Goal: Task Accomplishment & Management: Use online tool/utility

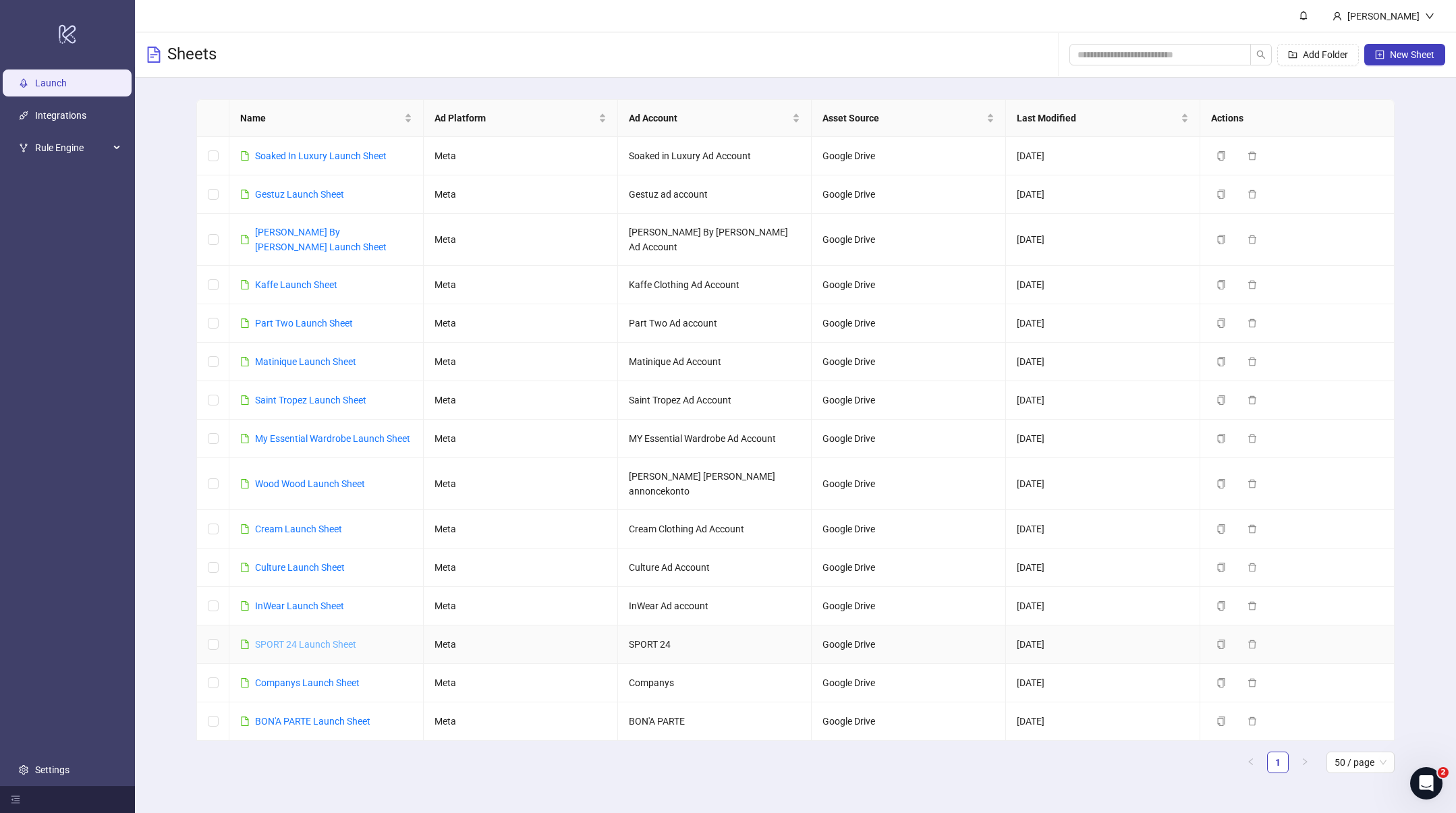
click at [294, 639] on link "SPORT 24 Launch Sheet" at bounding box center [306, 644] width 101 height 11
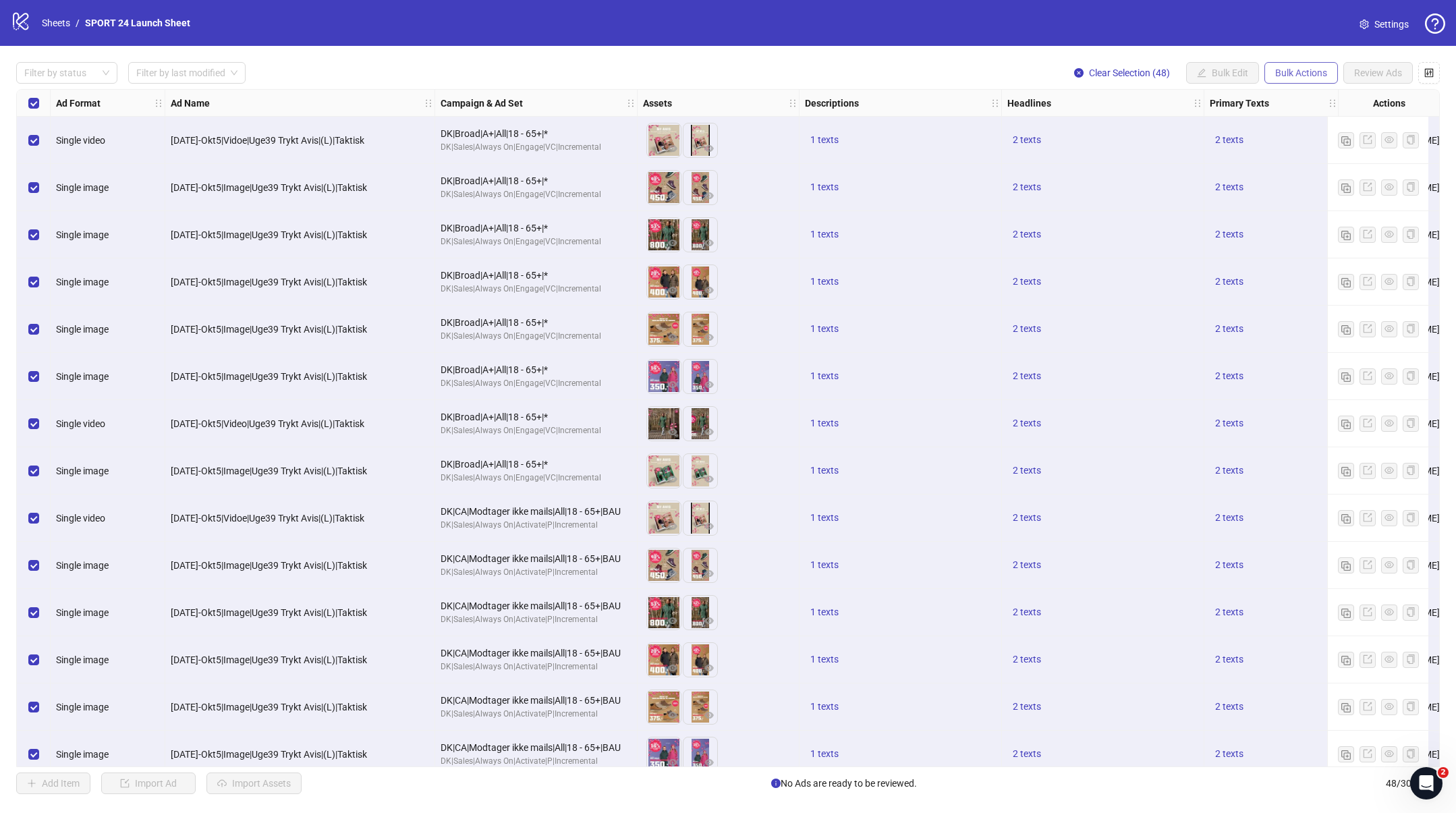
click at [1310, 74] on span "Bulk Actions" at bounding box center [1301, 73] width 52 height 11
click at [1289, 102] on span "Delete" at bounding box center [1320, 100] width 93 height 15
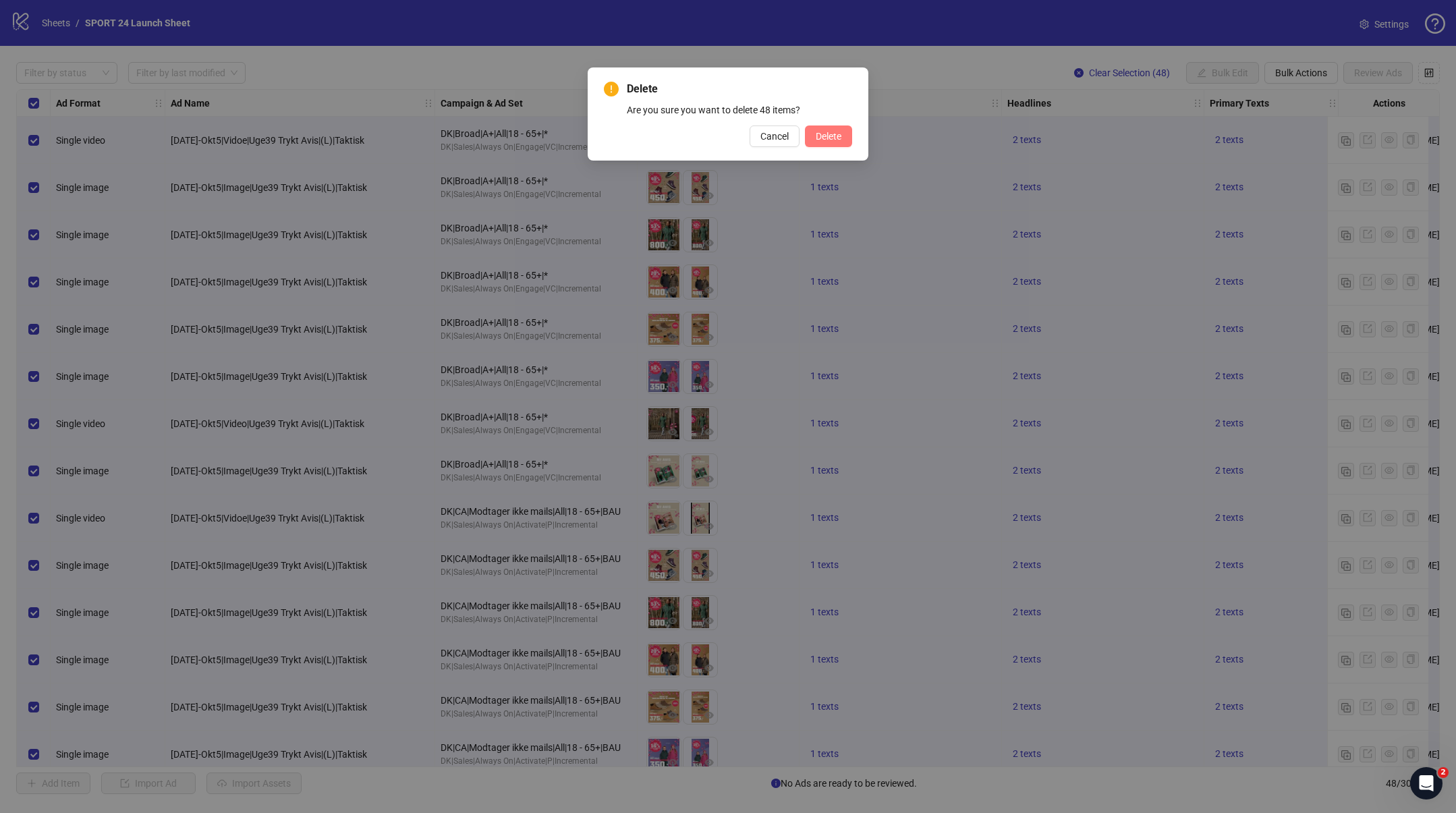
click at [838, 137] on span "Delete" at bounding box center [828, 136] width 26 height 11
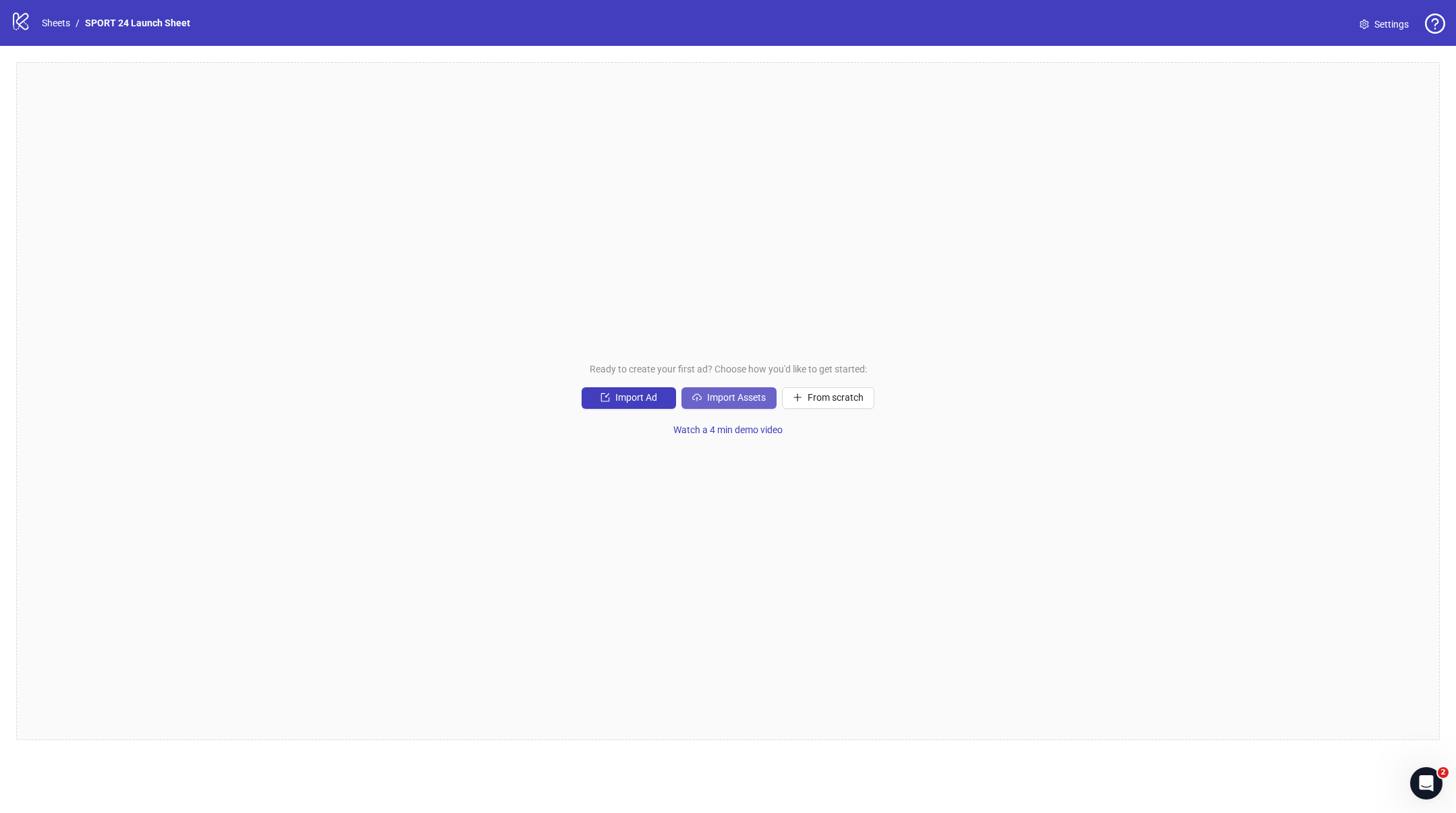
click at [713, 400] on span "Import Assets" at bounding box center [736, 397] width 58 height 11
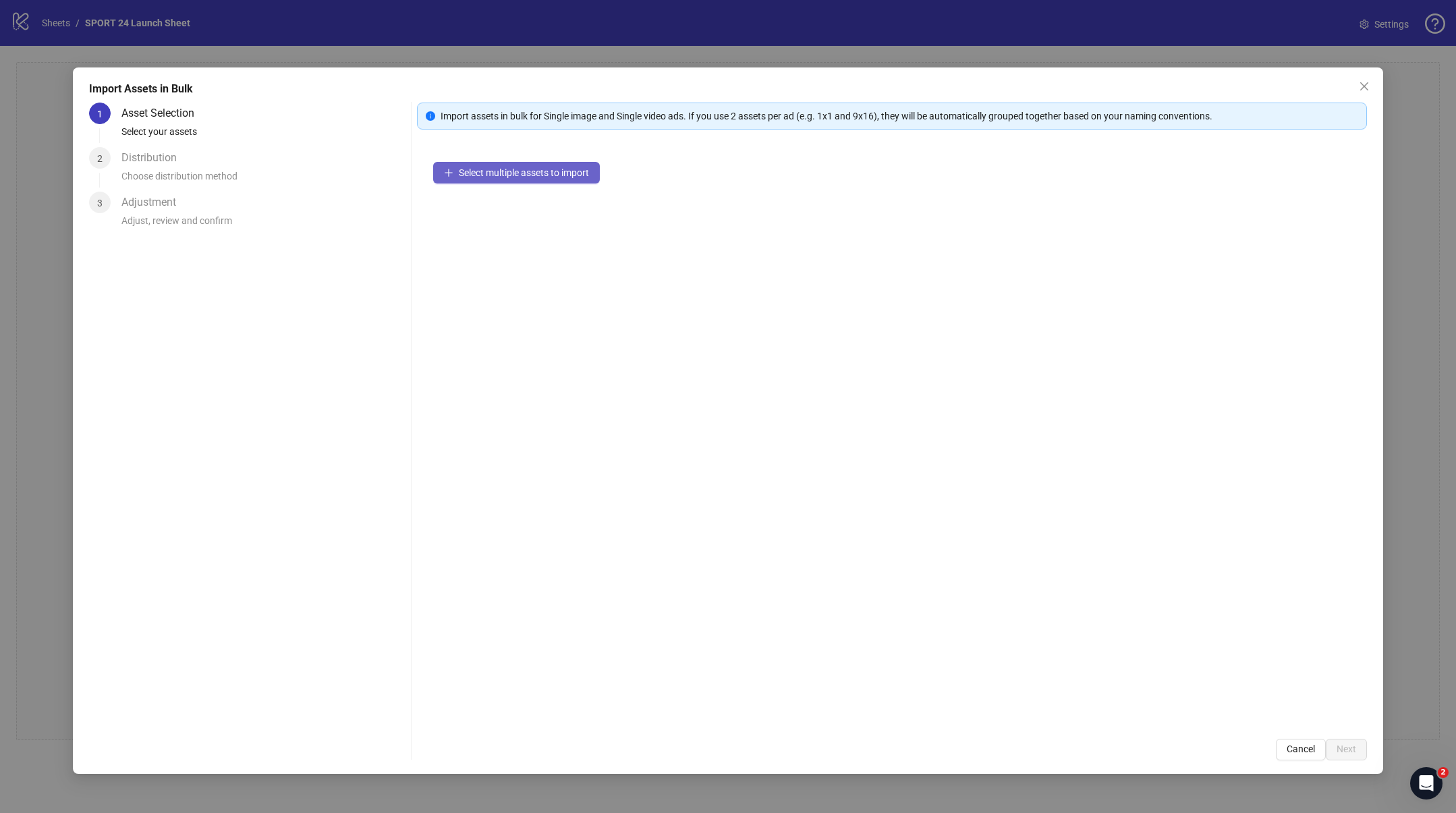
click at [564, 174] on span "Select multiple assets to import" at bounding box center [524, 172] width 130 height 11
click at [490, 221] on span "Add more assets" at bounding box center [494, 215] width 70 height 11
drag, startPoint x: 1194, startPoint y: 466, endPoint x: 1228, endPoint y: 502, distance: 49.5
click at [1201, 472] on div "11 assets selected Add more assets" at bounding box center [892, 433] width 950 height 577
click at [1343, 750] on span "Next" at bounding box center [1346, 748] width 19 height 11
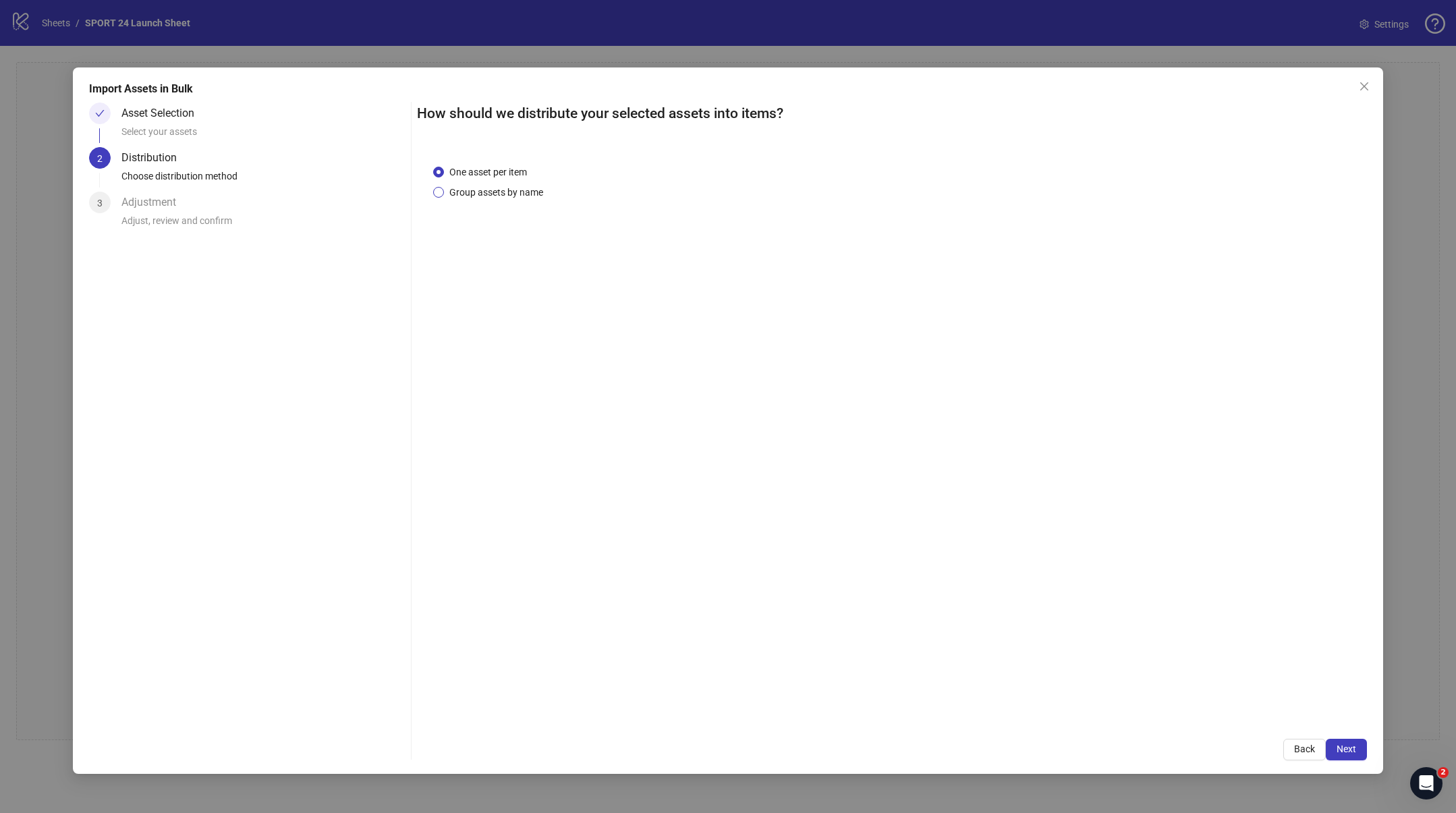
click at [472, 193] on span "Group assets by name" at bounding box center [496, 192] width 104 height 15
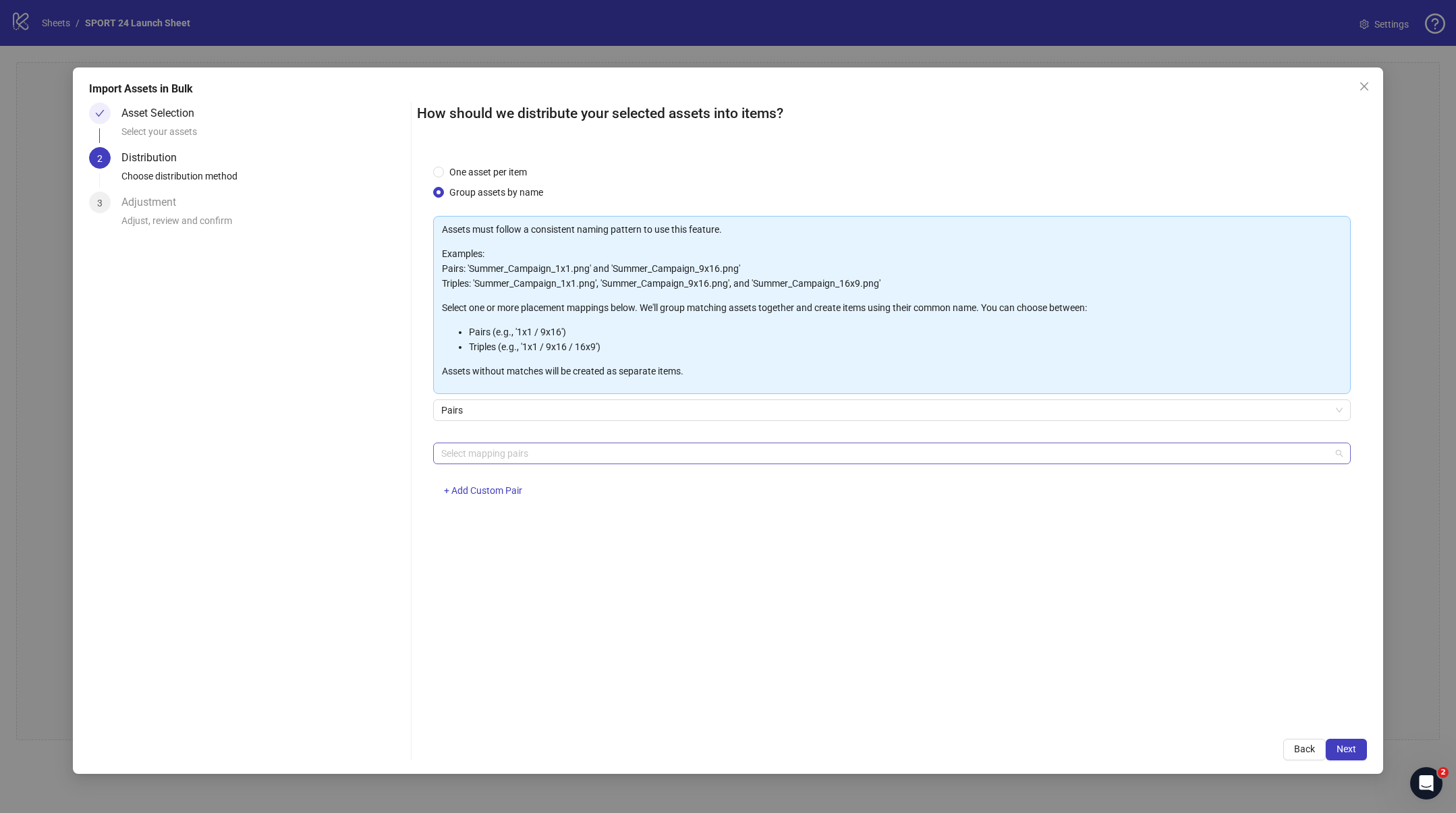
click at [576, 450] on div at bounding box center [885, 453] width 898 height 19
click at [702, 451] on div at bounding box center [885, 453] width 898 height 19
click at [560, 712] on div "One asset per item Group assets by name Assets must follow a consistent naming …" at bounding box center [892, 435] width 950 height 574
click at [482, 486] on span "+ Add Custom Pair" at bounding box center [483, 490] width 78 height 11
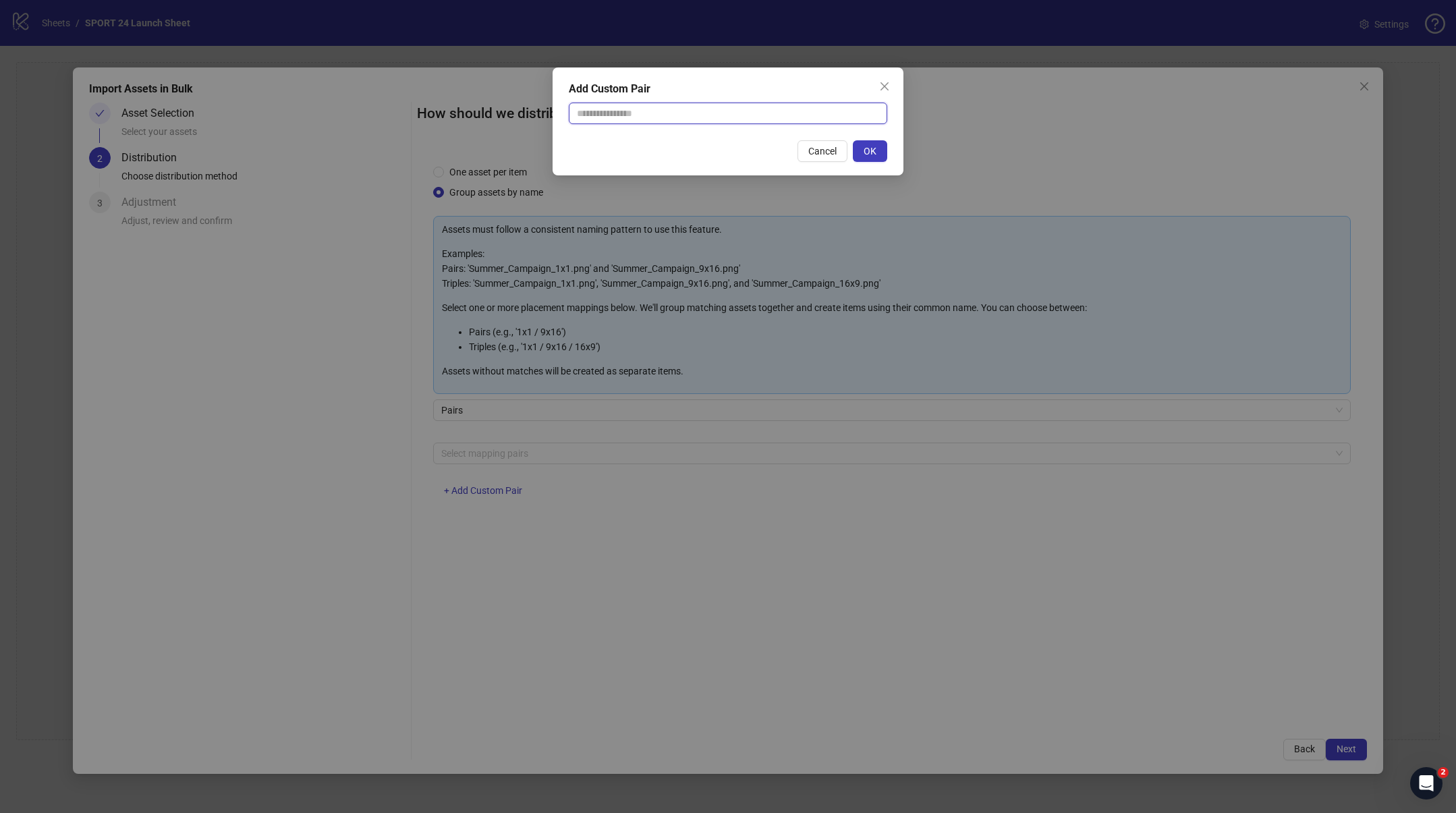
click at [697, 113] on input "text" at bounding box center [728, 113] width 319 height 22
type input "**********"
click at [874, 148] on span "OK" at bounding box center [870, 150] width 12 height 11
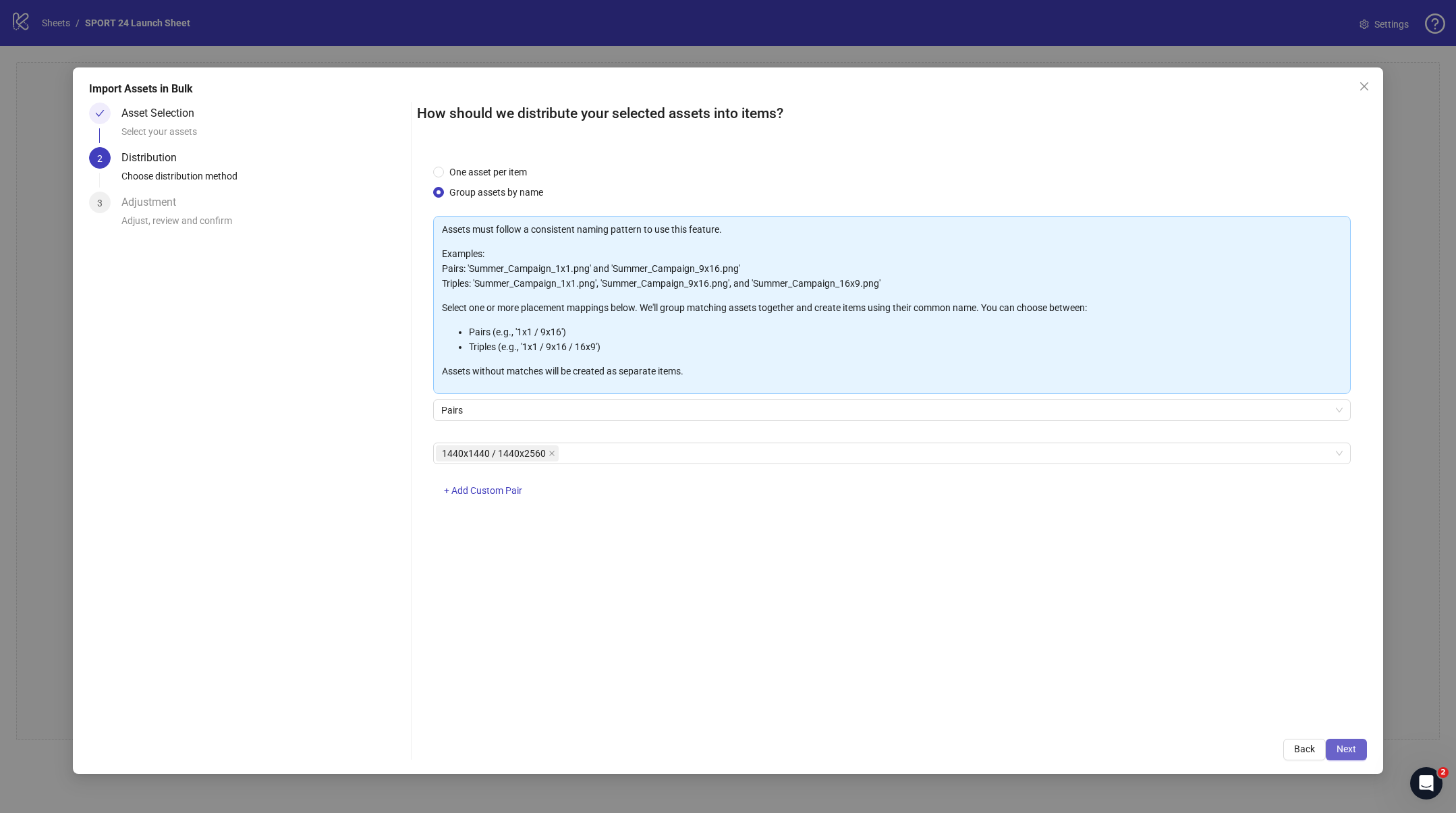
click at [1347, 744] on span "Next" at bounding box center [1346, 748] width 19 height 11
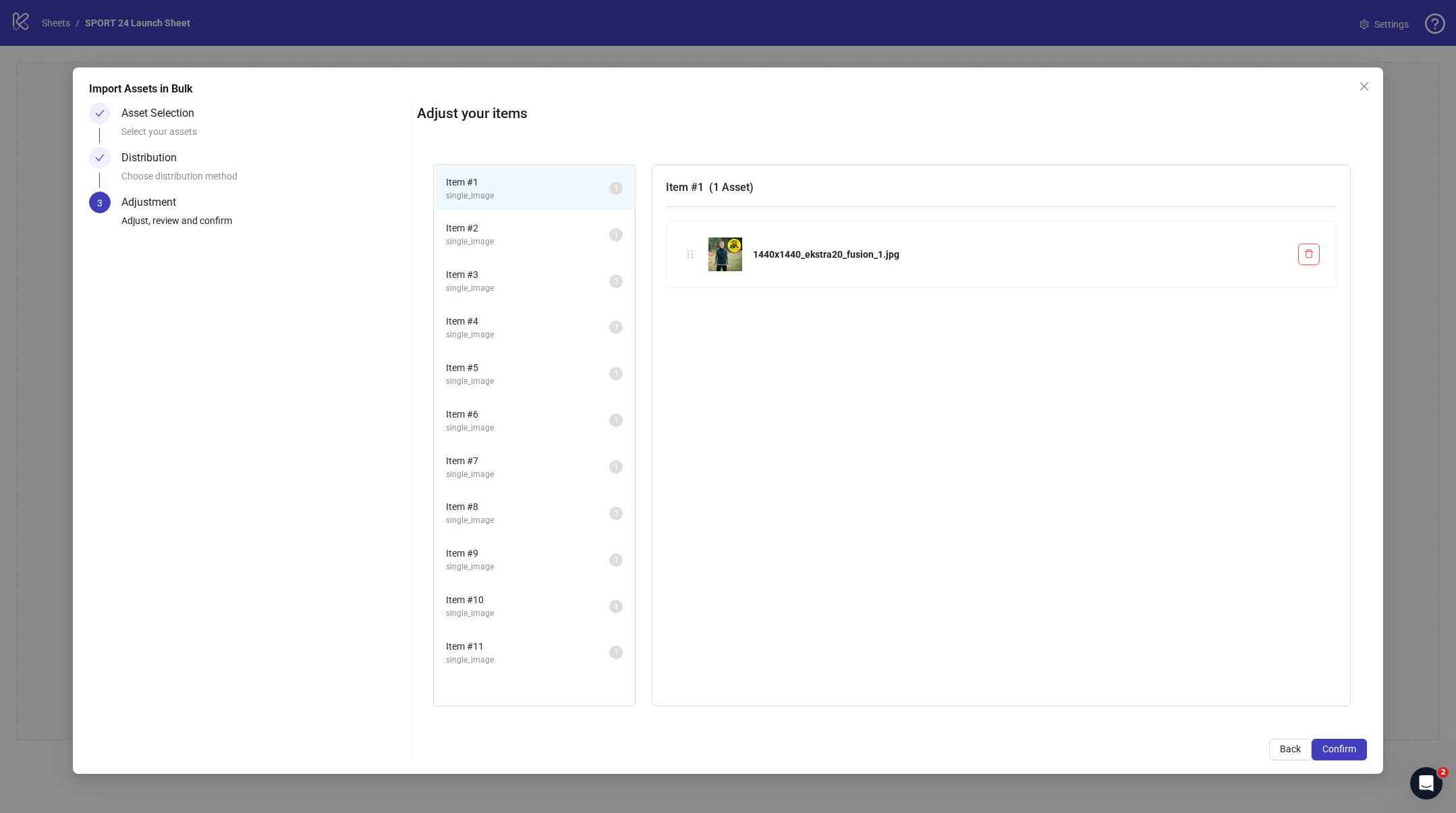
click at [489, 231] on span "Item # 2" at bounding box center [527, 229] width 164 height 15
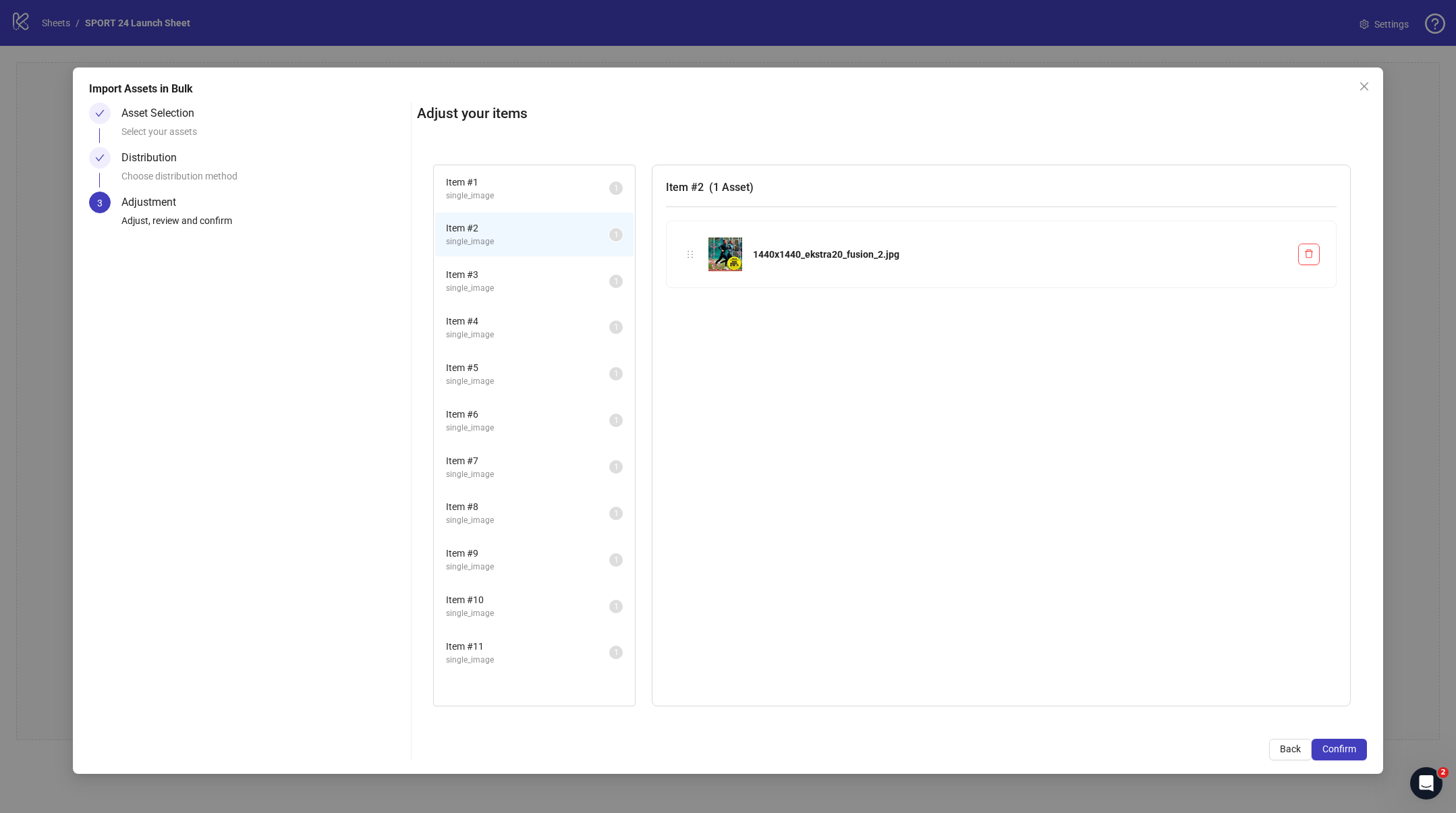
click at [486, 275] on span "Item # 3" at bounding box center [527, 275] width 164 height 15
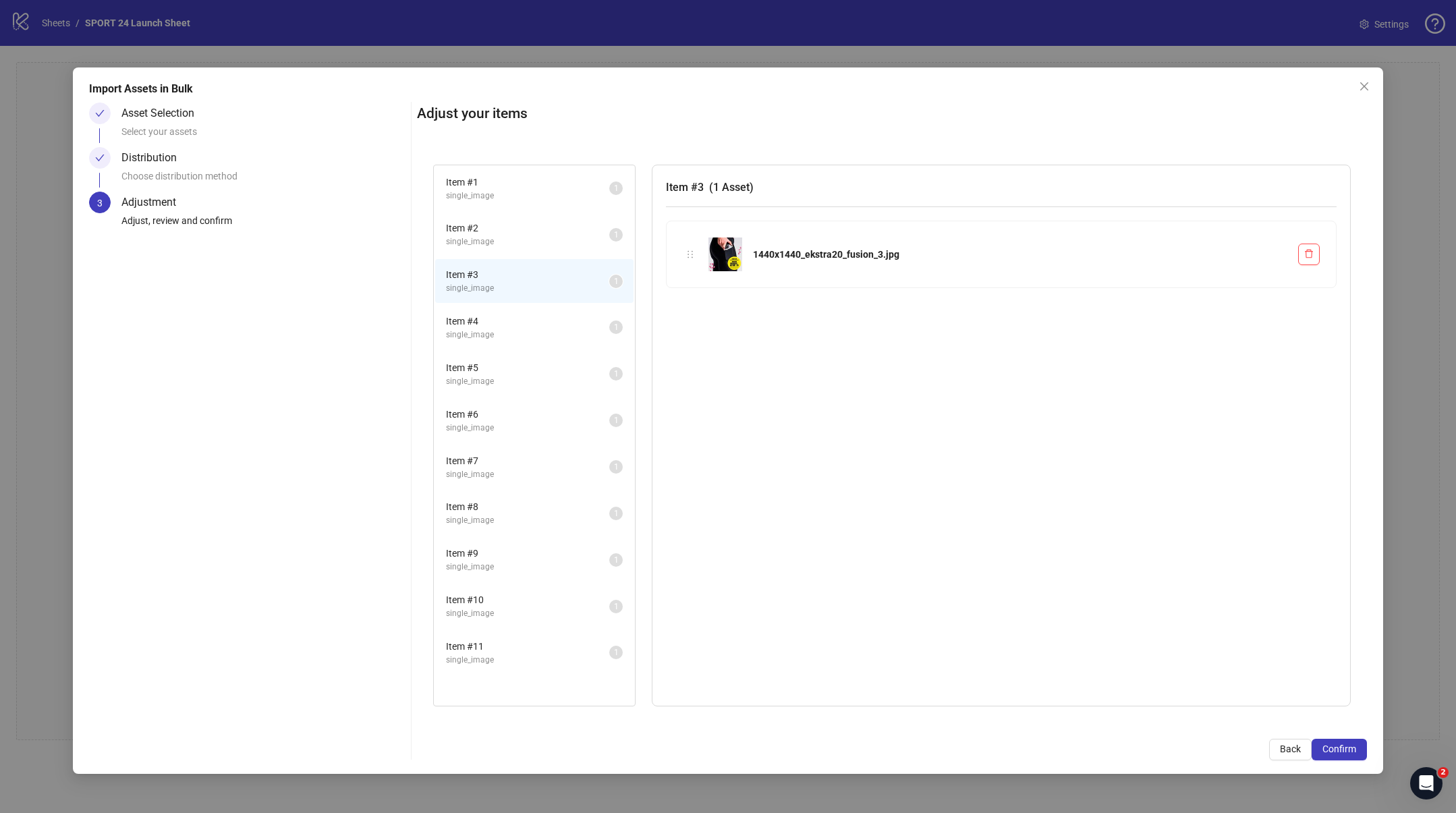
click at [491, 315] on span "Item # 4" at bounding box center [527, 321] width 164 height 15
click at [151, 162] on div "Distribution" at bounding box center [154, 158] width 66 height 22
click at [1364, 89] on icon "close" at bounding box center [1363, 86] width 11 height 11
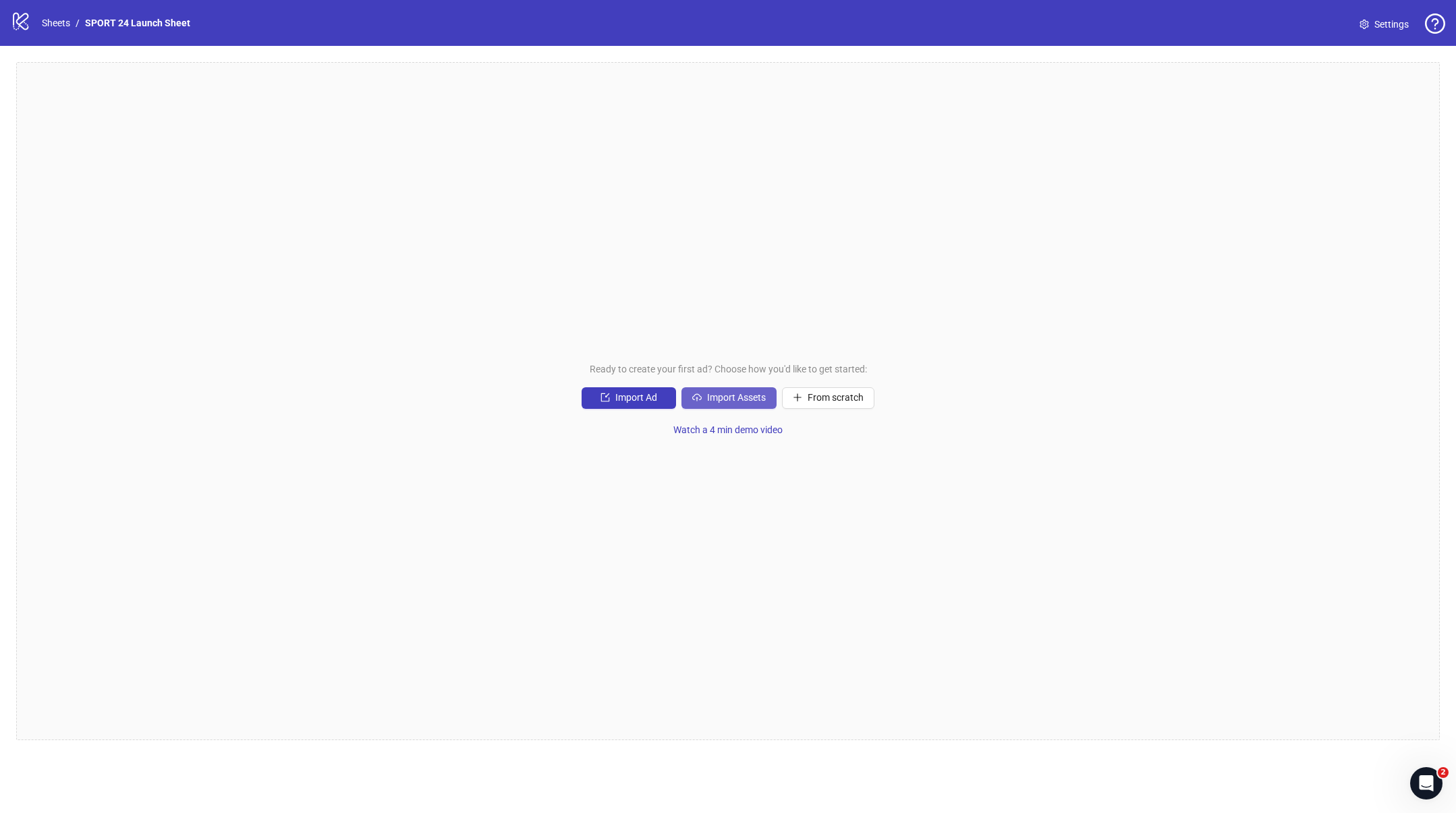
click at [725, 397] on span "Import Assets" at bounding box center [736, 397] width 58 height 11
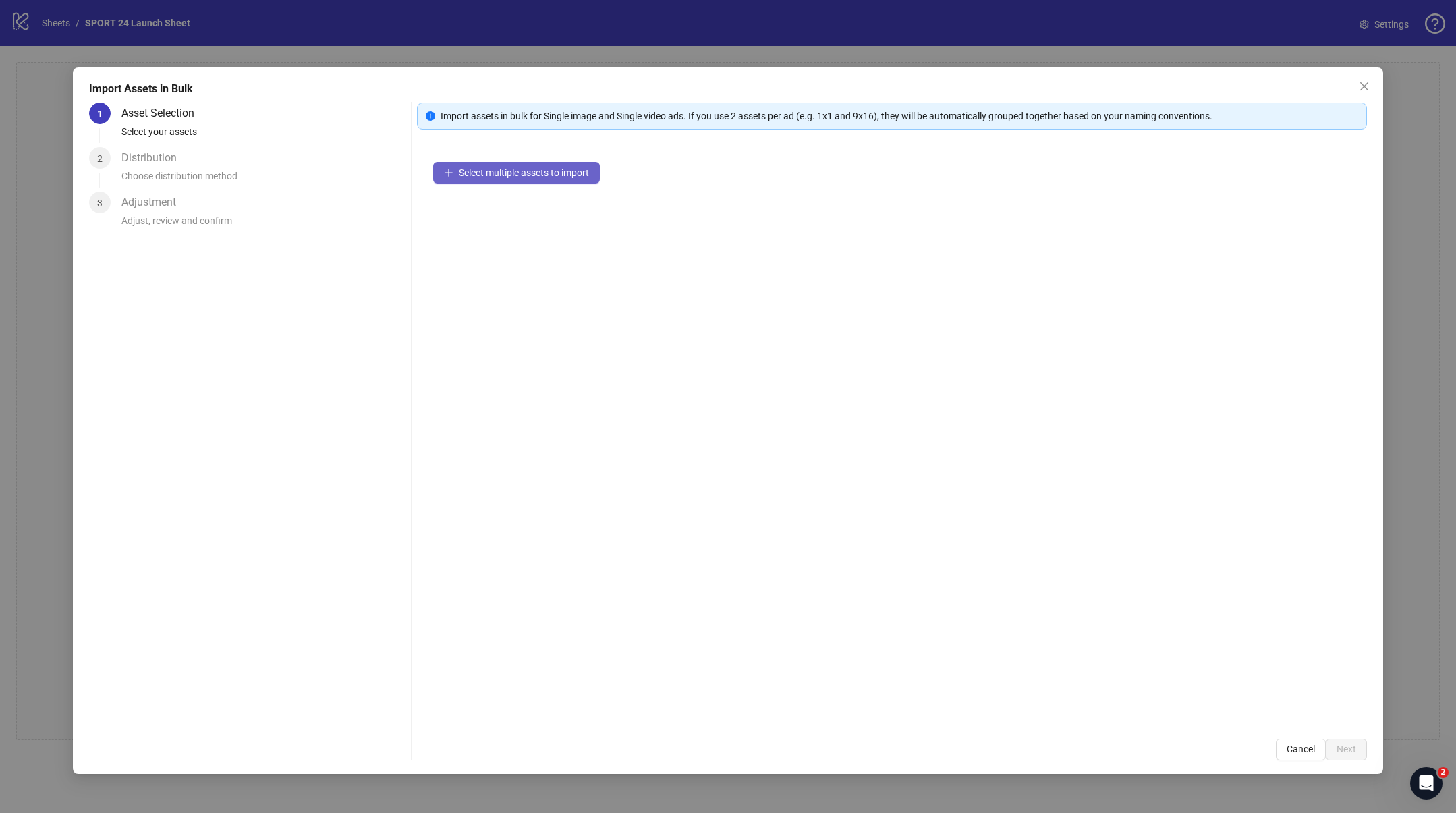
click at [568, 170] on span "Select multiple assets to import" at bounding box center [524, 172] width 130 height 11
click at [1352, 752] on span "Next" at bounding box center [1346, 748] width 19 height 11
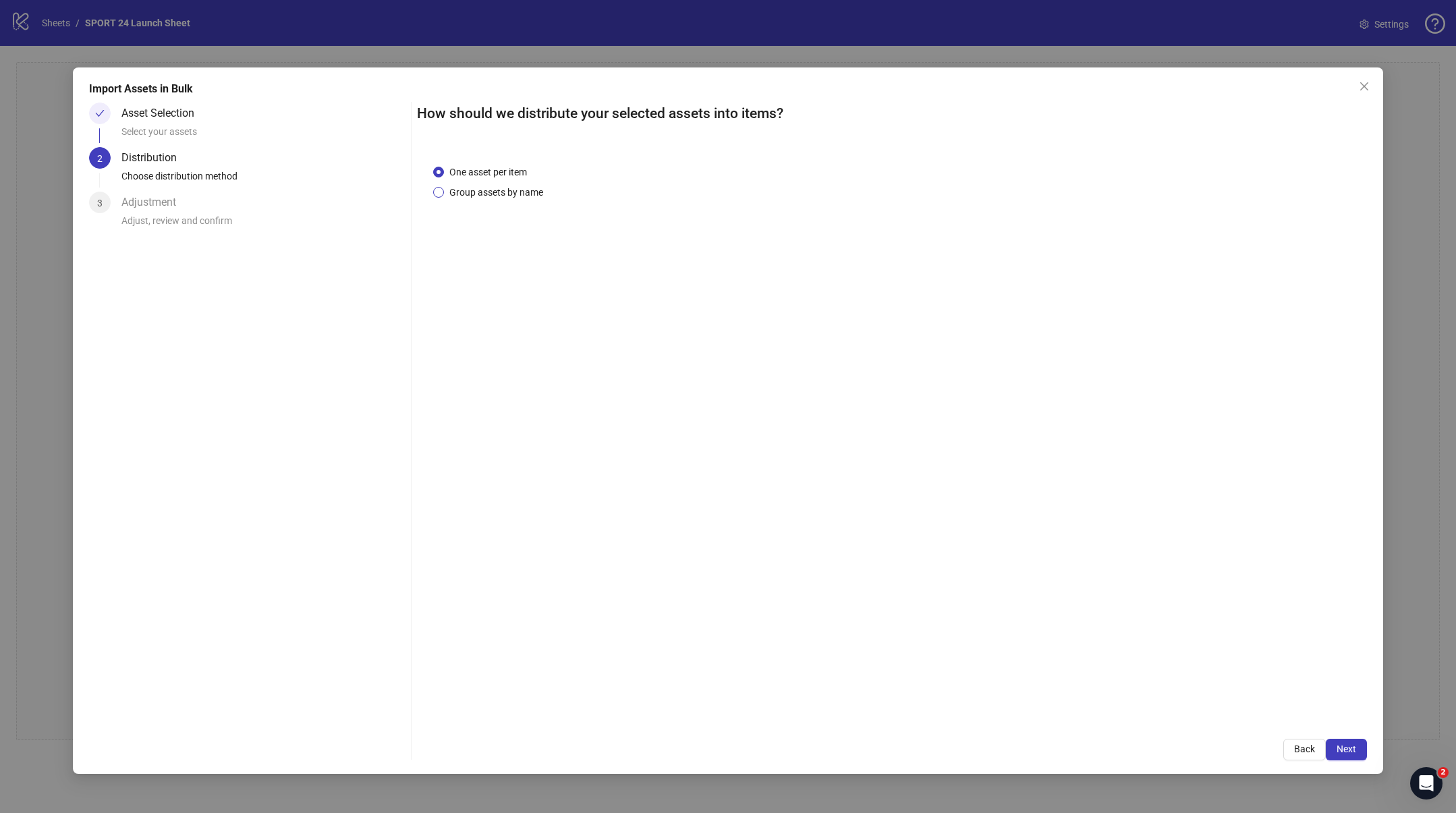
click at [460, 186] on span "Group assets by name" at bounding box center [496, 192] width 104 height 15
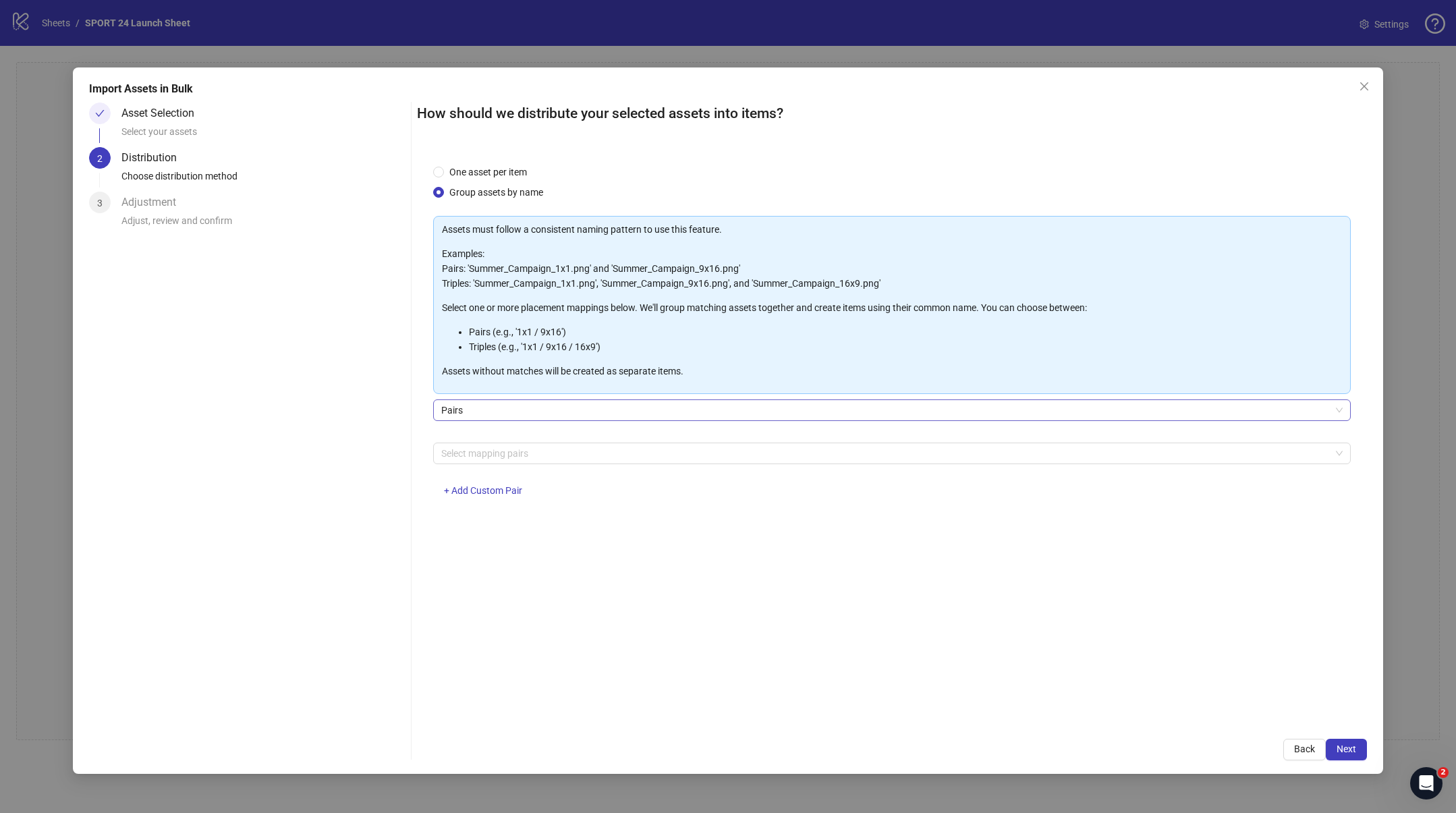
click at [563, 412] on span "Pairs" at bounding box center [892, 409] width 901 height 20
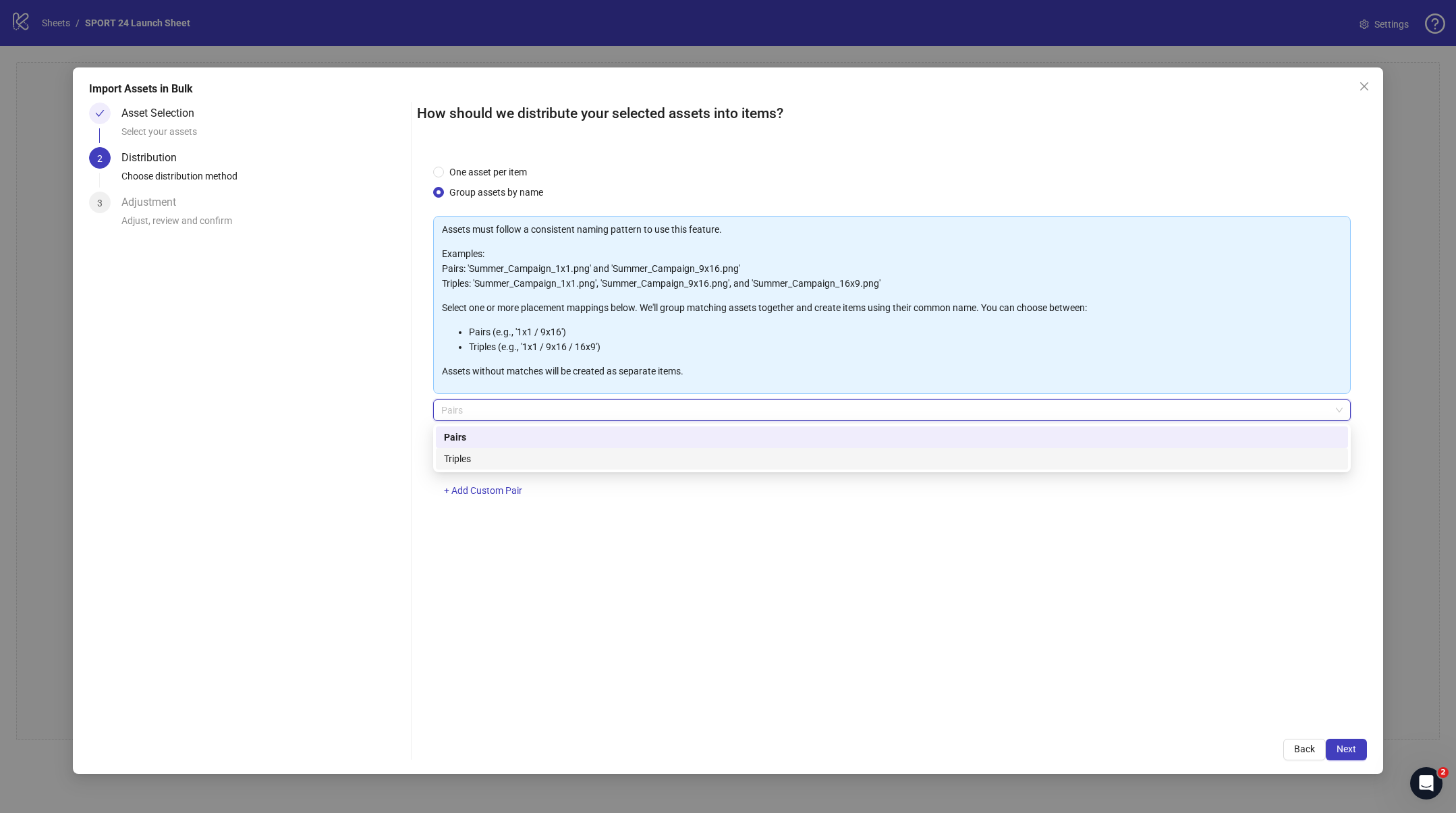
click at [468, 594] on div "One asset per item Group assets by name Assets must follow a consistent naming …" at bounding box center [892, 435] width 950 height 574
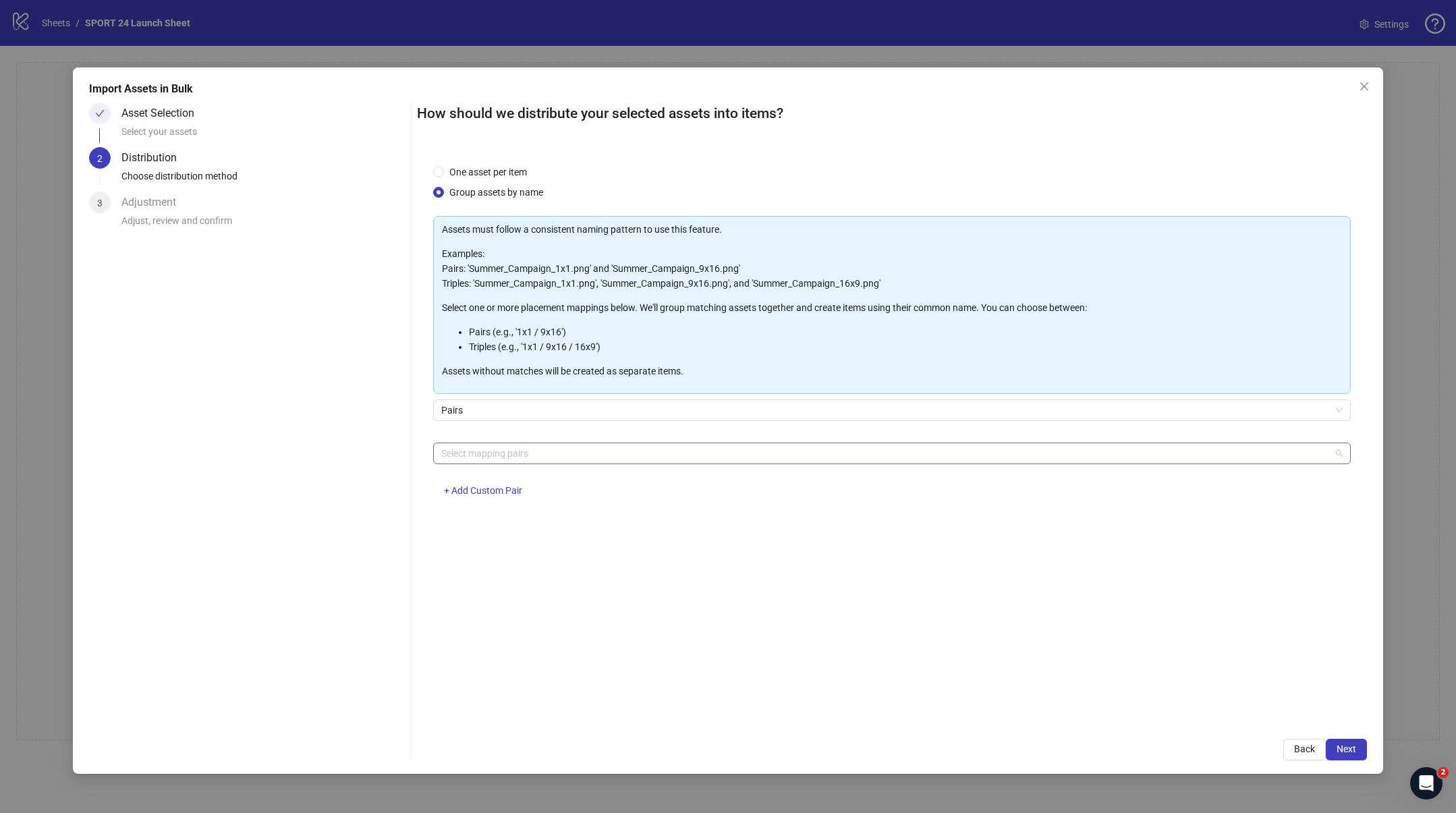
click at [486, 447] on div at bounding box center [885, 453] width 898 height 19
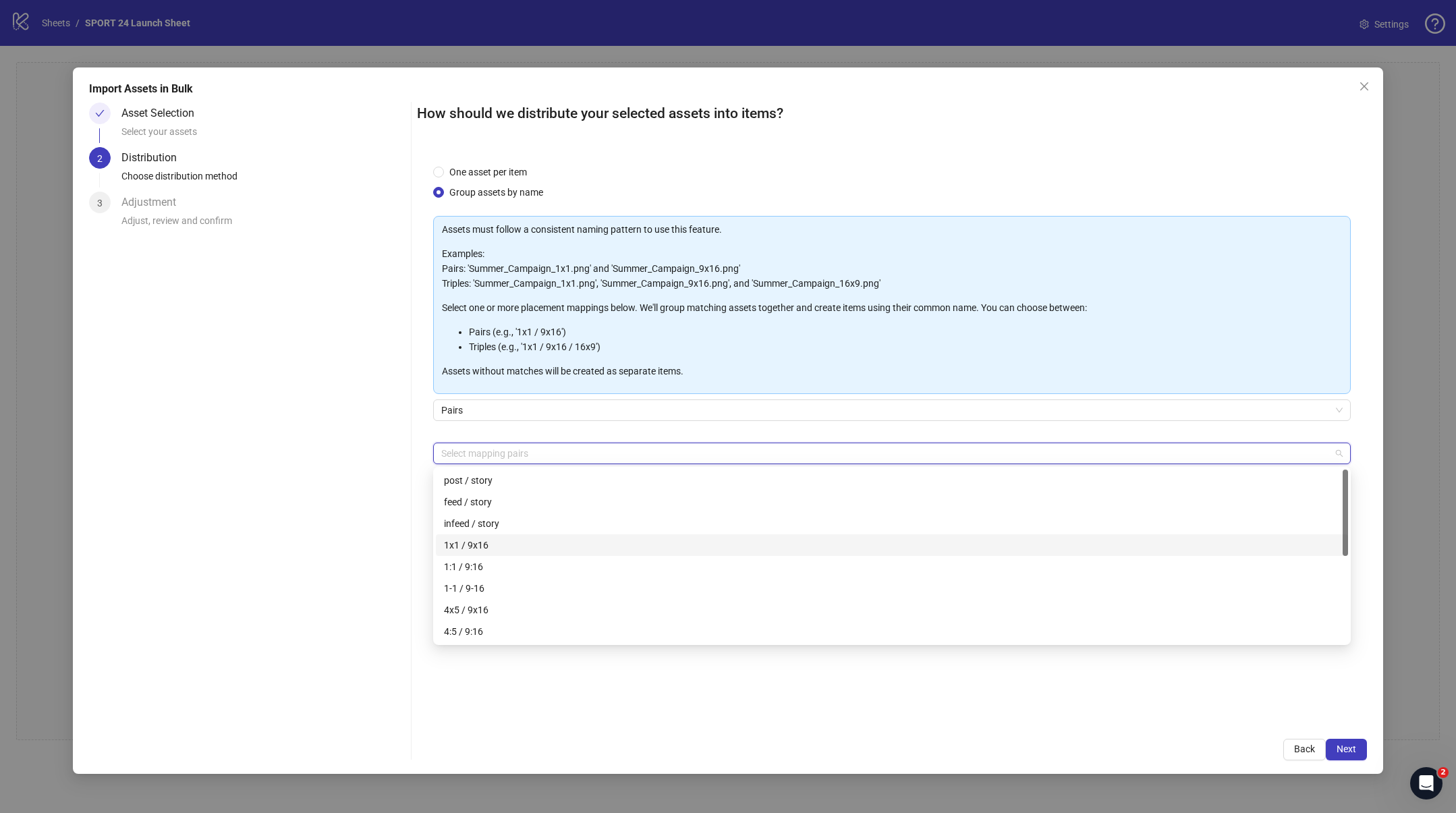
click at [481, 551] on div "1x1 / 9x16" at bounding box center [892, 545] width 896 height 15
drag, startPoint x: 1068, startPoint y: 724, endPoint x: 1235, endPoint y: 756, distance: 170.0
click at [1086, 725] on div "How should we distribute your selected assets into items? One asset per item Gr…" at bounding box center [892, 431] width 950 height 658
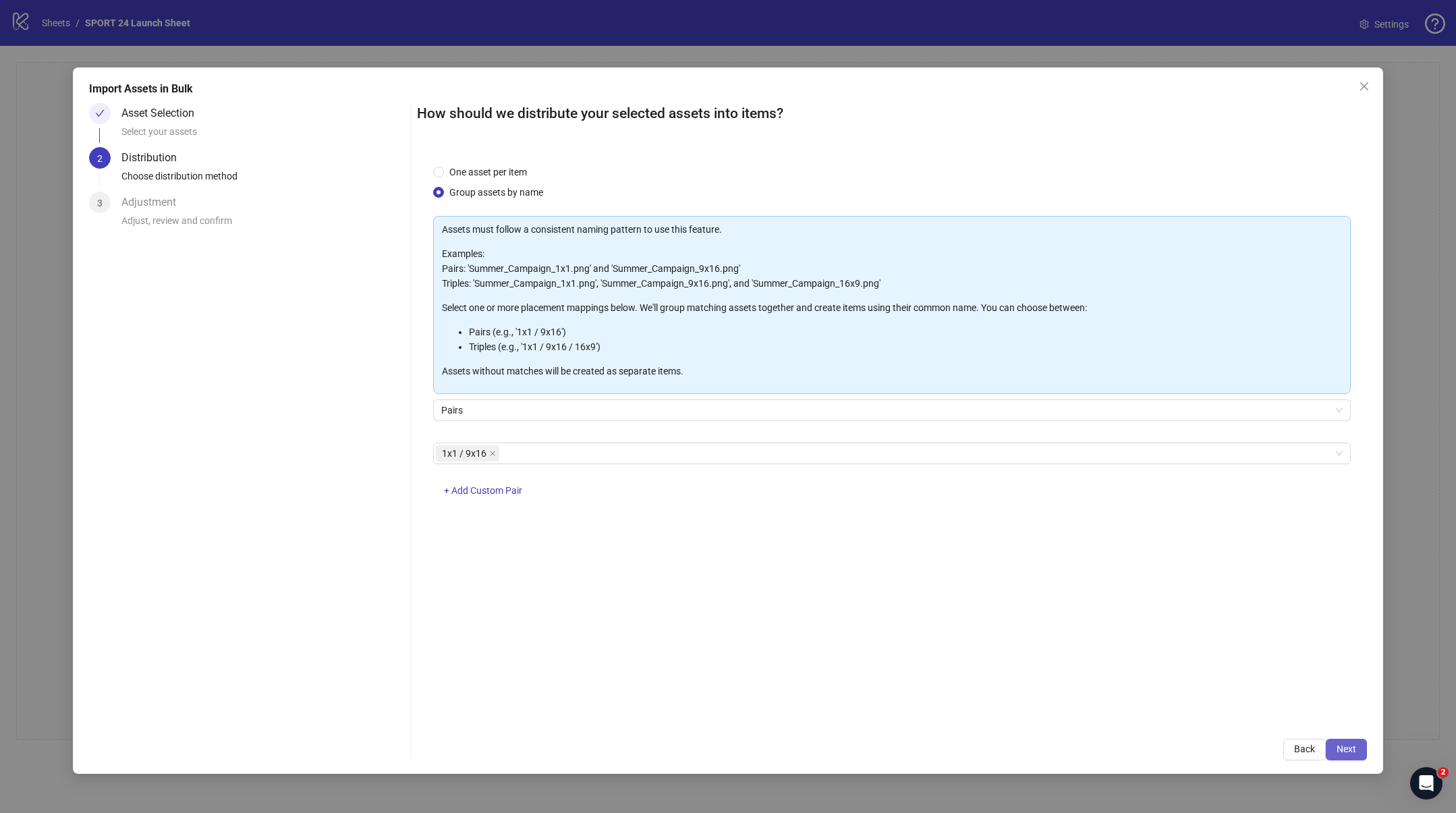
click at [1357, 757] on button "Next" at bounding box center [1346, 749] width 41 height 22
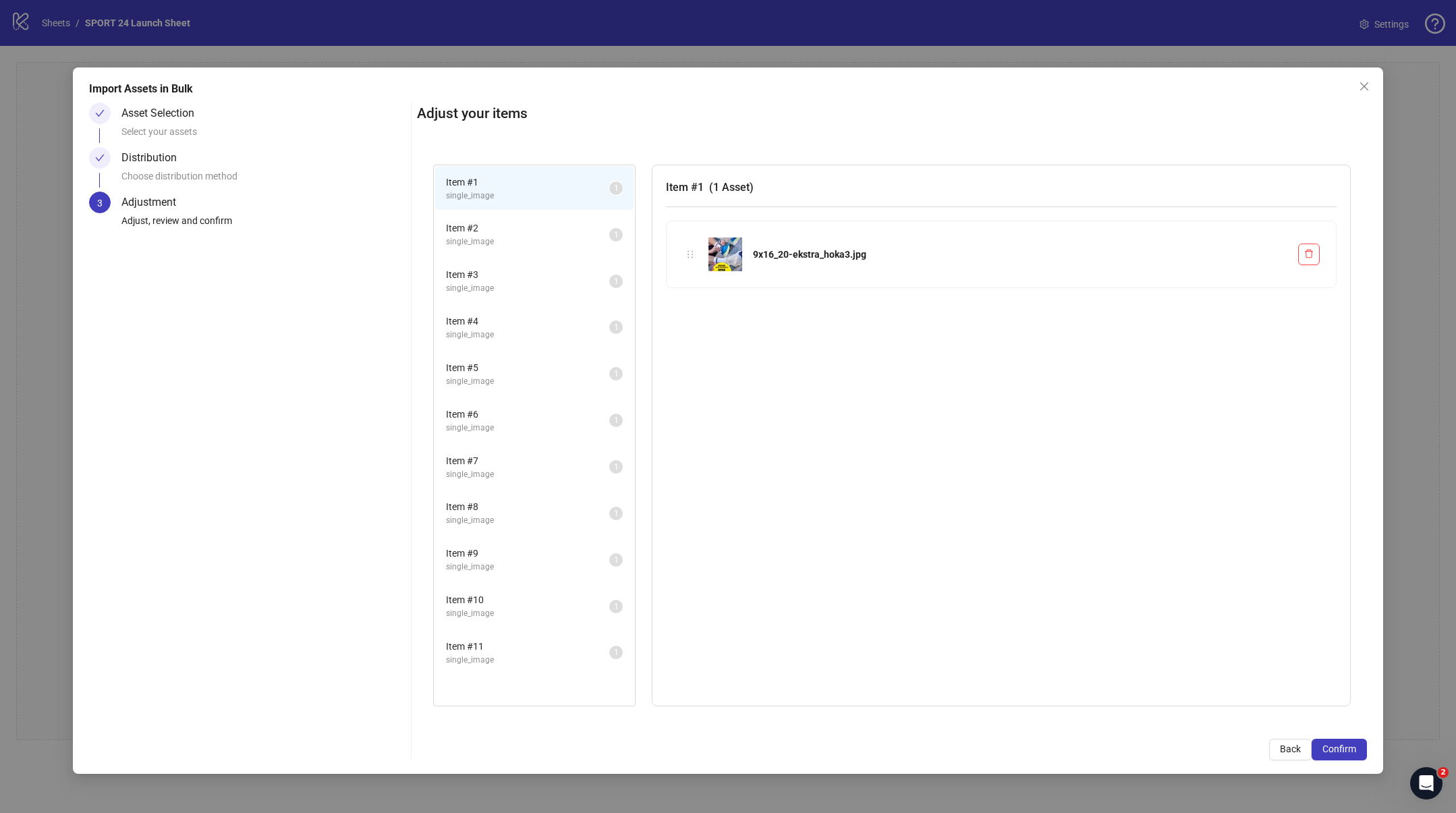
click at [527, 231] on span "Item # 2" at bounding box center [527, 229] width 164 height 15
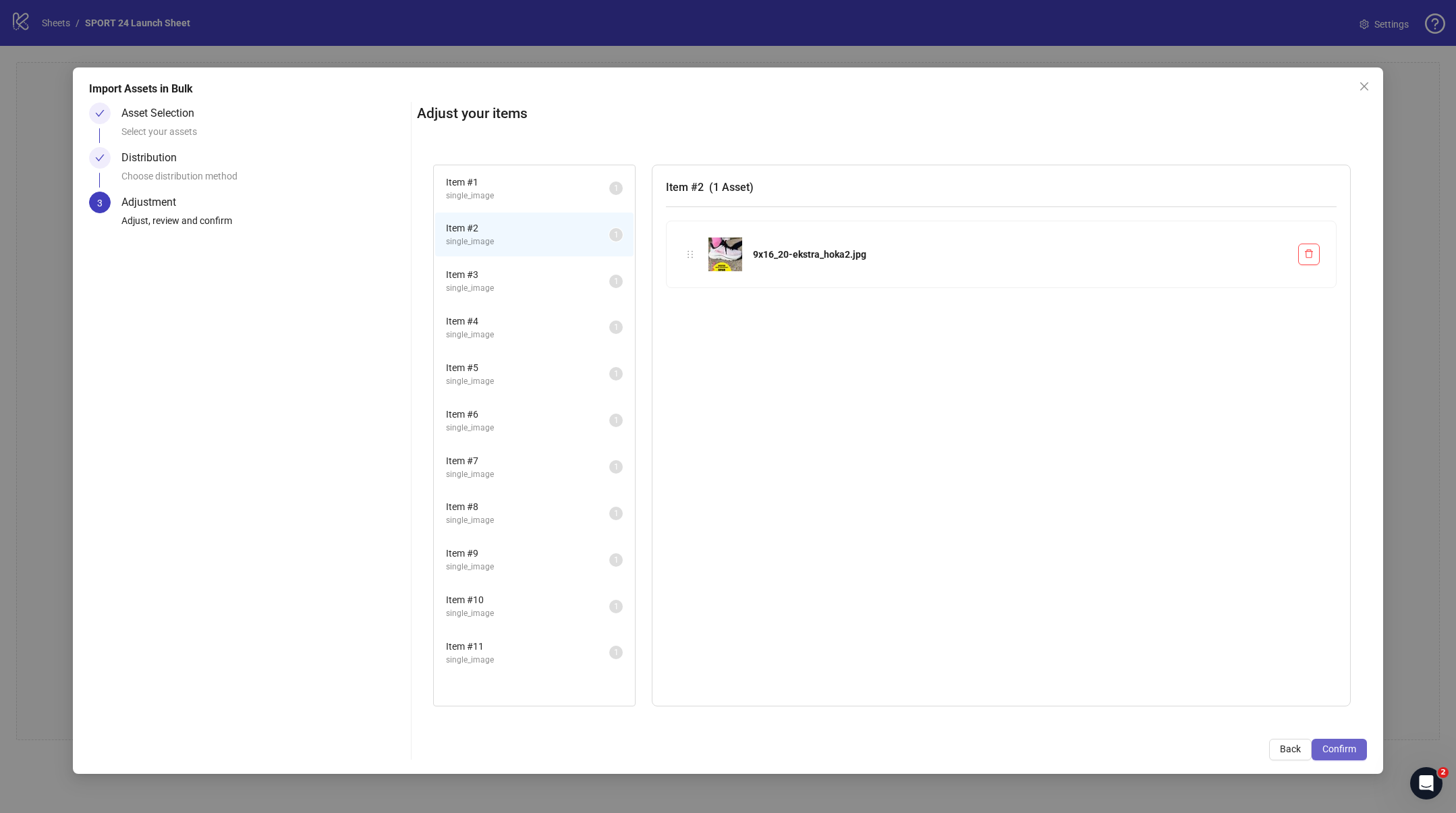
click at [1340, 747] on span "Confirm" at bounding box center [1338, 748] width 33 height 11
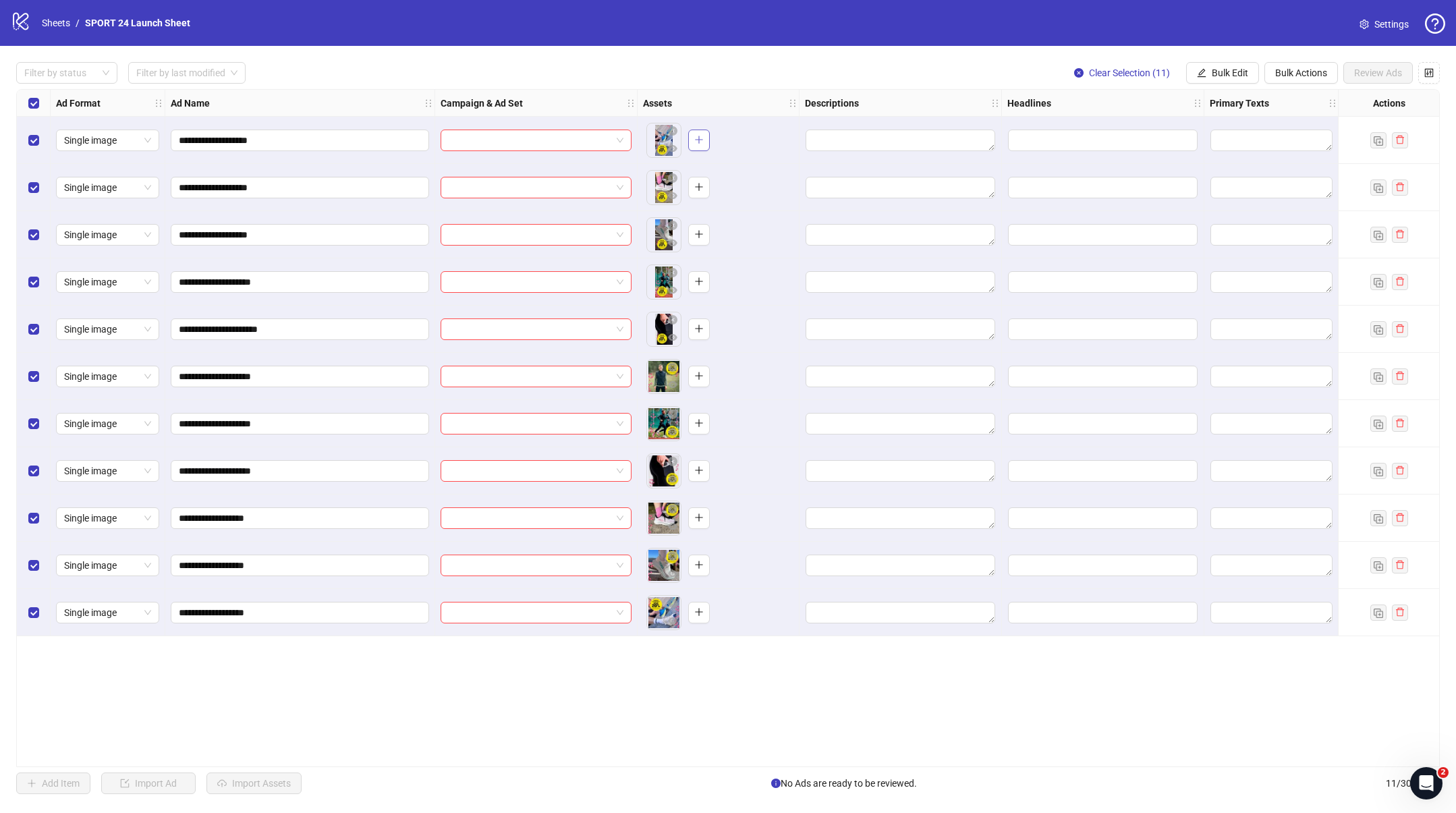
click at [700, 135] on icon "plus" at bounding box center [699, 140] width 10 height 10
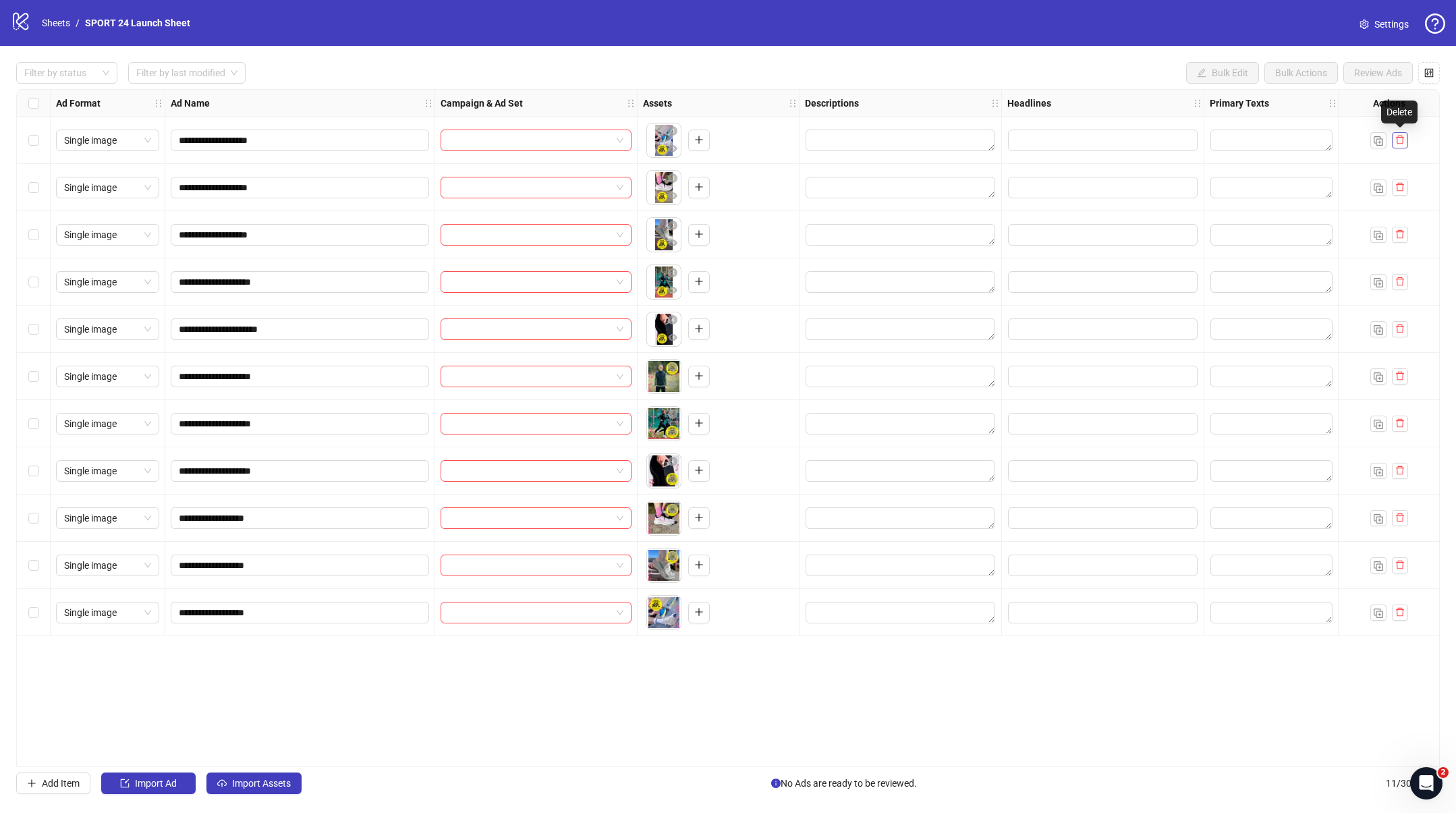
click at [1398, 138] on icon "delete" at bounding box center [1401, 140] width 10 height 10
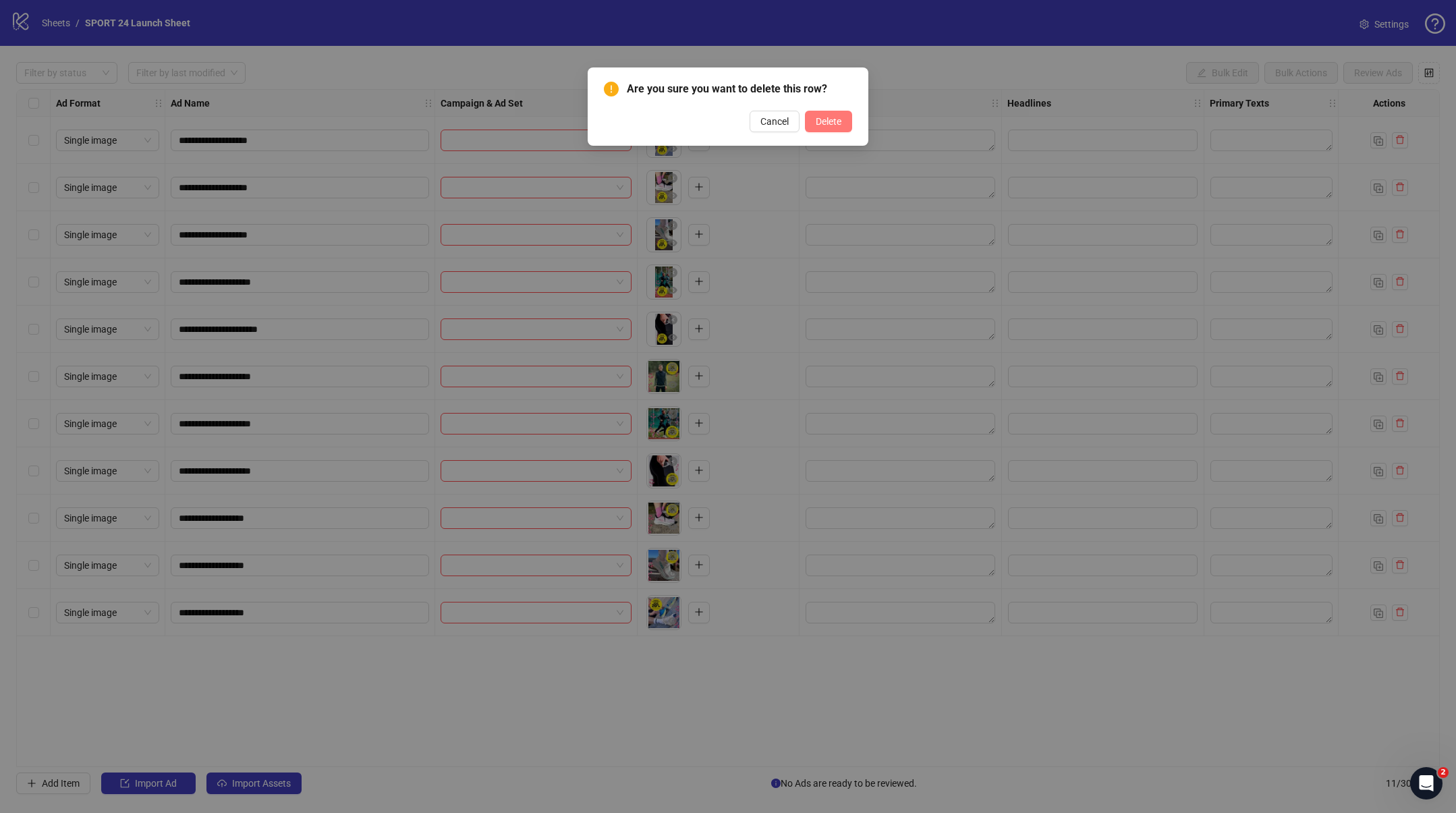
click at [805, 119] on button "Delete" at bounding box center [827, 121] width 47 height 22
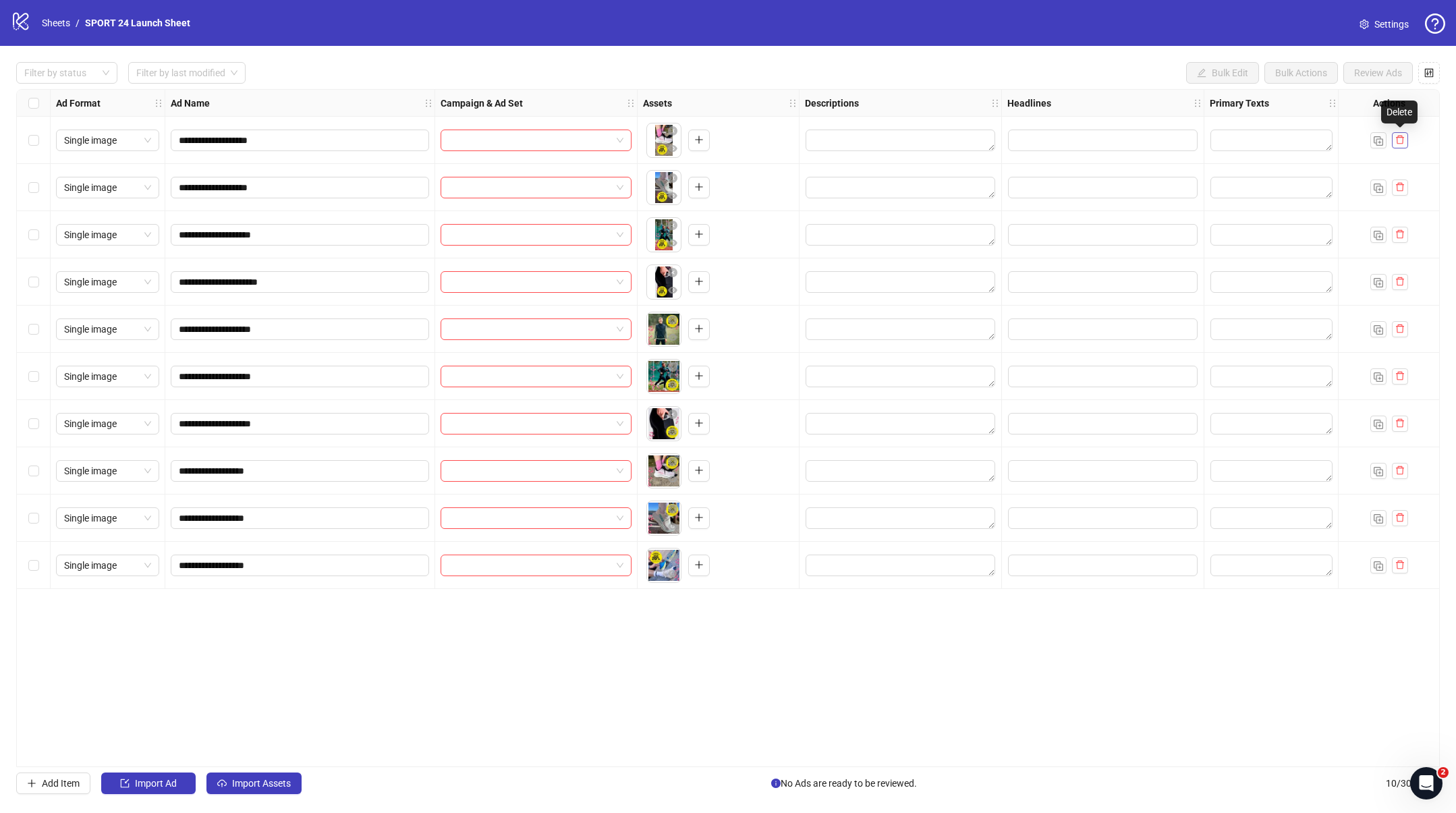
click at [1405, 140] on button "button" at bounding box center [1400, 140] width 16 height 16
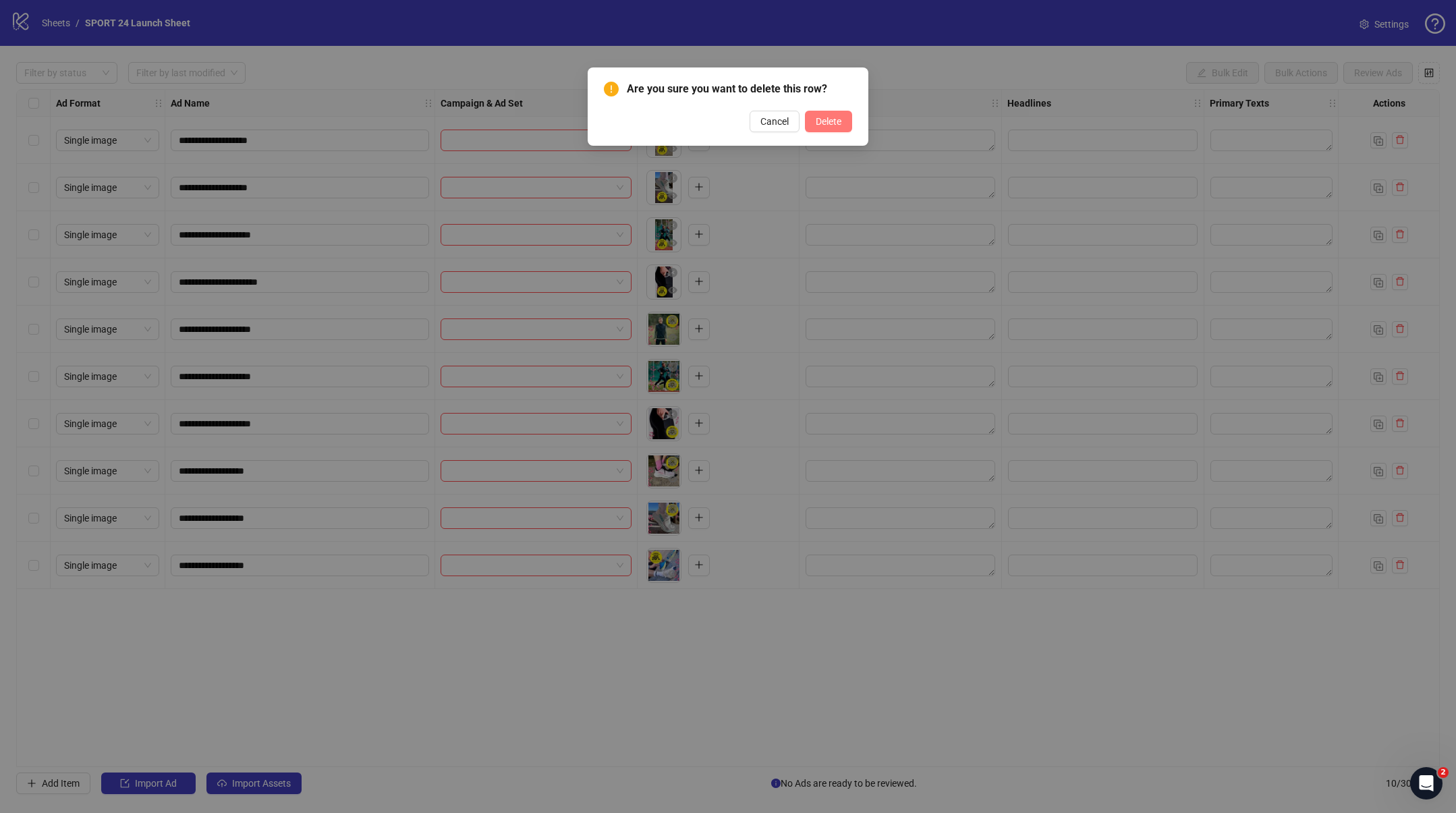
click at [830, 124] on span "Delete" at bounding box center [828, 121] width 26 height 11
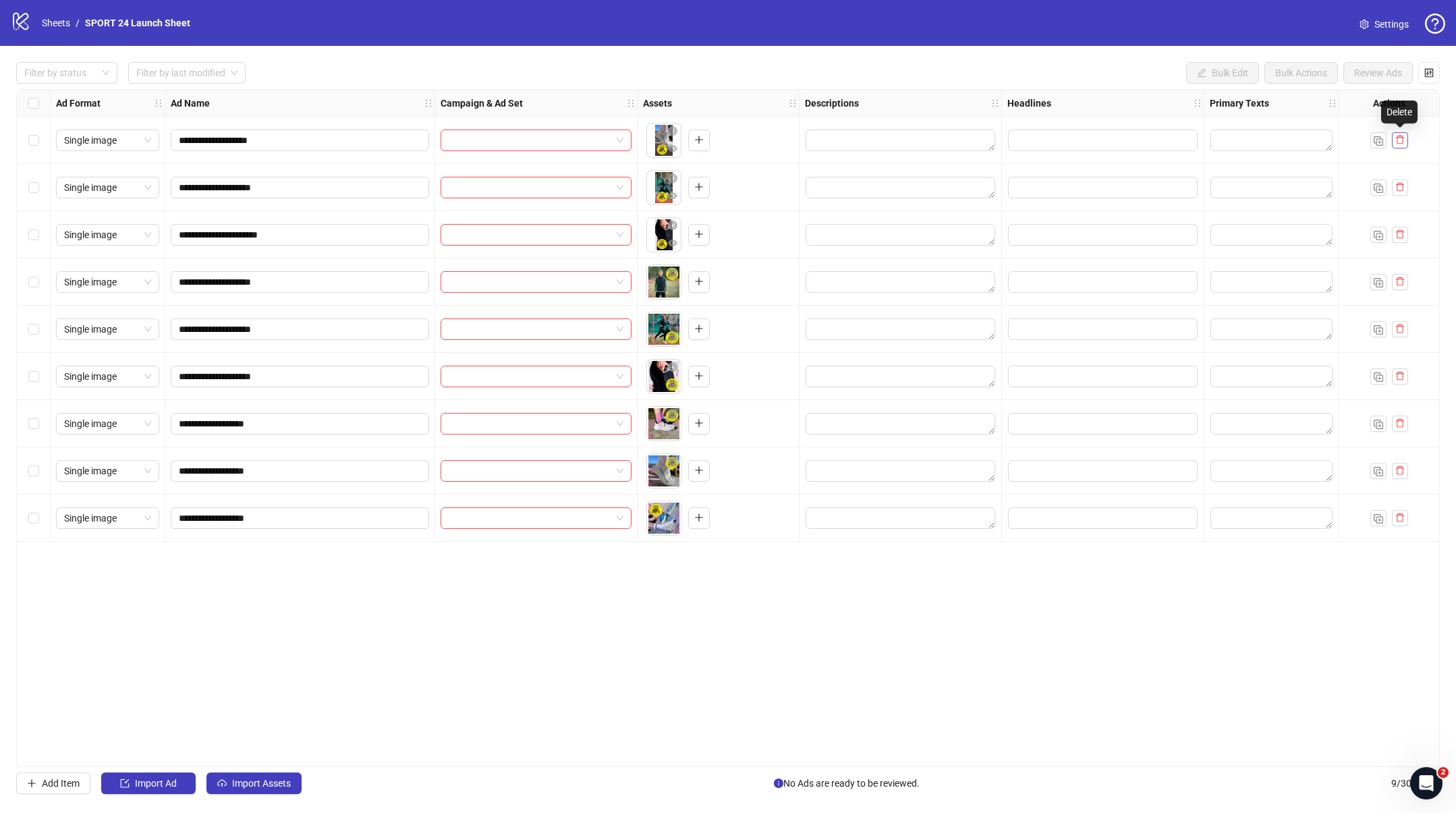
click at [1403, 141] on icon "delete" at bounding box center [1401, 140] width 10 height 10
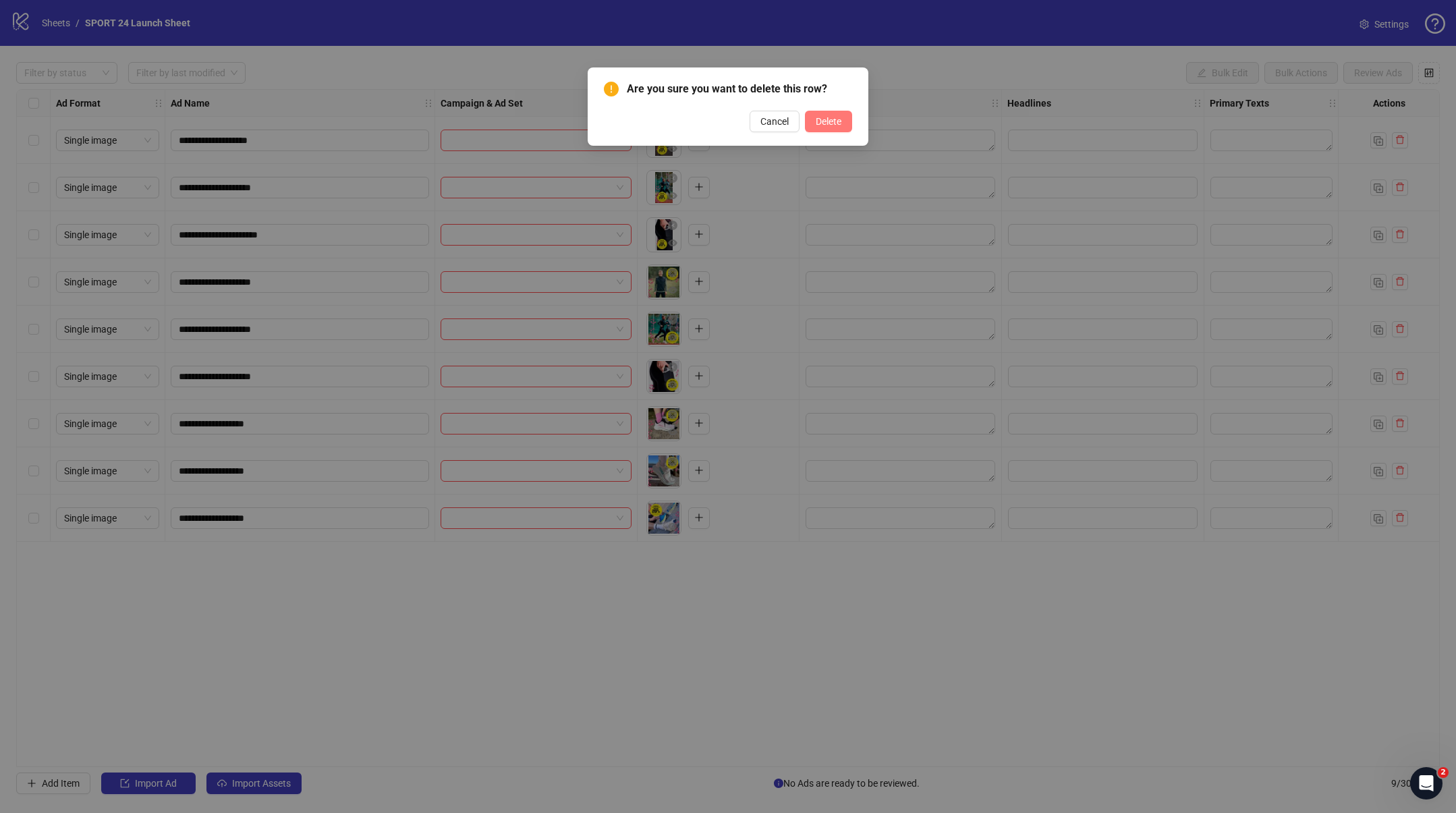
click at [810, 129] on button "Delete" at bounding box center [827, 121] width 47 height 22
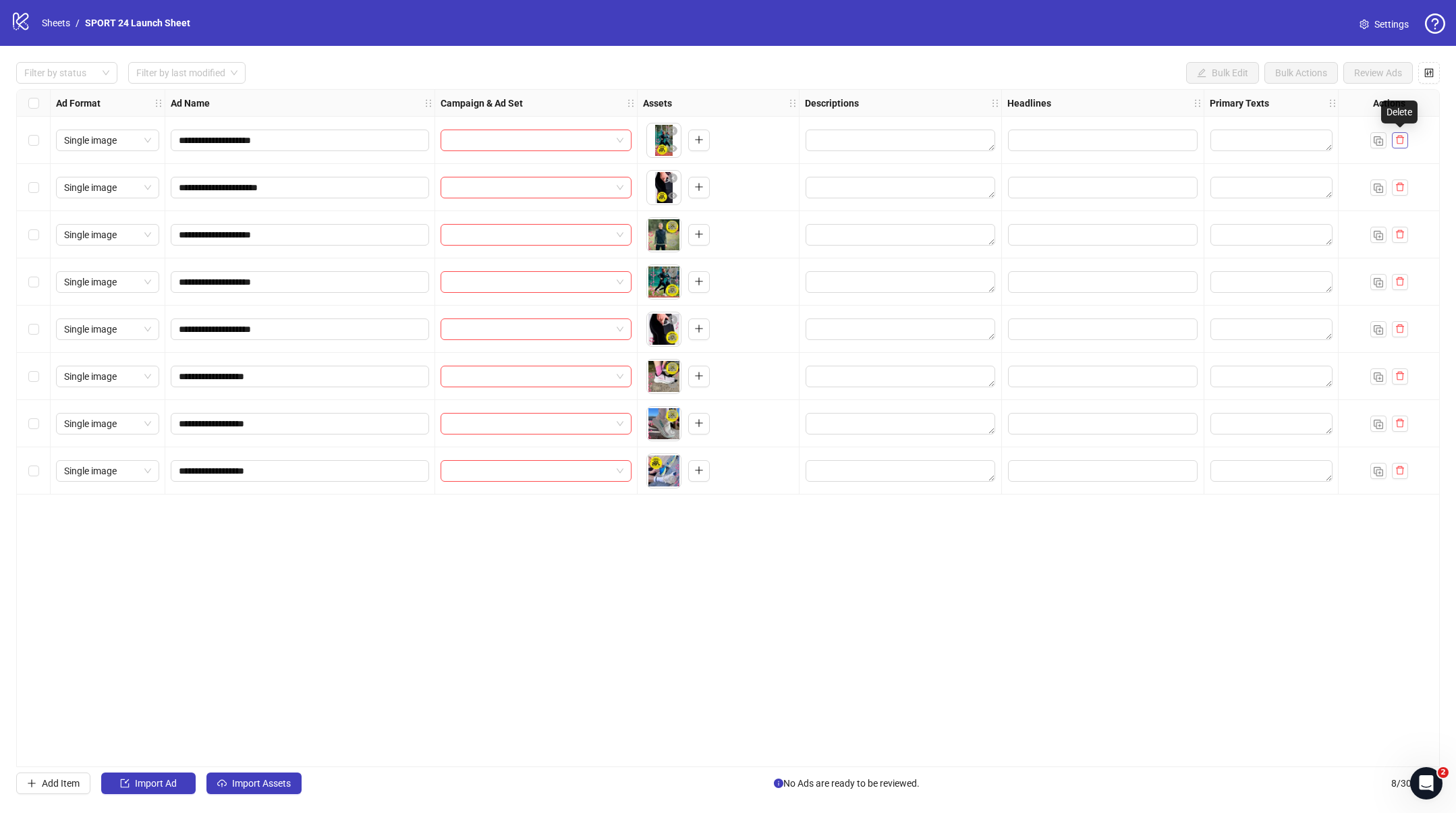
click at [1403, 138] on icon "delete" at bounding box center [1401, 140] width 10 height 10
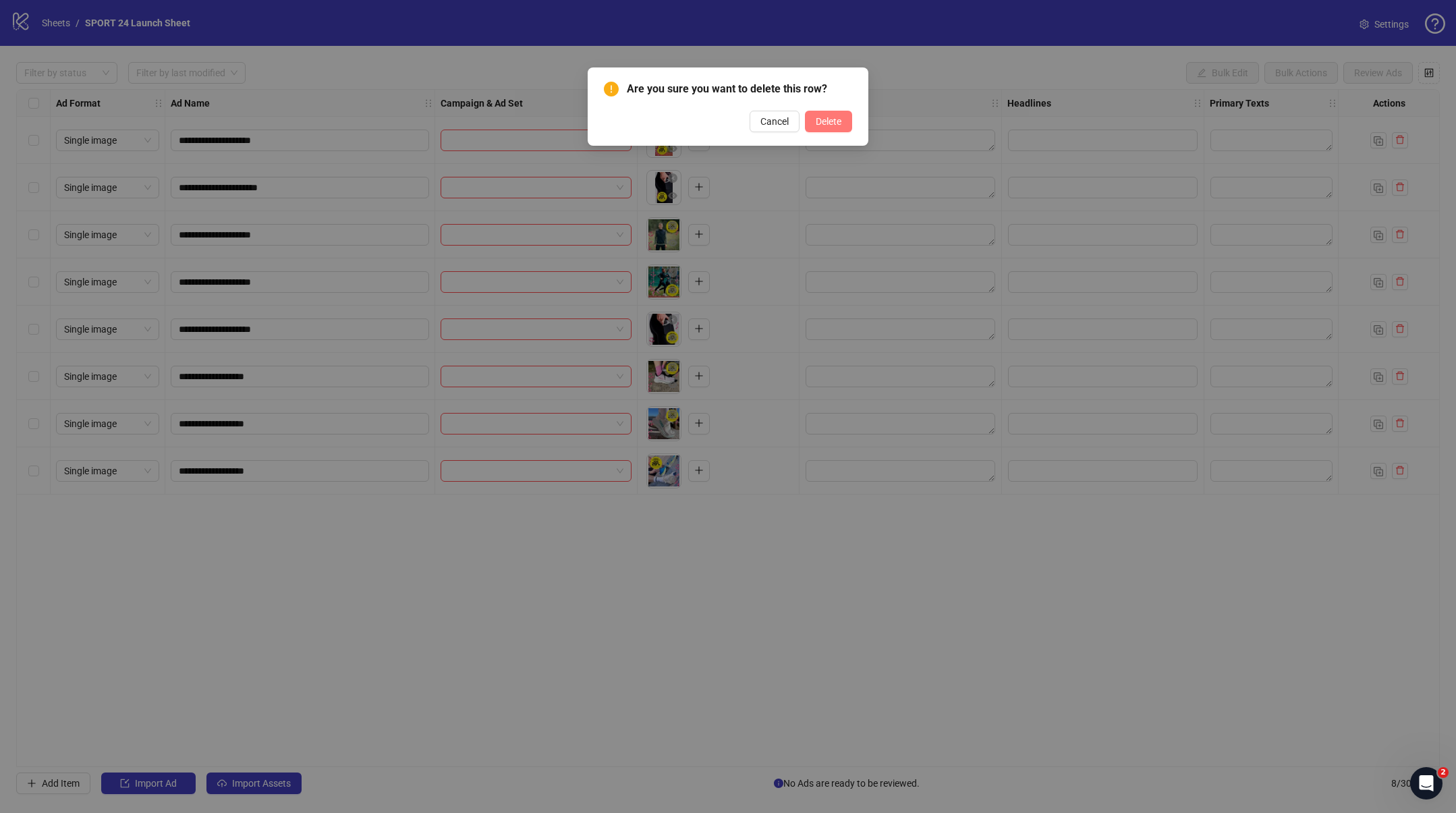
click at [826, 127] on button "Delete" at bounding box center [827, 121] width 47 height 22
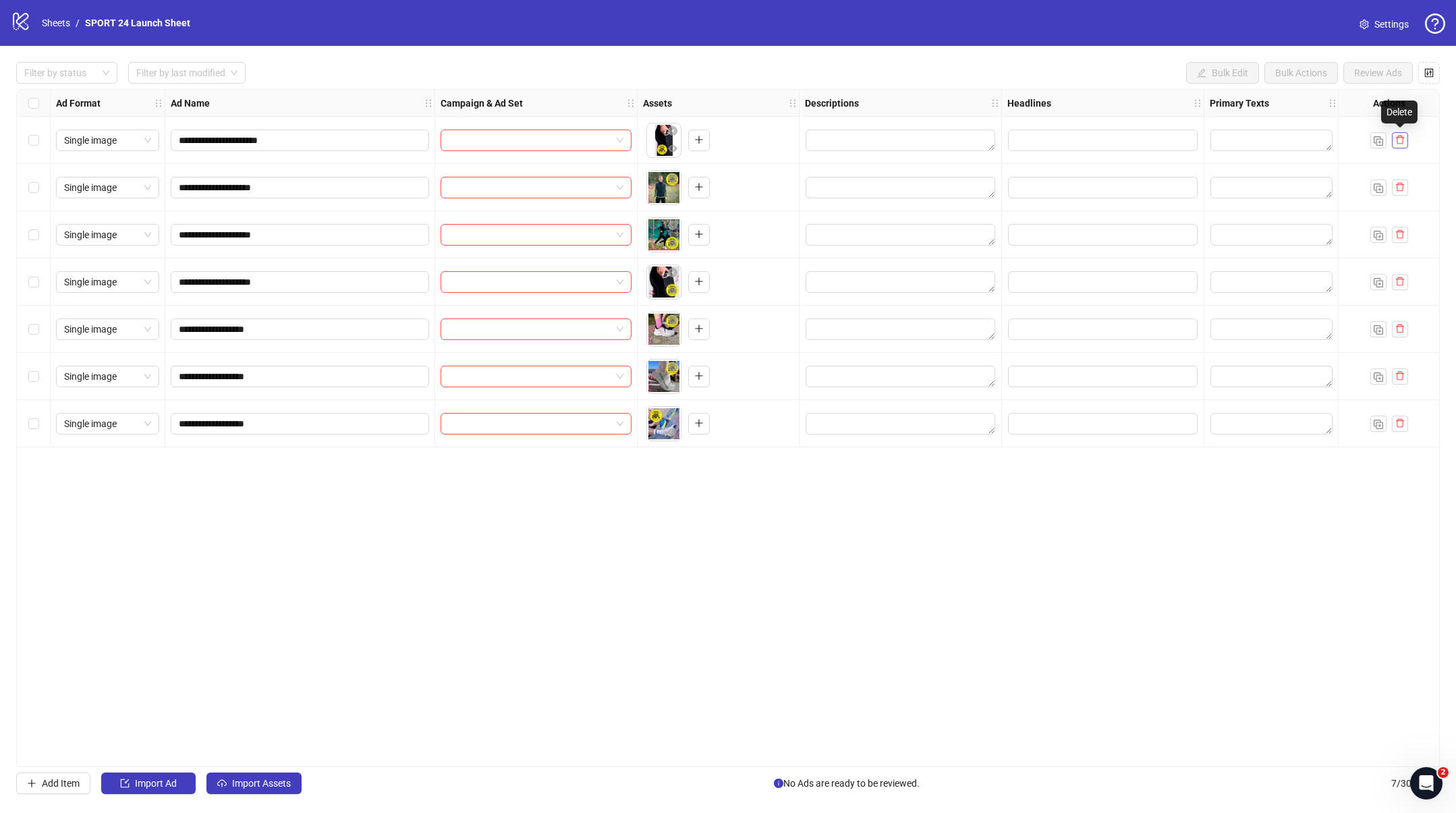
click at [1401, 140] on icon "delete" at bounding box center [1401, 140] width 10 height 10
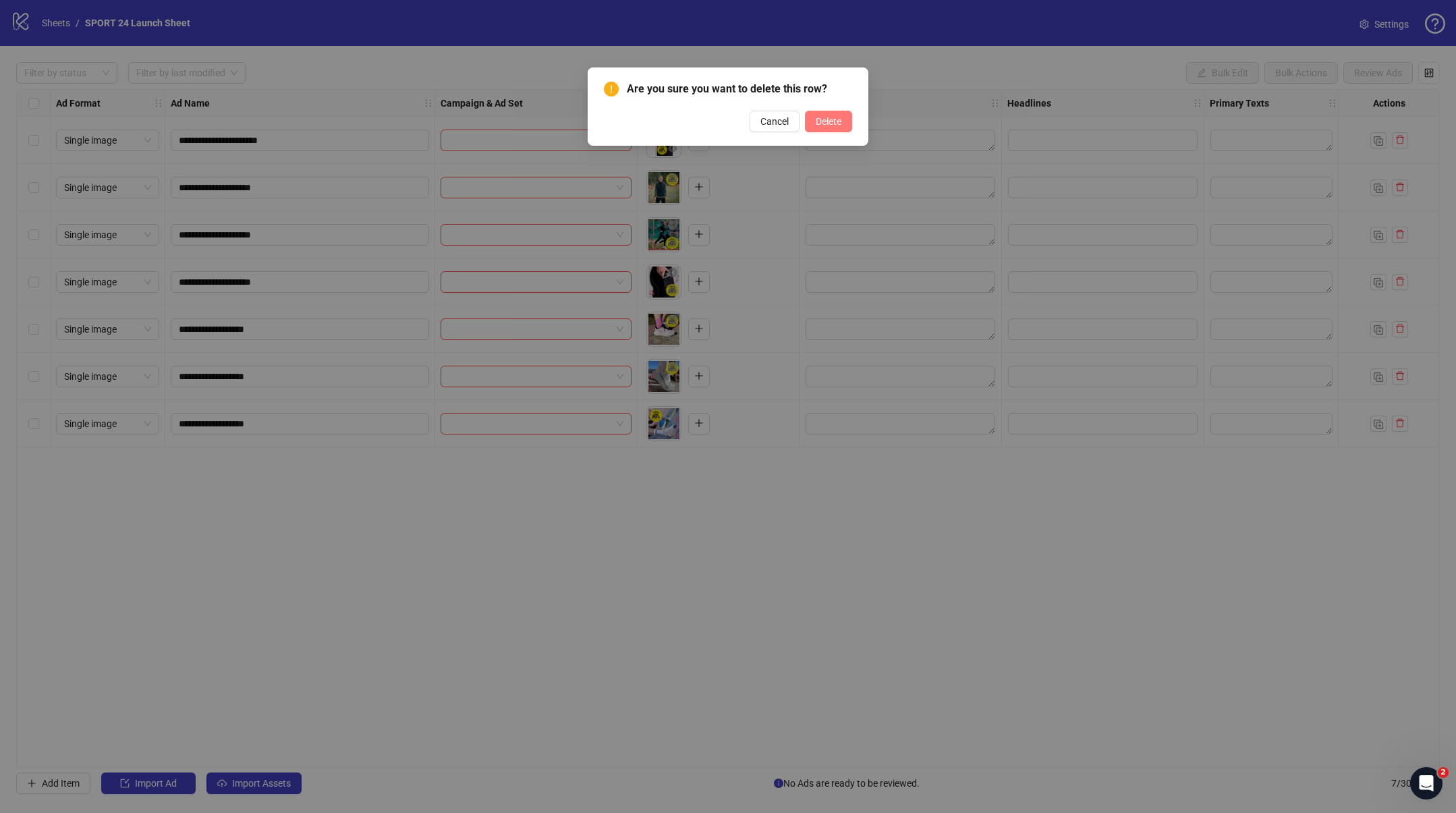
click at [833, 121] on span "Delete" at bounding box center [828, 121] width 26 height 11
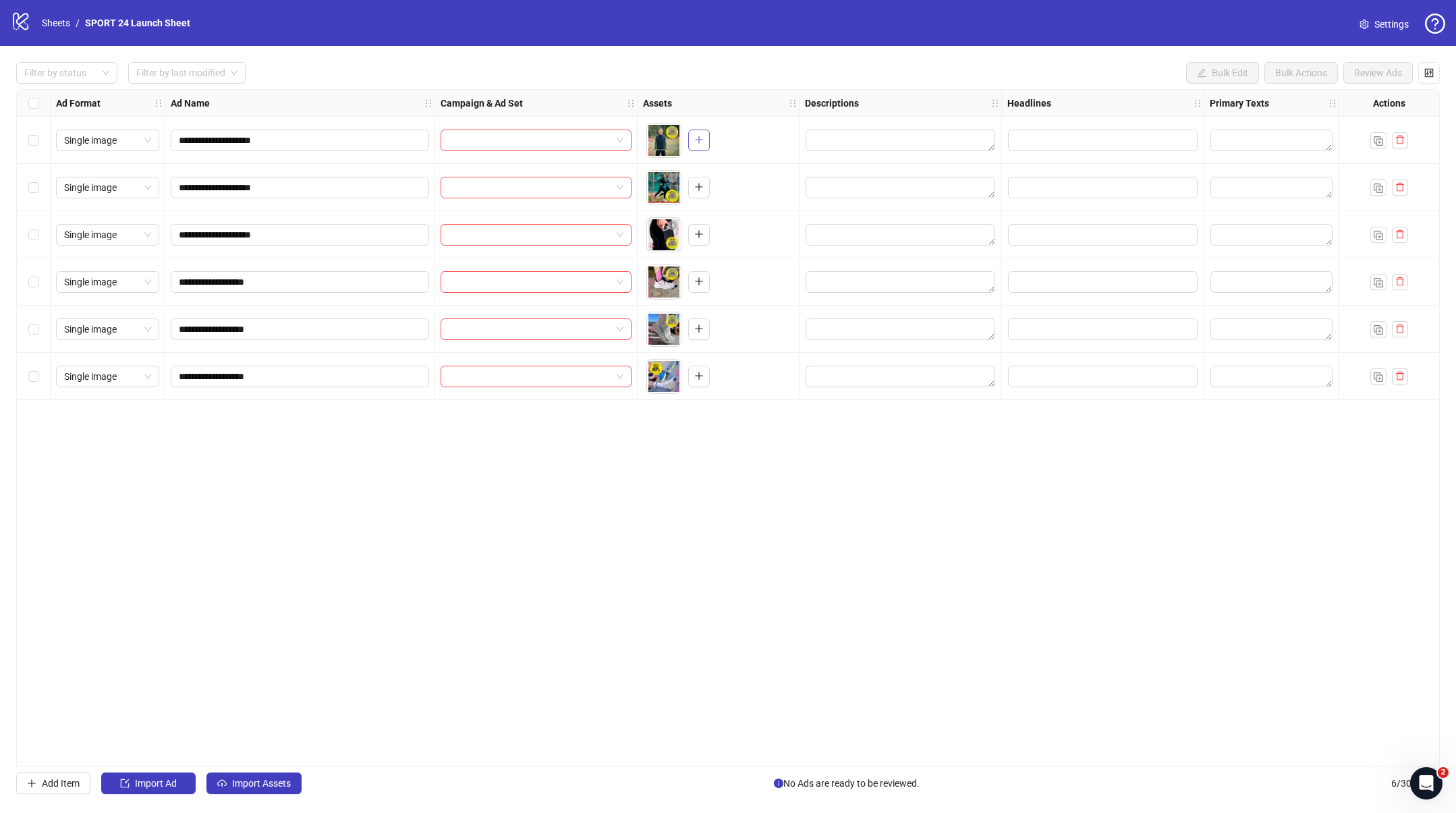
click at [697, 136] on icon "plus" at bounding box center [699, 140] width 10 height 10
click at [698, 182] on span "button" at bounding box center [699, 187] width 10 height 11
click at [693, 231] on button "button" at bounding box center [698, 234] width 22 height 22
click at [699, 280] on icon "plus" at bounding box center [699, 281] width 10 height 10
click at [699, 328] on icon "plus" at bounding box center [698, 328] width 8 height 1
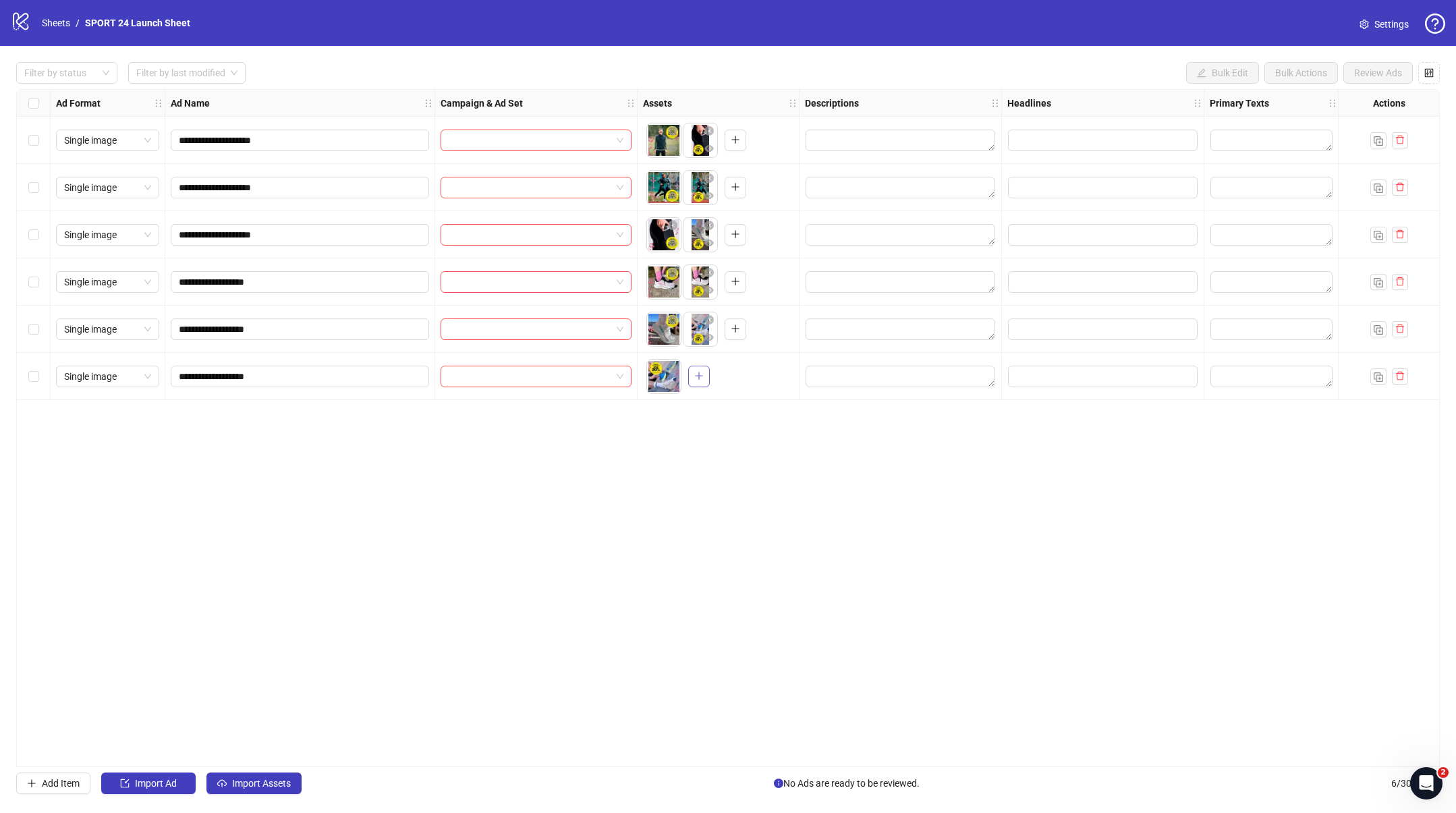
click at [703, 375] on icon "plus" at bounding box center [699, 376] width 10 height 10
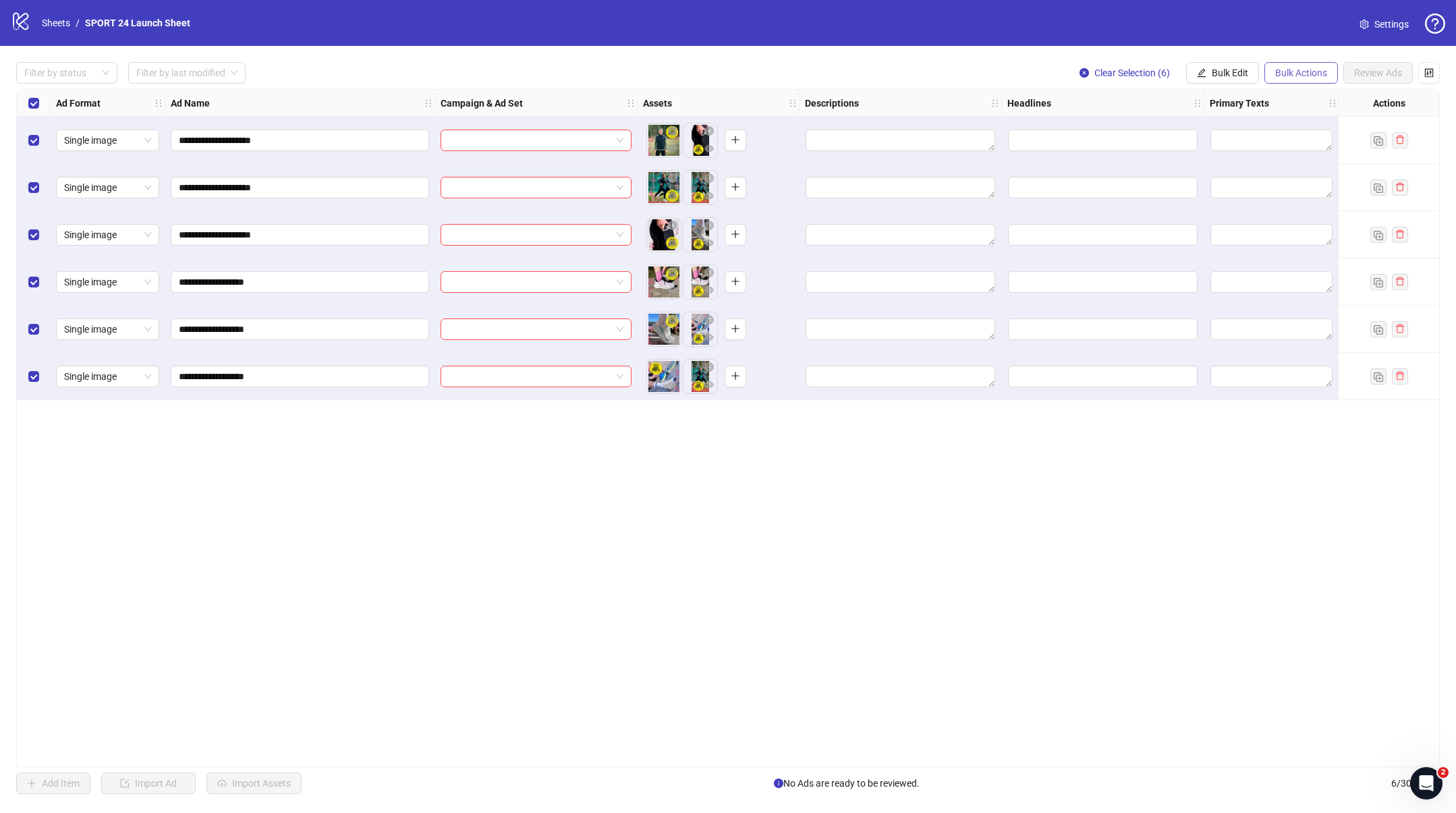
click at [1304, 77] on span "Bulk Actions" at bounding box center [1301, 73] width 52 height 11
click at [1232, 68] on span "Bulk Edit" at bounding box center [1230, 73] width 36 height 11
click at [1219, 139] on span "Campaign & Ad Set" at bounding box center [1236, 143] width 80 height 15
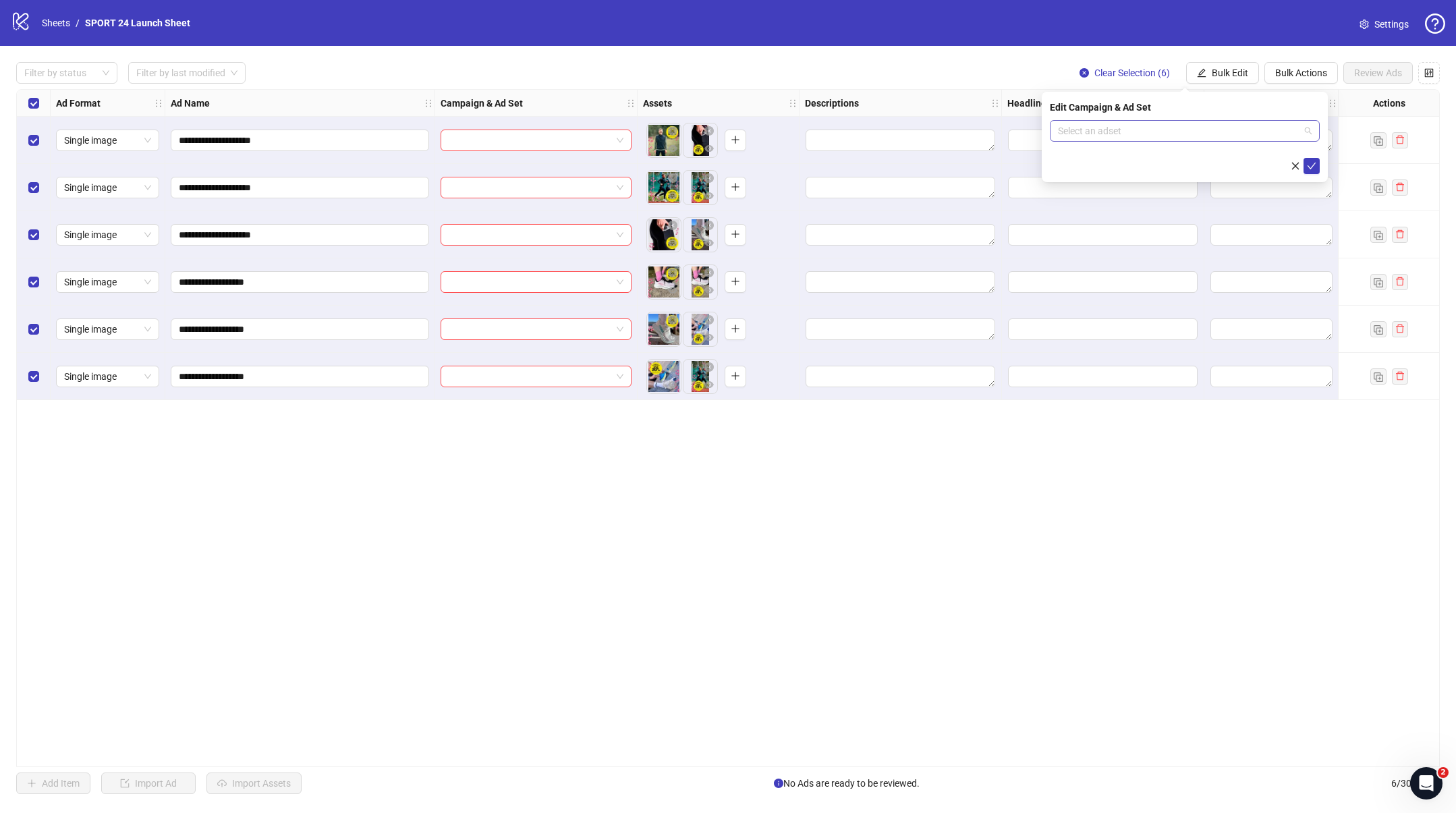
click at [1191, 128] on input "search" at bounding box center [1179, 130] width 241 height 20
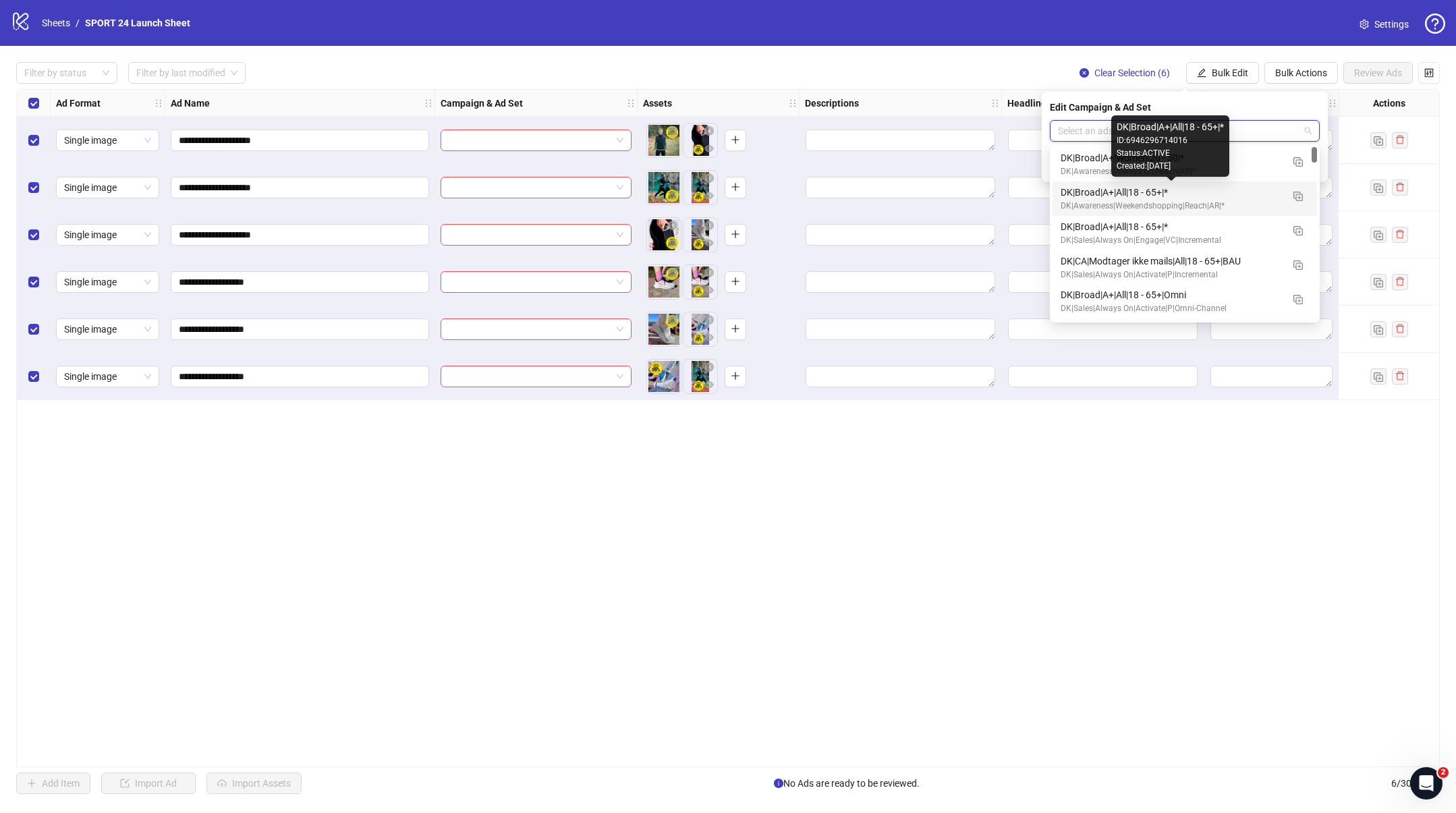
click at [1135, 197] on div "DK|Broad|A+|All|18 - 65+|*" at bounding box center [1171, 192] width 221 height 15
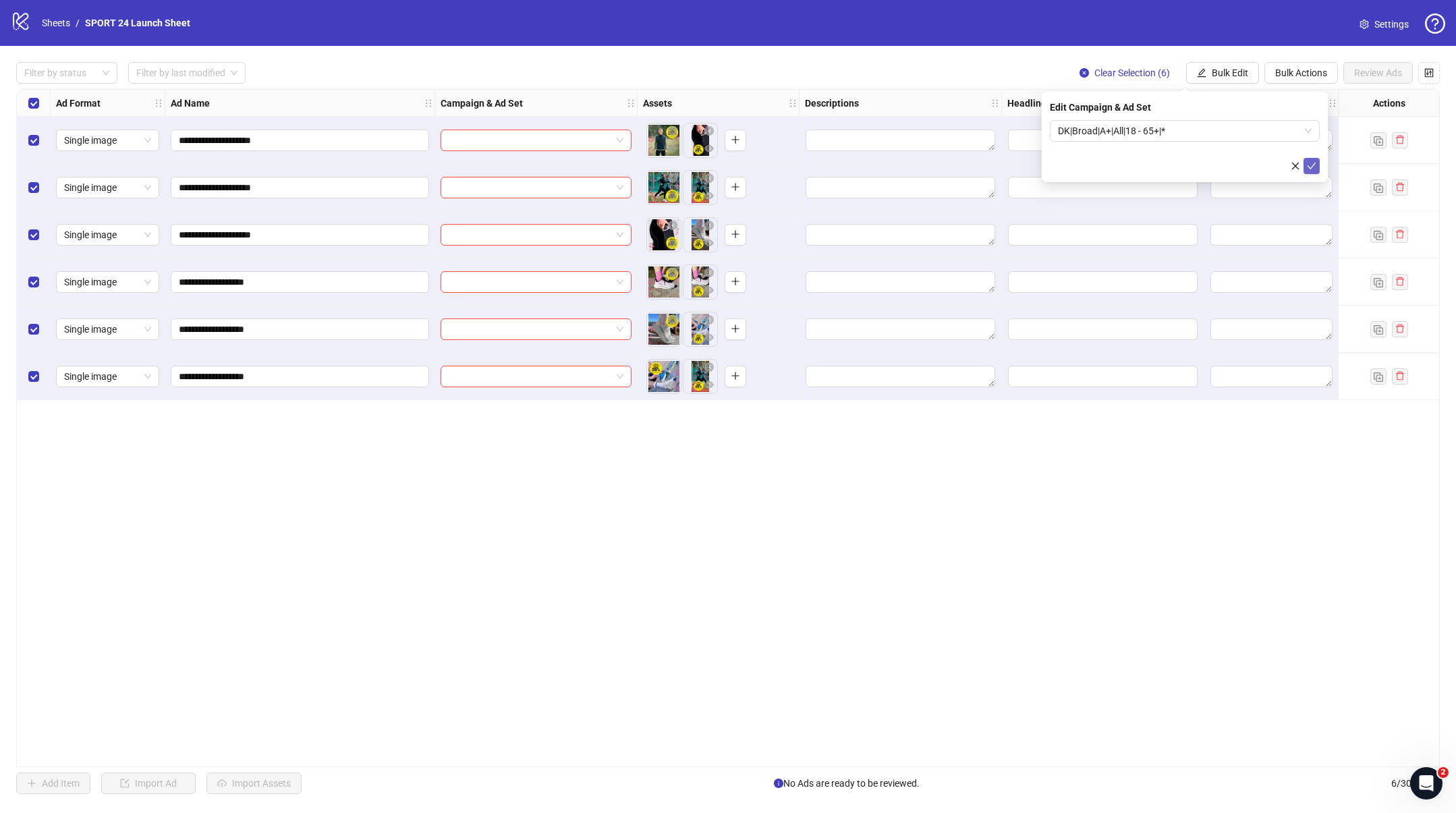
click at [1310, 165] on icon "check" at bounding box center [1312, 166] width 10 height 10
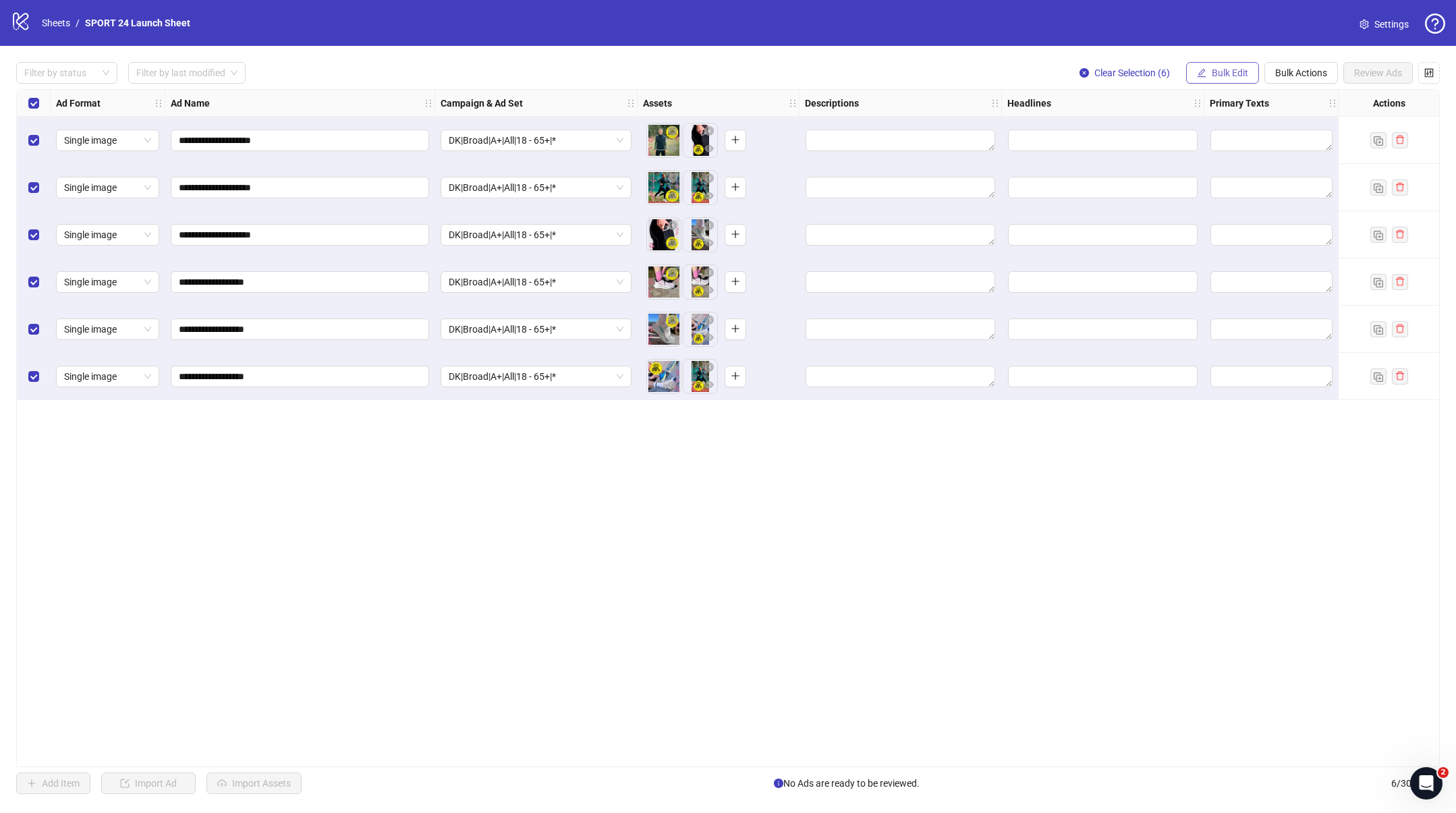
click at [1254, 76] on button "Bulk Edit" at bounding box center [1223, 73] width 73 height 22
click at [1207, 167] on span "Descriptions" at bounding box center [1236, 165] width 80 height 15
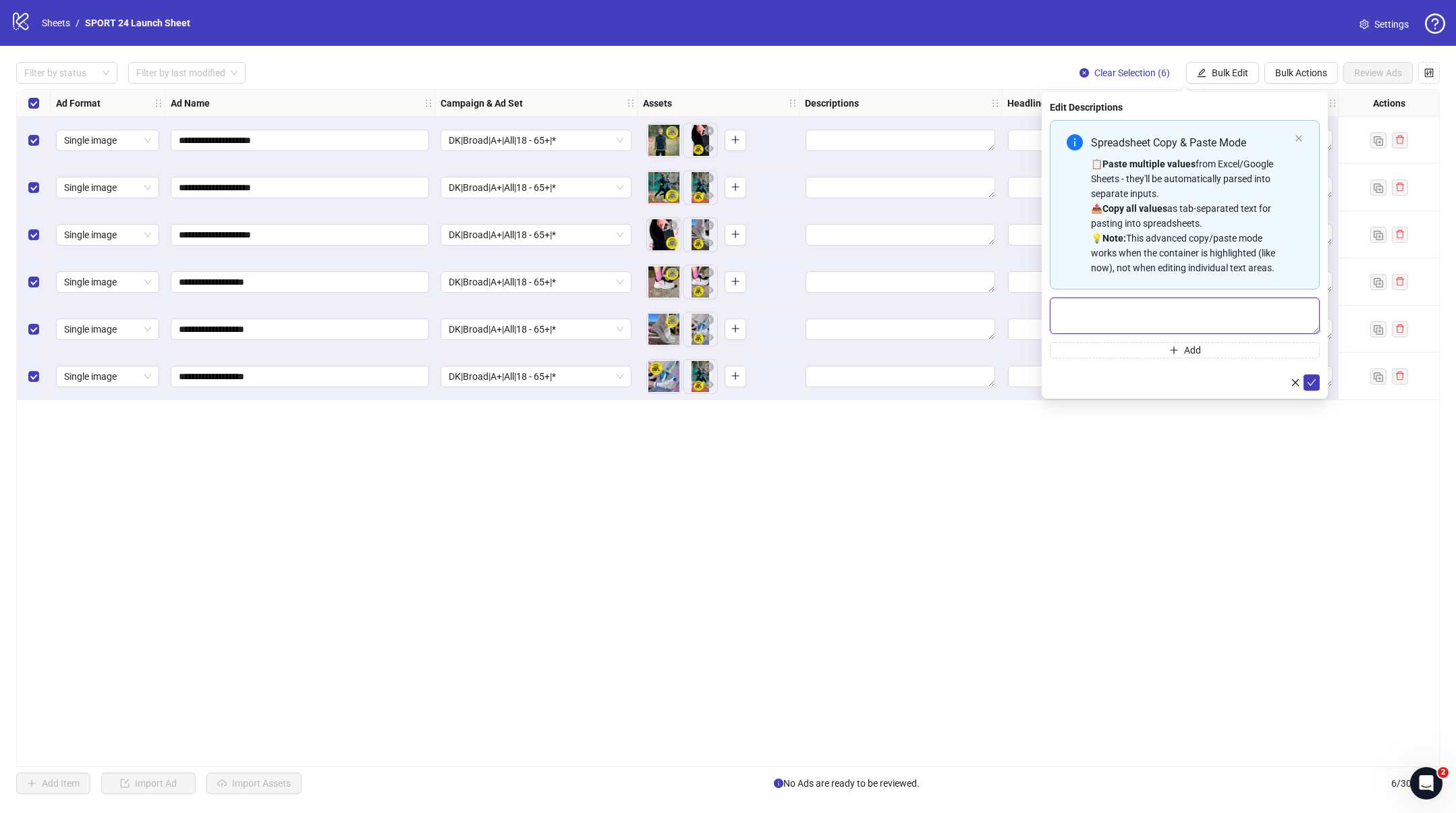
click at [1206, 298] on textarea "Multi-text input container - paste or copy values" at bounding box center [1184, 316] width 270 height 36
type textarea "*"
type textarea "**********"
click at [1309, 384] on icon "check" at bounding box center [1312, 382] width 9 height 7
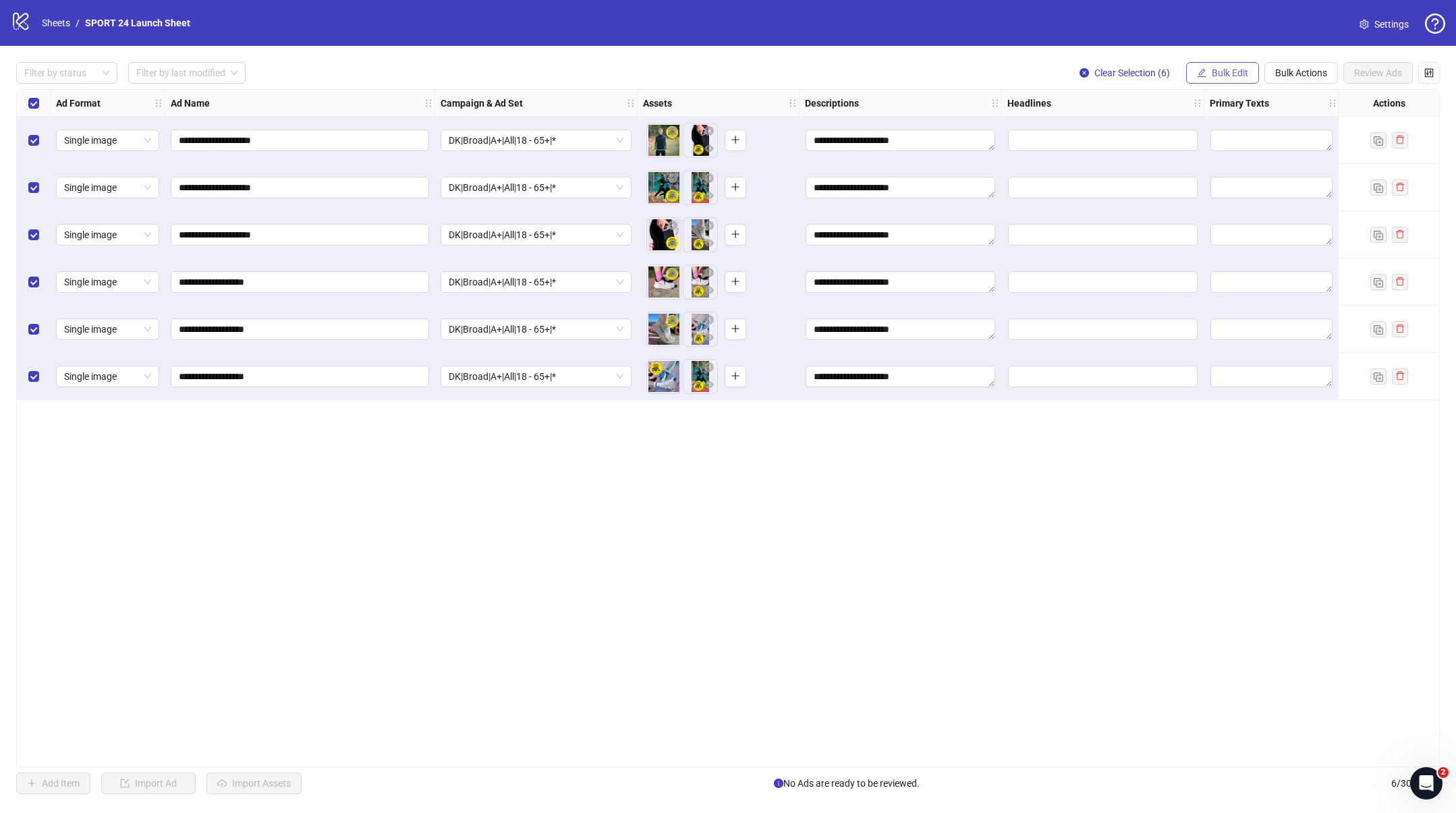
click at [1226, 73] on span "Bulk Edit" at bounding box center [1230, 73] width 36 height 11
click at [1203, 179] on span "Headlines" at bounding box center [1236, 187] width 80 height 15
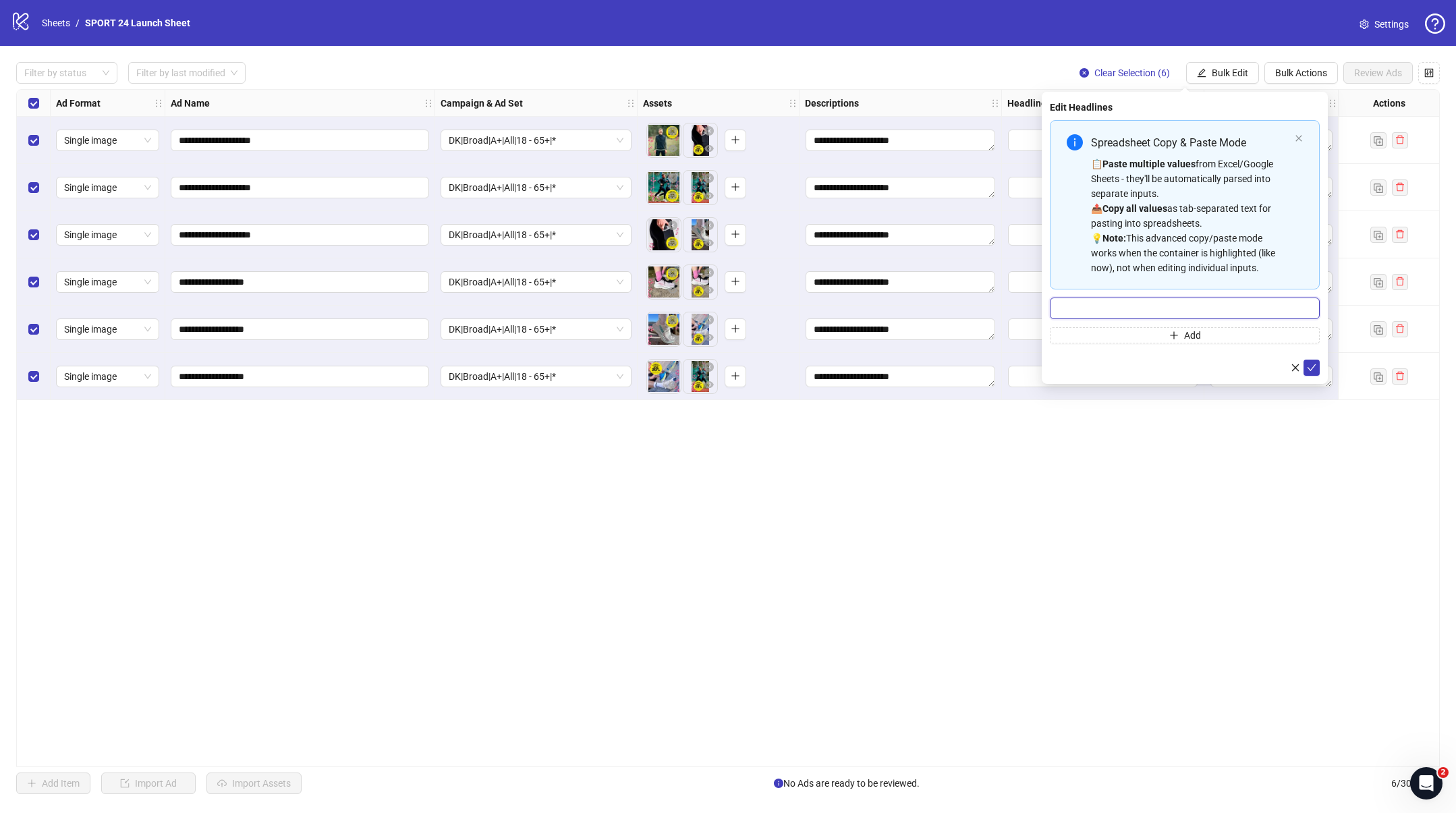
click at [1130, 308] on input "Multi-input container - paste or copy values" at bounding box center [1184, 308] width 270 height 22
paste input "**********"
type input "**********"
click at [1166, 360] on div at bounding box center [1184, 367] width 270 height 16
click at [1210, 331] on button "Add" at bounding box center [1184, 335] width 270 height 16
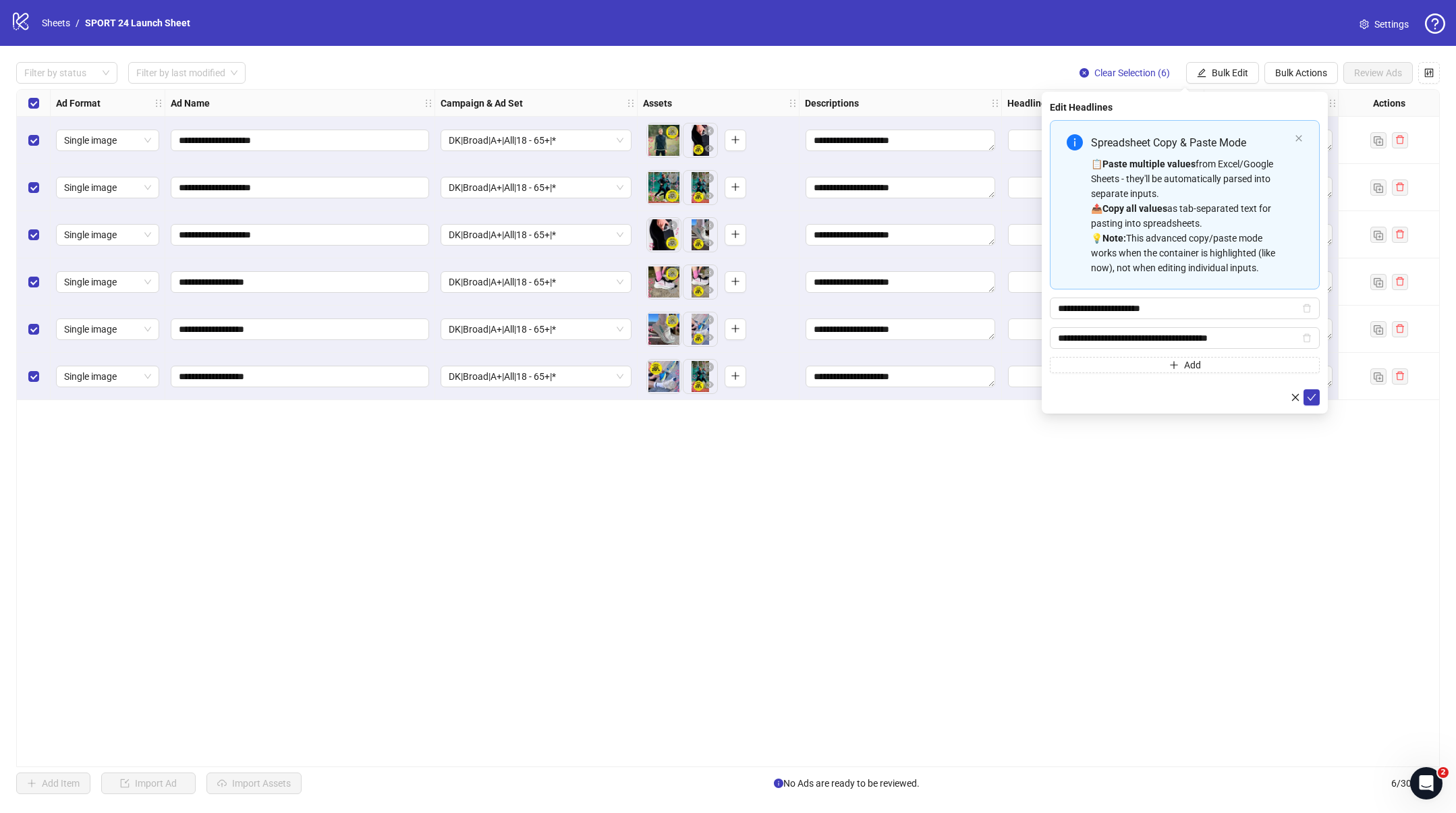
type input "**********"
click at [1159, 390] on div at bounding box center [1184, 397] width 270 height 16
click at [1312, 397] on icon "check" at bounding box center [1312, 397] width 9 height 7
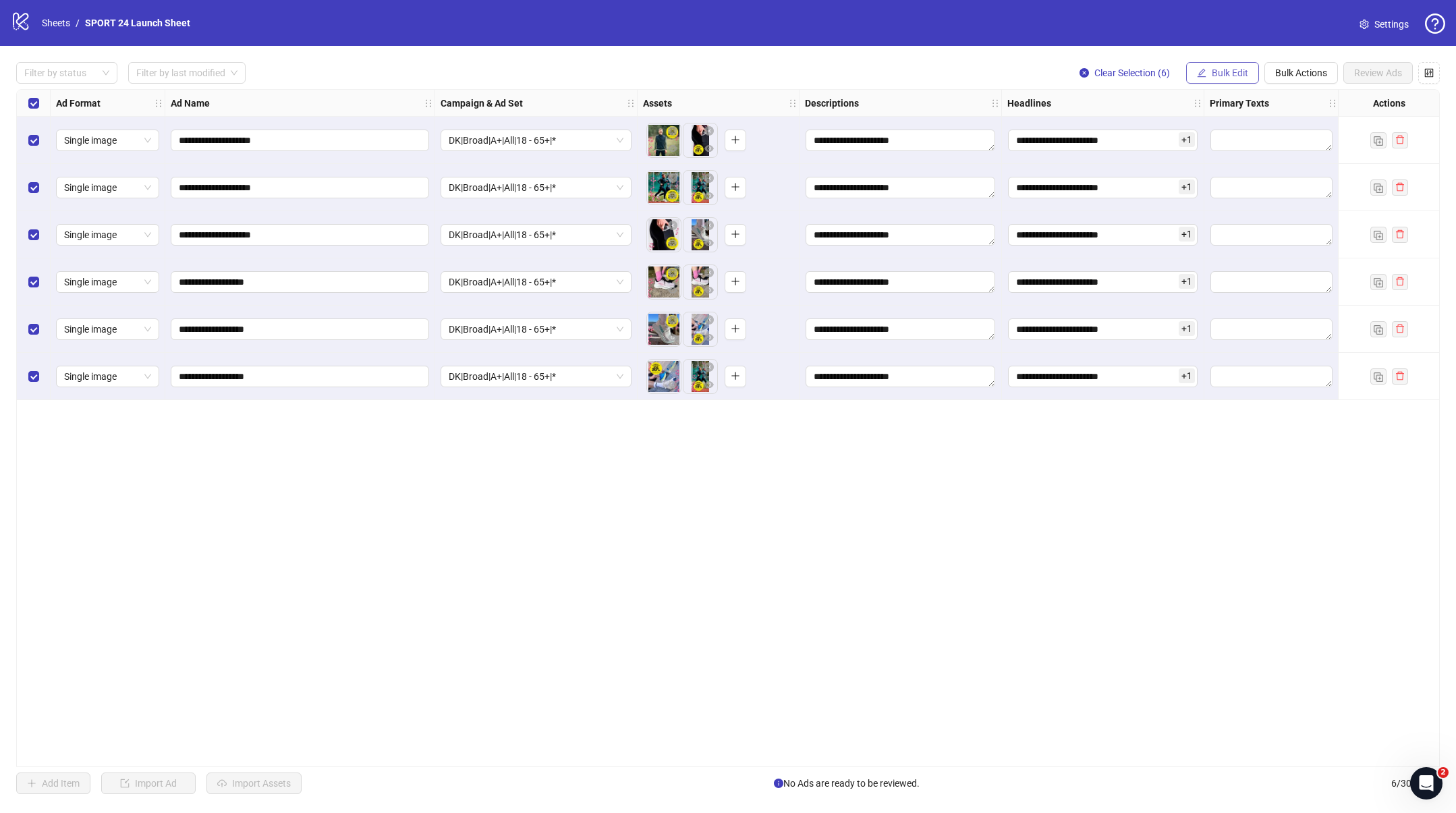
click at [1229, 75] on span "Bulk Edit" at bounding box center [1230, 73] width 36 height 11
click at [1205, 205] on span "Primary Texts" at bounding box center [1236, 208] width 80 height 15
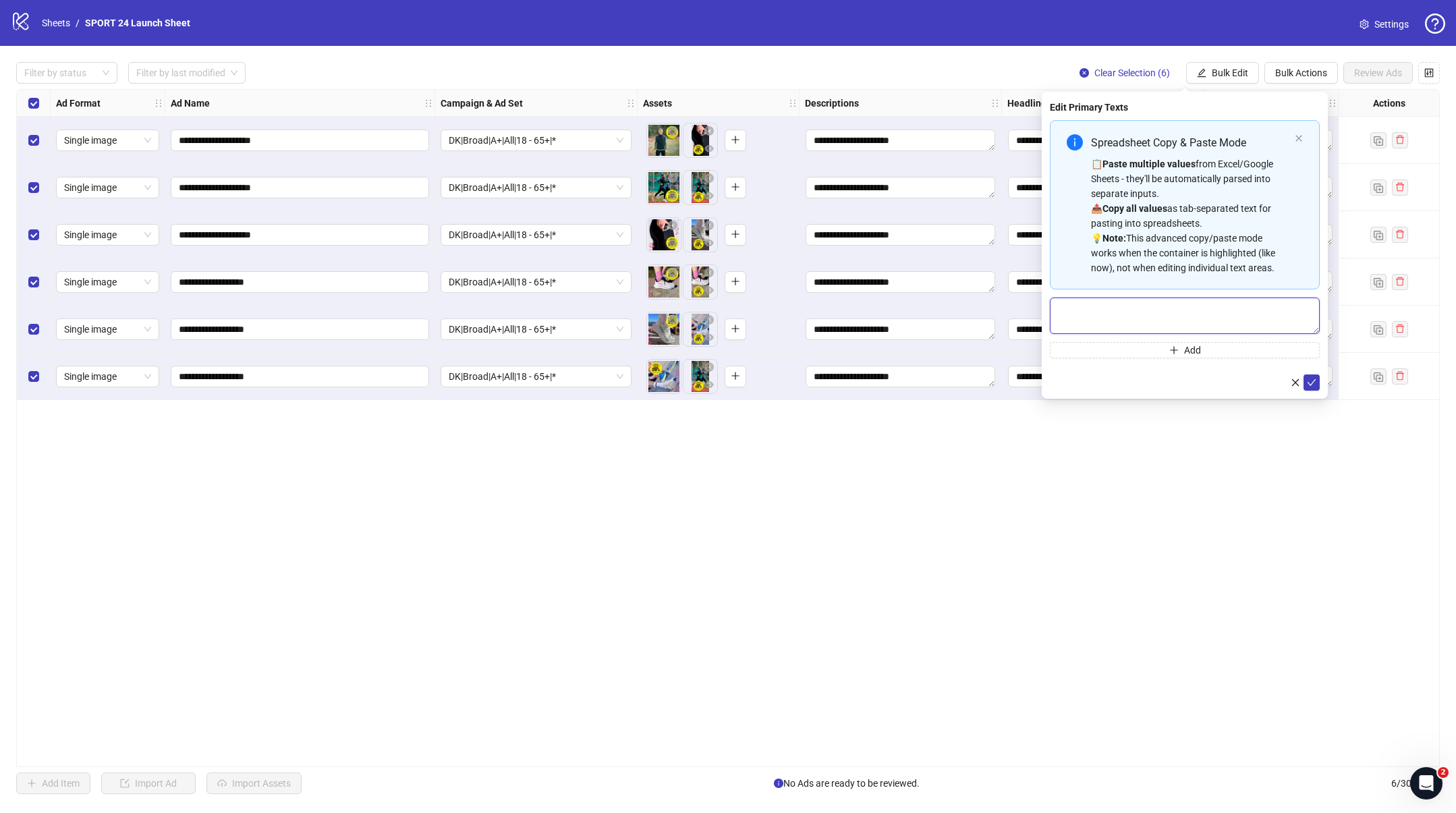
click at [1202, 312] on textarea "Multi-text input container - paste or copy values" at bounding box center [1184, 316] width 270 height 36
click at [1164, 314] on textarea "Multi-text input container - paste or copy values" at bounding box center [1184, 316] width 270 height 36
paste textarea "**********"
type textarea "**********"
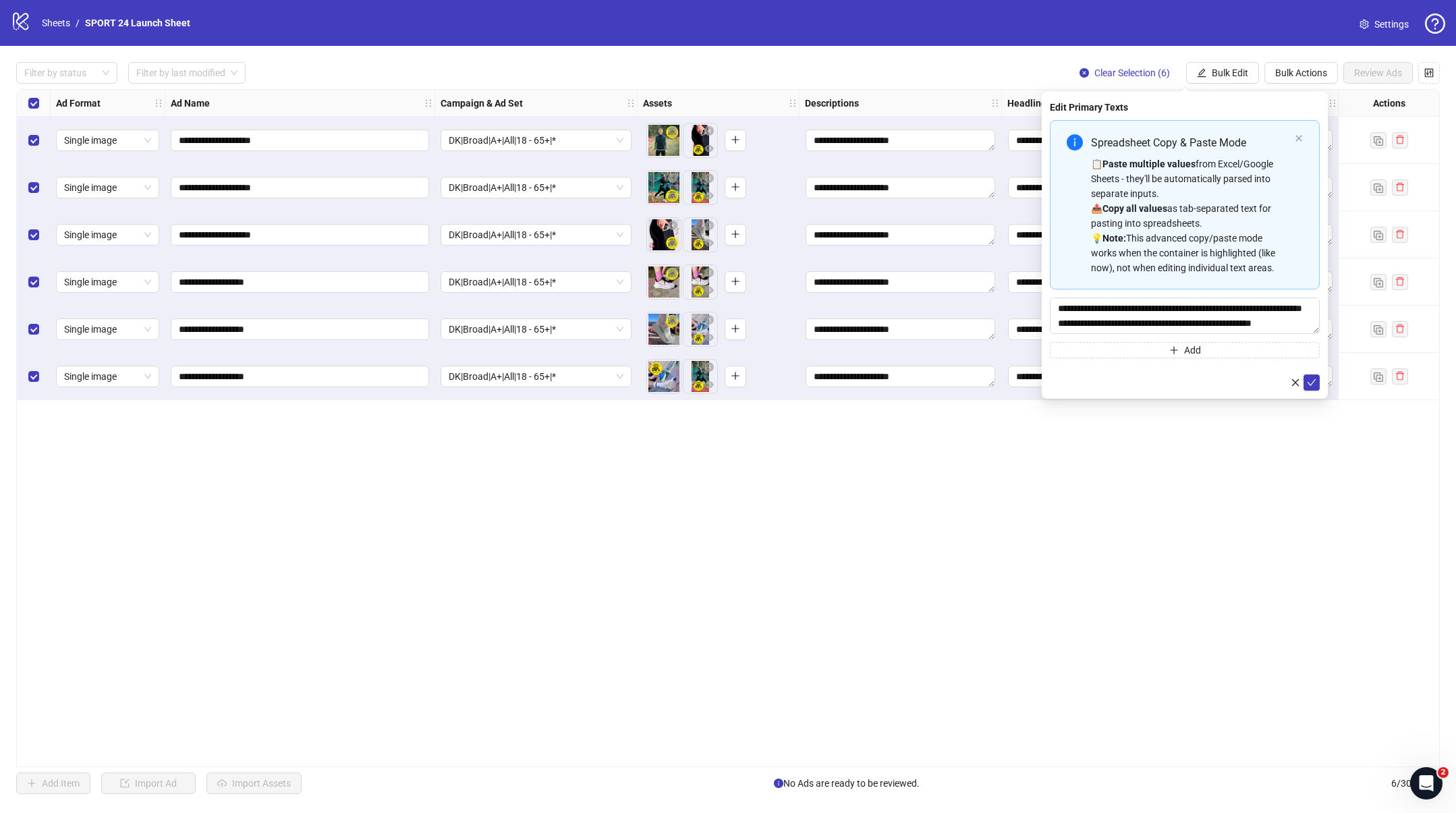
click at [1230, 382] on div at bounding box center [1184, 382] width 270 height 16
click at [1218, 351] on button "Add" at bounding box center [1184, 350] width 270 height 16
paste textarea "**********"
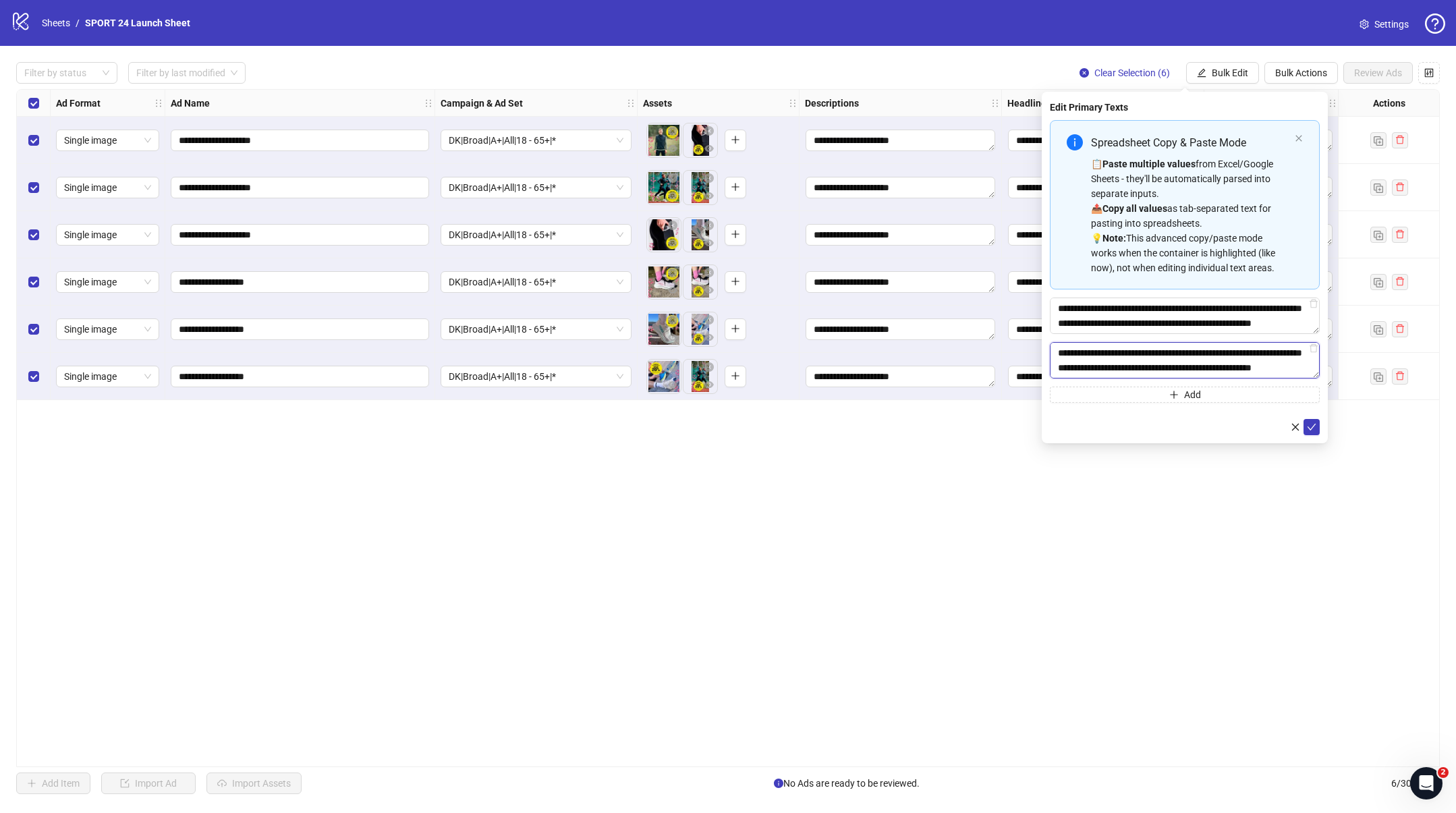
scroll to position [164, 0]
type textarea "**********"
click at [1217, 390] on button "Add" at bounding box center [1184, 394] width 270 height 16
paste textarea "**********"
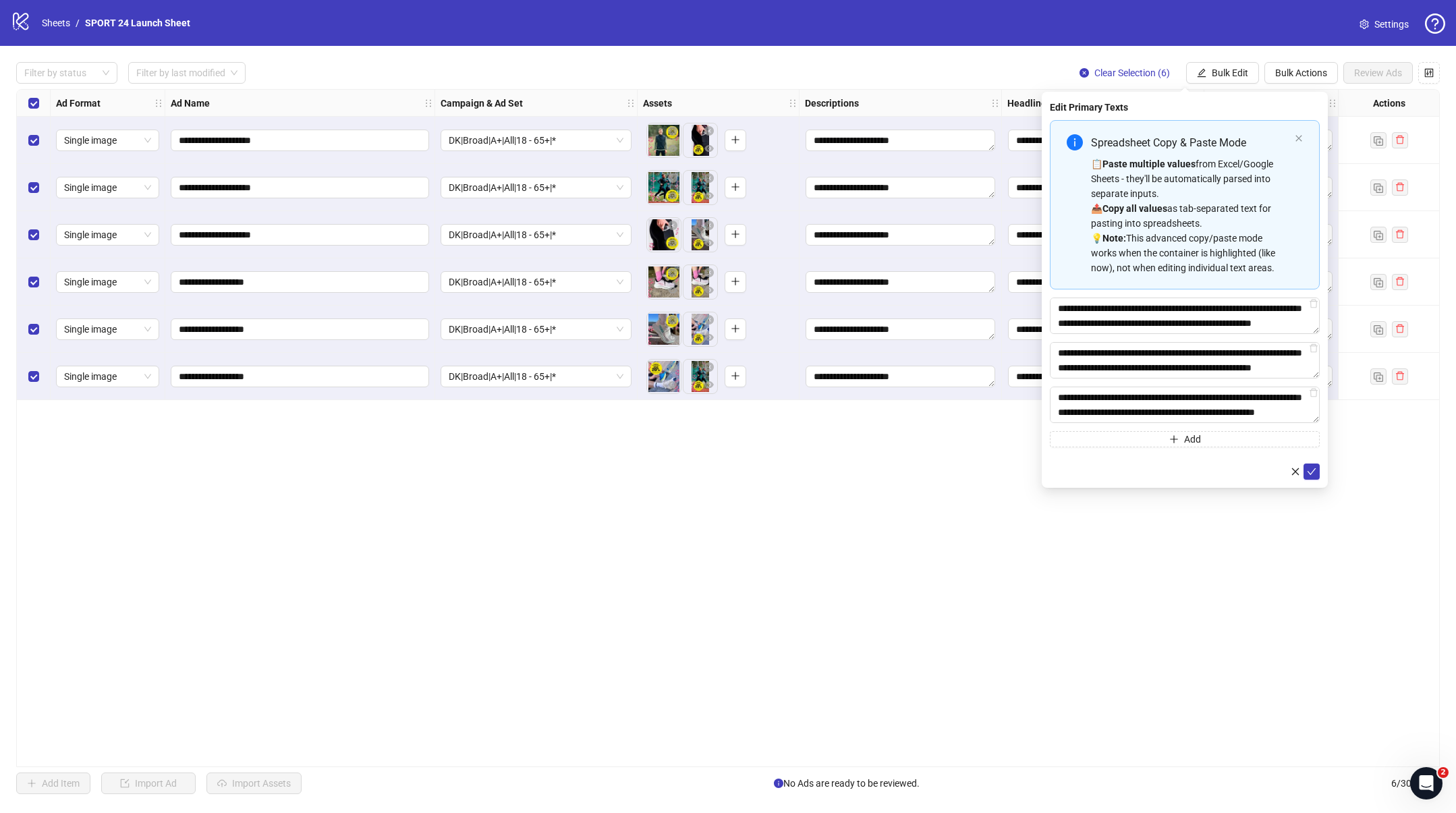
click at [1145, 469] on div at bounding box center [1184, 472] width 270 height 16
drag, startPoint x: 1150, startPoint y: 397, endPoint x: 997, endPoint y: 318, distance: 172.2
click at [997, 318] on body "**********" at bounding box center [728, 406] width 1456 height 813
paste textarea "**********"
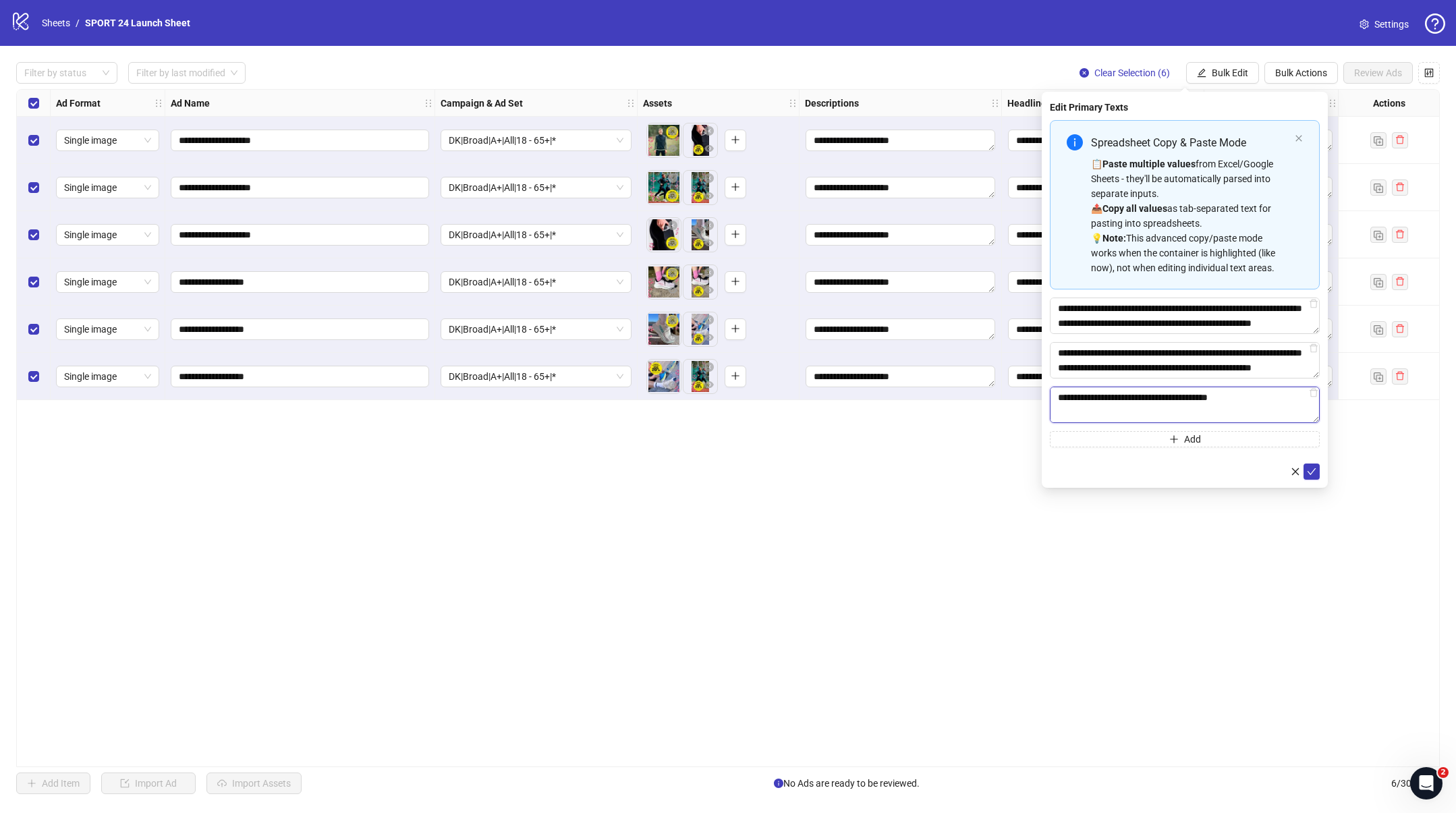
scroll to position [159, 0]
type textarea "**********"
click at [1197, 475] on div at bounding box center [1184, 472] width 270 height 16
click at [1167, 306] on textarea "**********" at bounding box center [1184, 316] width 270 height 36
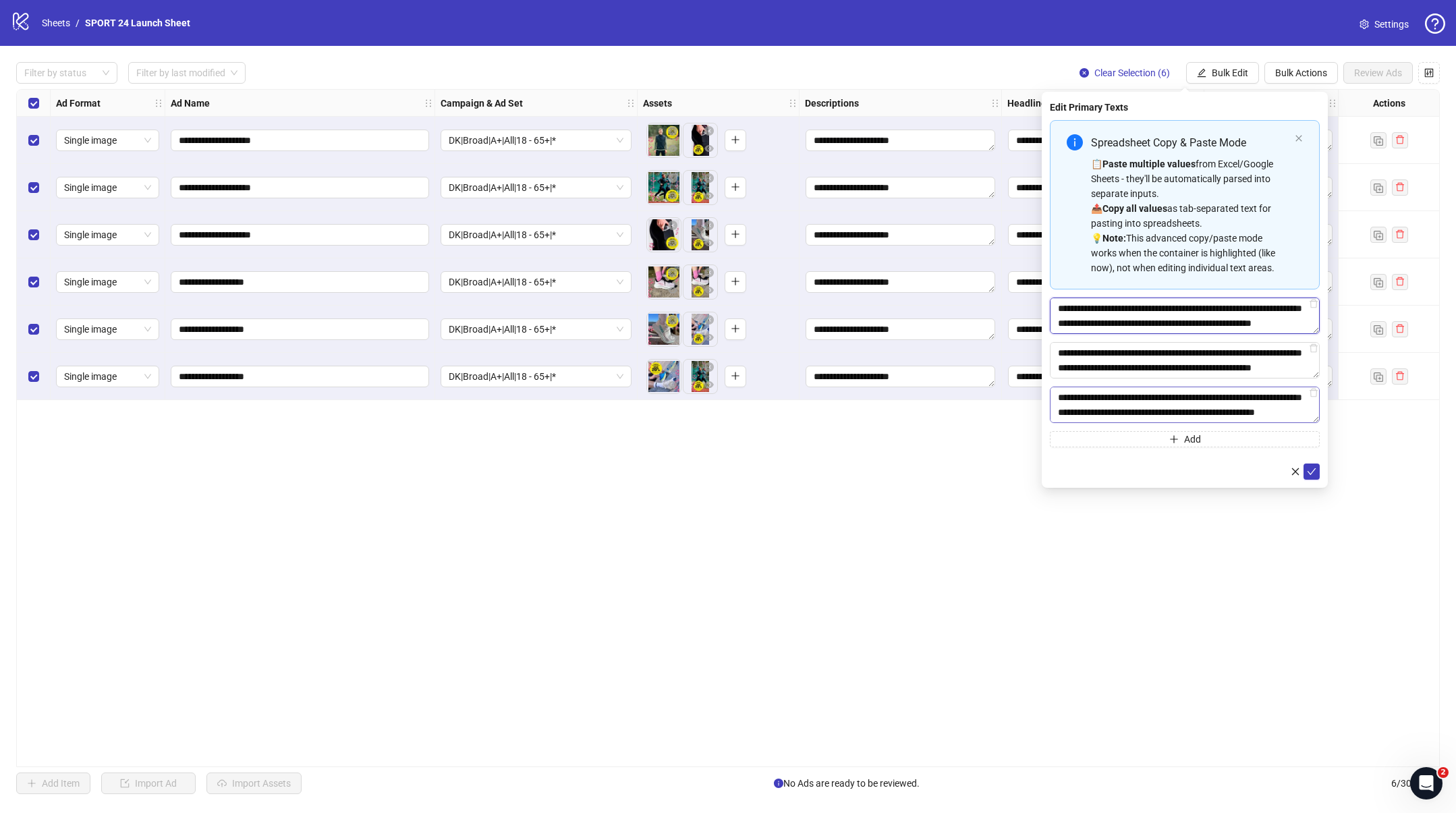
drag, startPoint x: 1058, startPoint y: 308, endPoint x: 1252, endPoint y: 416, distance: 222.0
click at [1252, 416] on div "**********" at bounding box center [1184, 284] width 270 height 327
paste textarea "**********"
type textarea "**********"
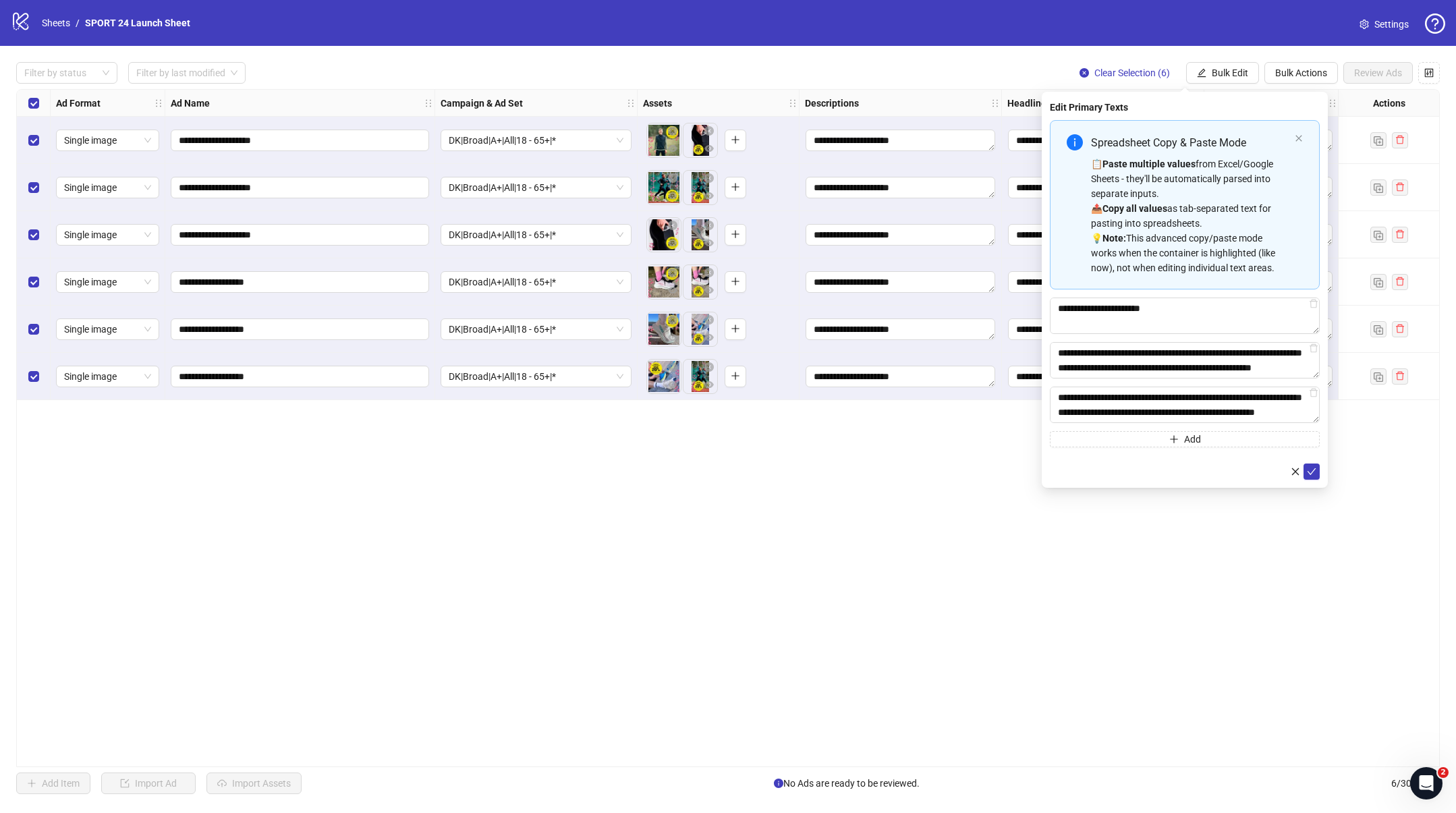
drag, startPoint x: 1130, startPoint y: 463, endPoint x: 1253, endPoint y: 466, distance: 123.0
click at [1133, 464] on div at bounding box center [1184, 472] width 270 height 16
click at [1313, 467] on icon "check" at bounding box center [1312, 472] width 10 height 10
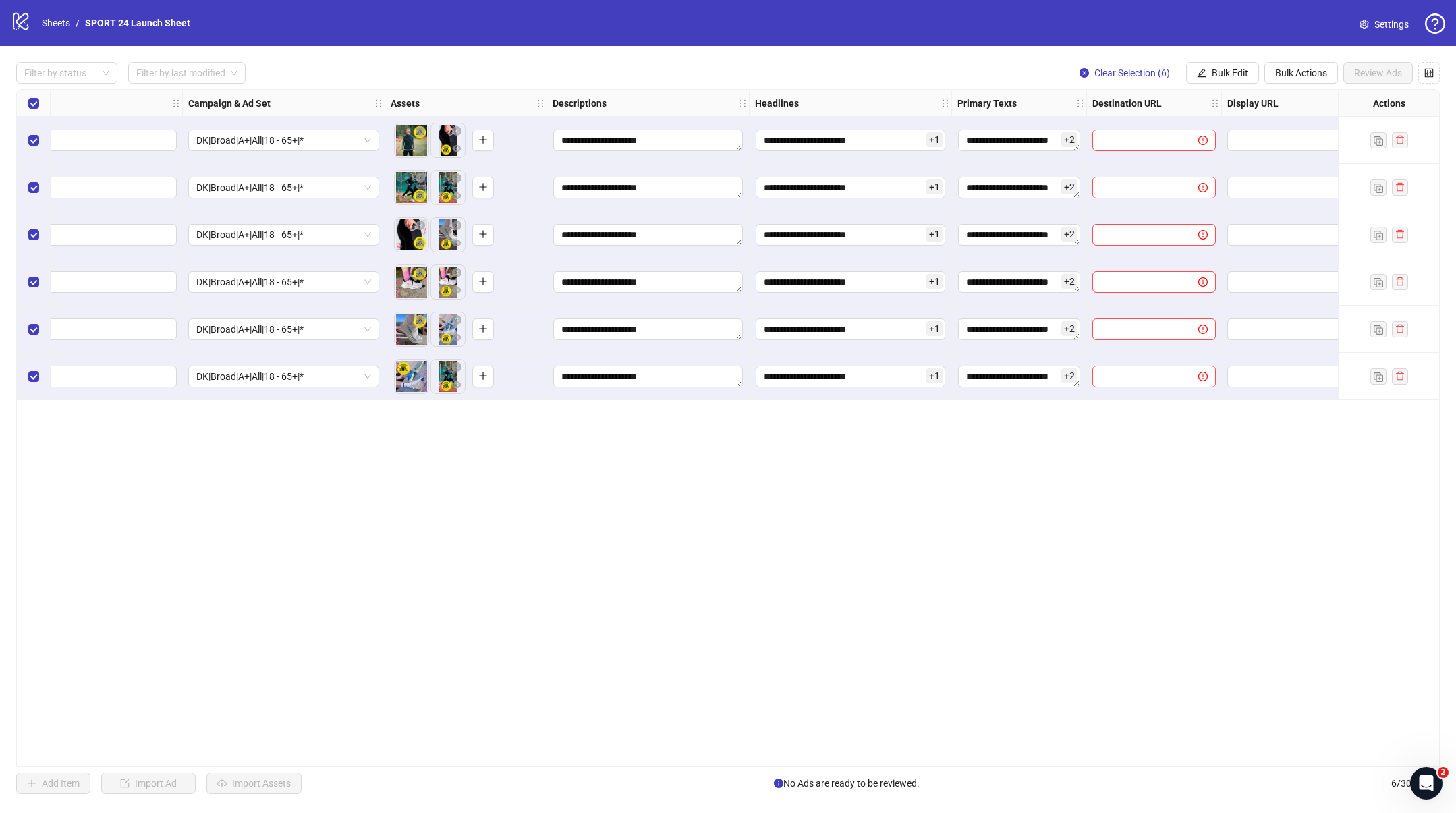
scroll to position [0, 356]
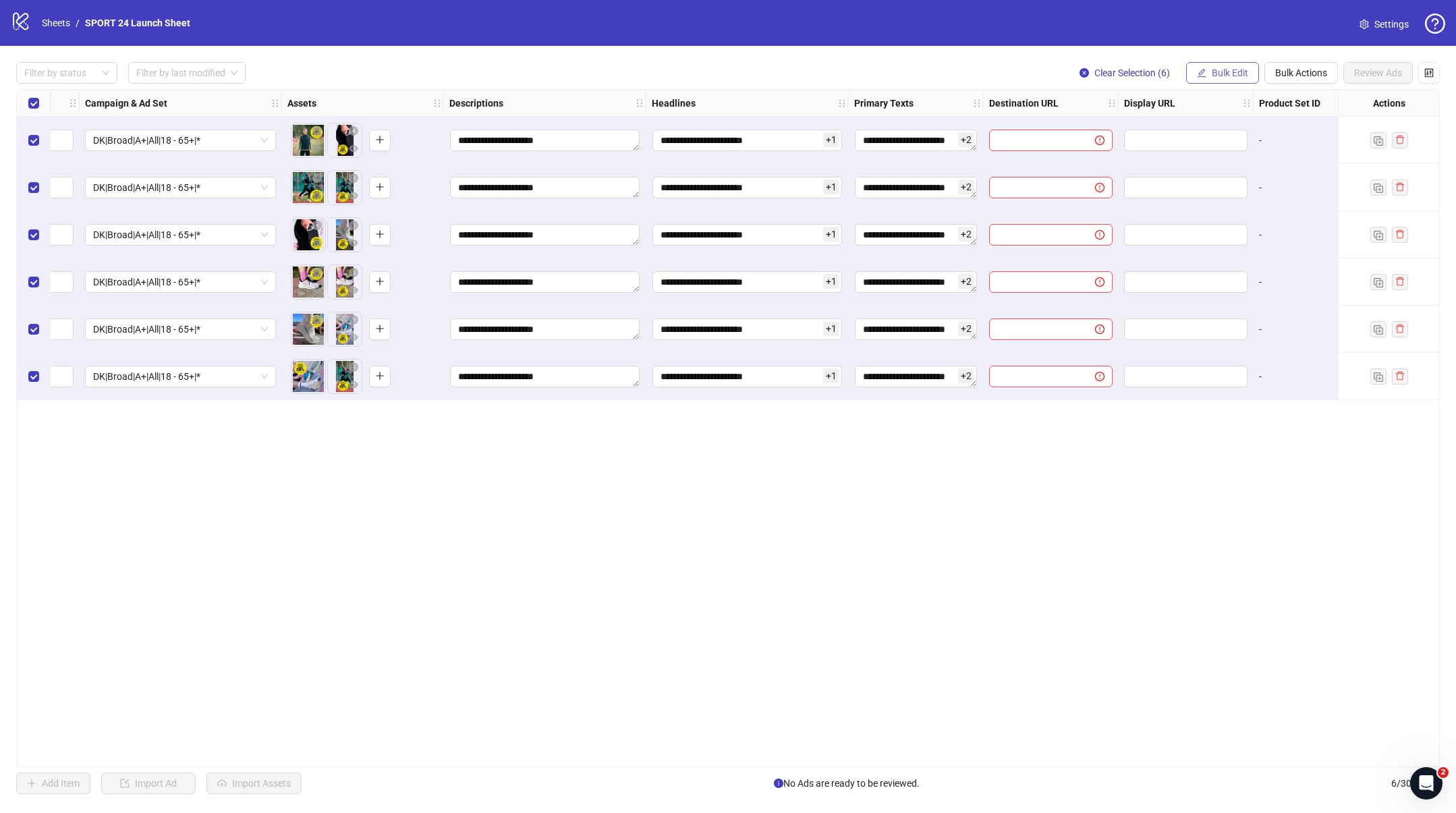
click at [1242, 65] on button "Bulk Edit" at bounding box center [1223, 73] width 73 height 22
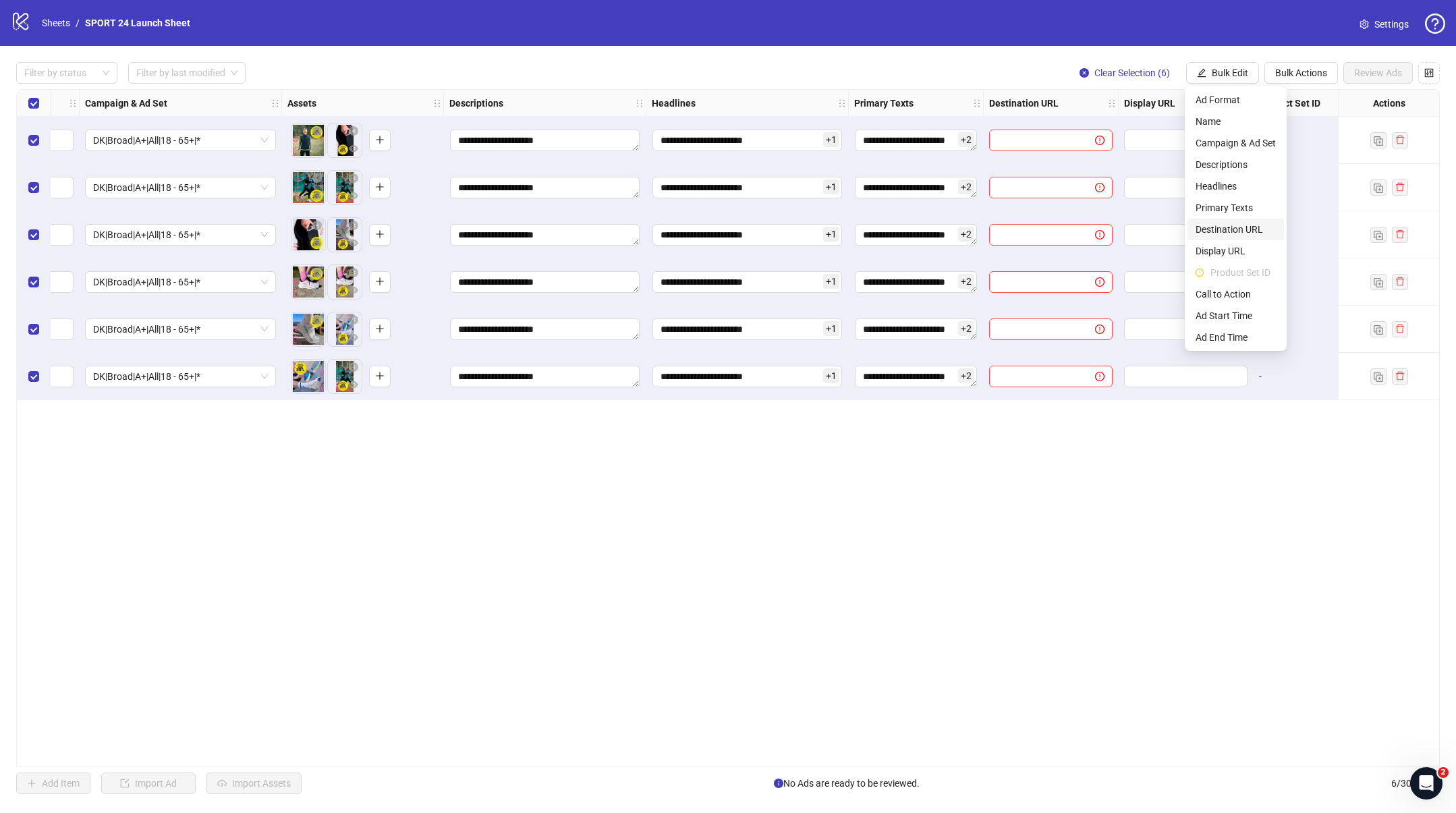
click at [1221, 226] on span "Destination URL" at bounding box center [1236, 230] width 80 height 15
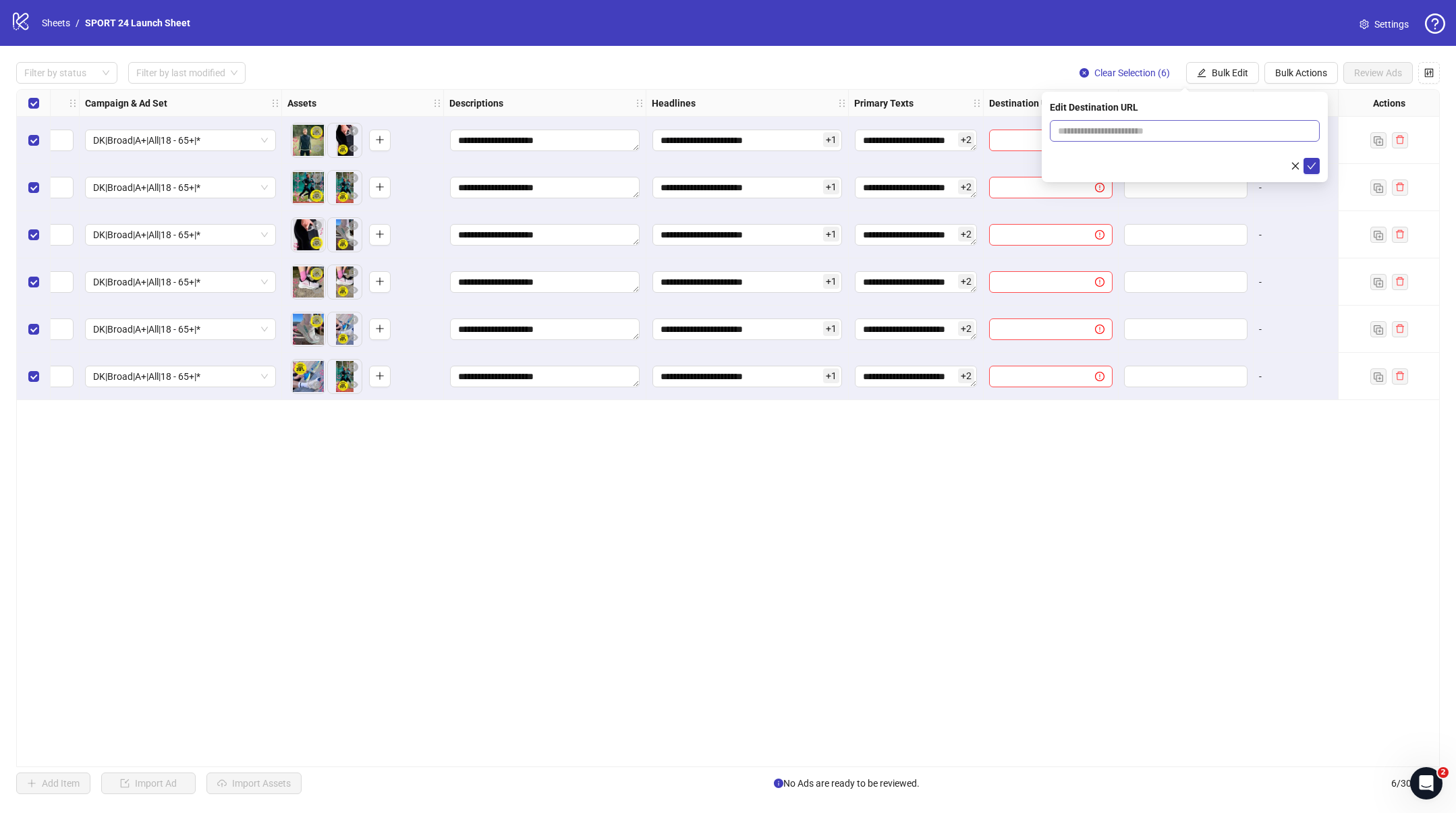
click at [1143, 141] on span at bounding box center [1184, 131] width 270 height 22
click at [1148, 131] on input "text" at bounding box center [1180, 131] width 243 height 15
click at [1082, 132] on input "**********" at bounding box center [1180, 131] width 243 height 15
type input "**********"
click at [1307, 170] on span "submit" at bounding box center [1312, 165] width 10 height 11
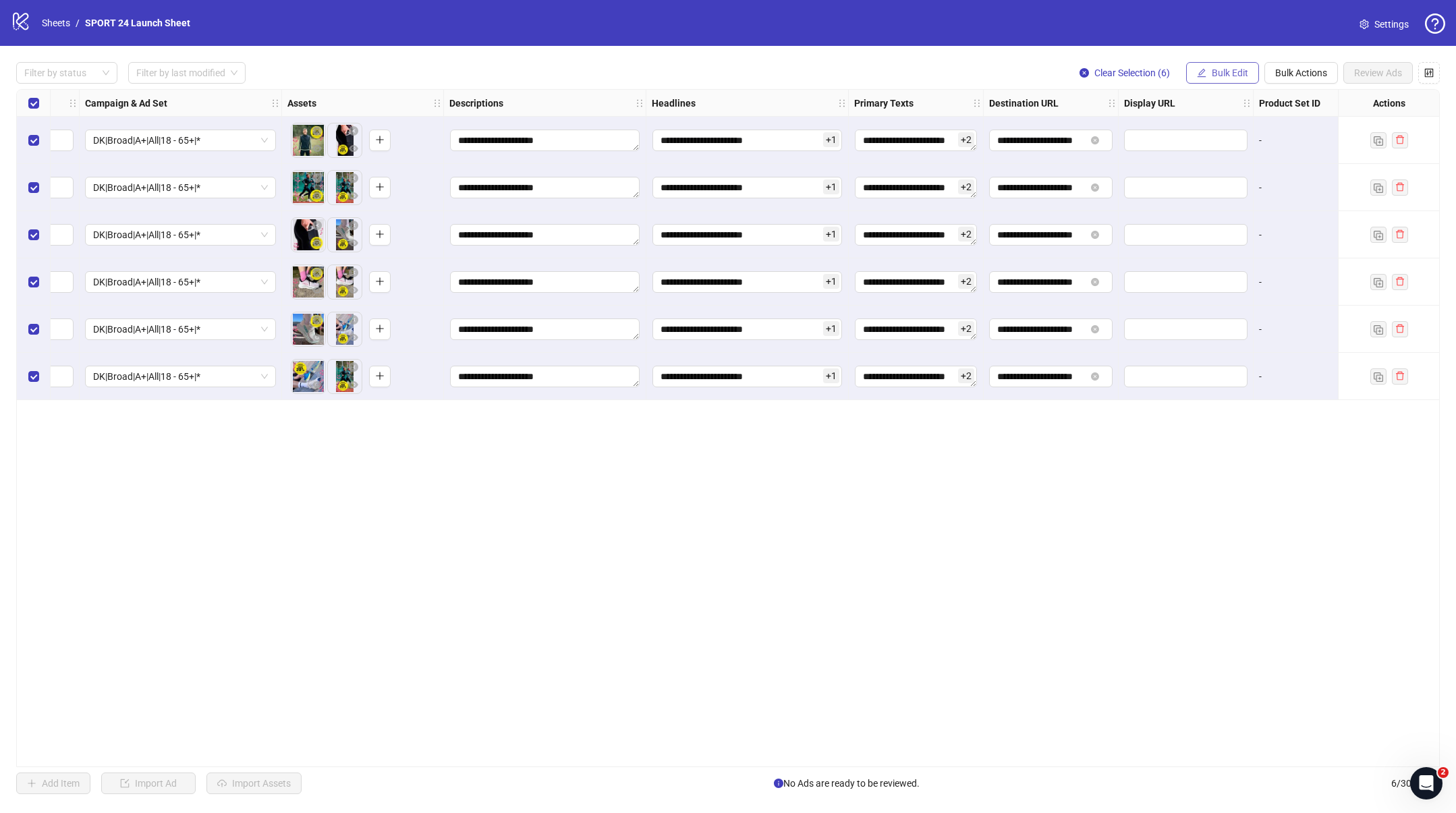
click at [1234, 68] on span "Bulk Edit" at bounding box center [1230, 73] width 36 height 11
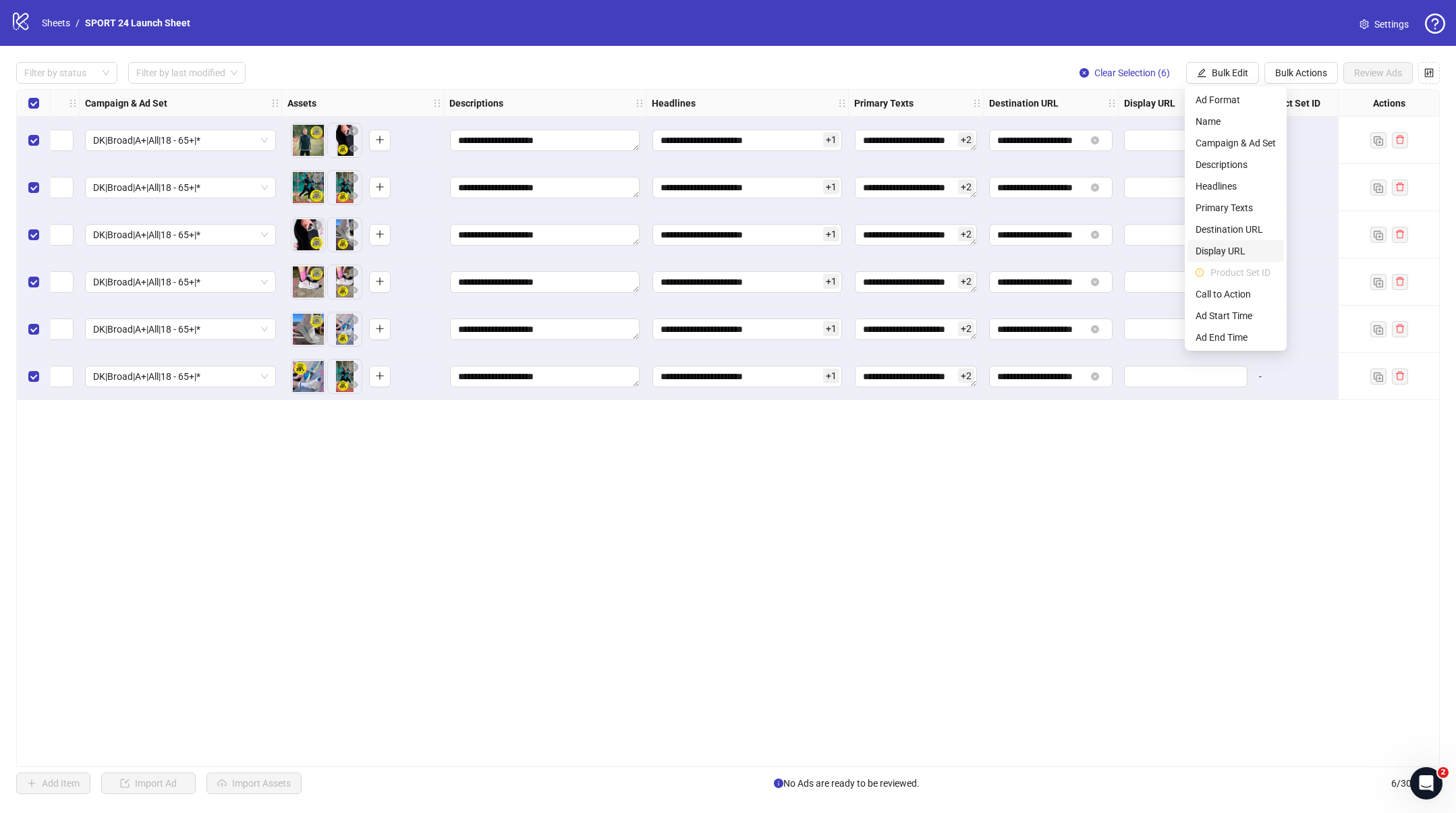
click at [1209, 247] on span "Display URL" at bounding box center [1236, 252] width 80 height 15
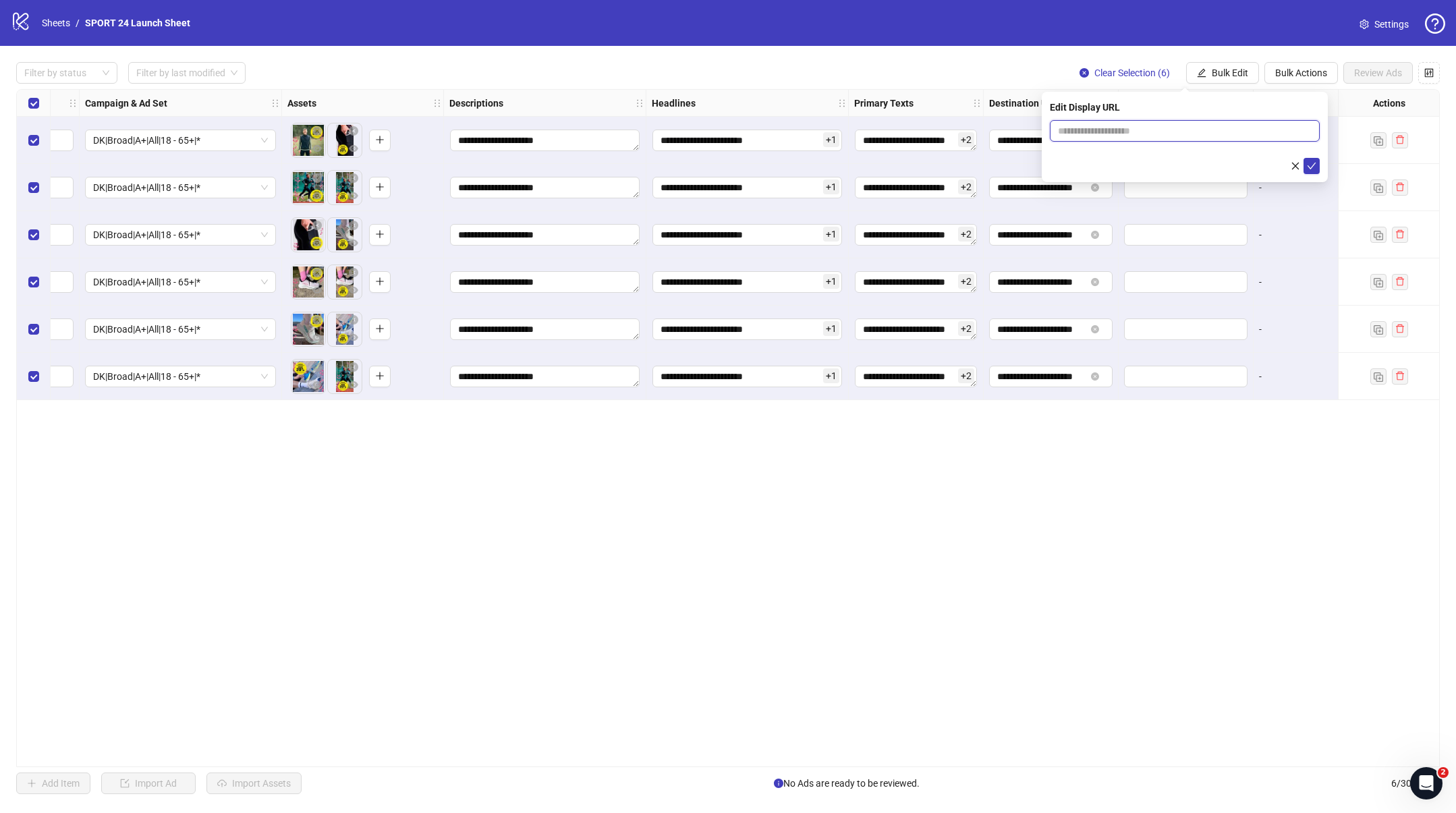
click at [1150, 136] on input "text" at bounding box center [1184, 131] width 270 height 22
type input "**********"
click at [1307, 163] on icon "check" at bounding box center [1312, 166] width 10 height 10
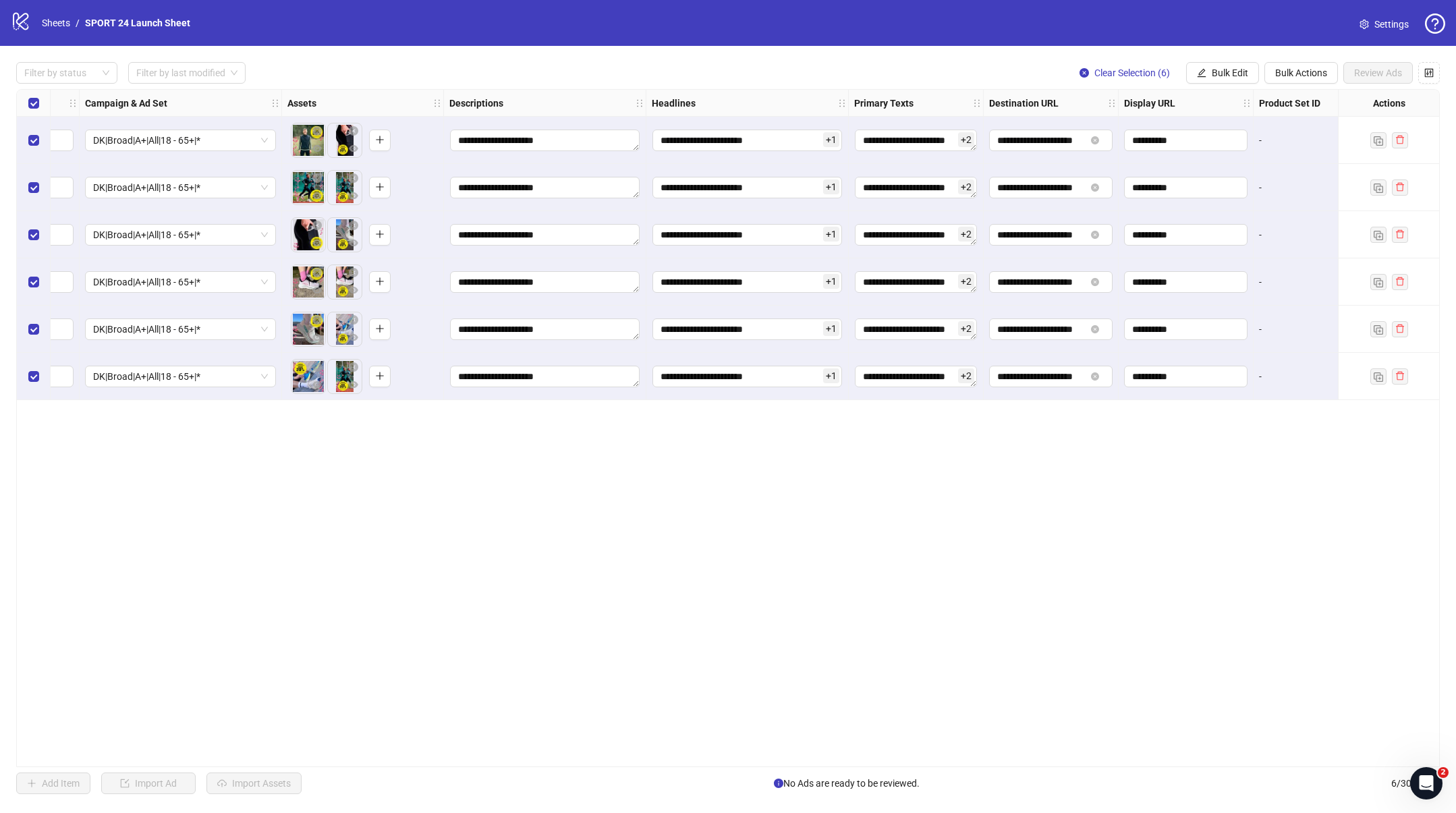
click at [1202, 523] on div "**********" at bounding box center [728, 428] width 1423 height 678
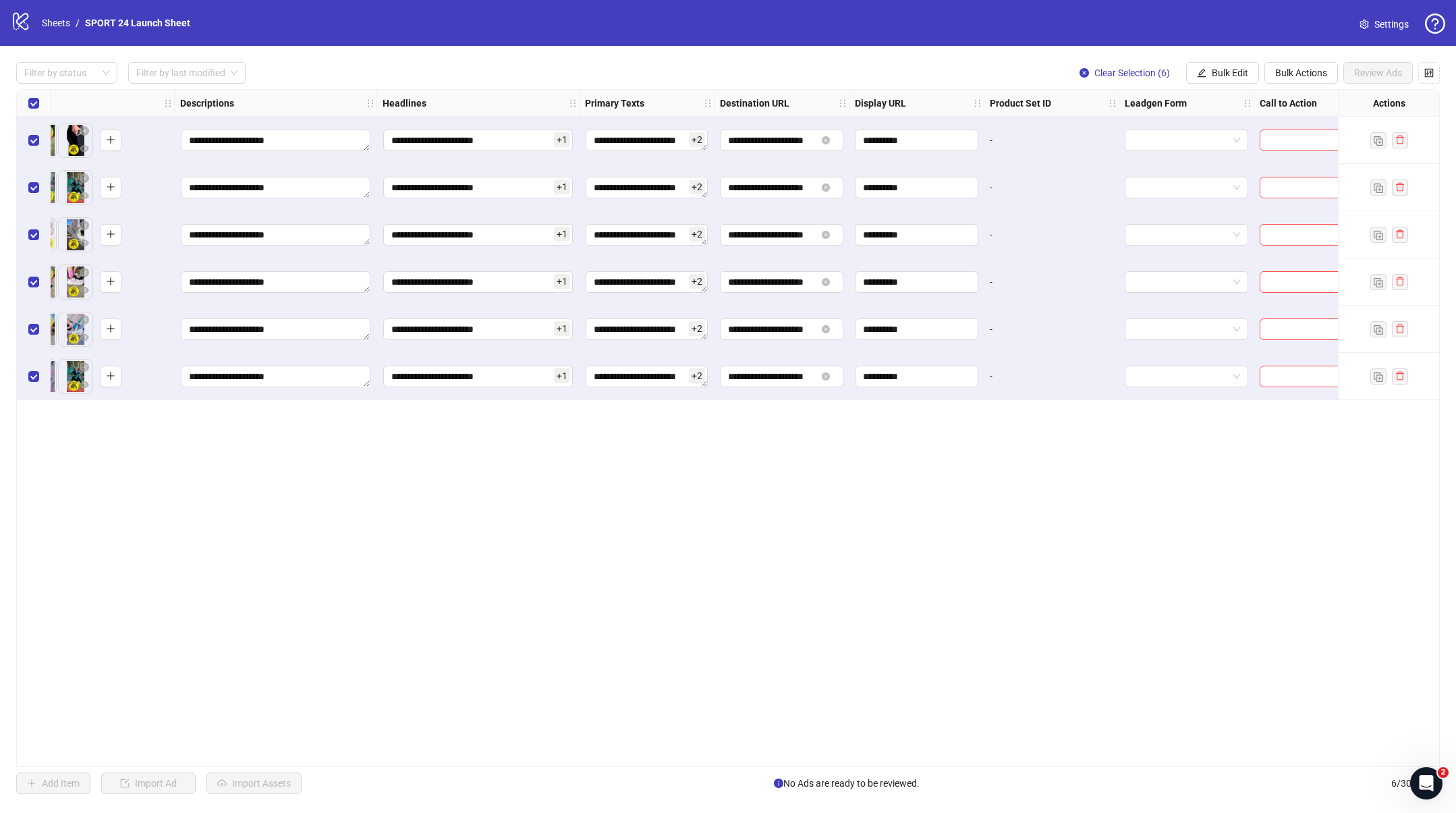
scroll to position [0, 717]
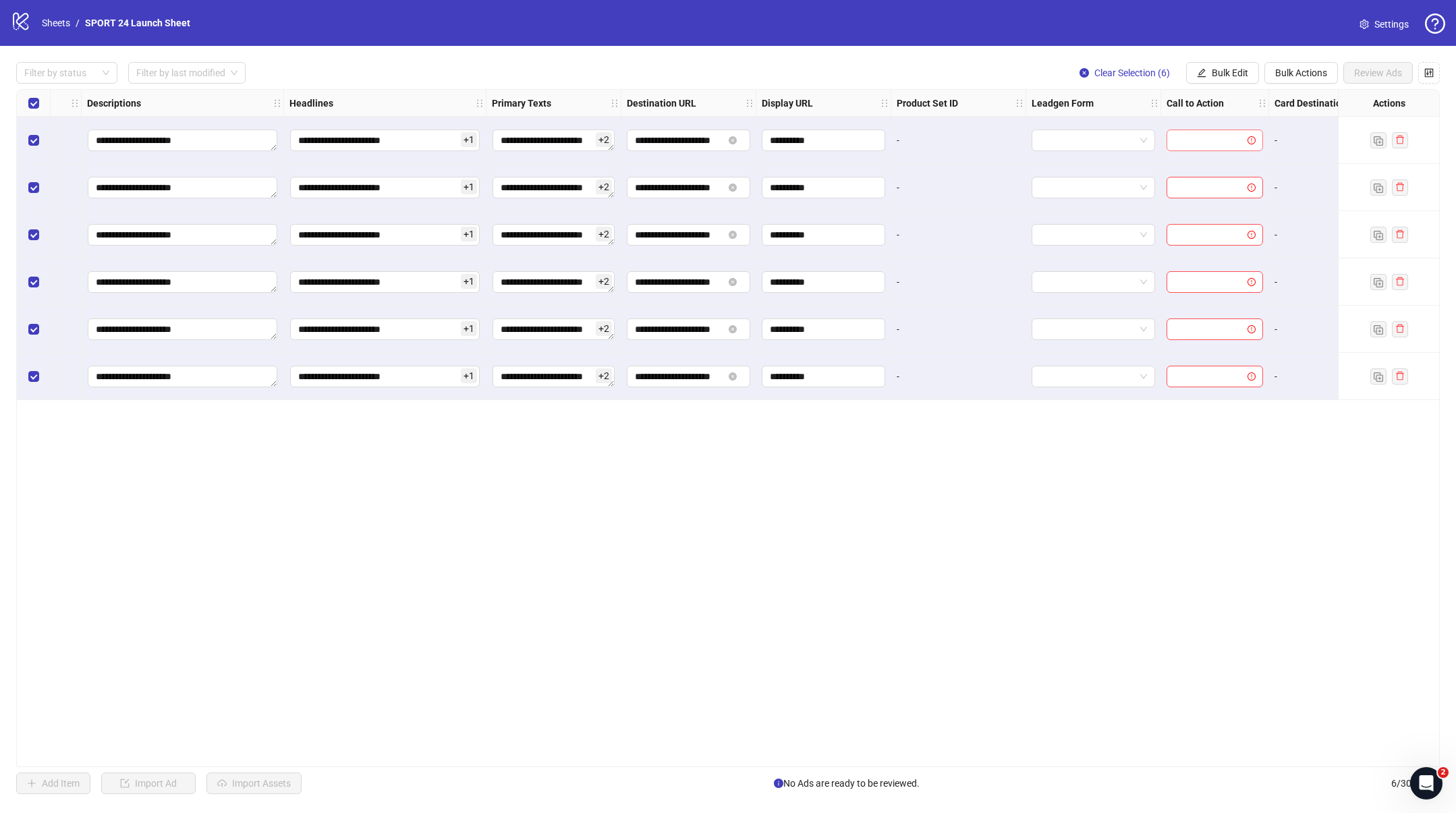
click at [1201, 138] on input "search" at bounding box center [1208, 140] width 68 height 20
click at [1233, 79] on button "Bulk Edit" at bounding box center [1223, 73] width 73 height 22
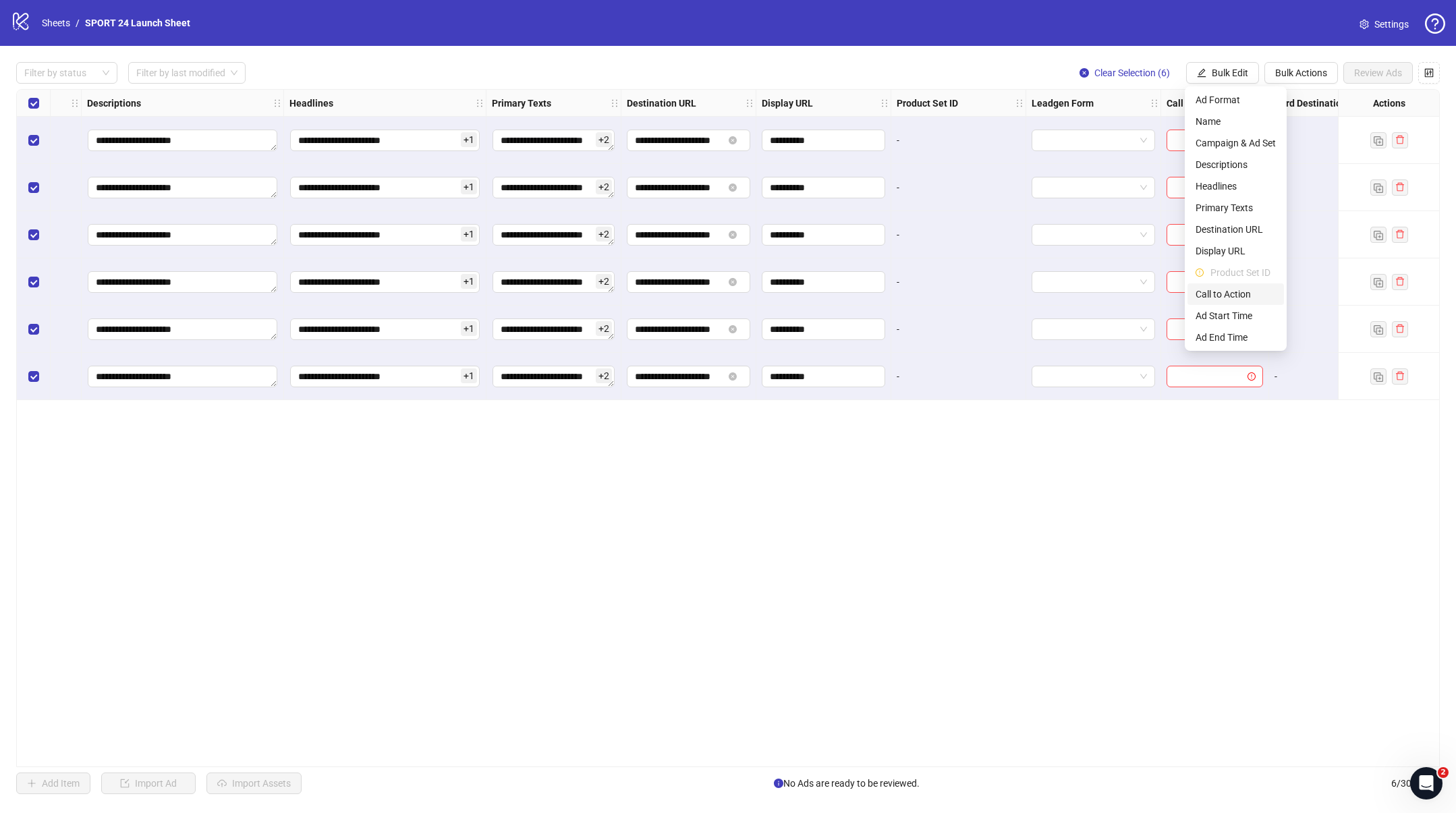
click at [1212, 287] on span "Call to Action" at bounding box center [1236, 295] width 80 height 15
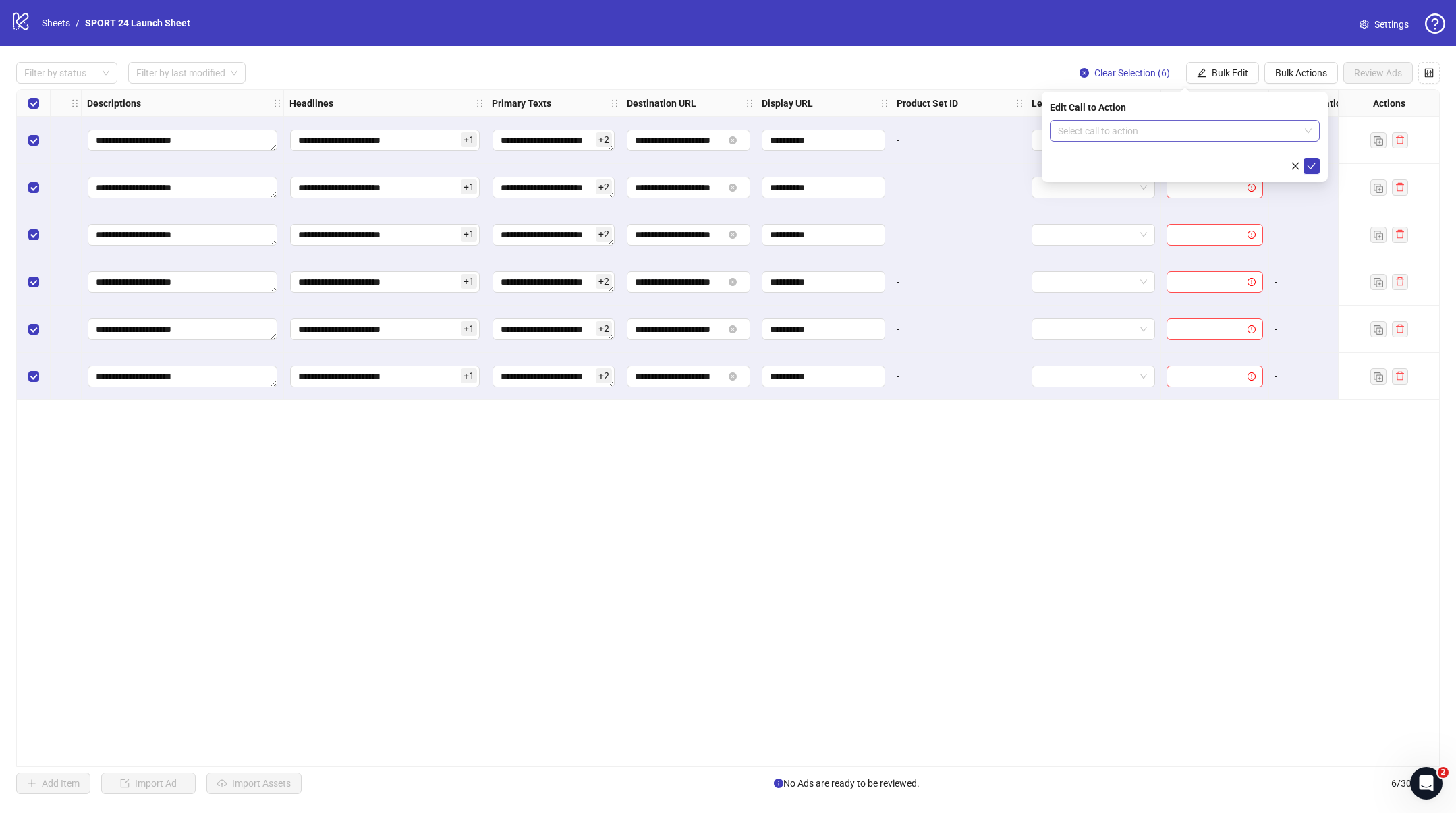
click at [1120, 130] on input "search" at bounding box center [1179, 130] width 241 height 20
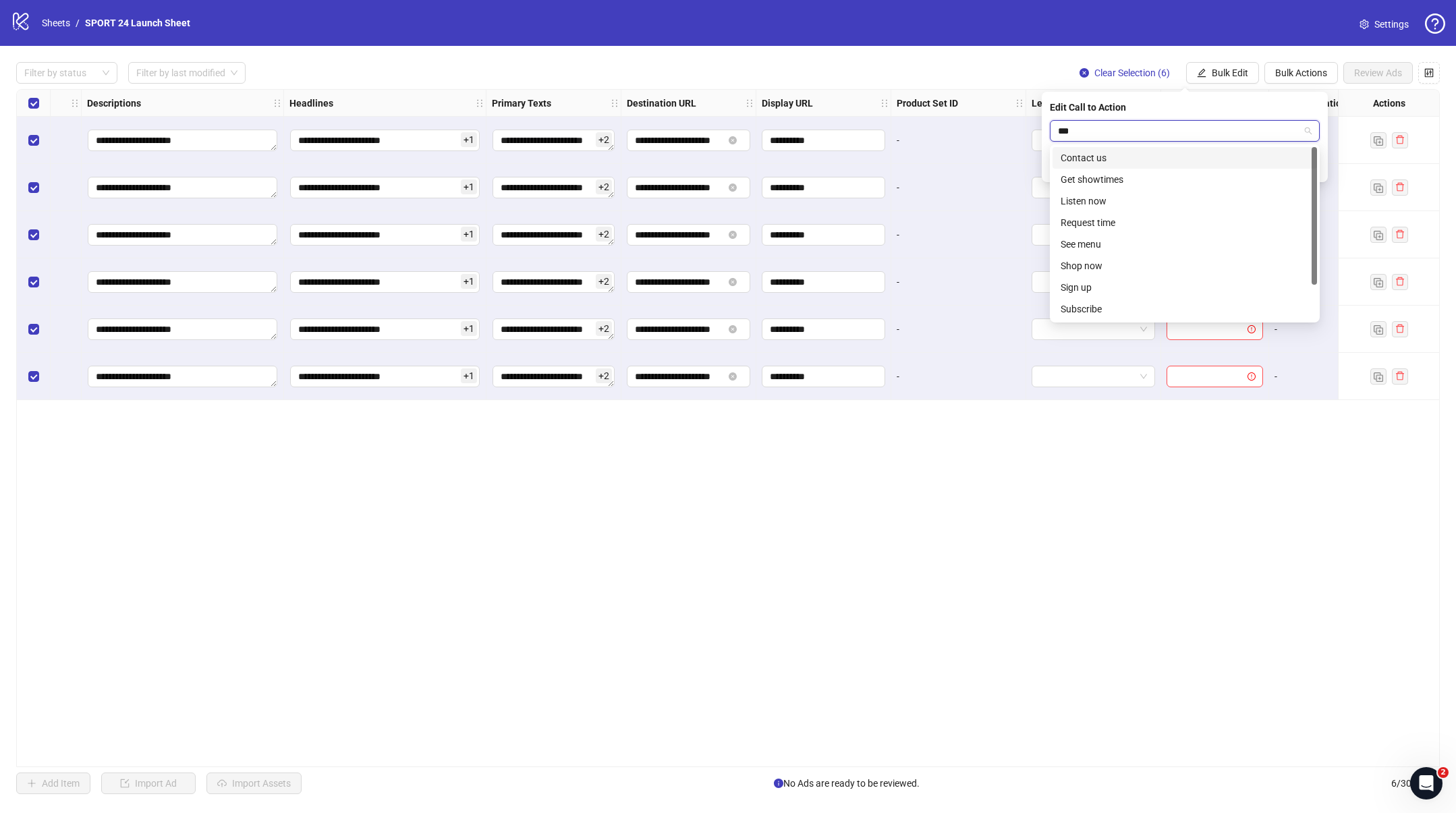
type input "****"
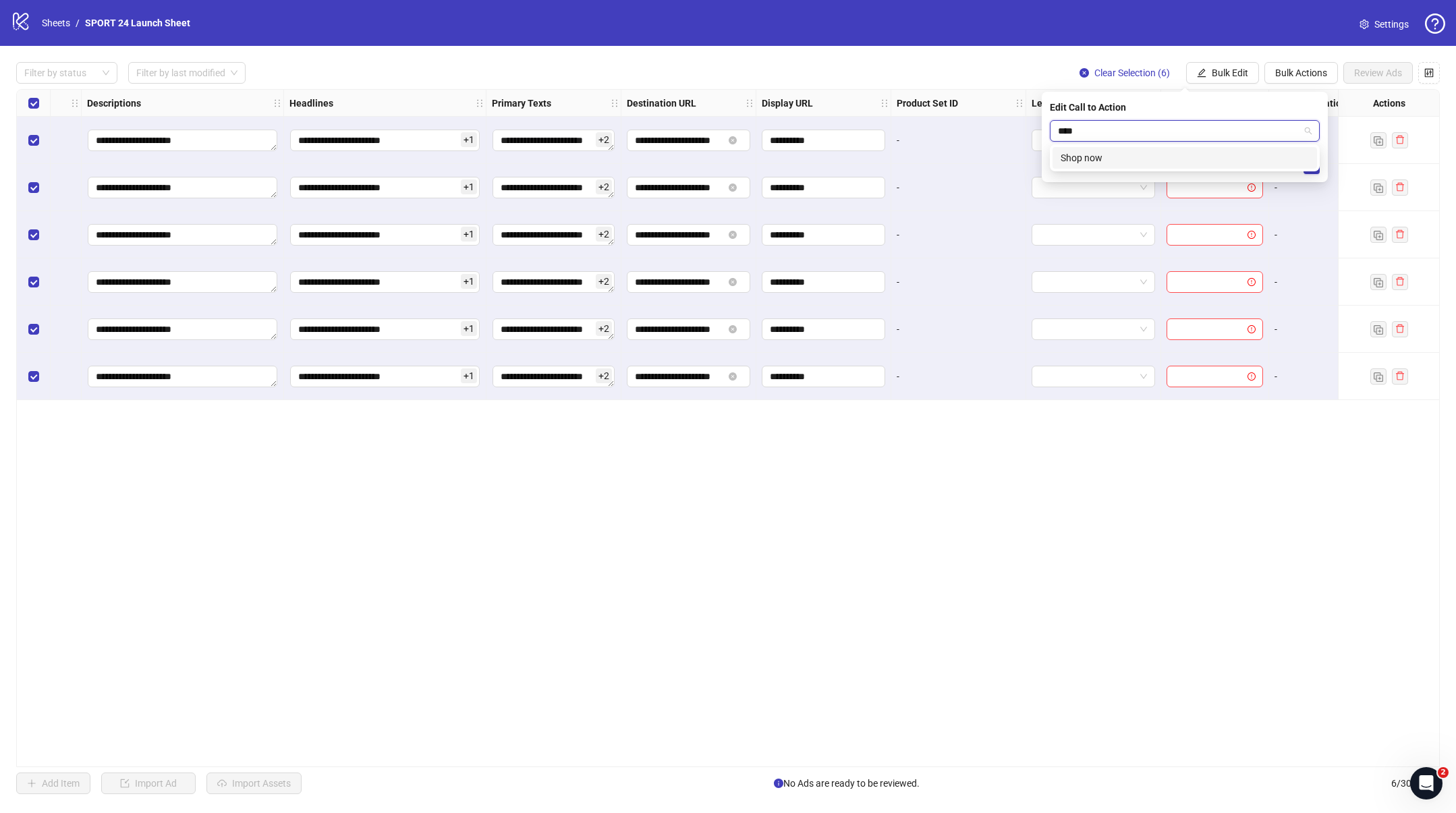
click at [1132, 155] on div "Shop now" at bounding box center [1185, 158] width 249 height 15
click at [1308, 167] on icon "check" at bounding box center [1312, 166] width 10 height 10
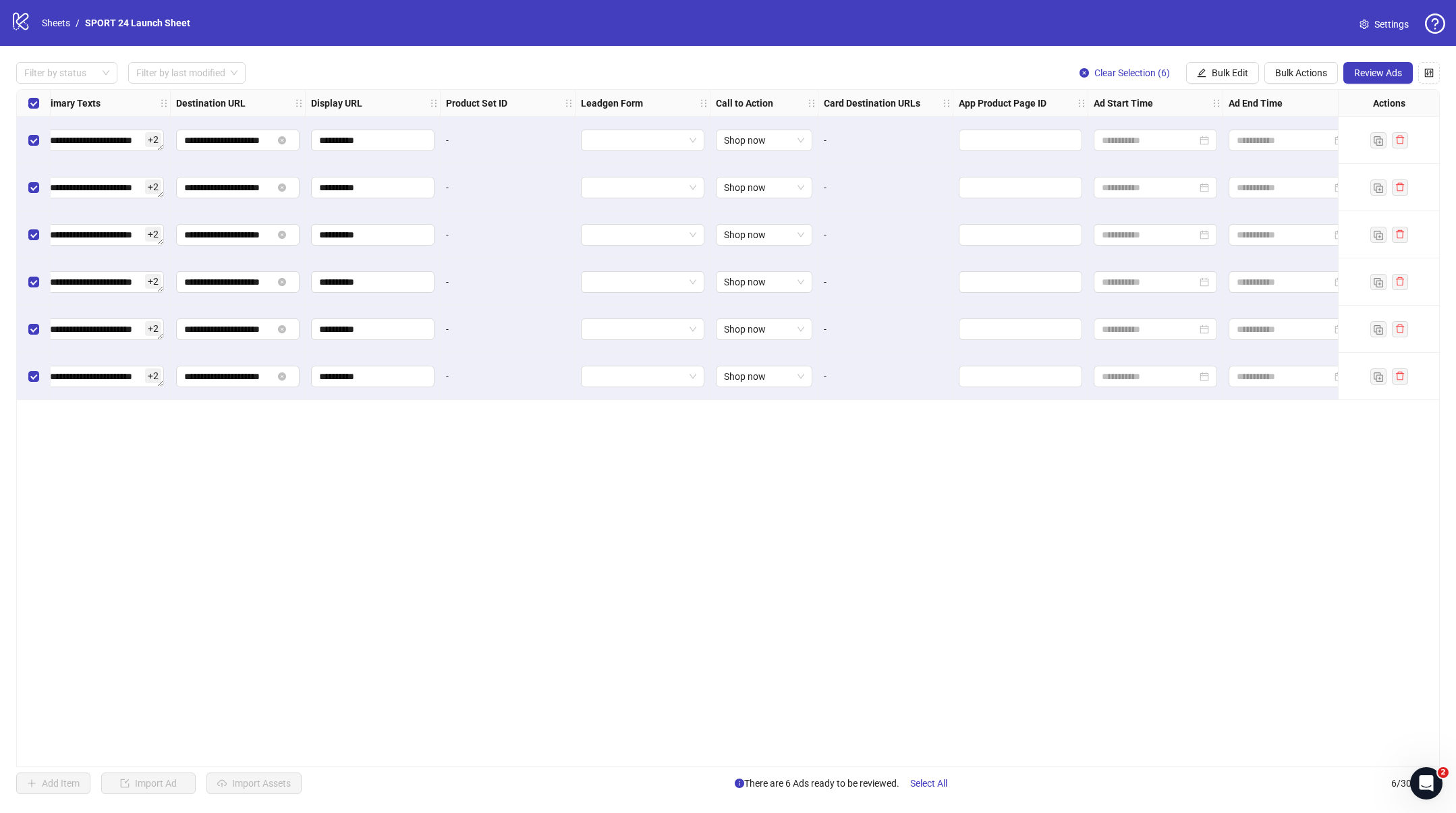
scroll to position [0, 1169]
click at [1201, 143] on div at bounding box center [1155, 141] width 107 height 15
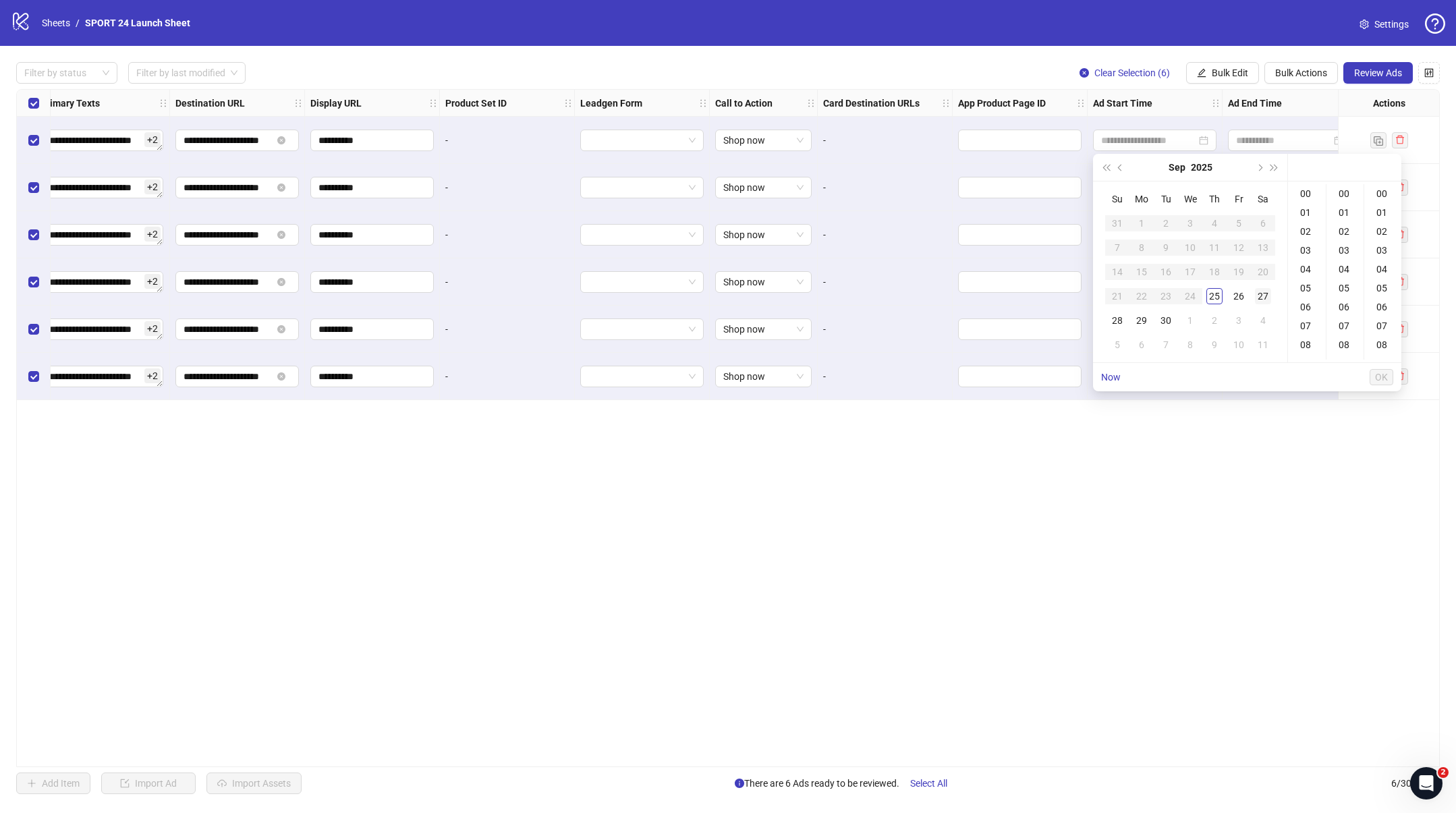
click at [1262, 297] on div "27" at bounding box center [1263, 296] width 16 height 16
click at [1379, 208] on div "01" at bounding box center [1383, 212] width 33 height 19
type input "**********"
click at [1380, 377] on span "OK" at bounding box center [1380, 377] width 12 height 11
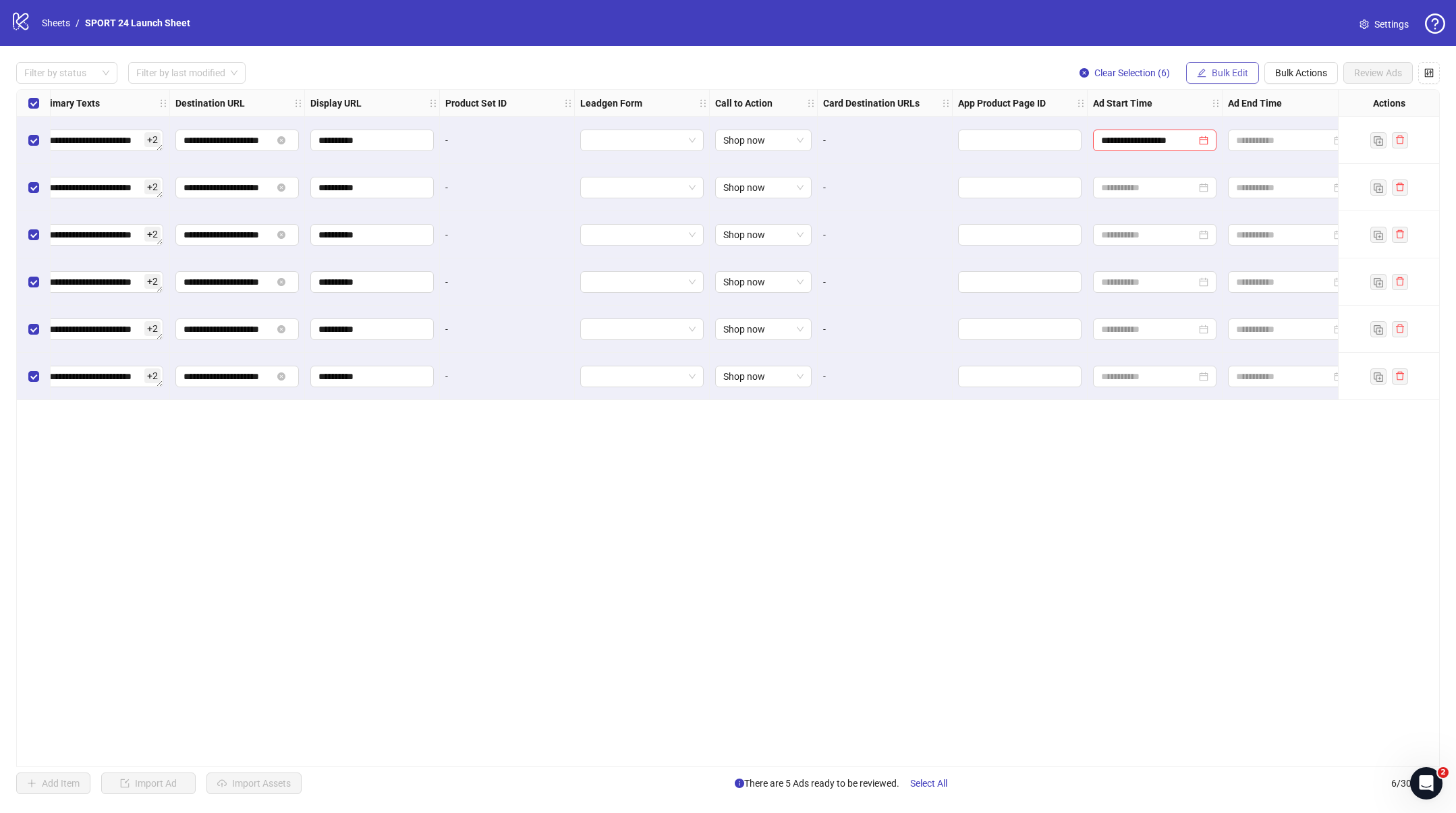
click at [1226, 75] on span "Bulk Edit" at bounding box center [1230, 73] width 36 height 11
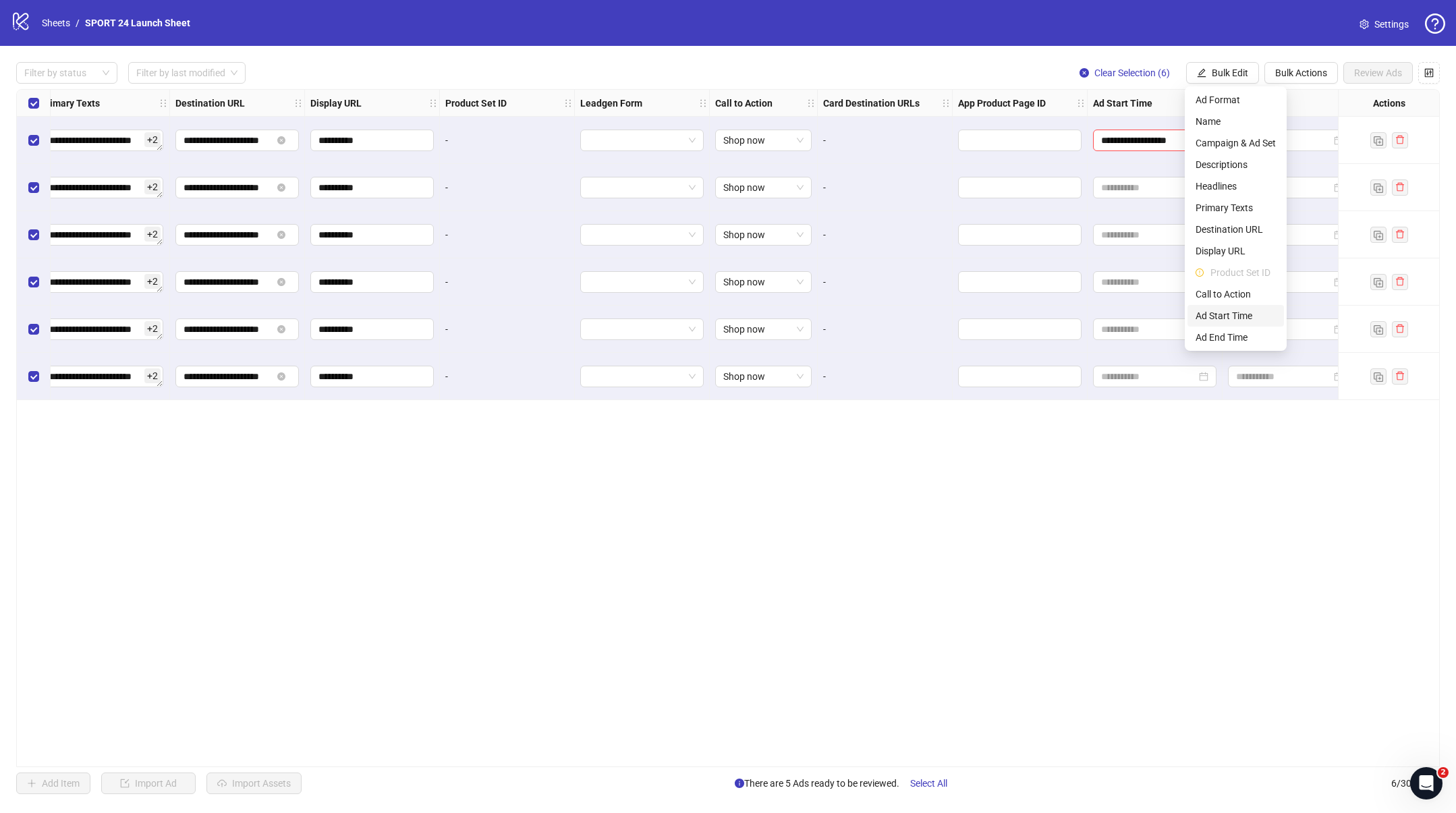
click at [1227, 316] on span "Ad Start Time" at bounding box center [1236, 316] width 80 height 15
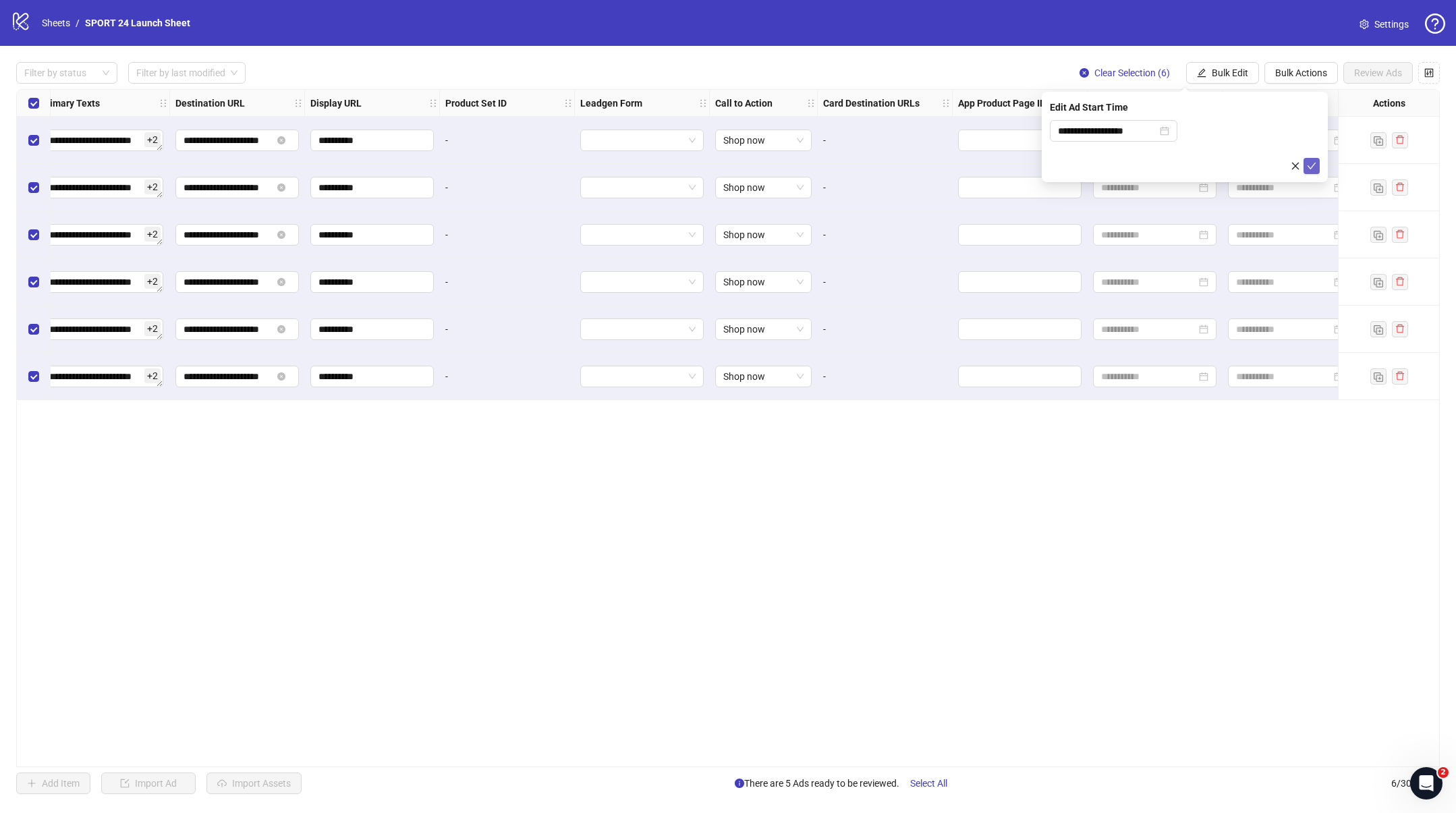
click at [1311, 163] on icon "check" at bounding box center [1312, 166] width 10 height 10
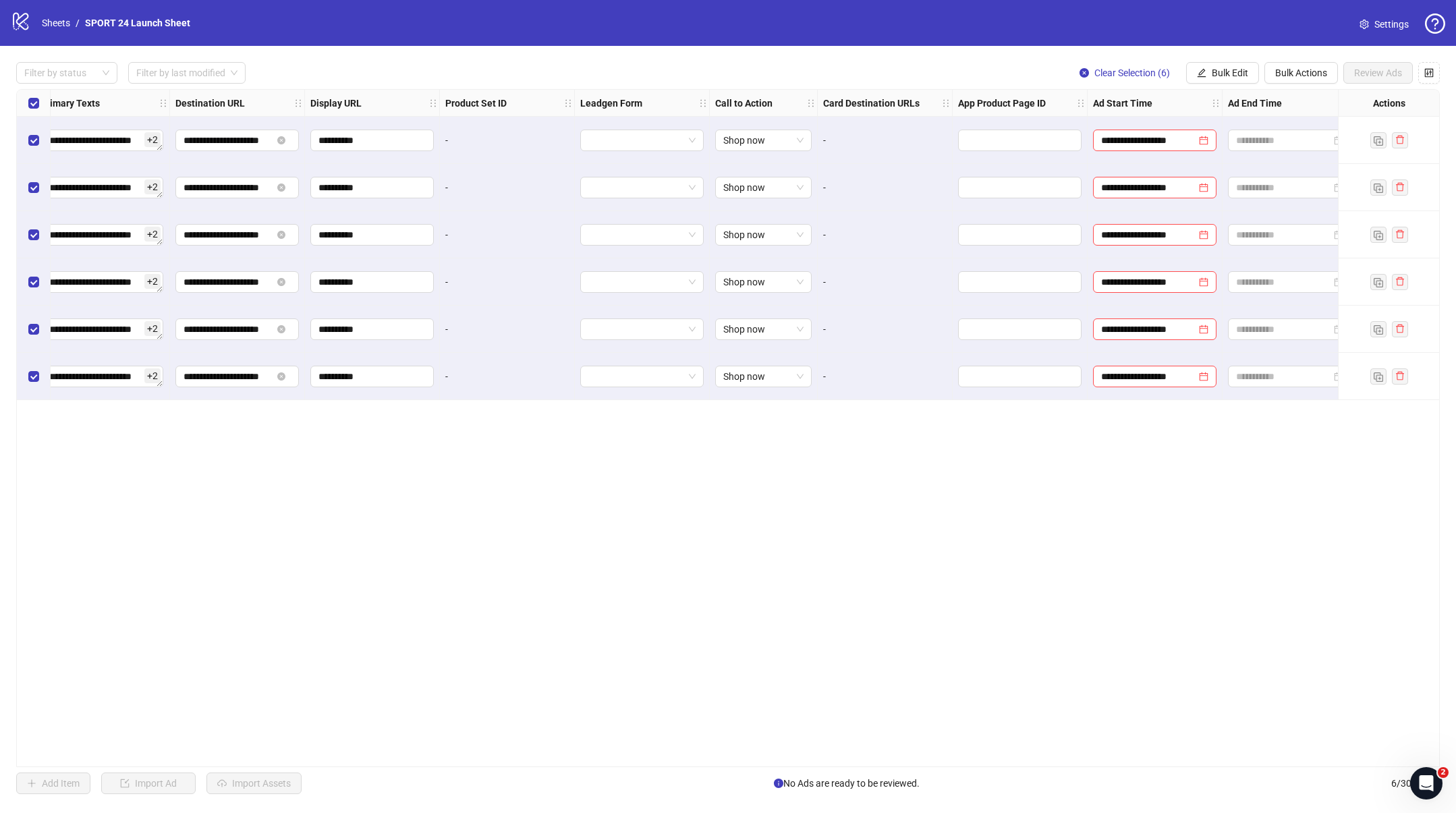
scroll to position [0, 1189]
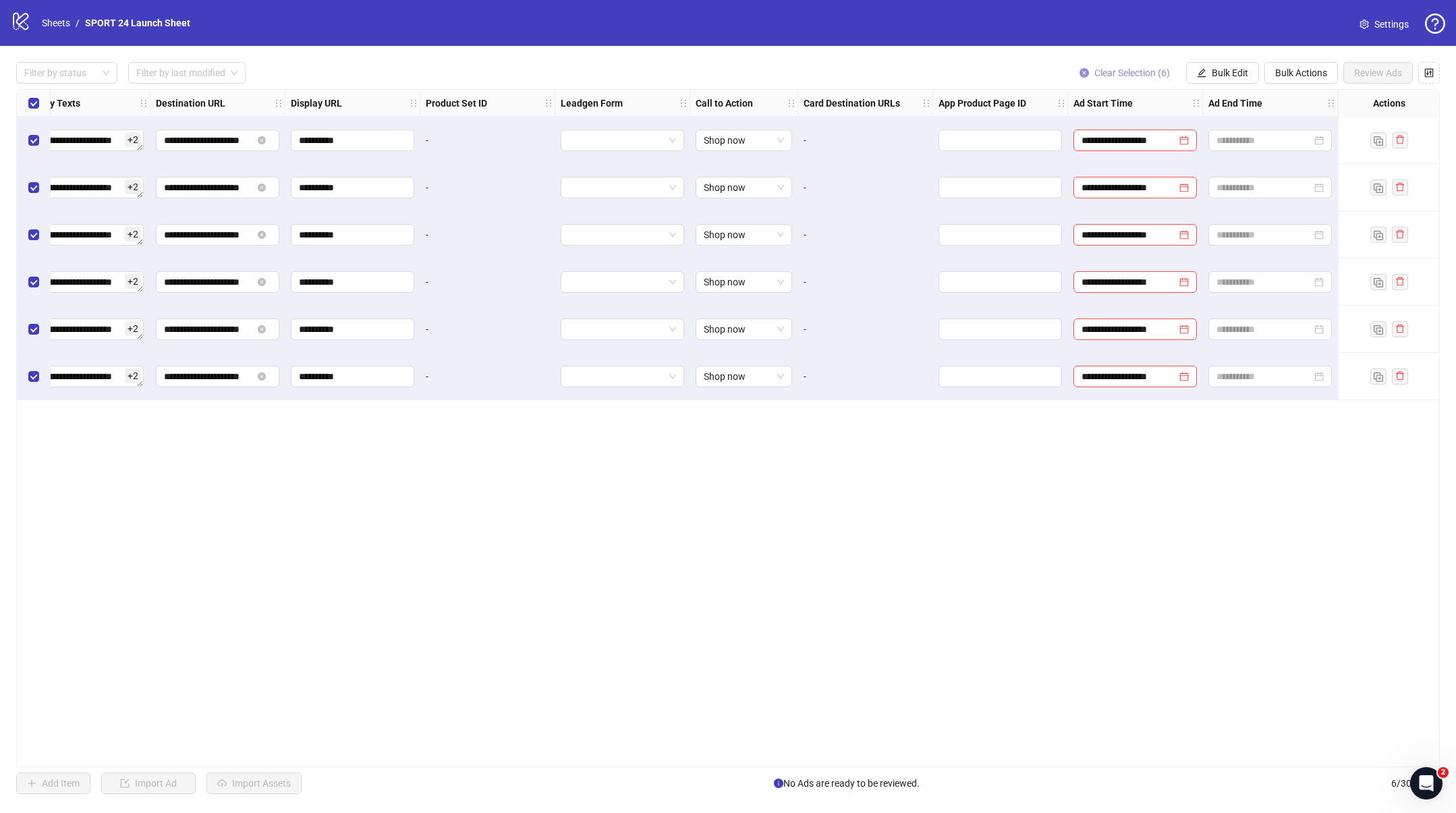
click at [1094, 70] on span "Clear Selection (6)" at bounding box center [1132, 73] width 76 height 11
click at [1182, 139] on icon "close-circle" at bounding box center [1184, 141] width 10 height 10
click at [1234, 72] on span "Bulk Edit" at bounding box center [1230, 73] width 36 height 11
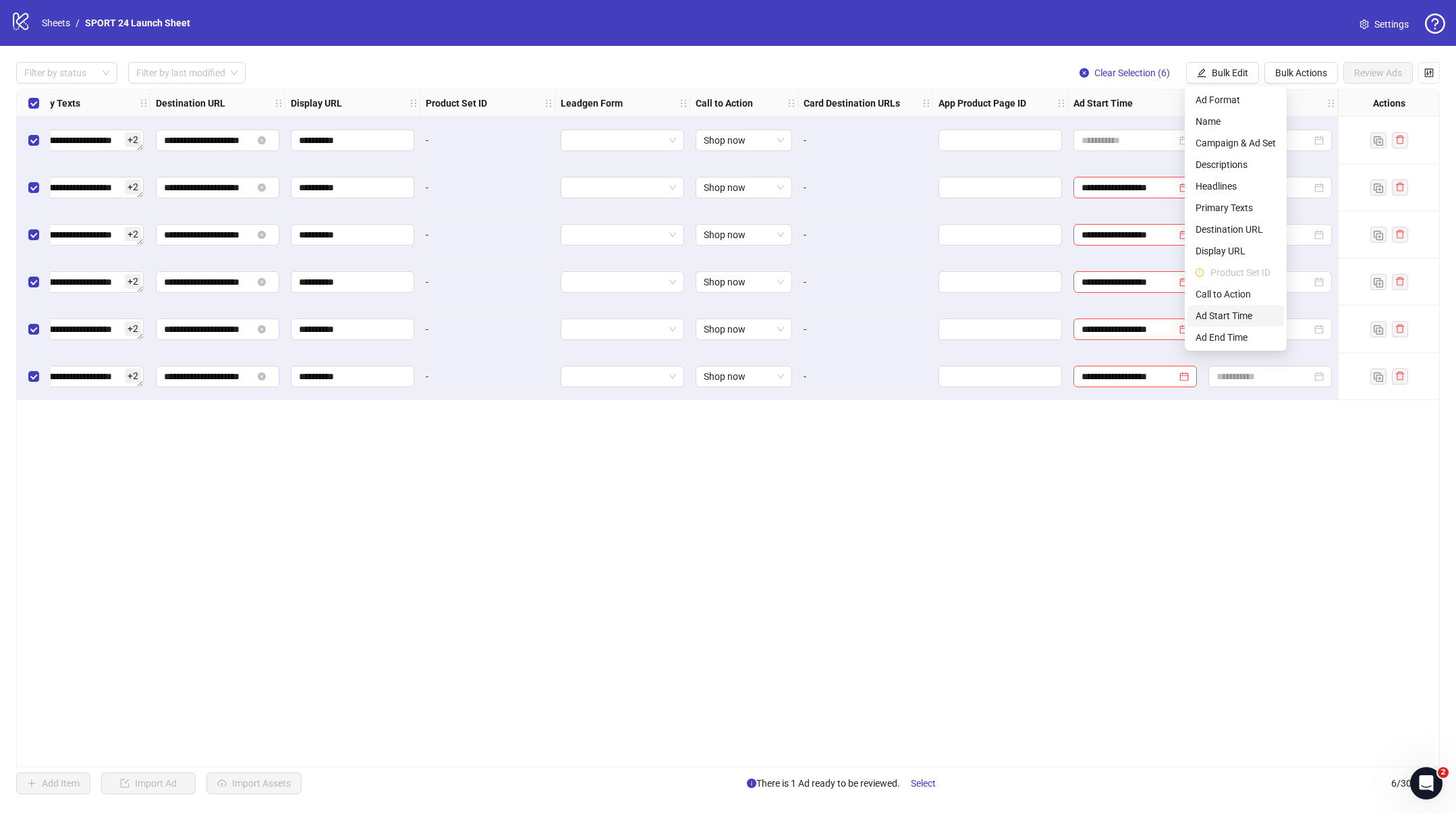
click at [1219, 313] on span "Ad Start Time" at bounding box center [1236, 316] width 80 height 15
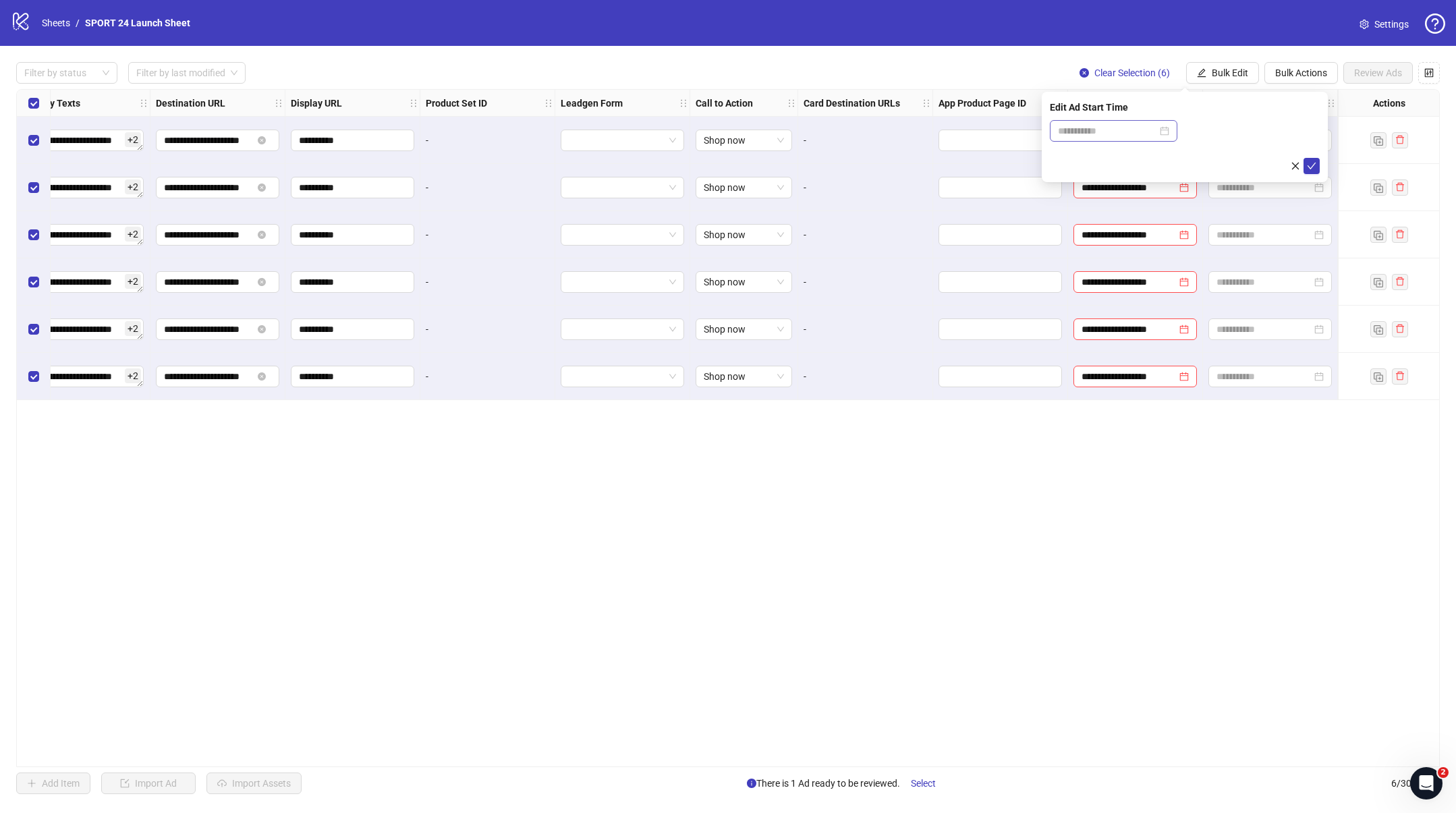
click at [1169, 132] on div at bounding box center [1114, 131] width 111 height 15
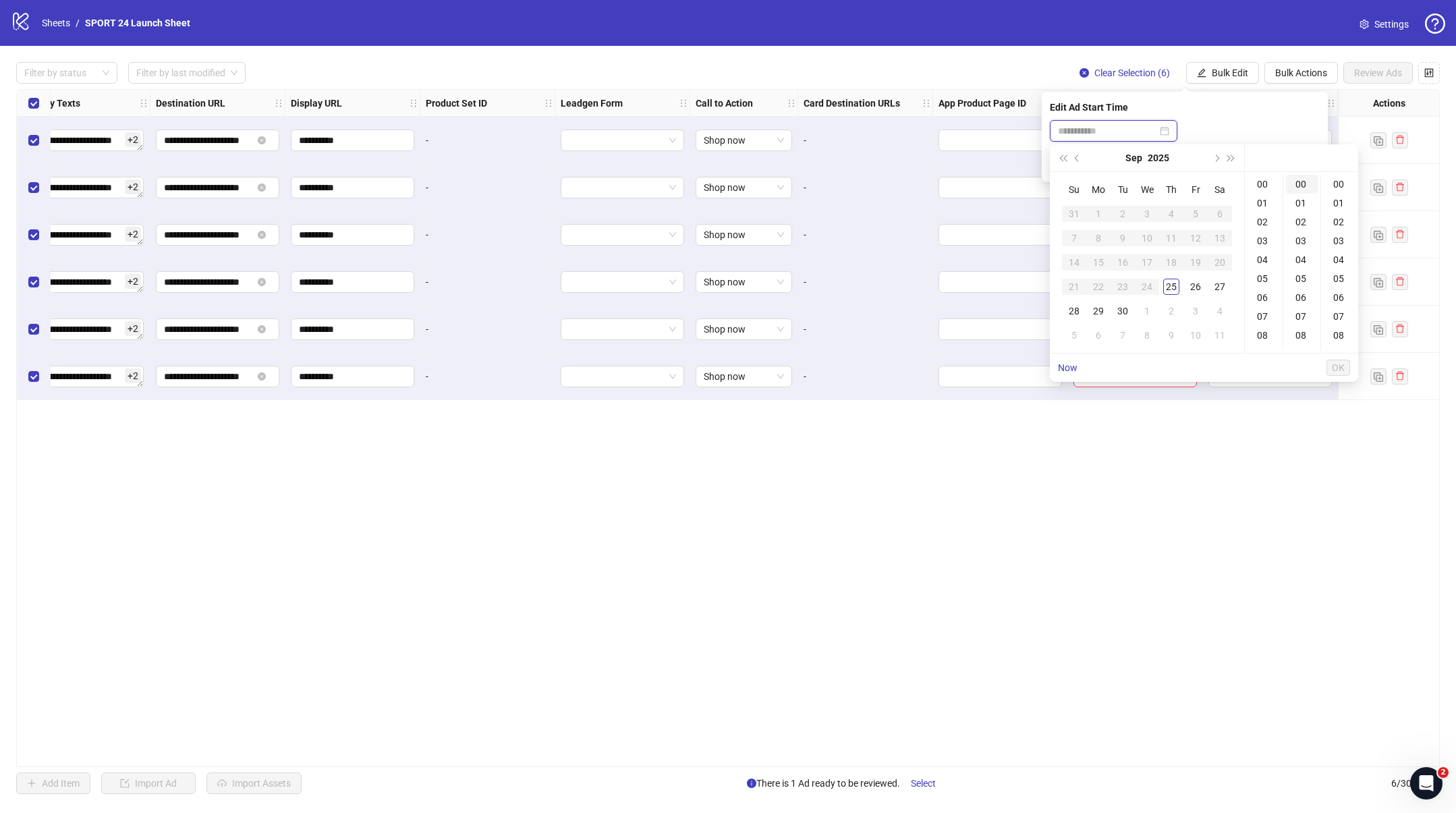
type input "**********"
click at [1275, 104] on div "Edit Ad Start Time" at bounding box center [1184, 107] width 270 height 15
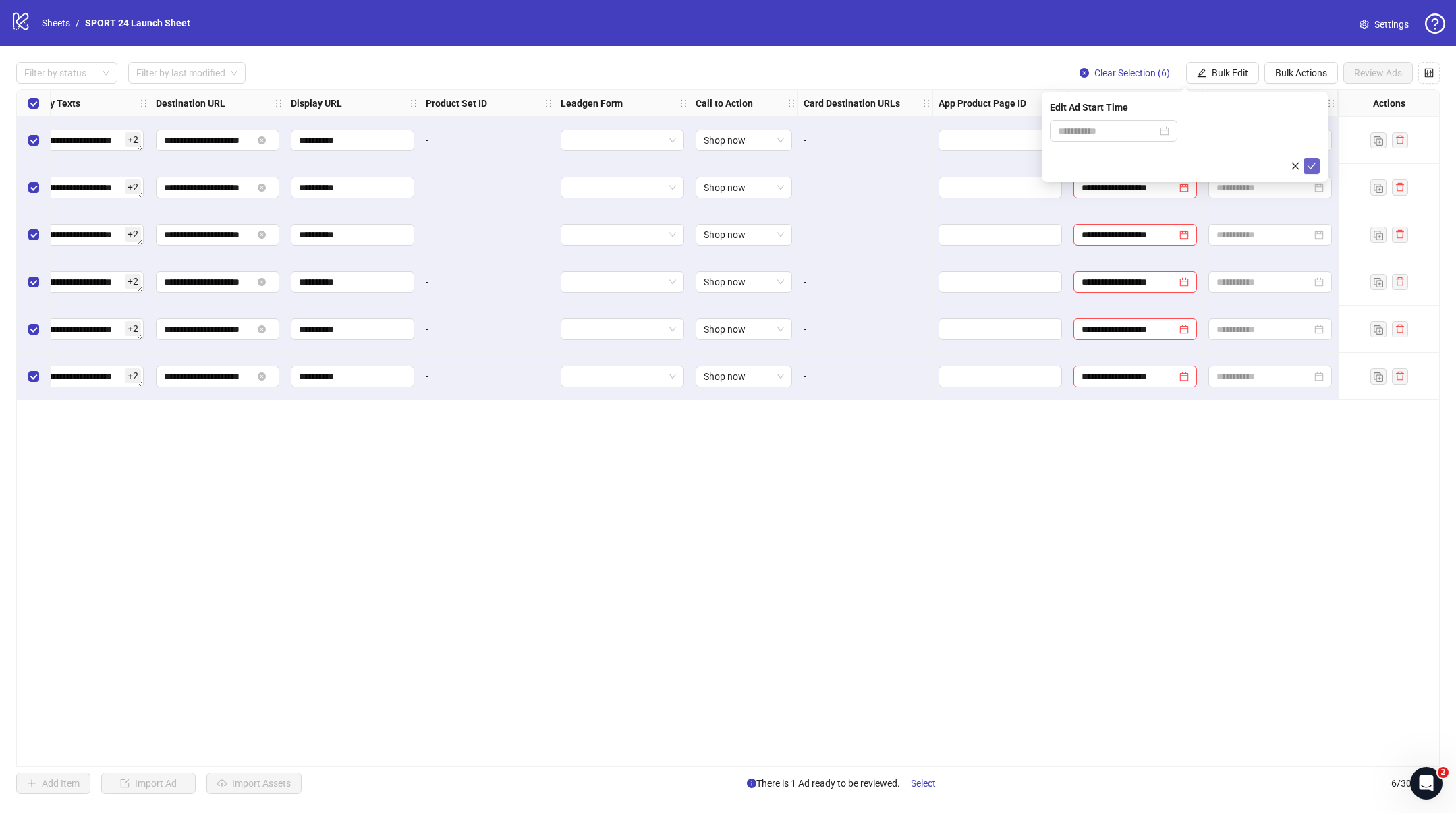
click at [1309, 165] on icon "check" at bounding box center [1312, 166] width 10 height 10
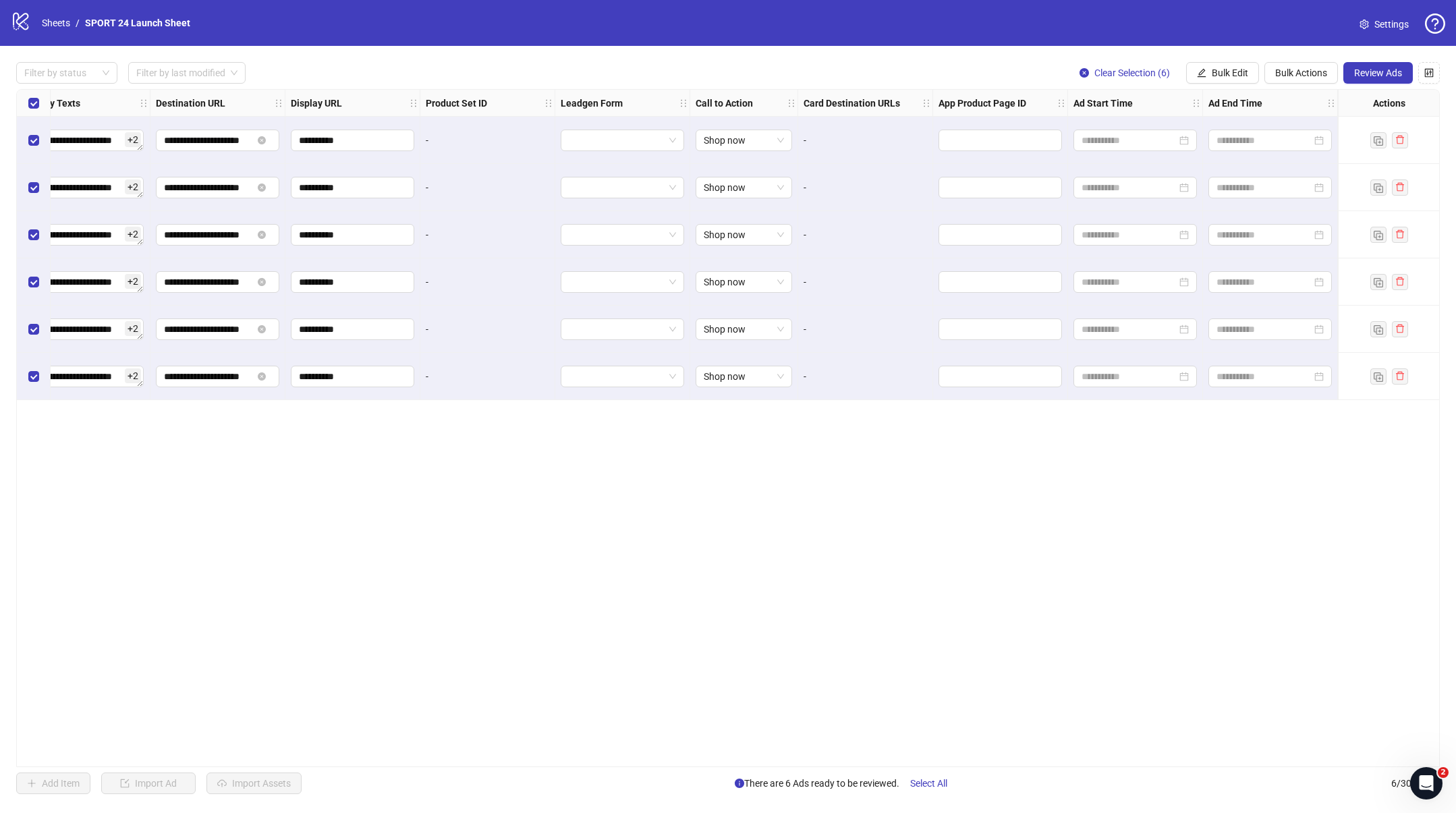
click at [1155, 466] on div "**********" at bounding box center [728, 428] width 1423 height 678
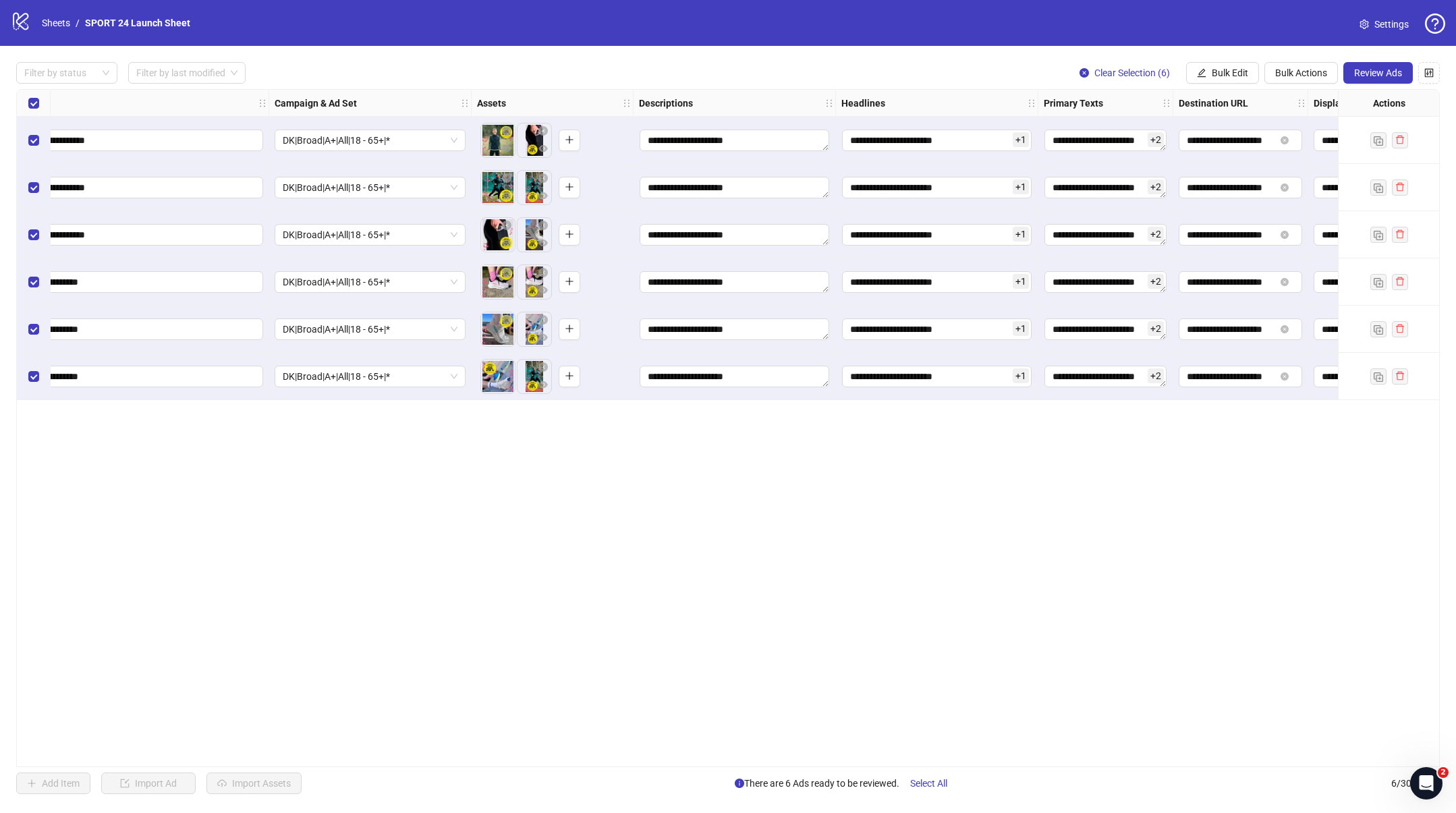
scroll to position [0, 0]
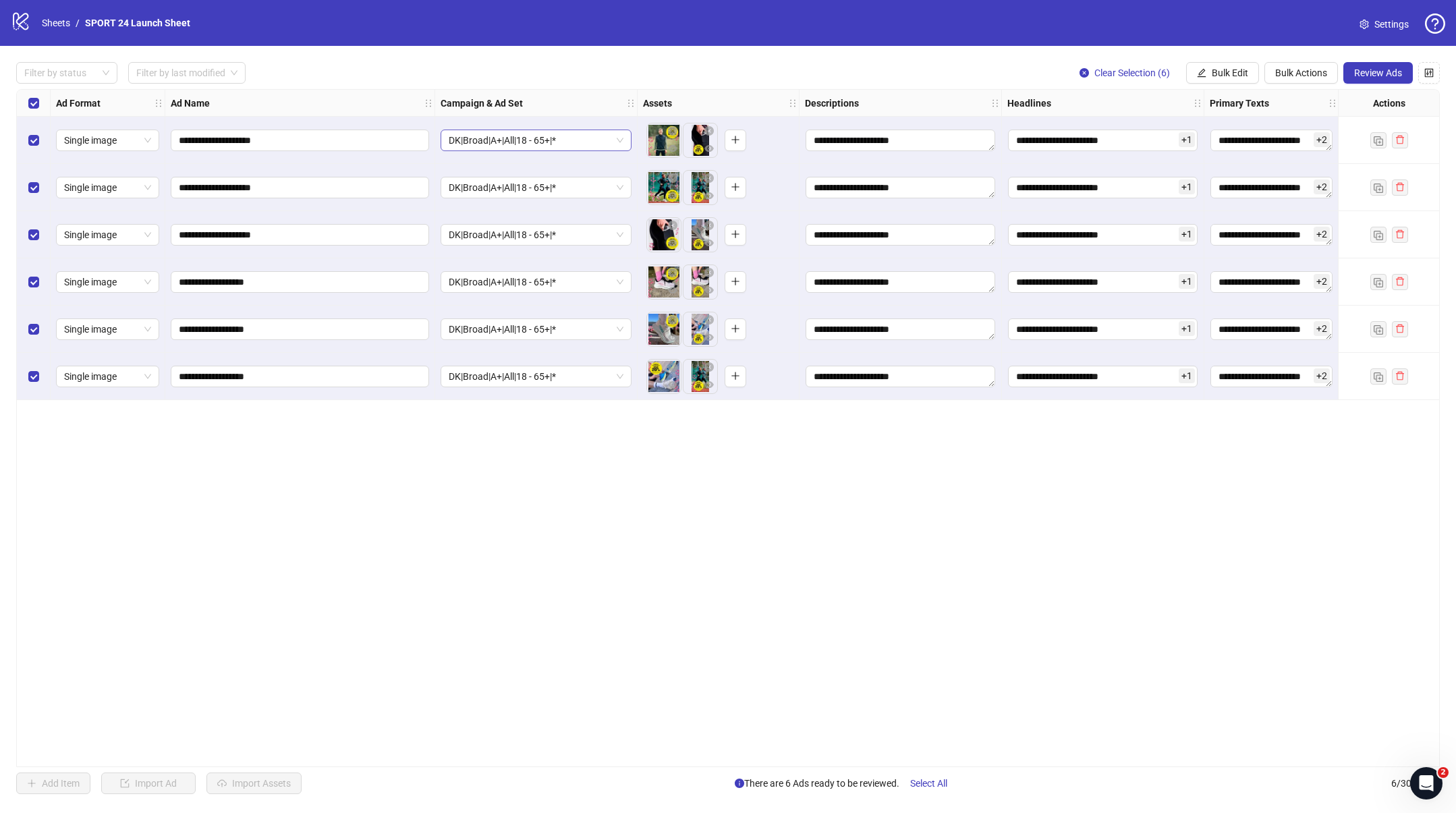
click at [601, 143] on span "DK|Broad|A+|All|18 - 65+|*" at bounding box center [536, 140] width 175 height 20
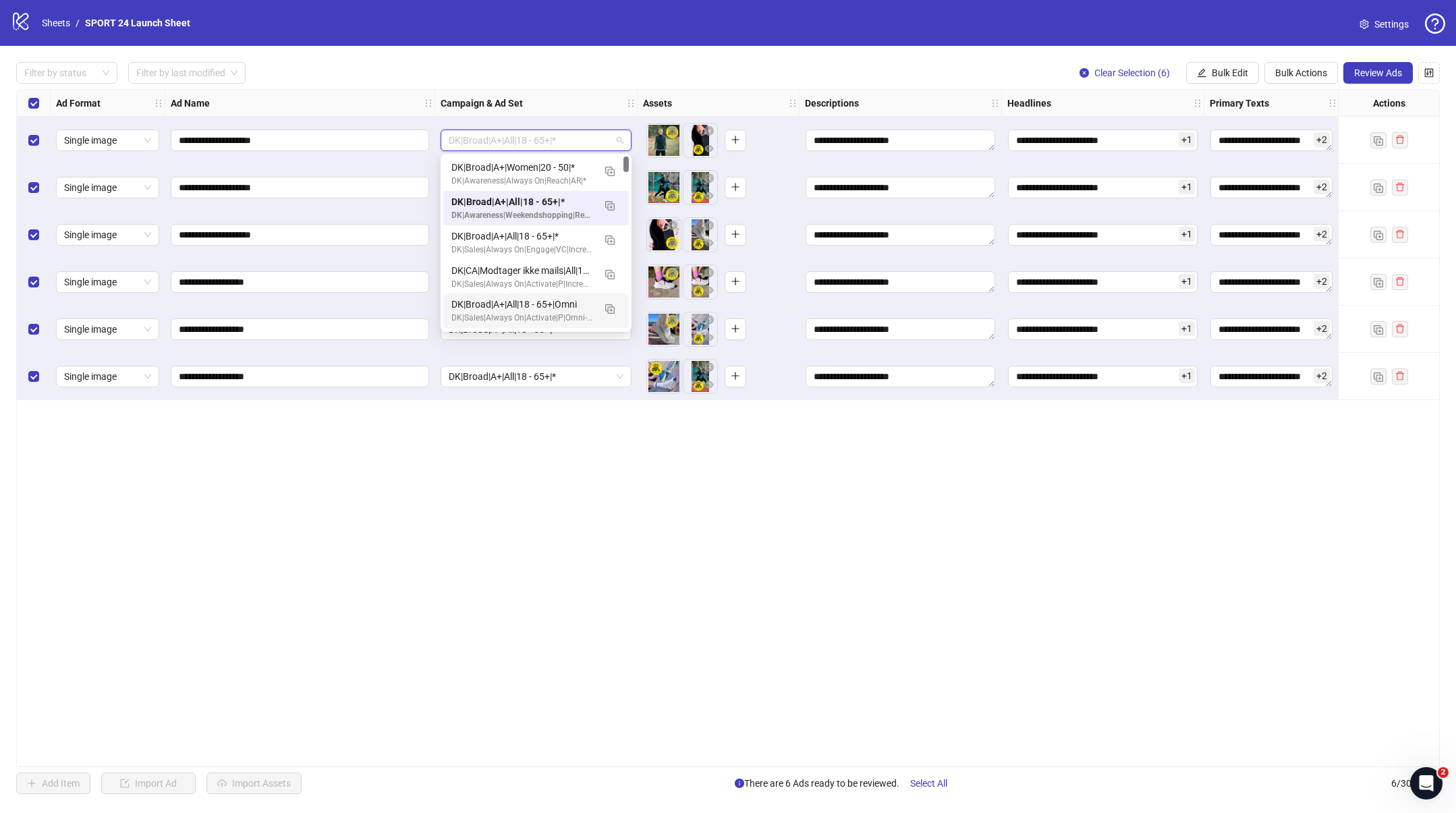
click at [592, 499] on div "**********" at bounding box center [728, 428] width 1423 height 678
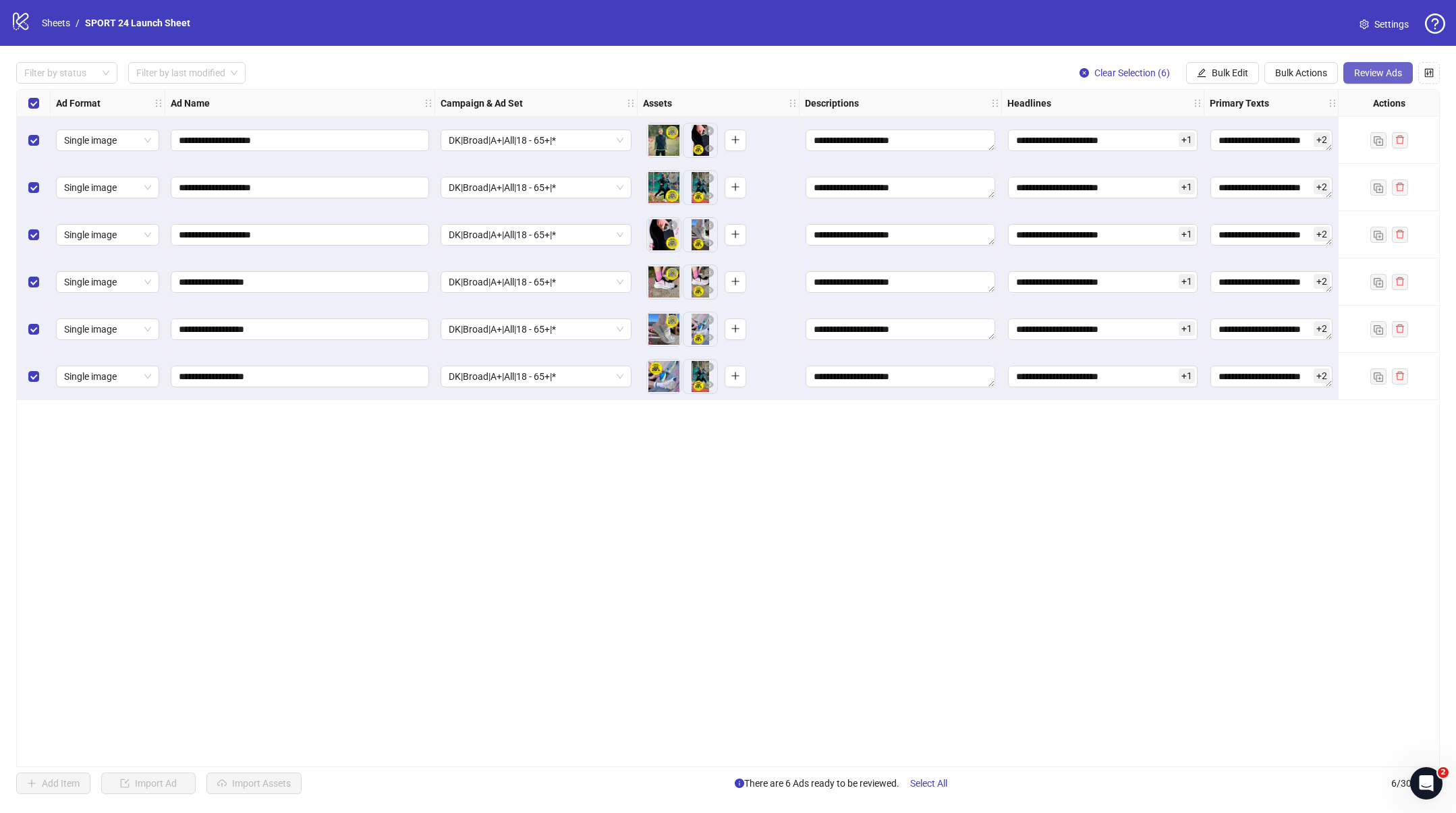
click at [1390, 74] on span "Review Ads" at bounding box center [1379, 73] width 48 height 11
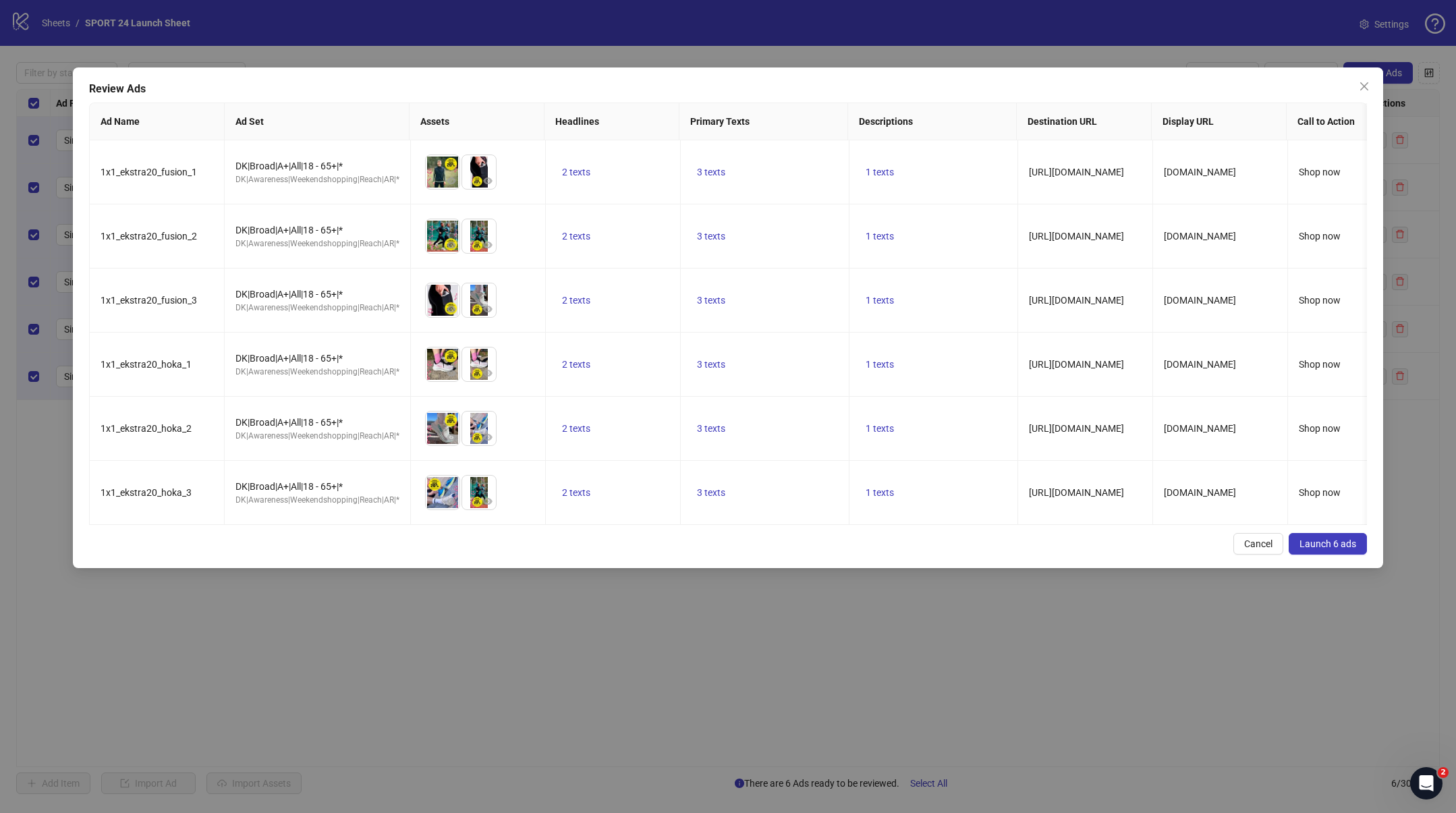
click at [1317, 547] on span "Launch 6 ads" at bounding box center [1327, 543] width 56 height 11
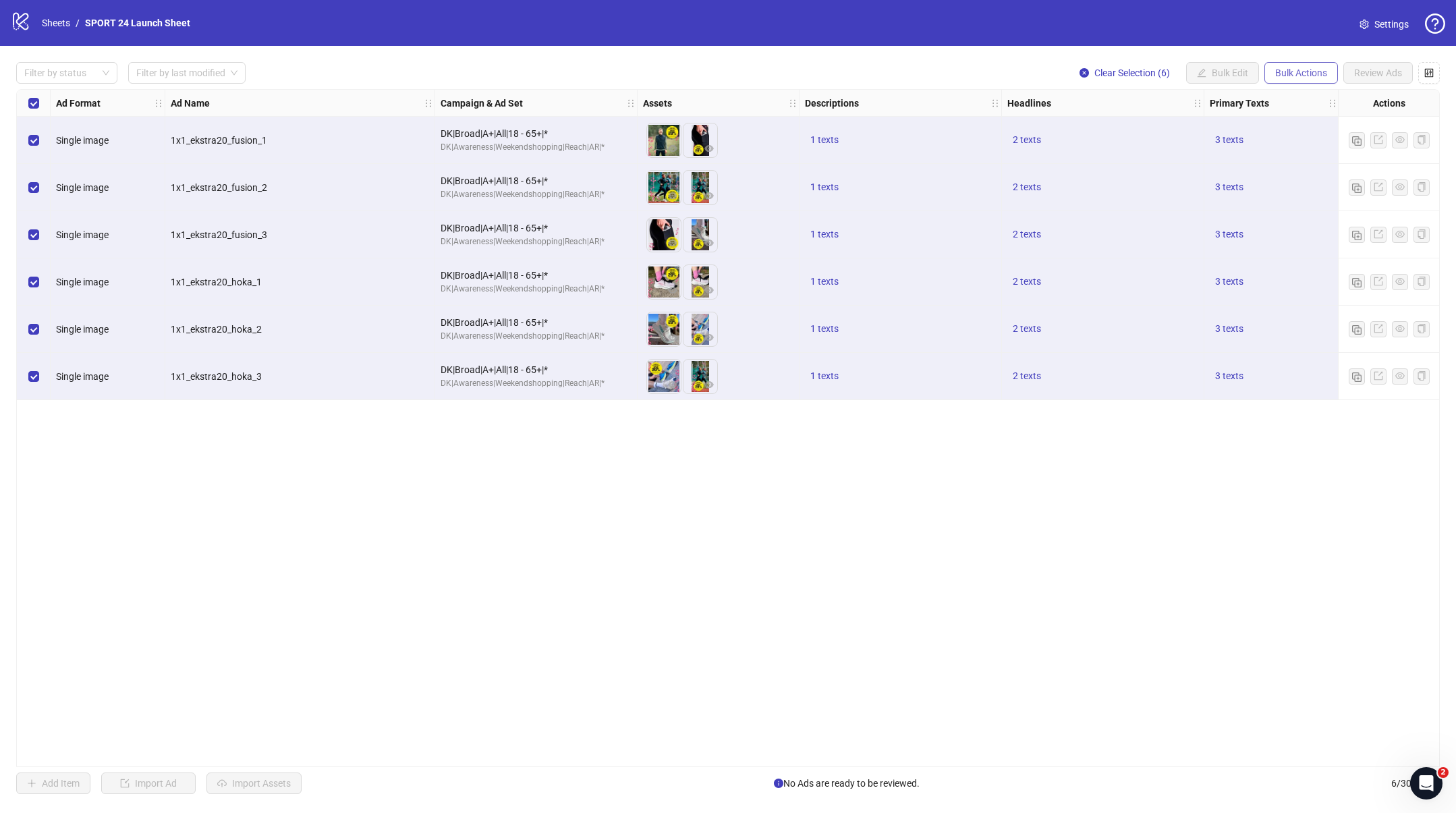
click at [1288, 71] on span "Bulk Actions" at bounding box center [1301, 73] width 52 height 11
click at [1298, 146] on span "Duplicate with assets" at bounding box center [1320, 143] width 93 height 15
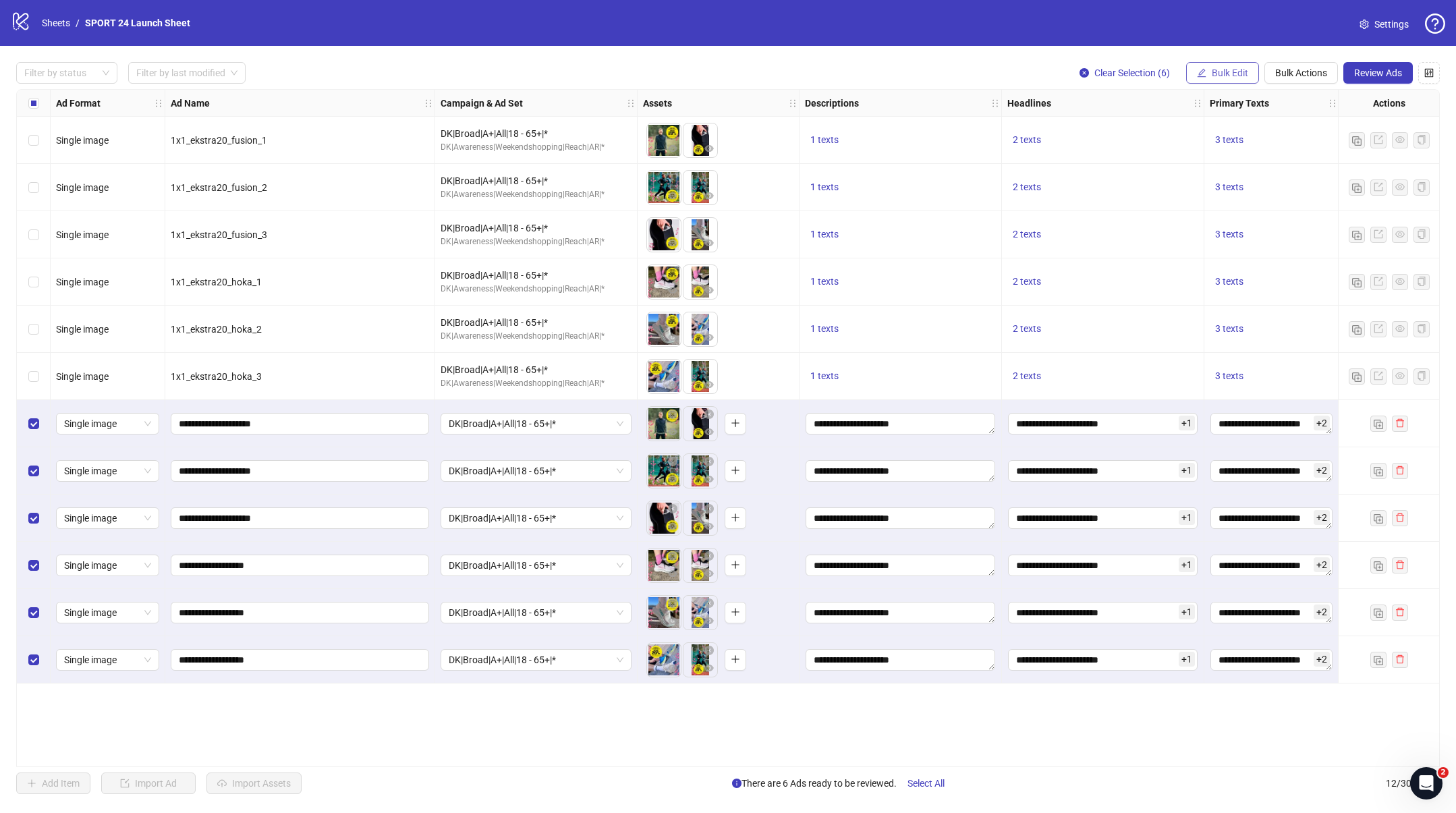
click at [1217, 65] on button "Bulk Edit" at bounding box center [1223, 73] width 73 height 22
click at [1207, 121] on span "Name" at bounding box center [1236, 121] width 80 height 15
click at [1108, 170] on input "**********" at bounding box center [1184, 168] width 270 height 22
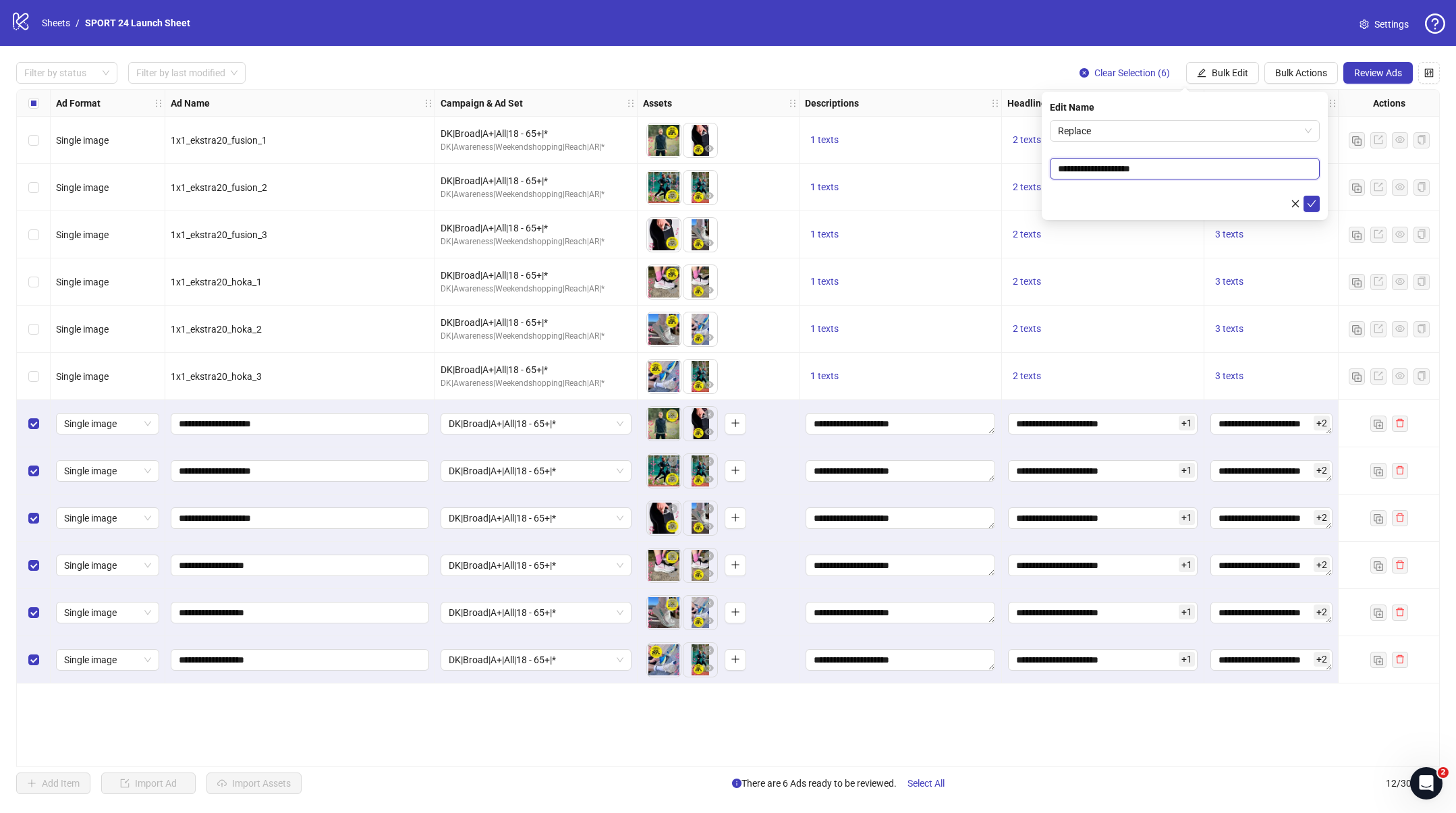
paste input "**********"
type input "**********"
click at [1108, 202] on div at bounding box center [1184, 204] width 270 height 16
click at [1313, 203] on icon "check" at bounding box center [1312, 203] width 9 height 7
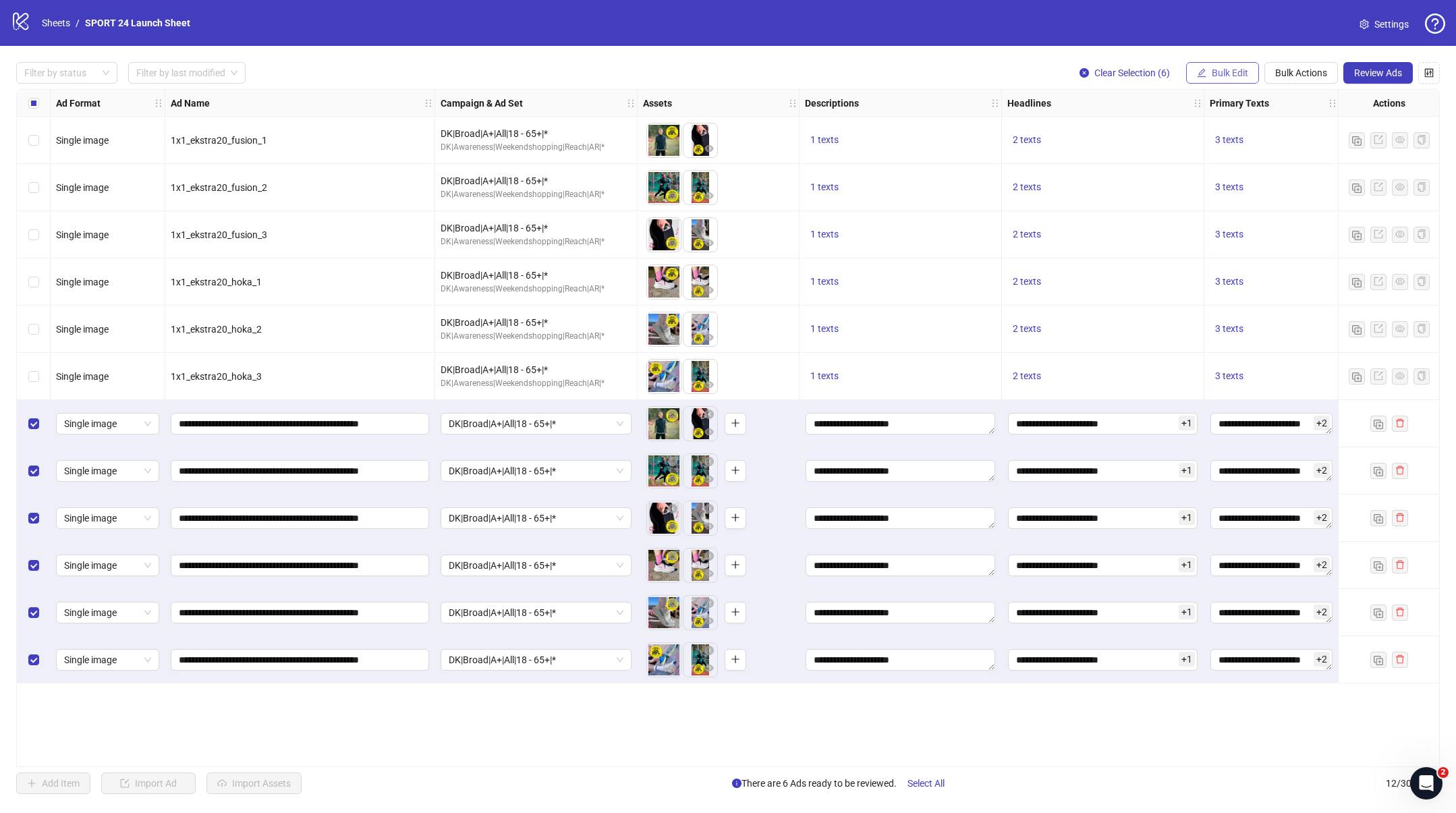
click at [1233, 70] on span "Bulk Edit" at bounding box center [1230, 73] width 36 height 11
click at [1222, 136] on span "Campaign & Ad Set" at bounding box center [1236, 143] width 80 height 15
click at [1141, 132] on span "DK|Broad|A+|All|18 - 65+|*" at bounding box center [1184, 130] width 254 height 20
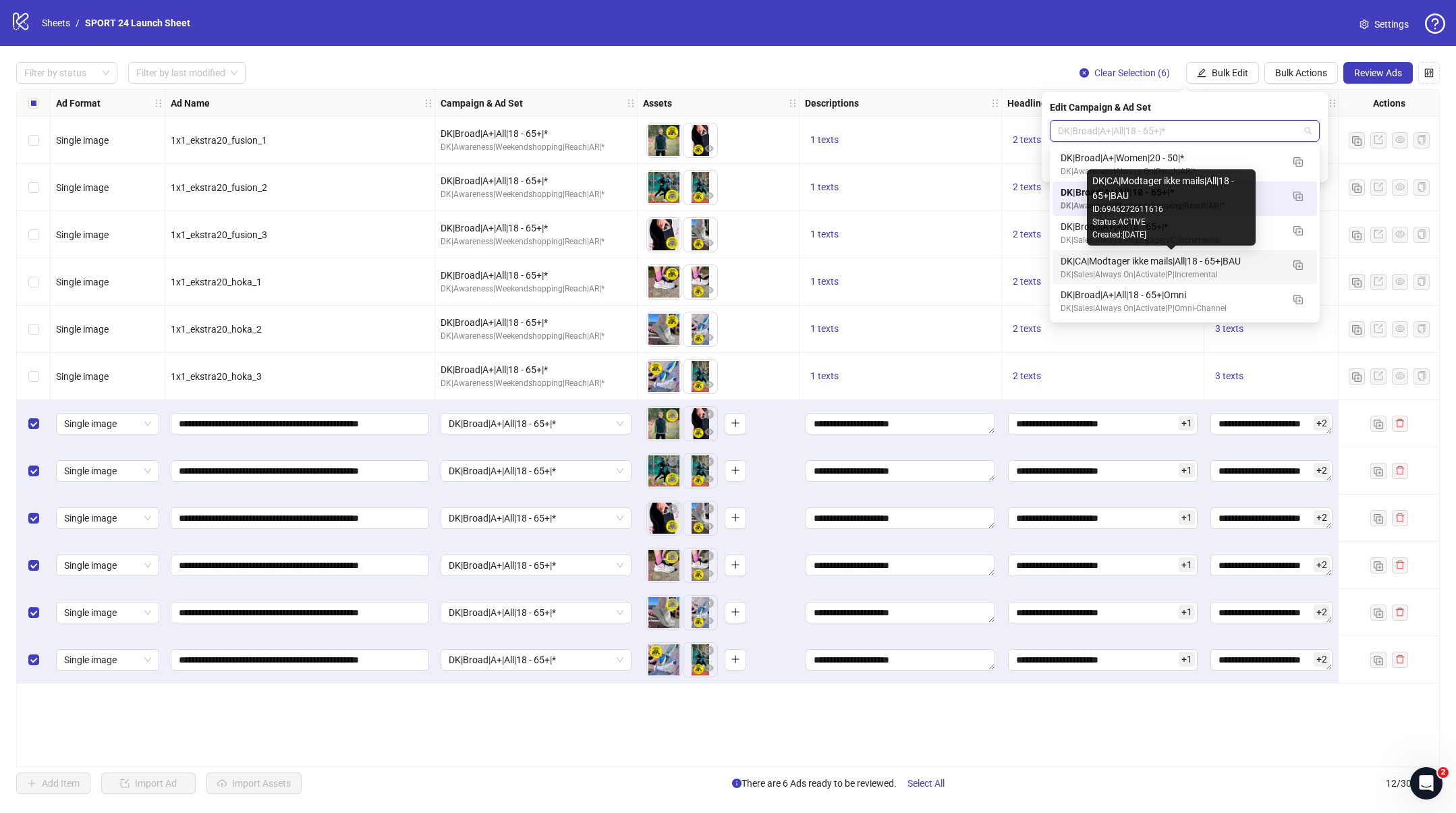
click at [1129, 261] on div "DK|CA|Modtager ikke mails|All|18 - 65+|BAU" at bounding box center [1171, 261] width 221 height 15
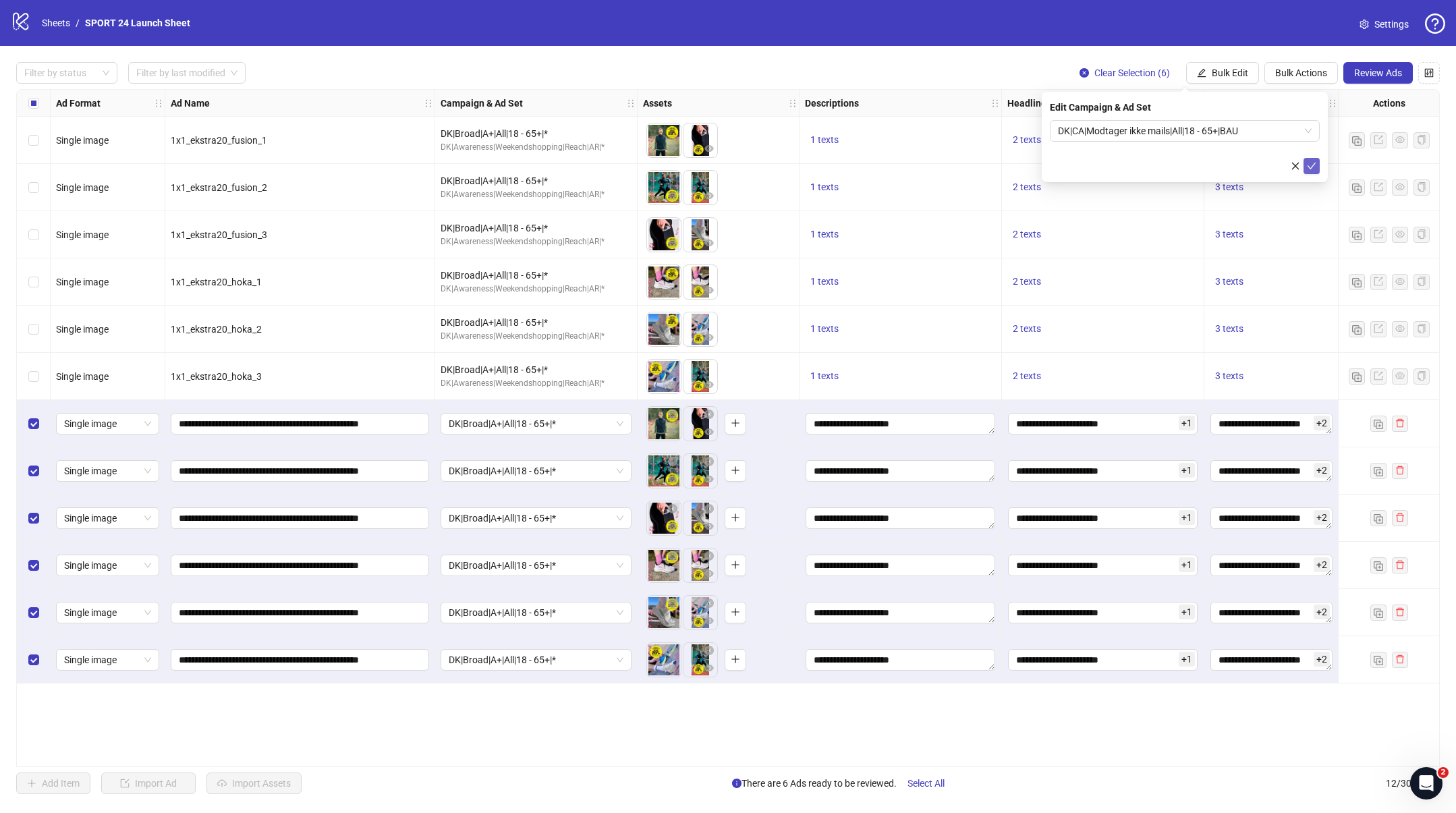
click at [1310, 168] on icon "check" at bounding box center [1312, 165] width 9 height 7
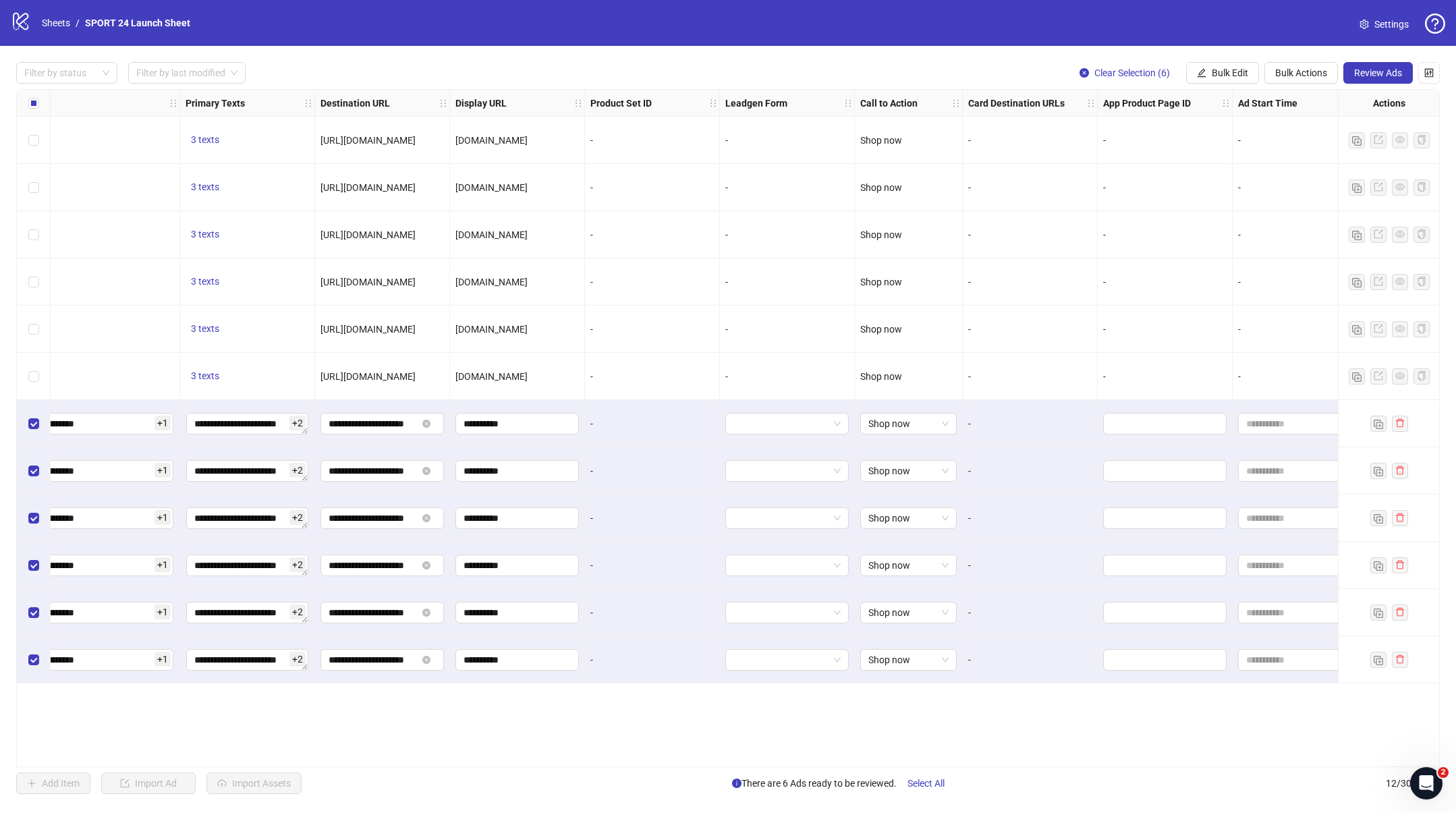
scroll to position [0, 1189]
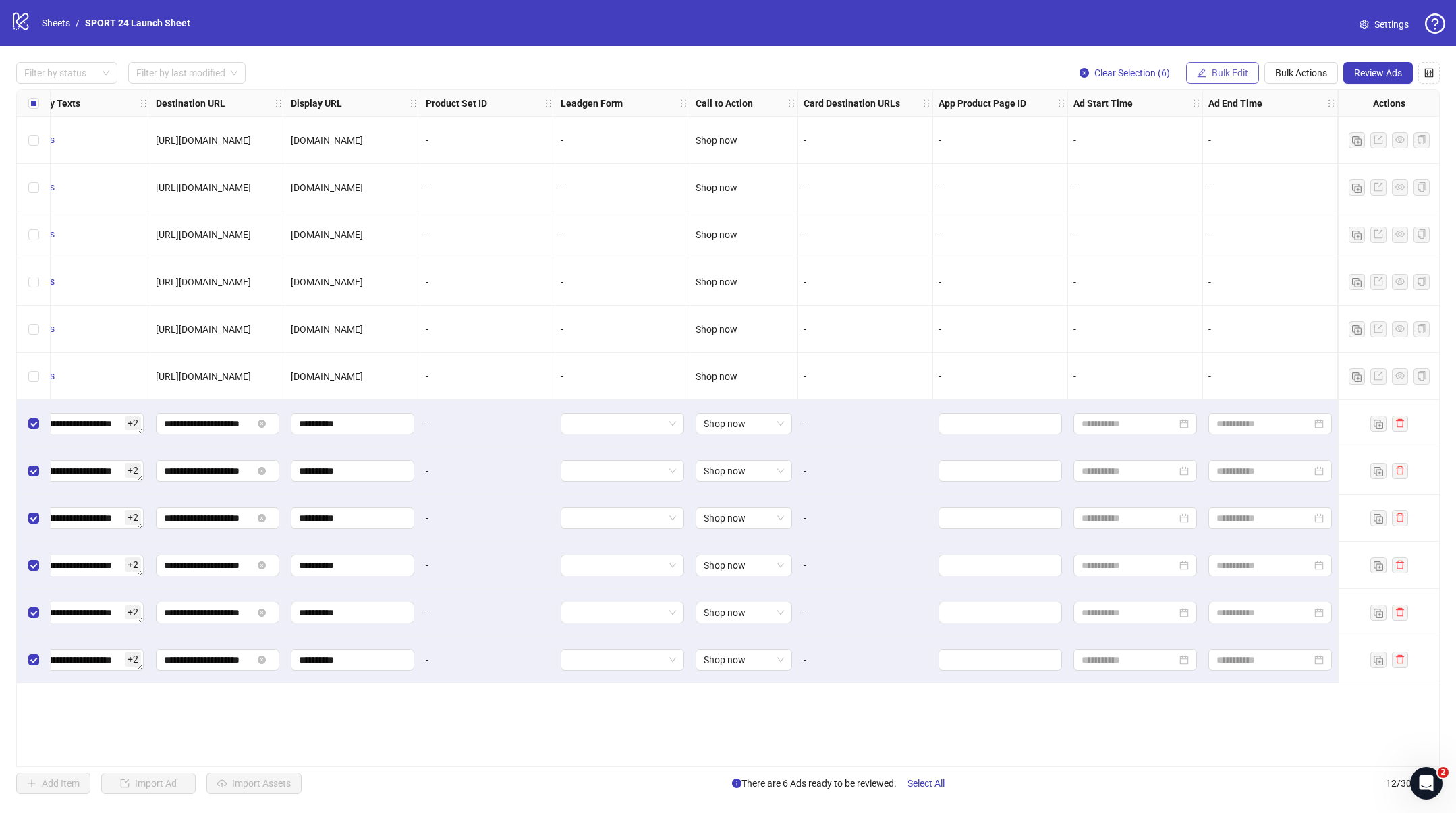
click at [1222, 66] on button "Bulk Edit" at bounding box center [1223, 73] width 73 height 22
click at [1219, 312] on span "Ad Start Time" at bounding box center [1236, 316] width 80 height 15
click at [1158, 131] on input at bounding box center [1108, 131] width 99 height 15
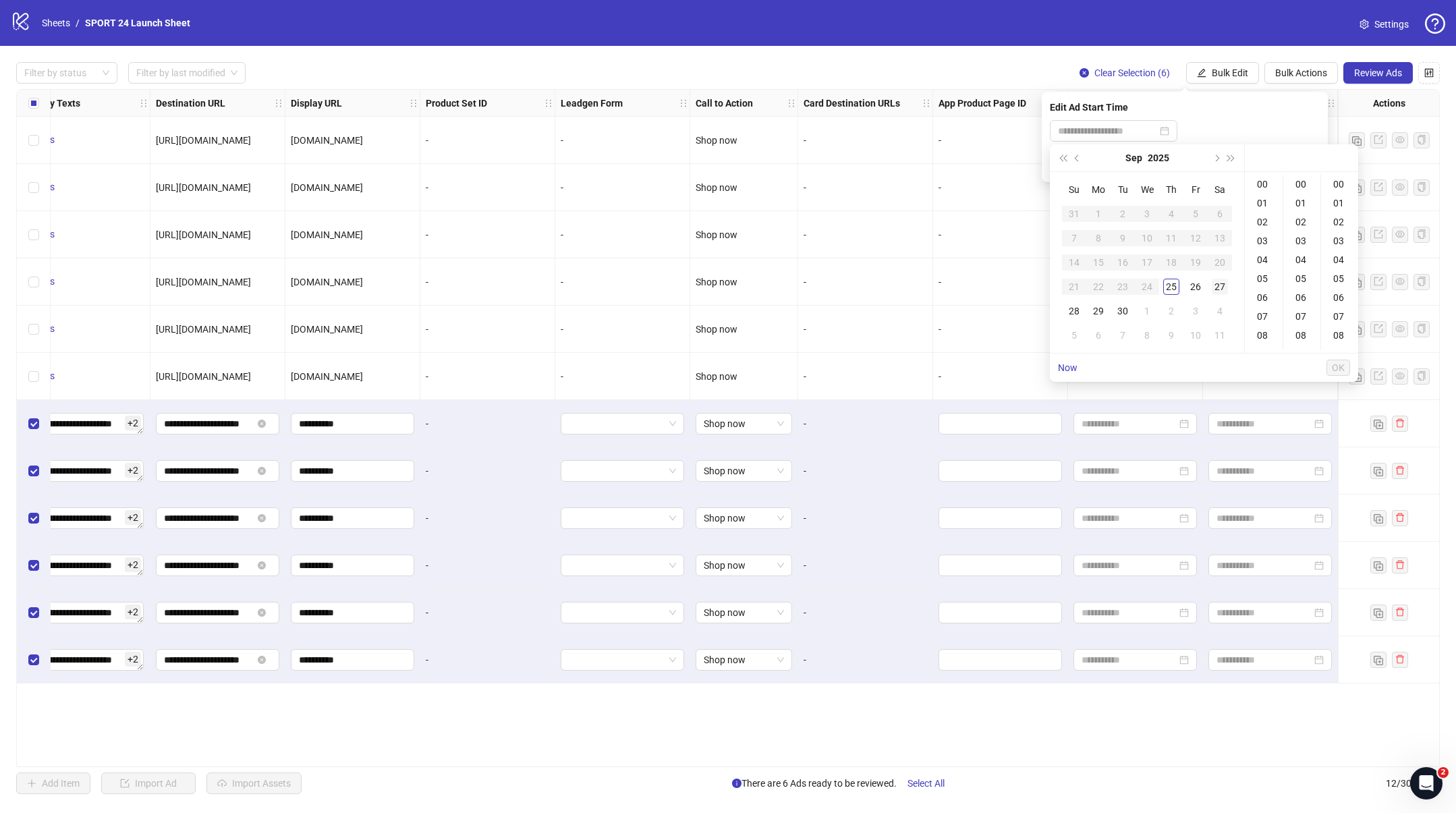
click at [1223, 288] on div "27" at bounding box center [1220, 286] width 16 height 16
click at [1340, 206] on div "01" at bounding box center [1340, 203] width 33 height 19
type input "**********"
click at [1335, 367] on span "OK" at bounding box center [1337, 367] width 12 height 11
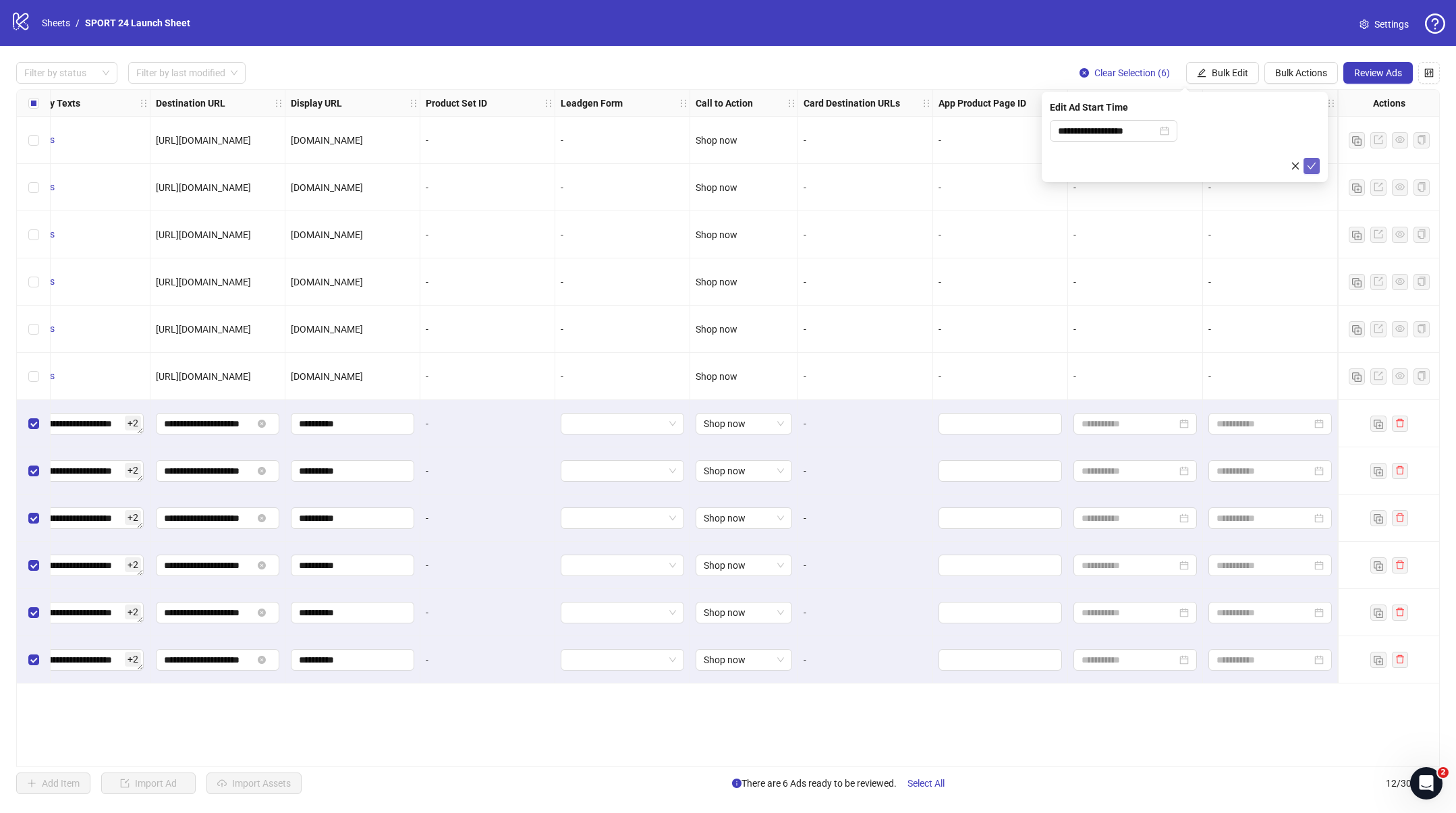
click at [1312, 168] on icon "check" at bounding box center [1312, 166] width 10 height 10
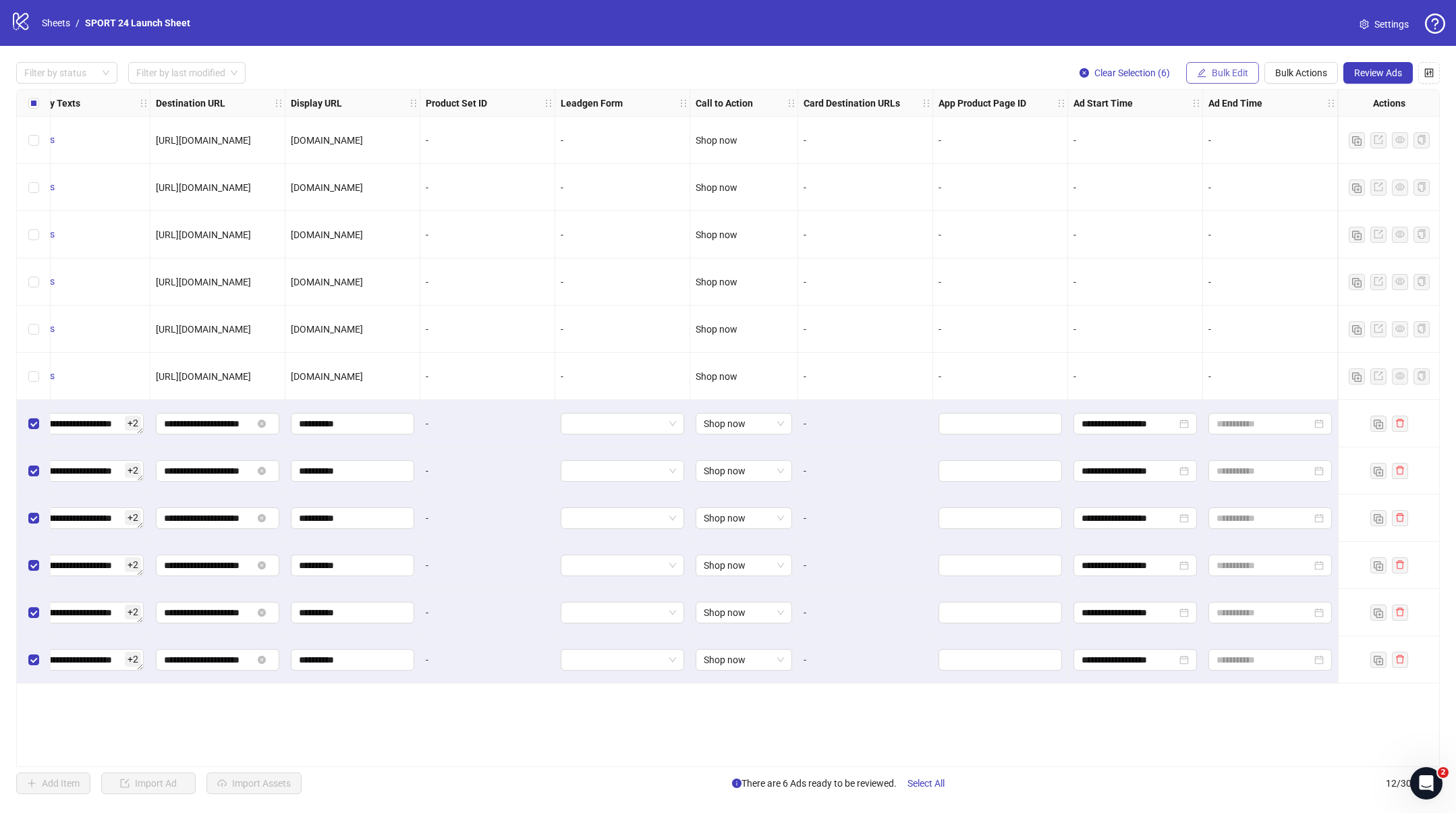
click at [1233, 72] on span "Bulk Edit" at bounding box center [1230, 73] width 36 height 11
click at [1226, 328] on li "Ad End Time" at bounding box center [1235, 337] width 97 height 22
click at [1158, 127] on input at bounding box center [1108, 131] width 99 height 15
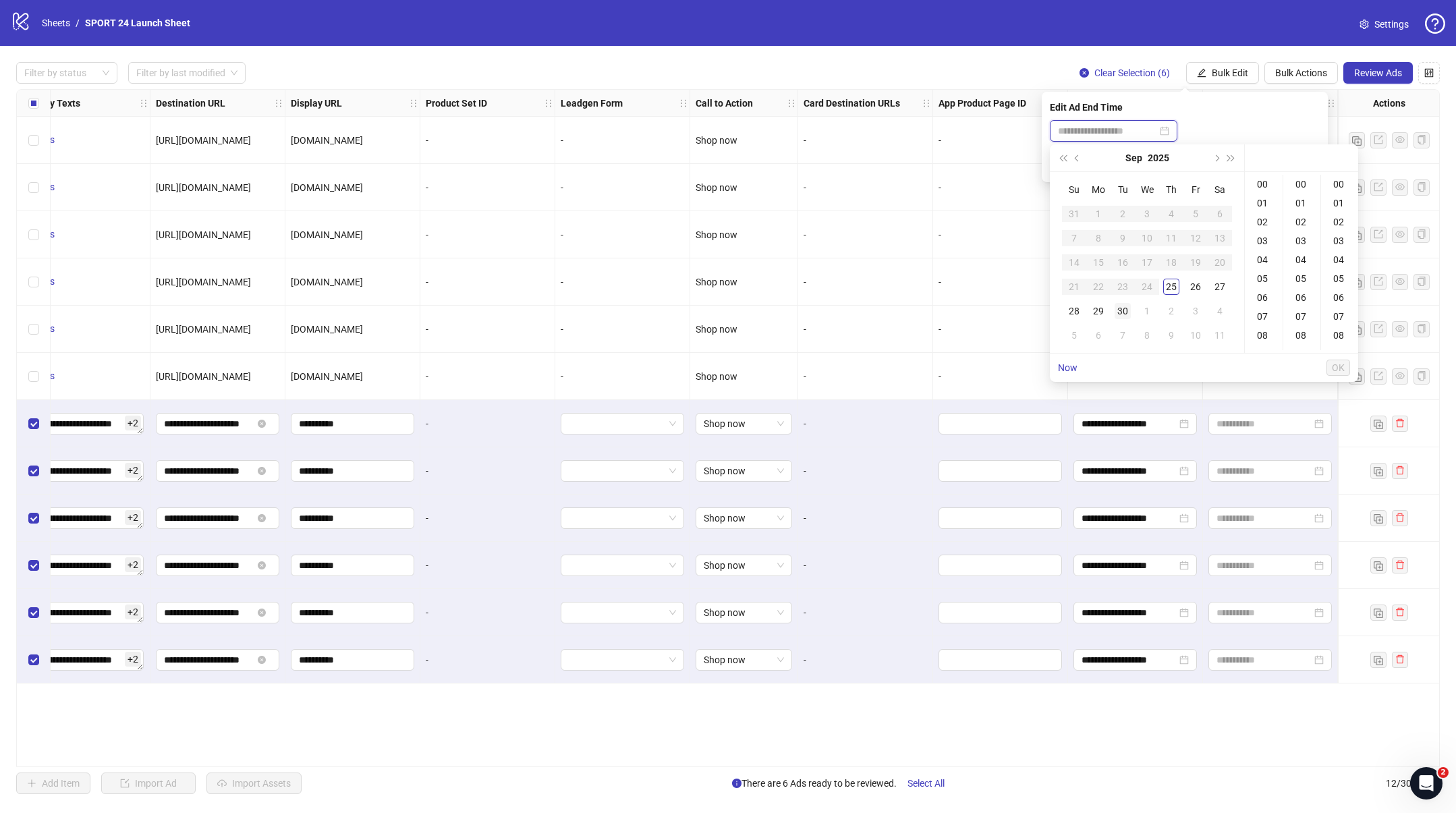
type input "**********"
click at [1079, 306] on div "28" at bounding box center [1073, 311] width 16 height 16
drag, startPoint x: 1265, startPoint y: 187, endPoint x: 1290, endPoint y: 184, distance: 25.2
click at [1268, 186] on div "23" at bounding box center [1264, 185] width 33 height 19
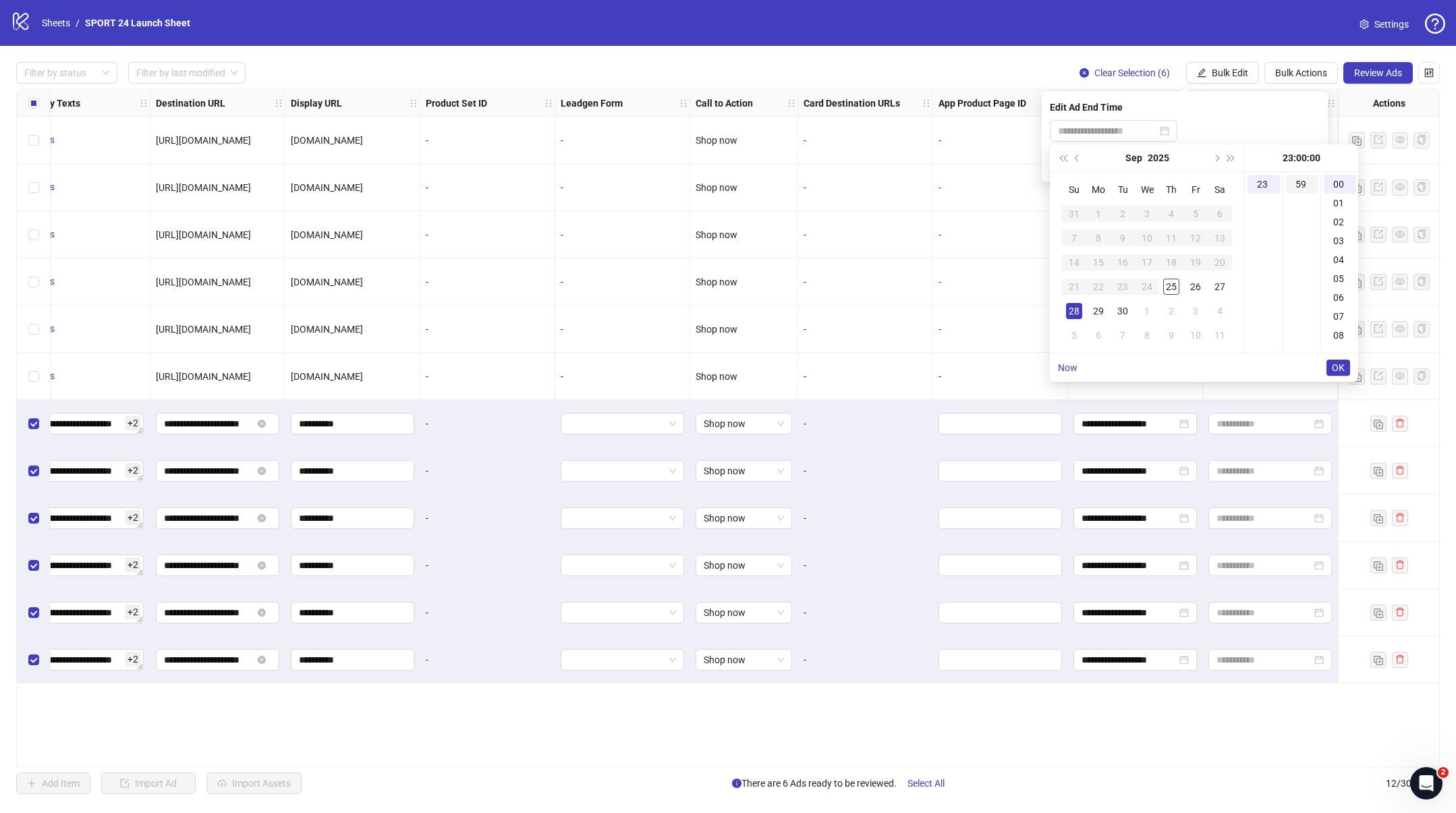
click at [1298, 182] on div "59" at bounding box center [1302, 185] width 33 height 19
type input "**********"
click at [1335, 363] on span "OK" at bounding box center [1337, 367] width 12 height 11
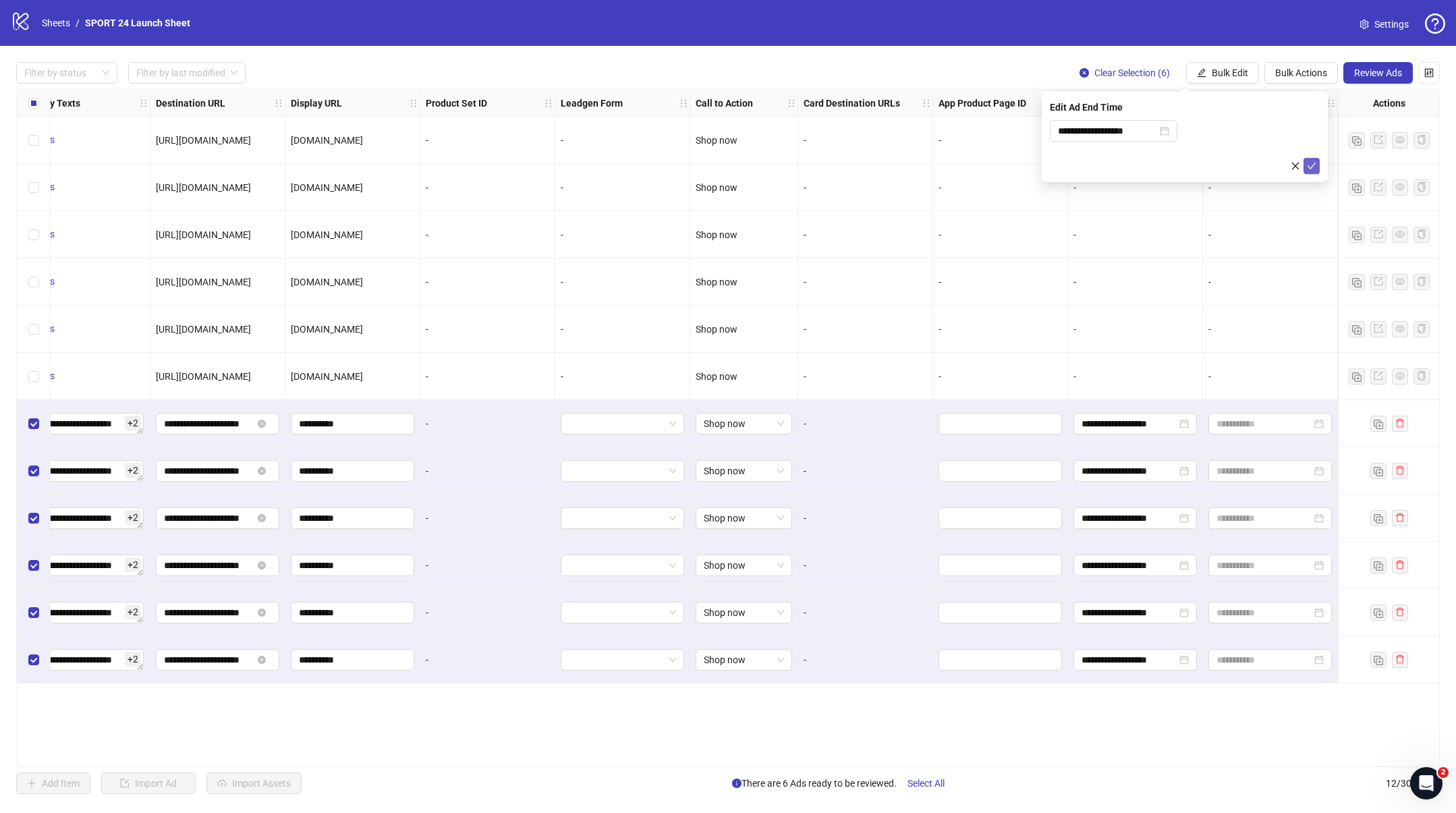
click at [1313, 165] on icon "check" at bounding box center [1312, 166] width 10 height 10
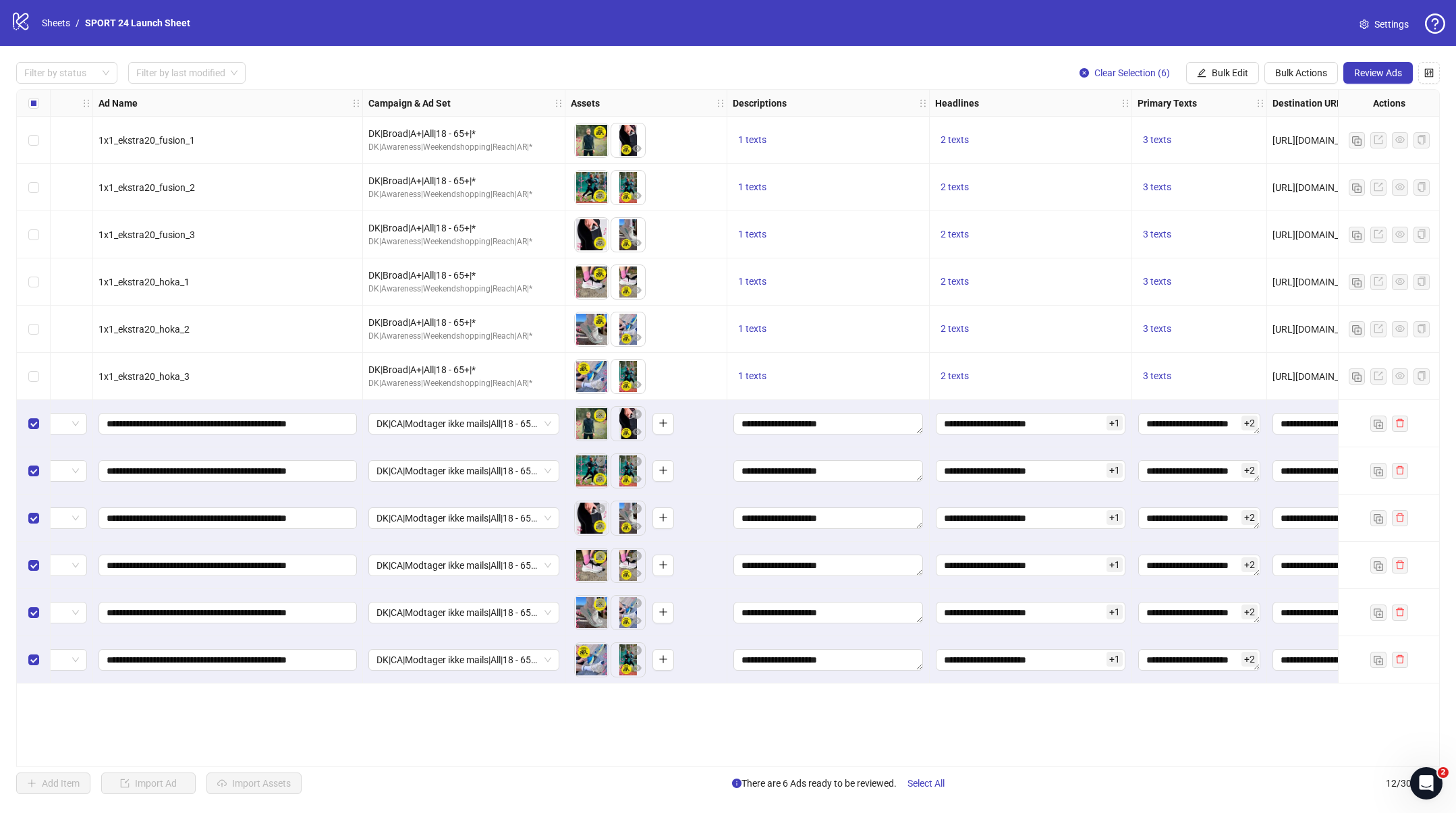
scroll to position [0, 0]
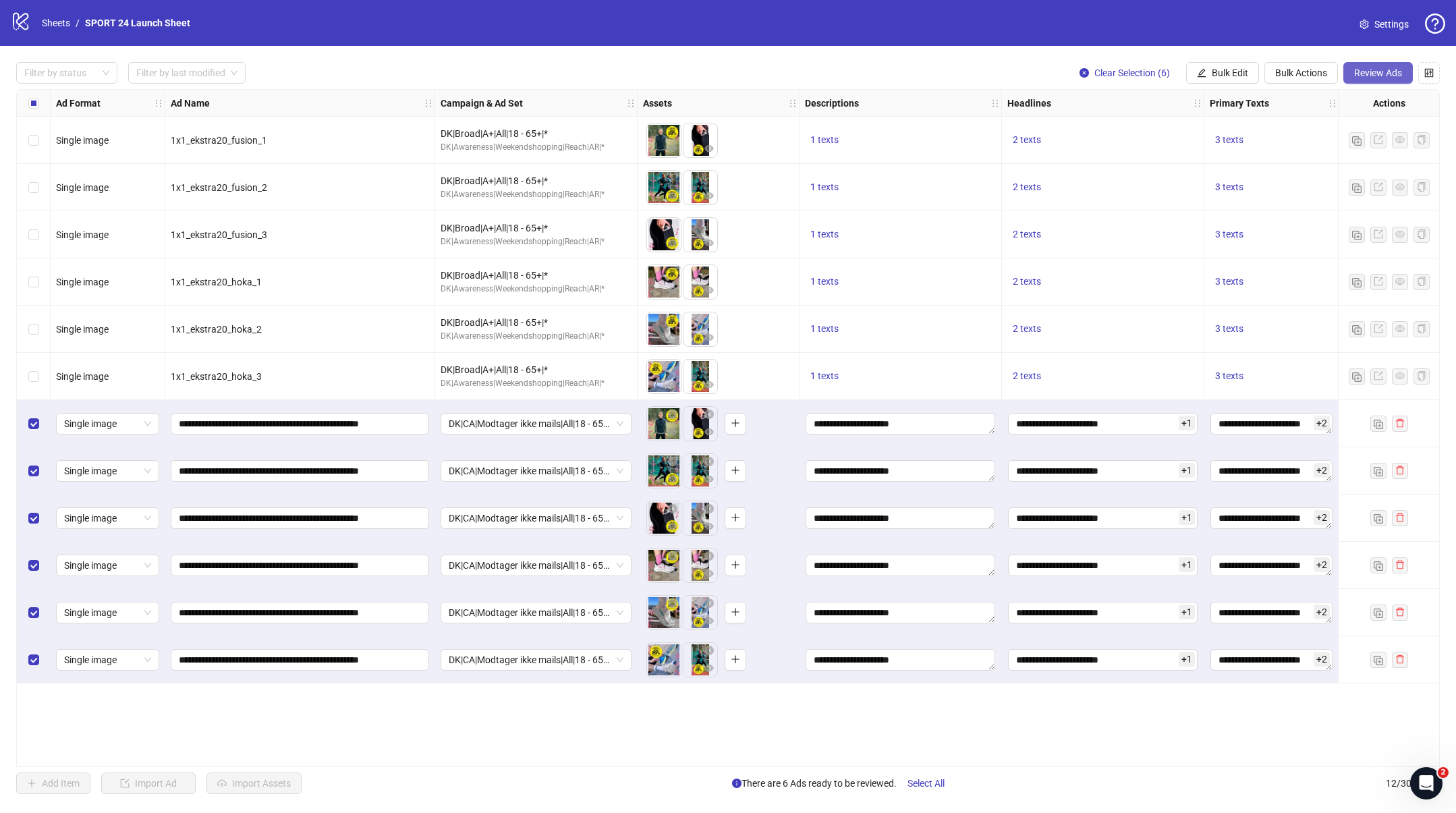
click at [1399, 72] on span "Review Ads" at bounding box center [1379, 73] width 48 height 11
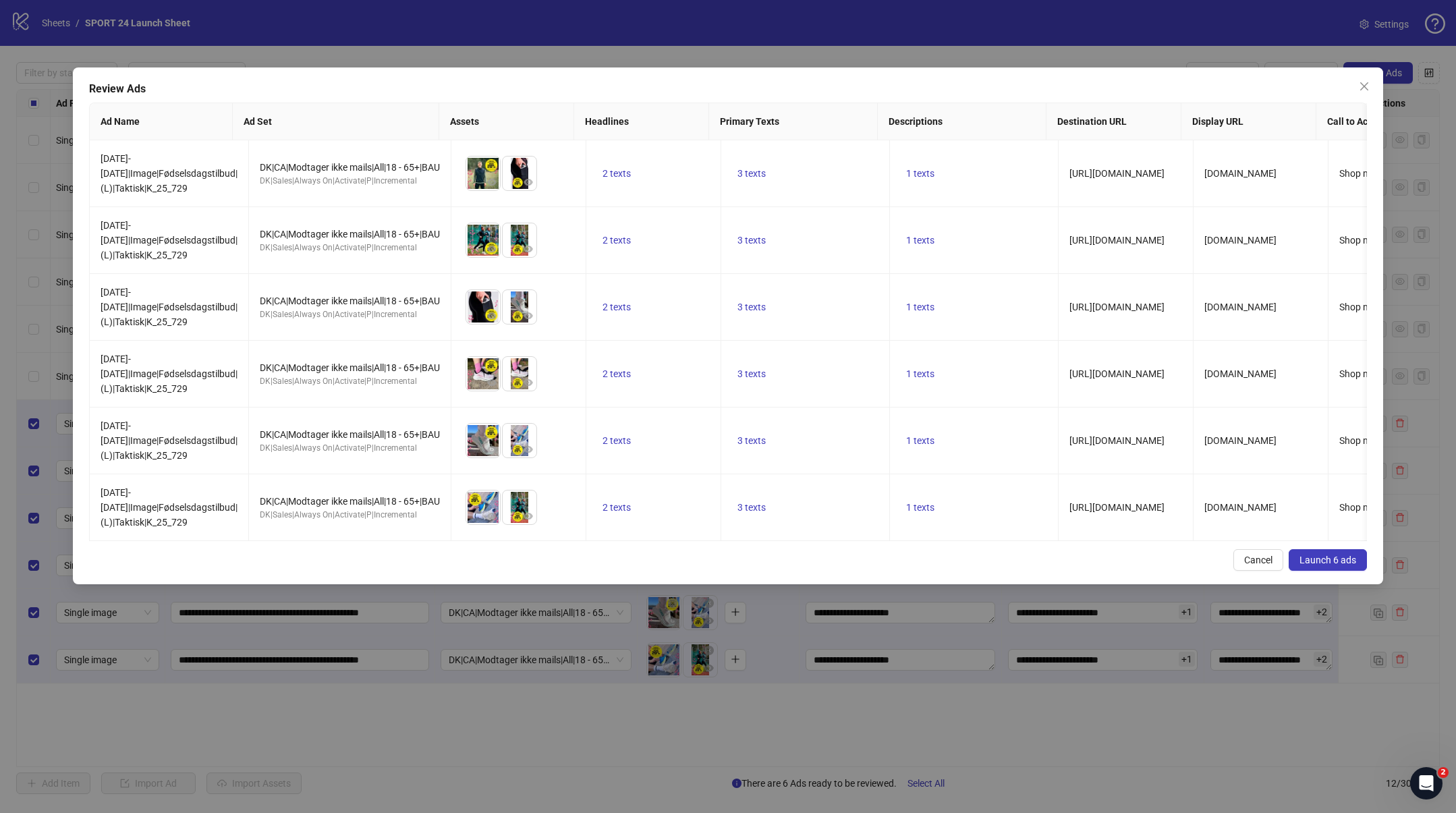
click at [1340, 558] on span "Launch 6 ads" at bounding box center [1327, 560] width 56 height 11
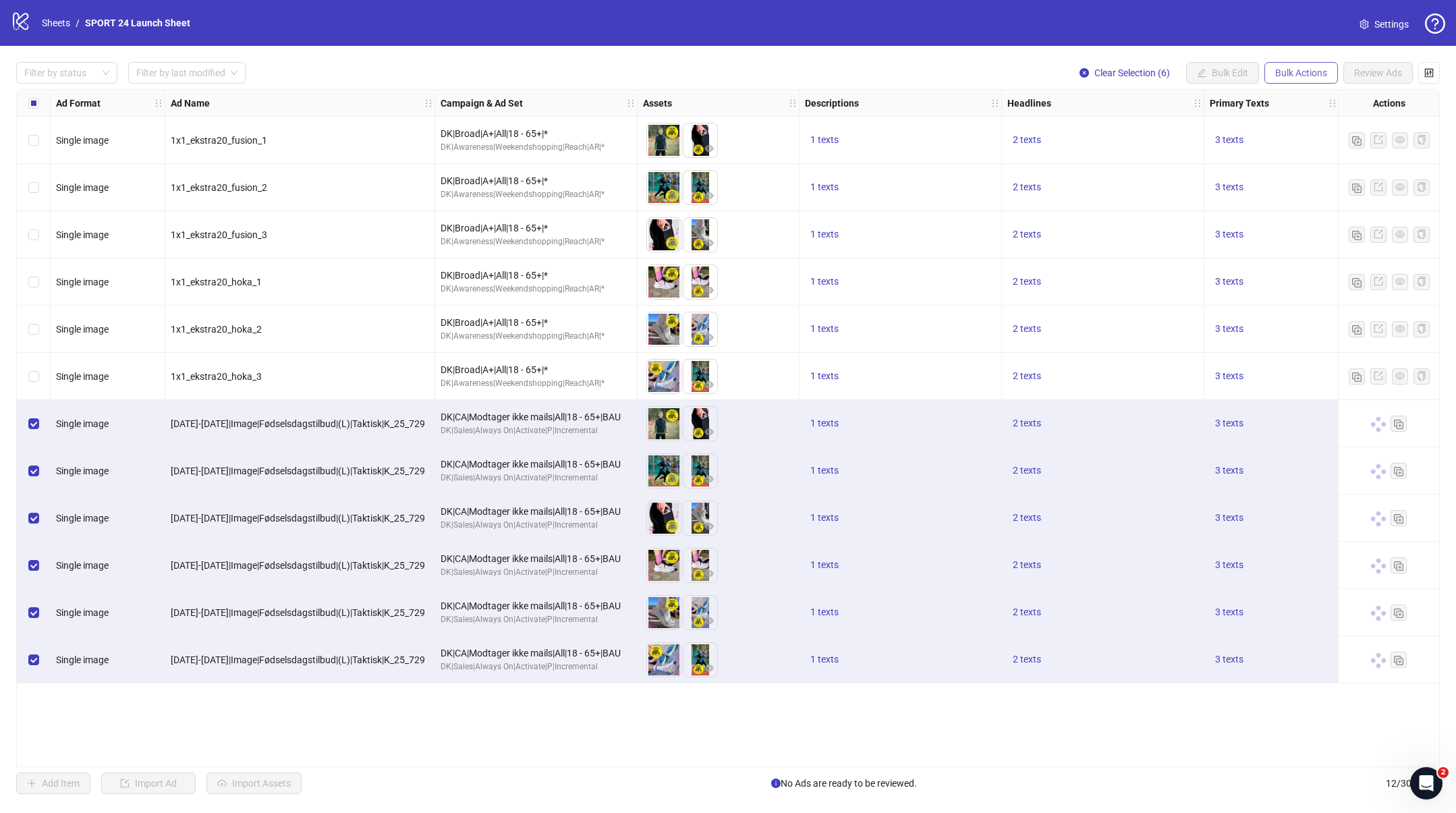
click at [1320, 68] on span "Bulk Actions" at bounding box center [1301, 73] width 52 height 11
click at [1291, 139] on span "Duplicate with assets" at bounding box center [1320, 143] width 93 height 15
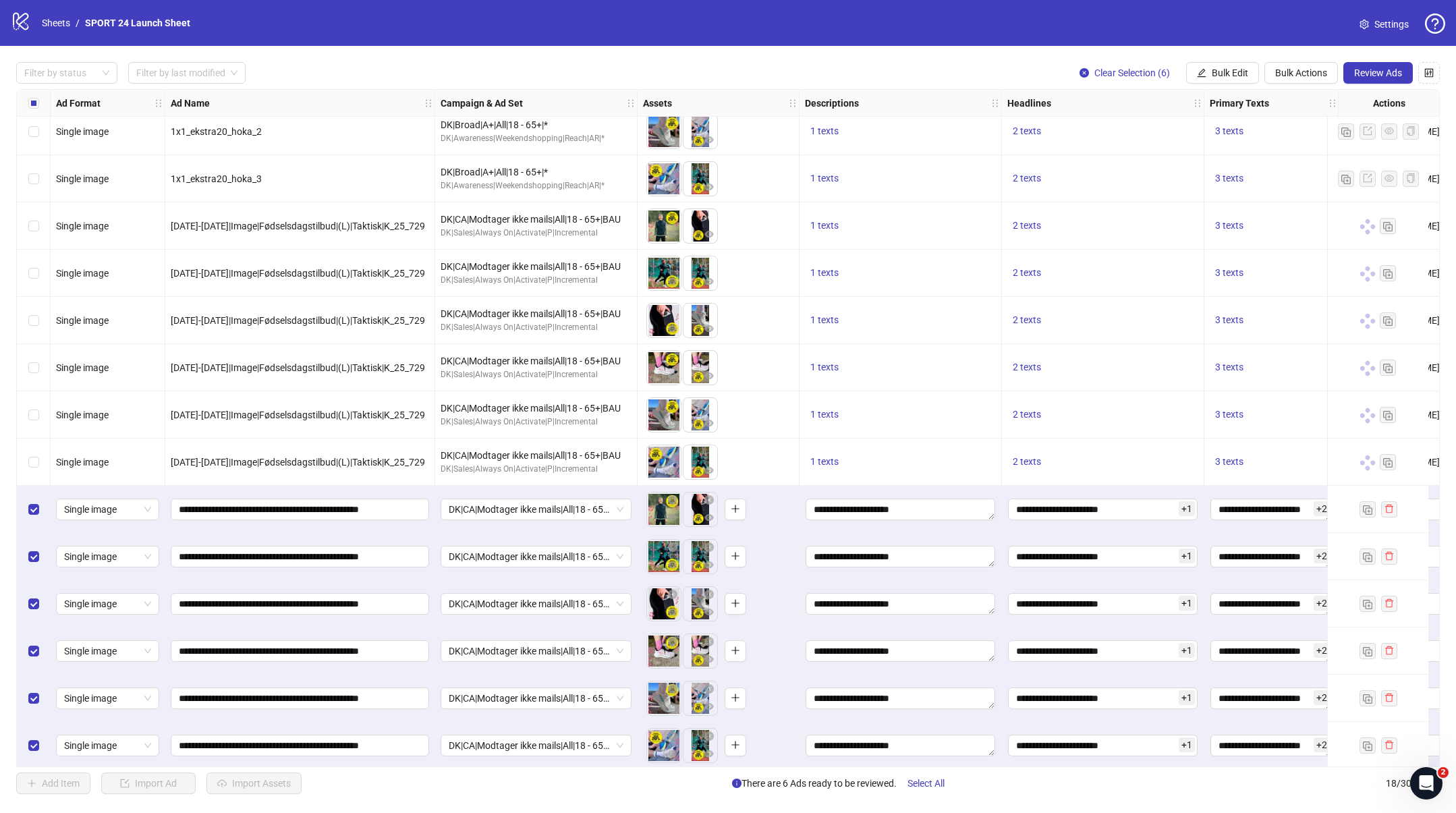
scroll to position [206, 0]
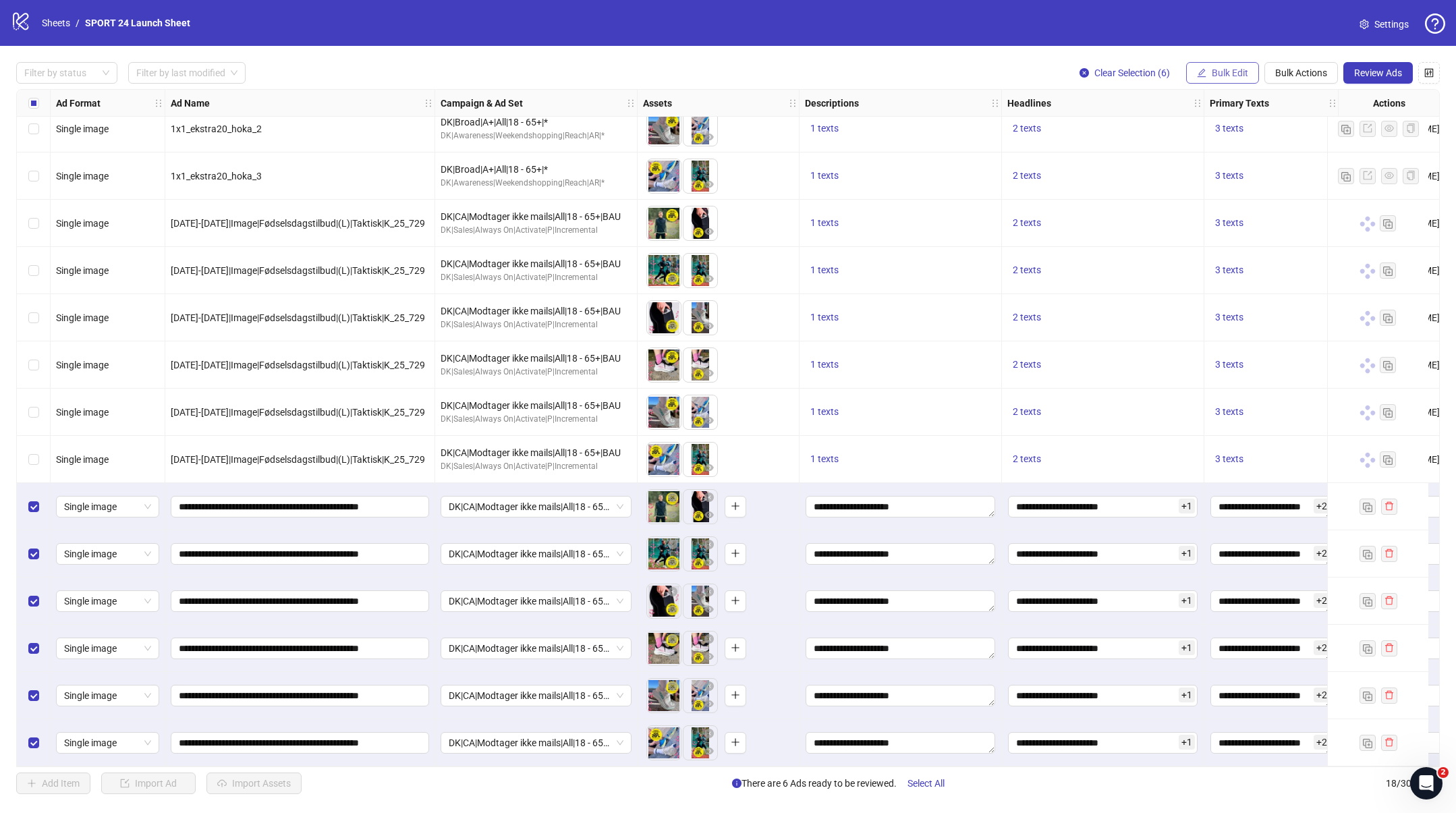
click at [1227, 77] on span "Bulk Edit" at bounding box center [1230, 73] width 36 height 11
click at [1219, 145] on span "Campaign & Ad Set" at bounding box center [1236, 143] width 80 height 15
click at [1207, 130] on span "DK|CA|Modtager ikke mails|All|18 - 65+|BAU" at bounding box center [1184, 130] width 254 height 20
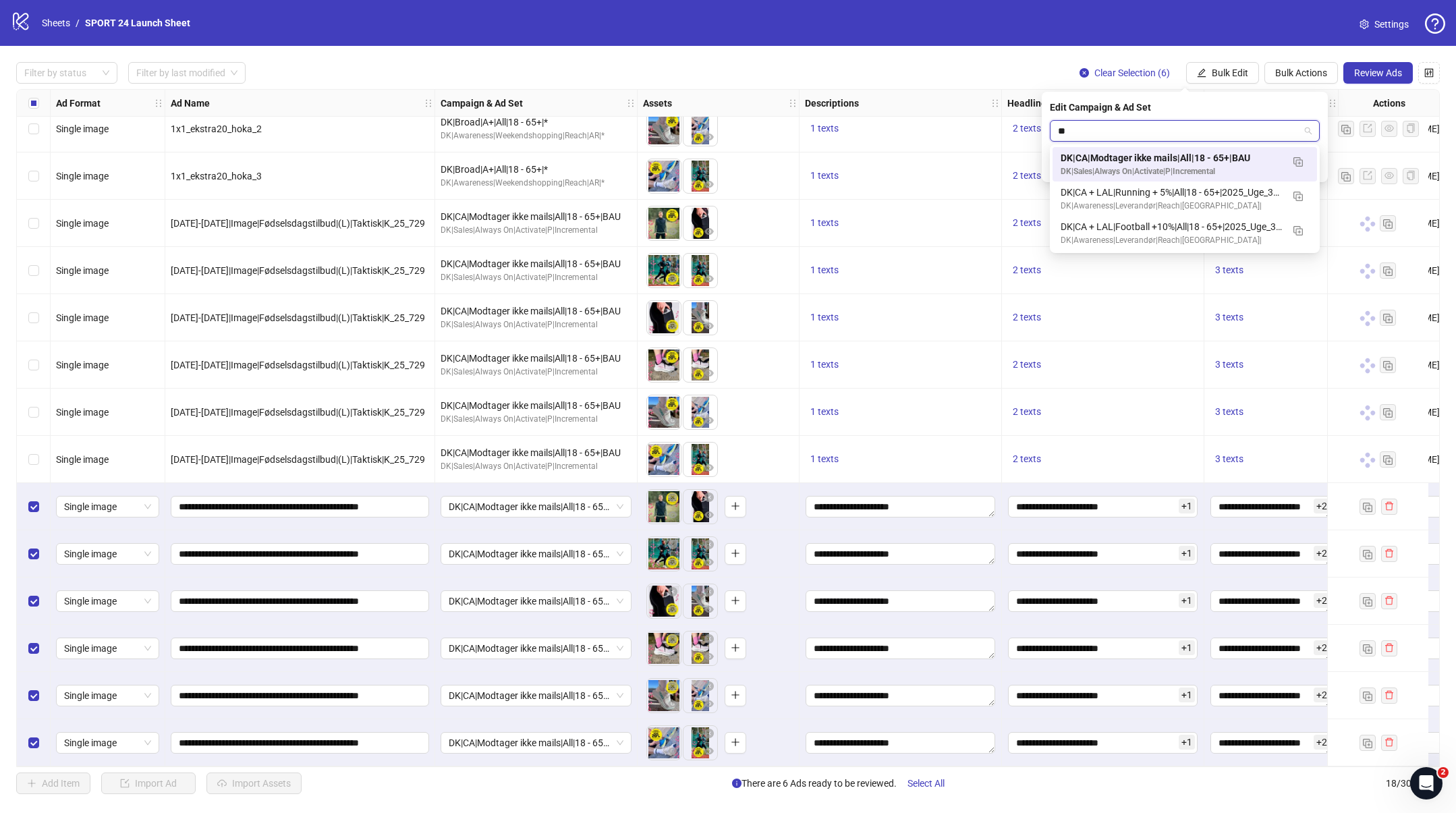
type input "***"
click at [1283, 132] on input "***" at bounding box center [1179, 130] width 241 height 20
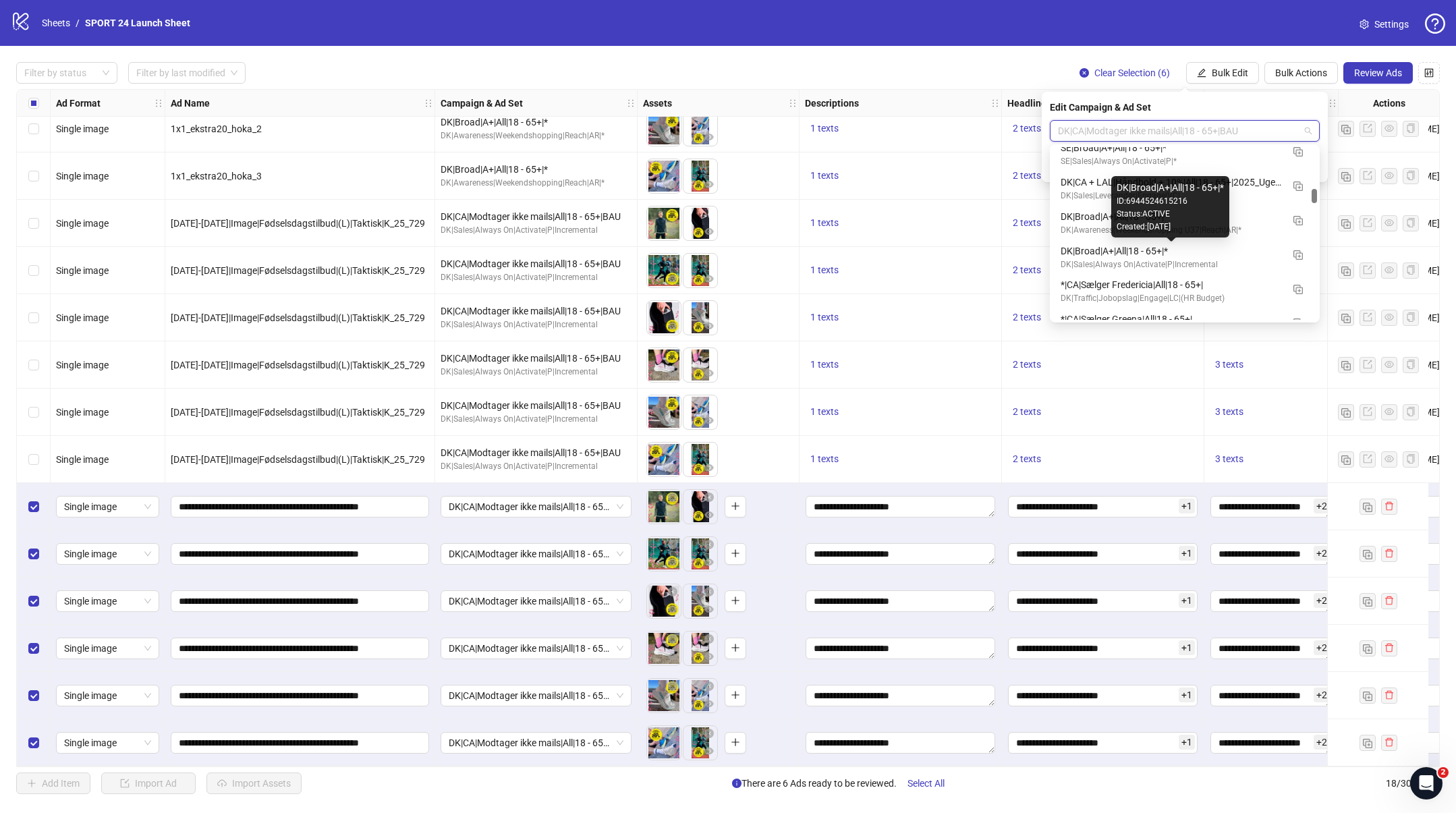
scroll to position [492, 0]
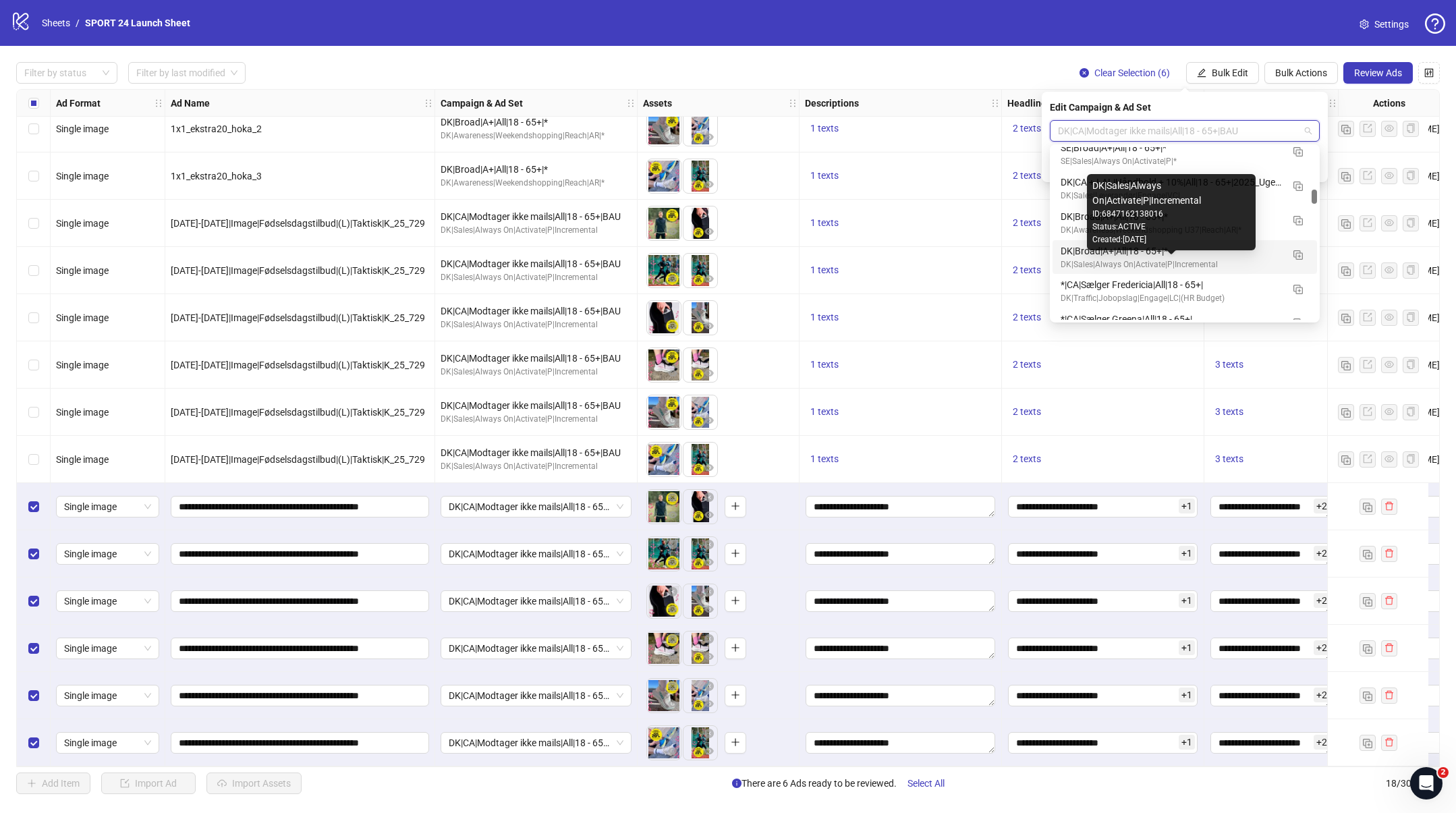
click at [1145, 258] on div "DK|Sales|Always On|Activate|P|Incremental" at bounding box center [1171, 264] width 221 height 12
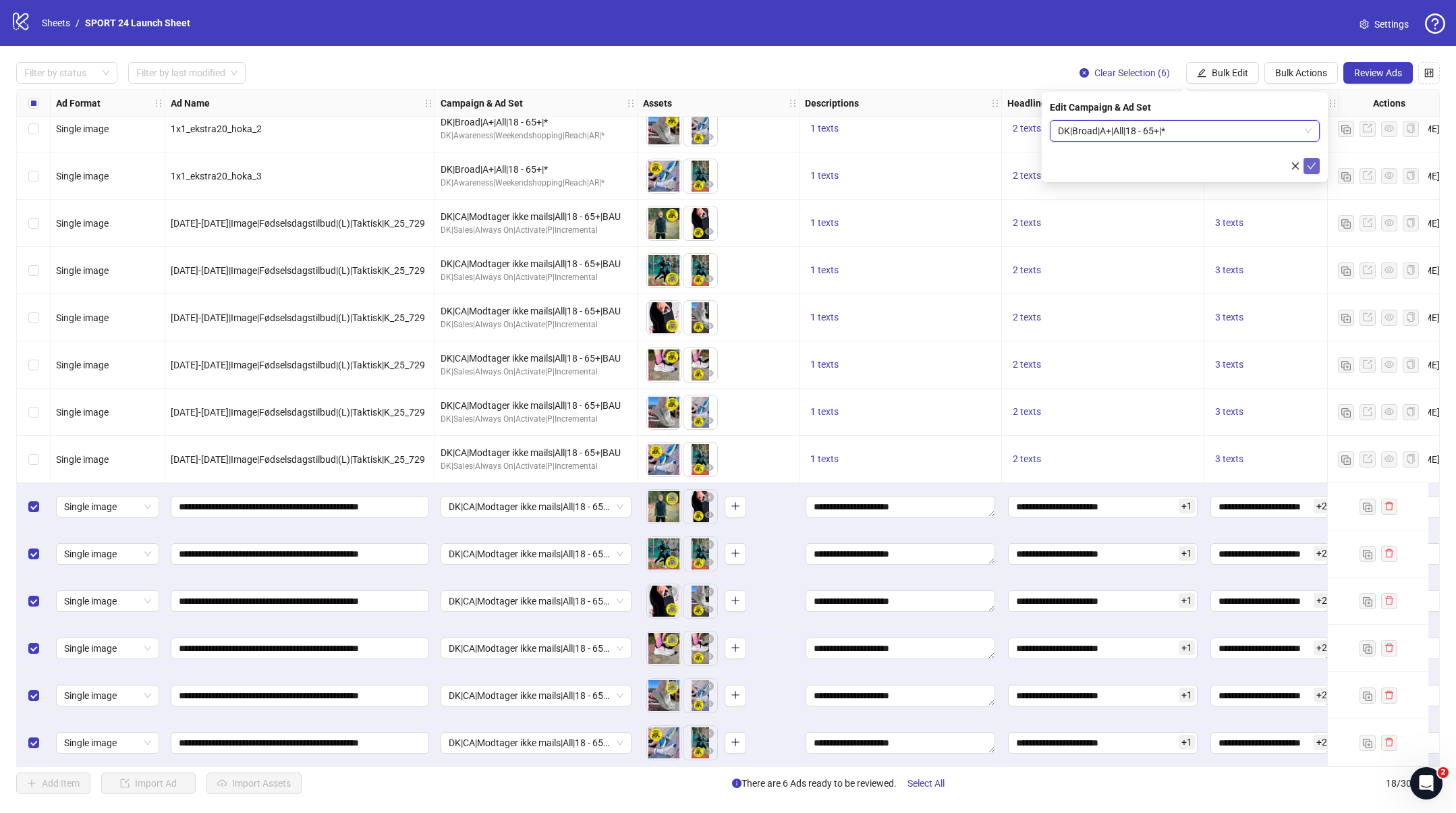
click at [1311, 165] on icon "check" at bounding box center [1312, 166] width 10 height 10
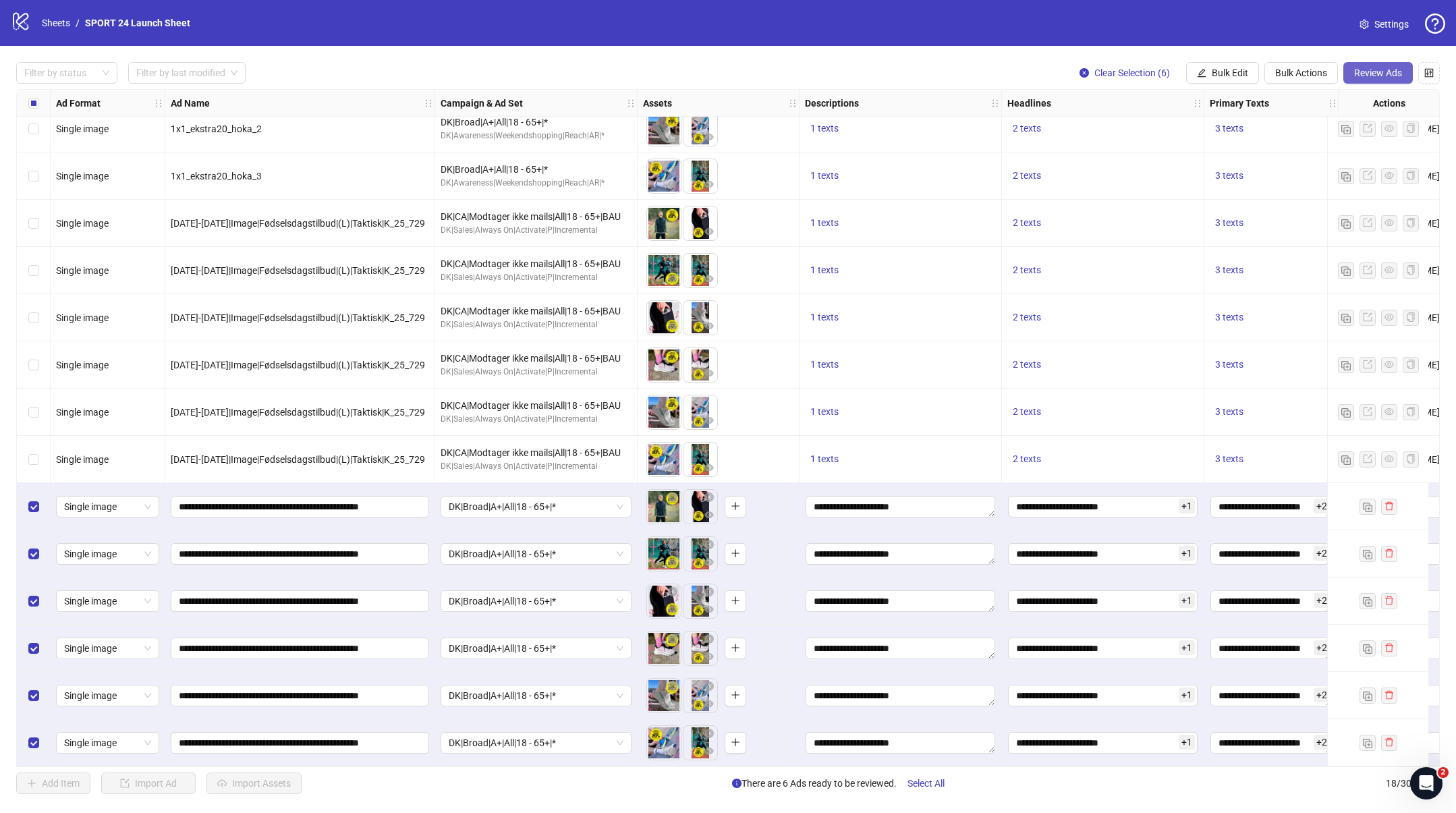
click at [1391, 72] on span "Review Ads" at bounding box center [1379, 73] width 48 height 11
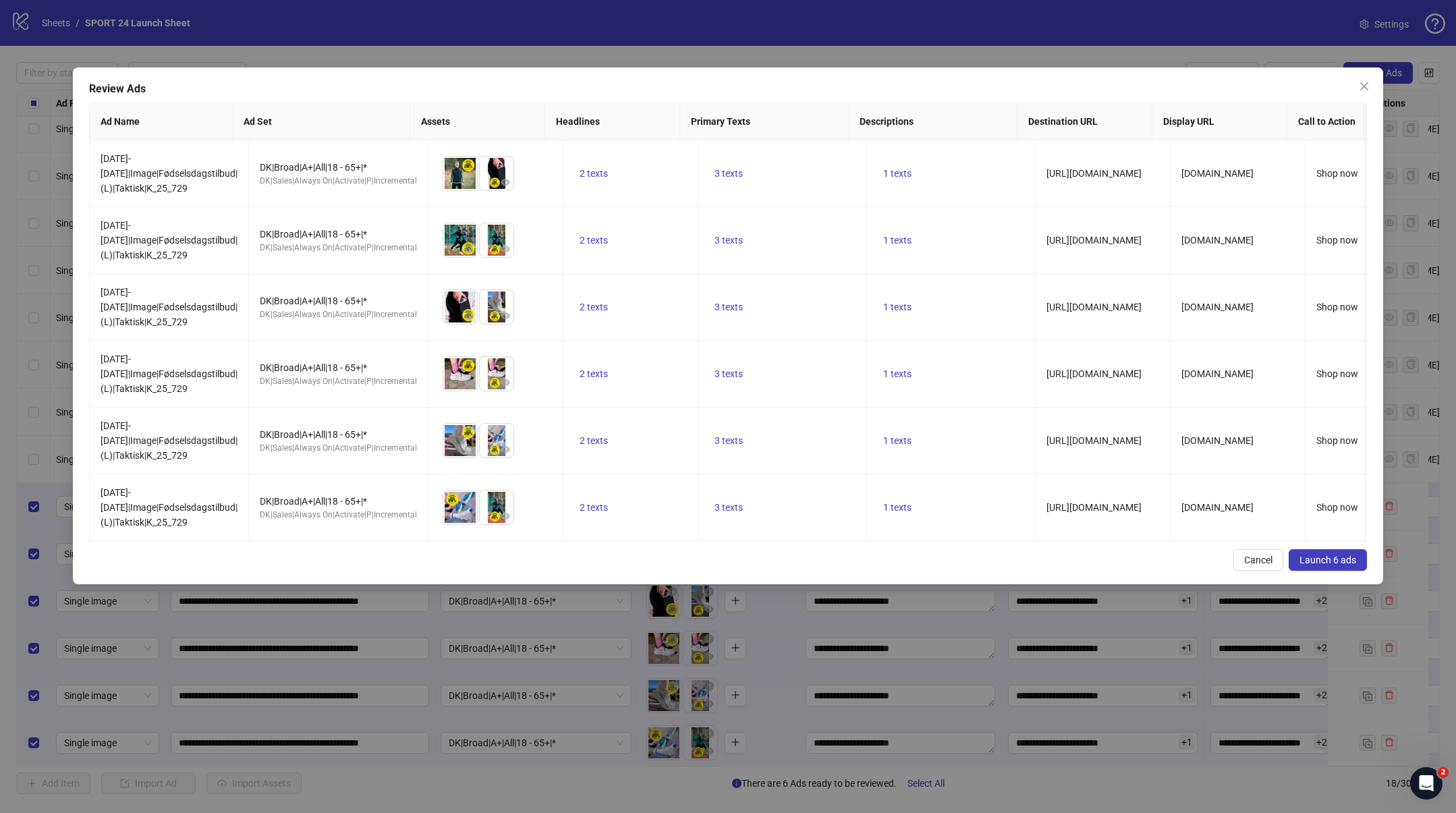
click at [1313, 557] on span "Launch 6 ads" at bounding box center [1327, 560] width 56 height 11
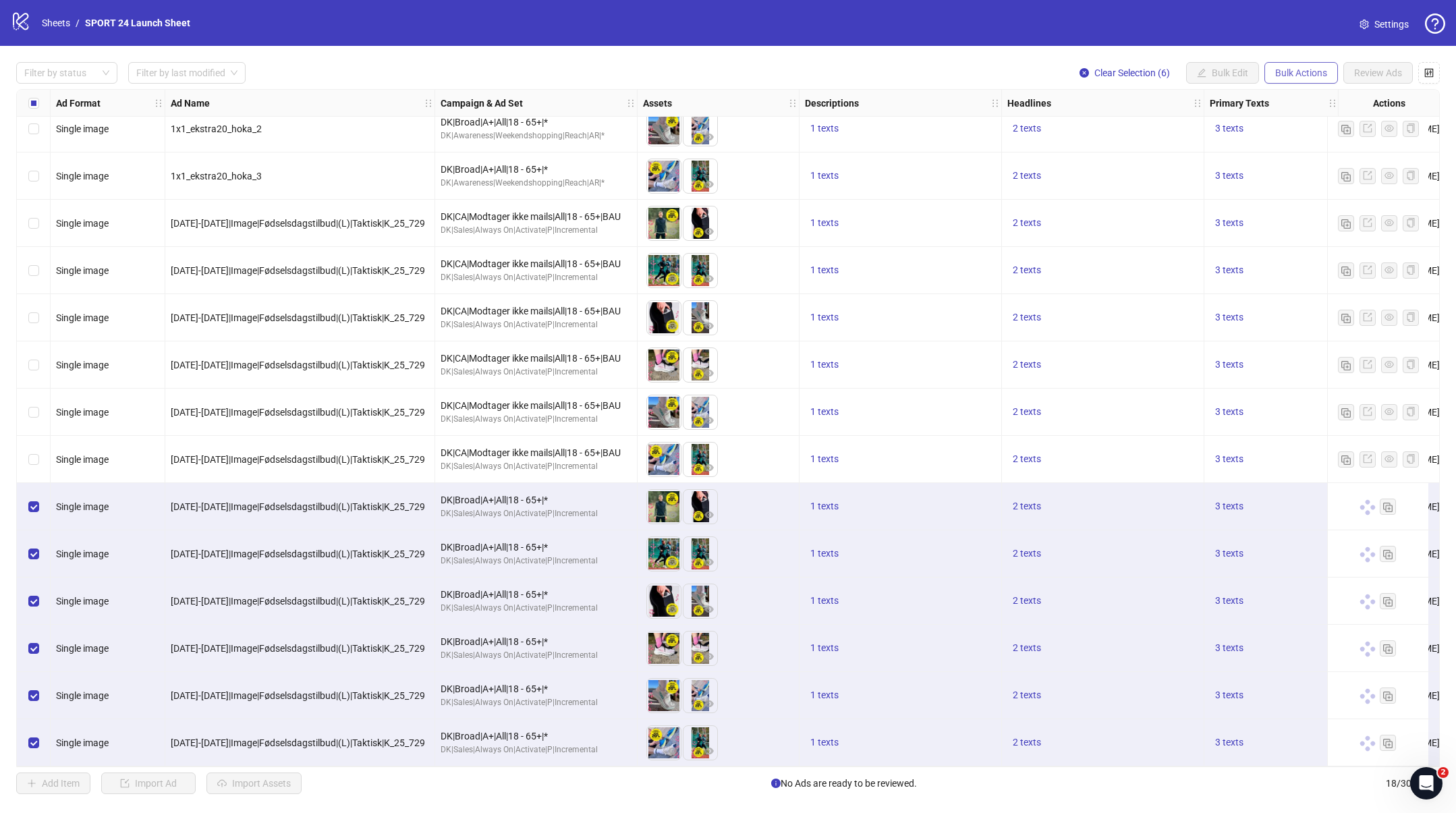
click at [1290, 73] on span "Bulk Actions" at bounding box center [1301, 73] width 52 height 11
click at [1302, 143] on span "Duplicate with assets" at bounding box center [1320, 143] width 93 height 15
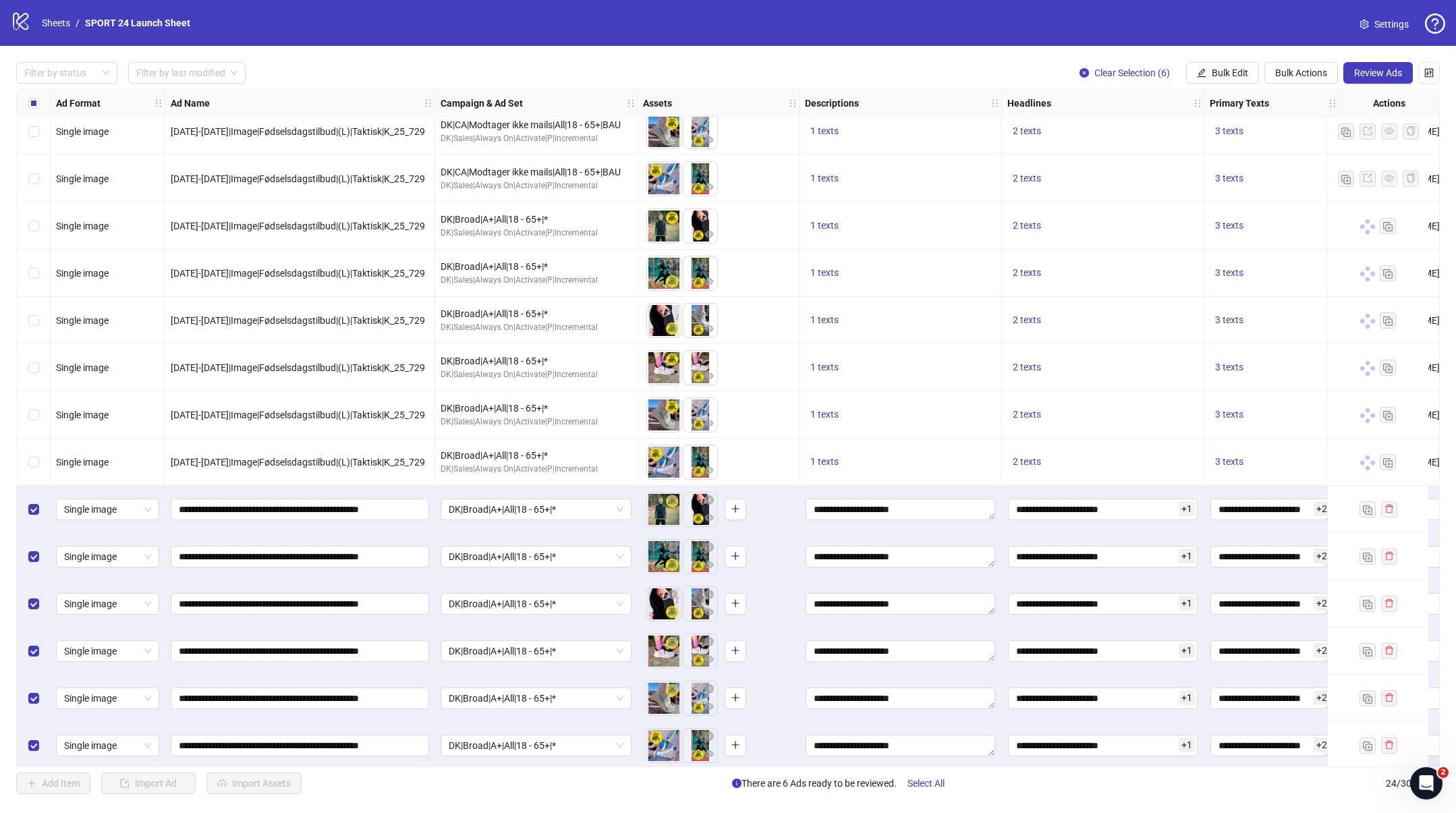
scroll to position [489, 0]
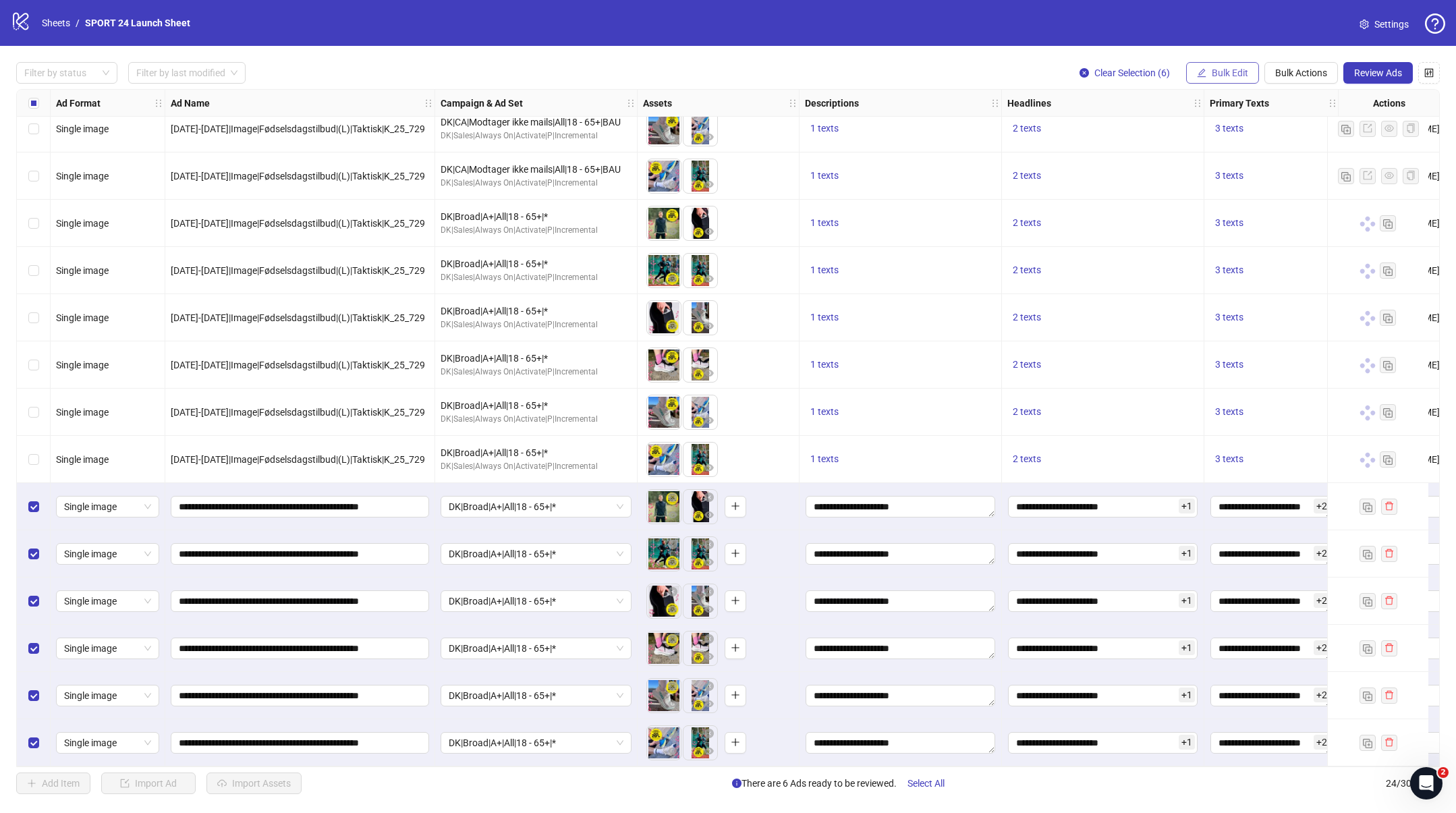
click at [1219, 74] on span "Bulk Edit" at bounding box center [1230, 73] width 36 height 11
click at [1223, 142] on span "Campaign & Ad Set" at bounding box center [1236, 143] width 80 height 15
click at [1199, 133] on span "DK|Broad|A+|All|18 - 65+|*" at bounding box center [1184, 130] width 254 height 20
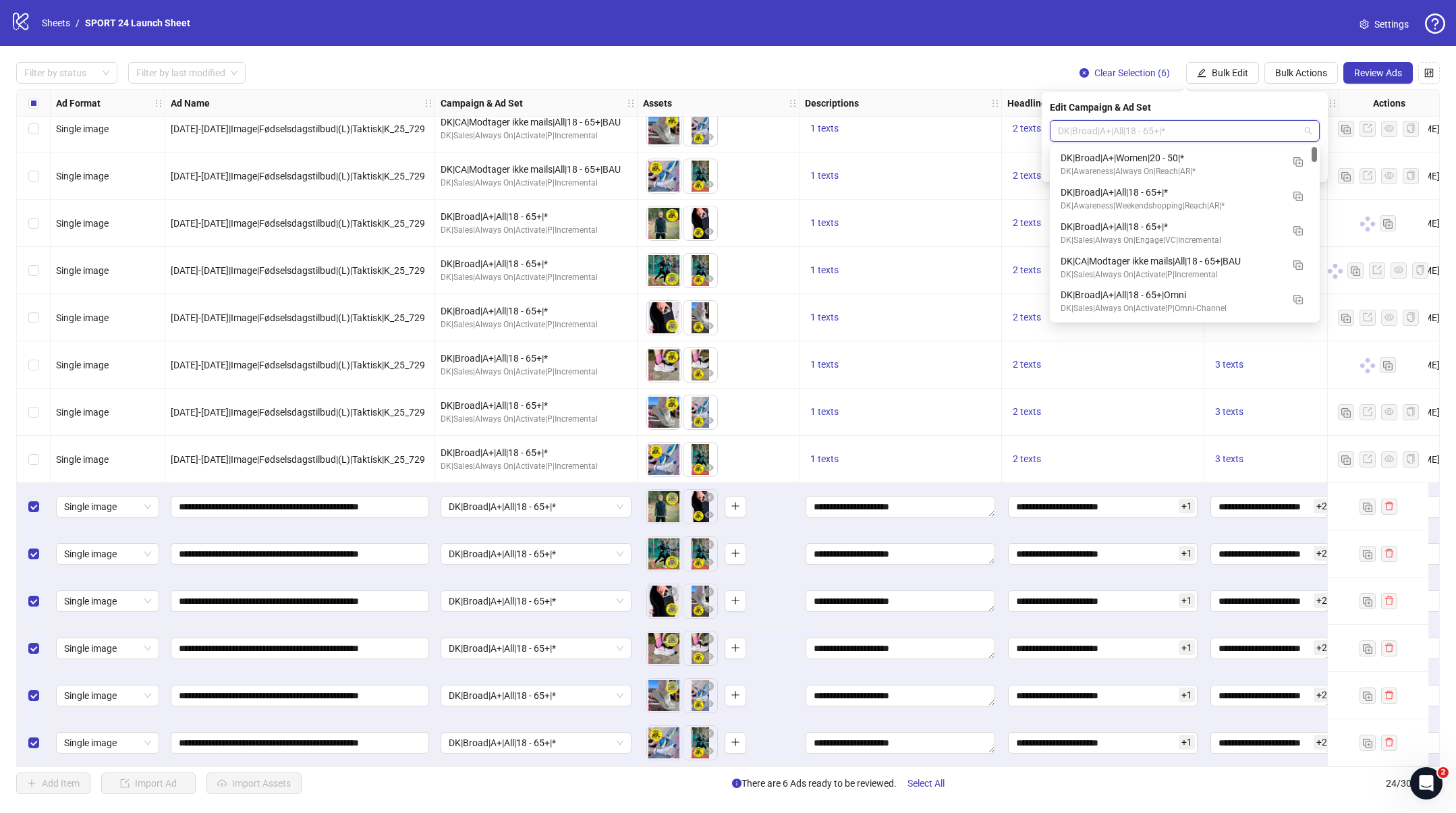
scroll to position [0, 0]
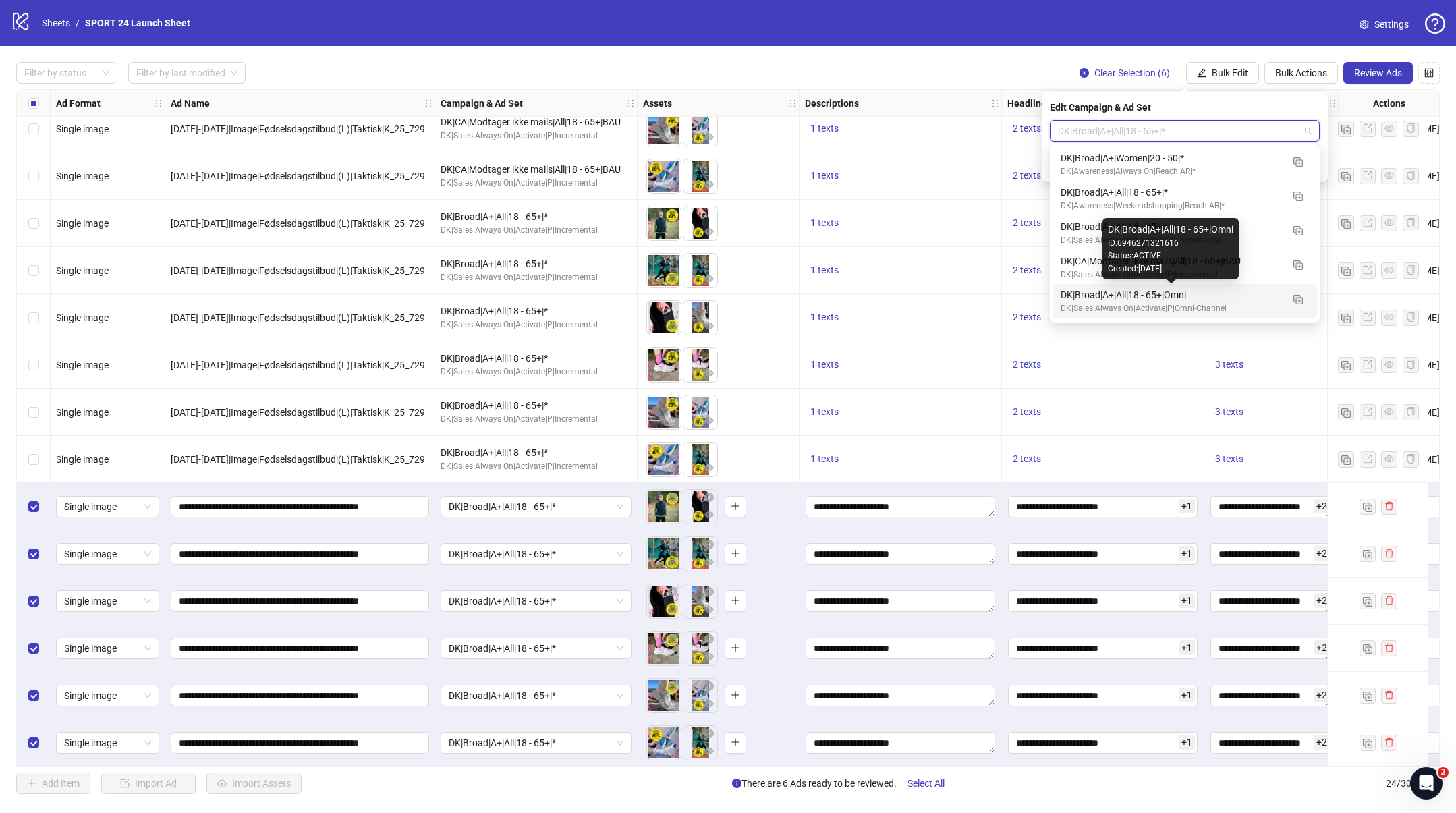
click at [1219, 298] on div "DK|Broad|A+|All|18 - 65+|Omni" at bounding box center [1171, 295] width 221 height 15
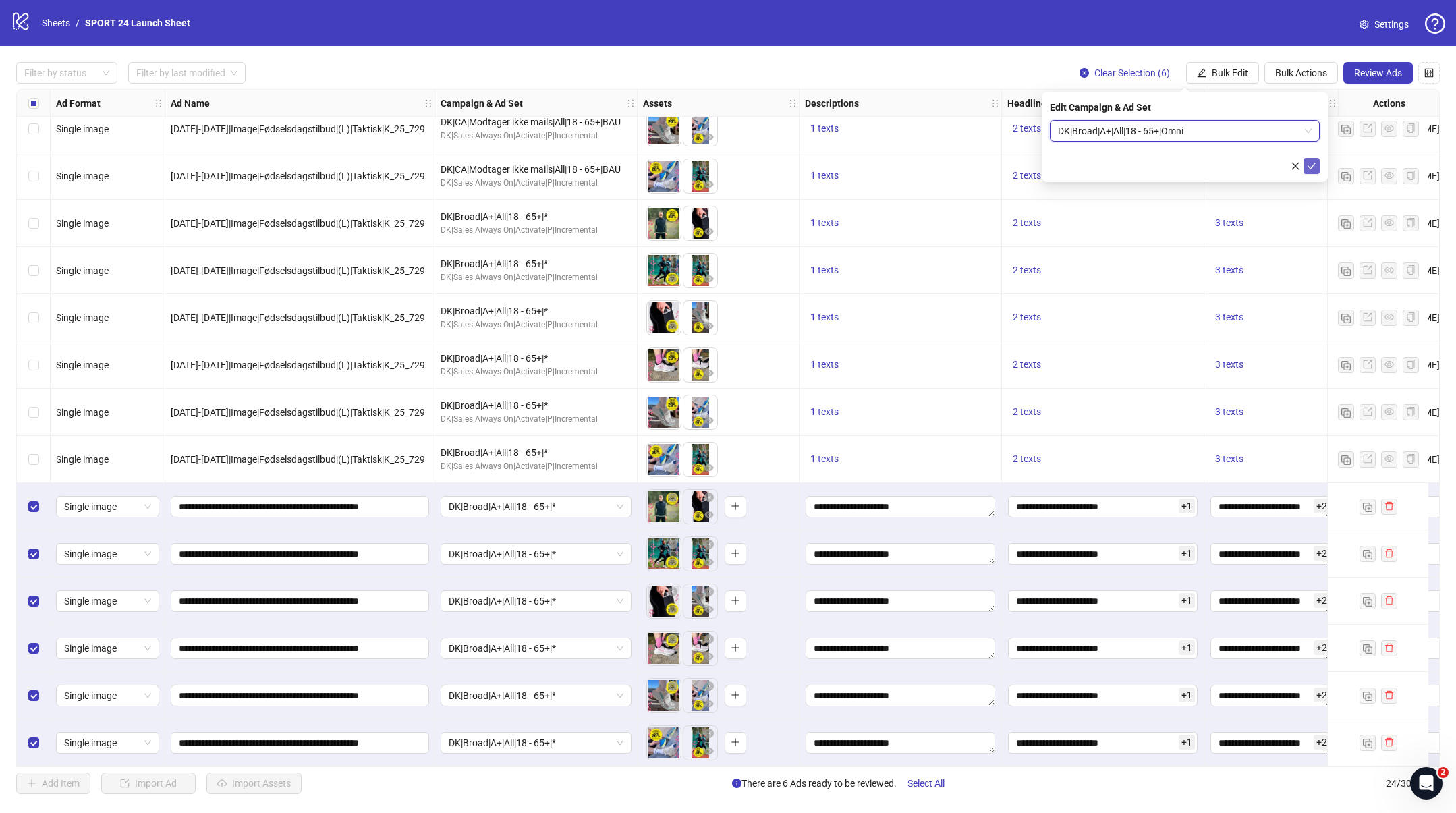
click at [1309, 165] on icon "check" at bounding box center [1312, 166] width 10 height 10
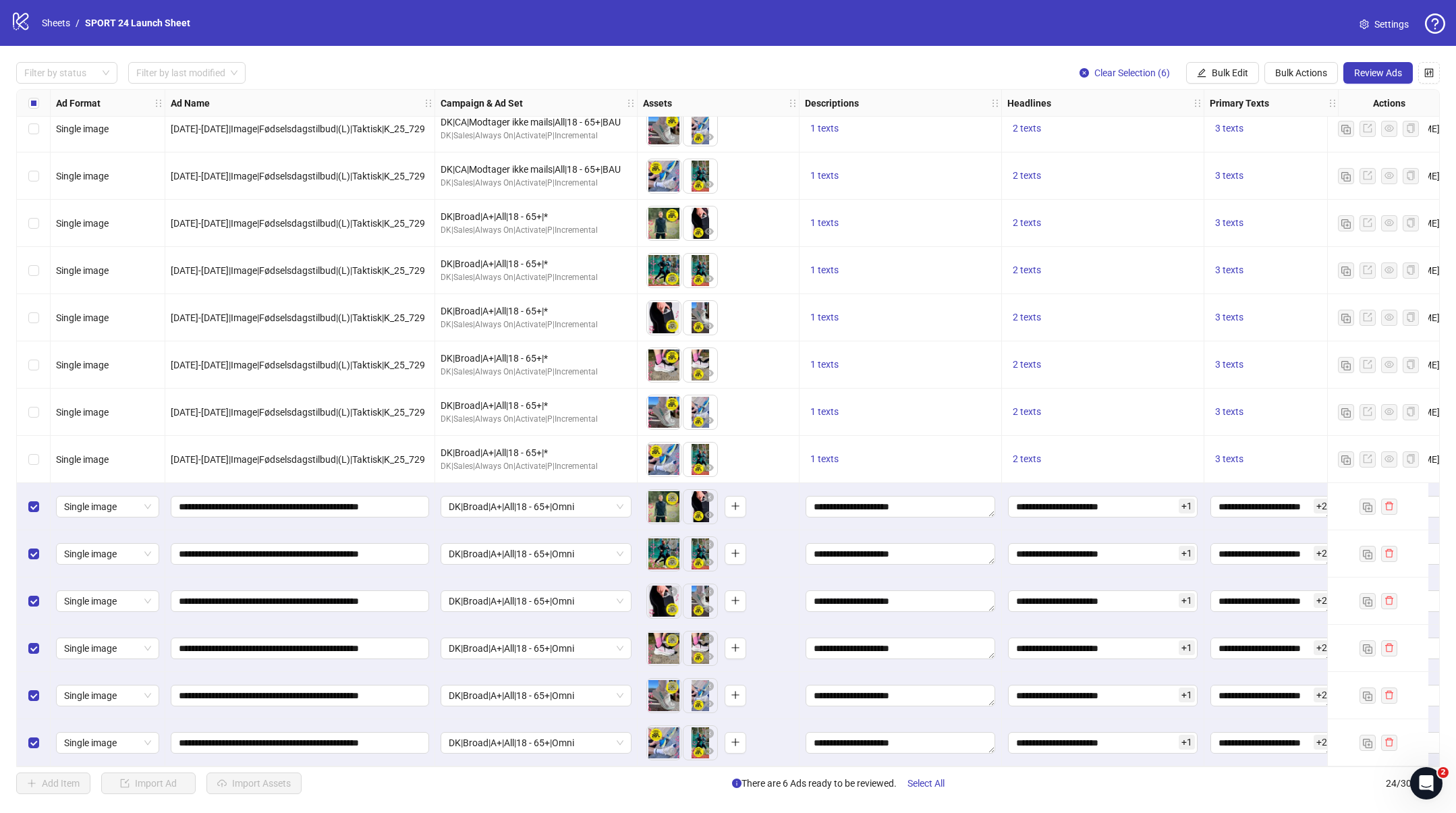
click at [1378, 70] on span "Review Ads" at bounding box center [1379, 73] width 48 height 11
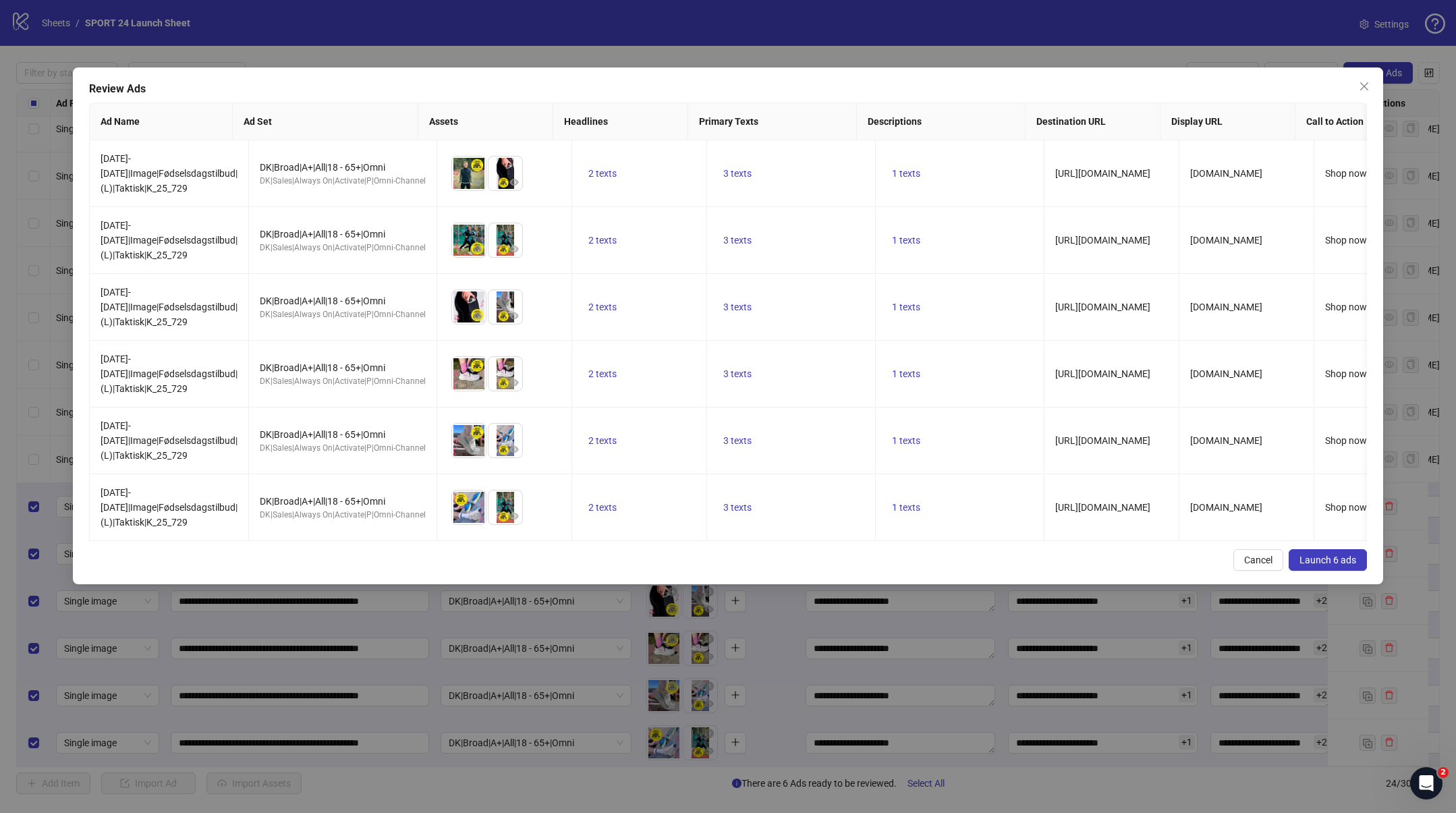
click at [1313, 559] on span "Launch 6 ads" at bounding box center [1327, 560] width 56 height 11
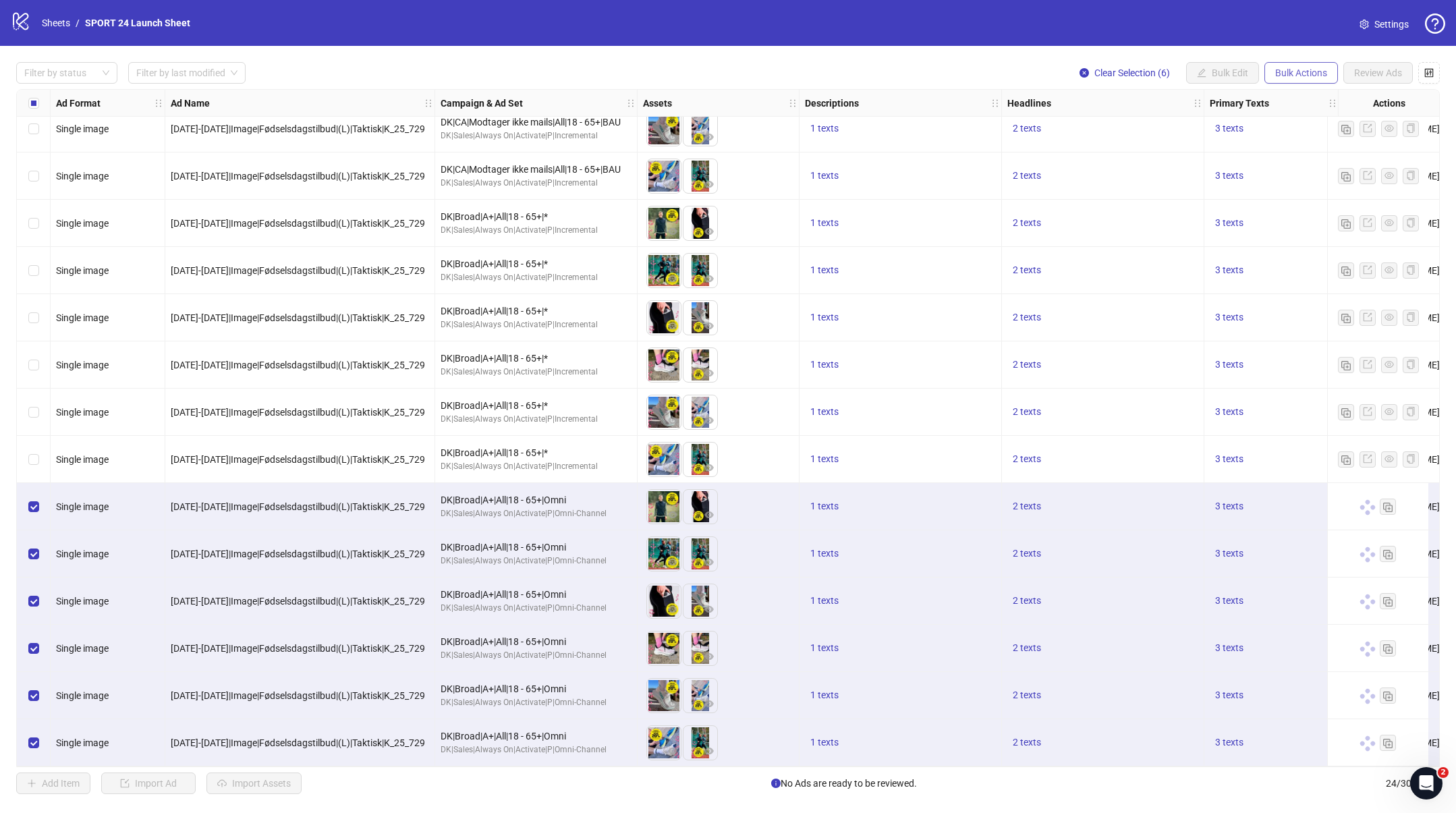
click at [1302, 72] on span "Bulk Actions" at bounding box center [1301, 73] width 52 height 11
click at [1295, 142] on span "Duplicate with assets" at bounding box center [1320, 143] width 93 height 15
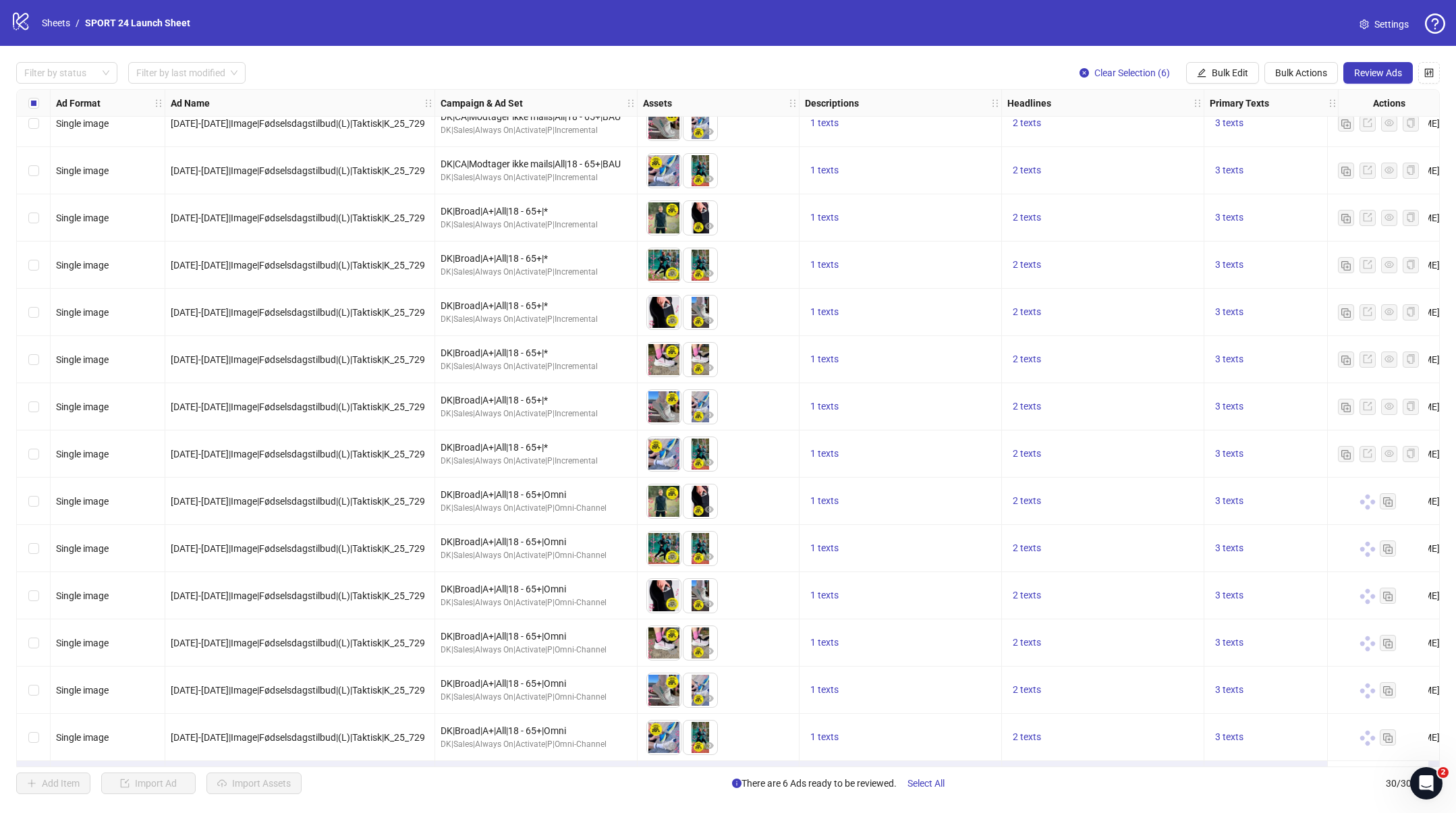
scroll to position [773, 0]
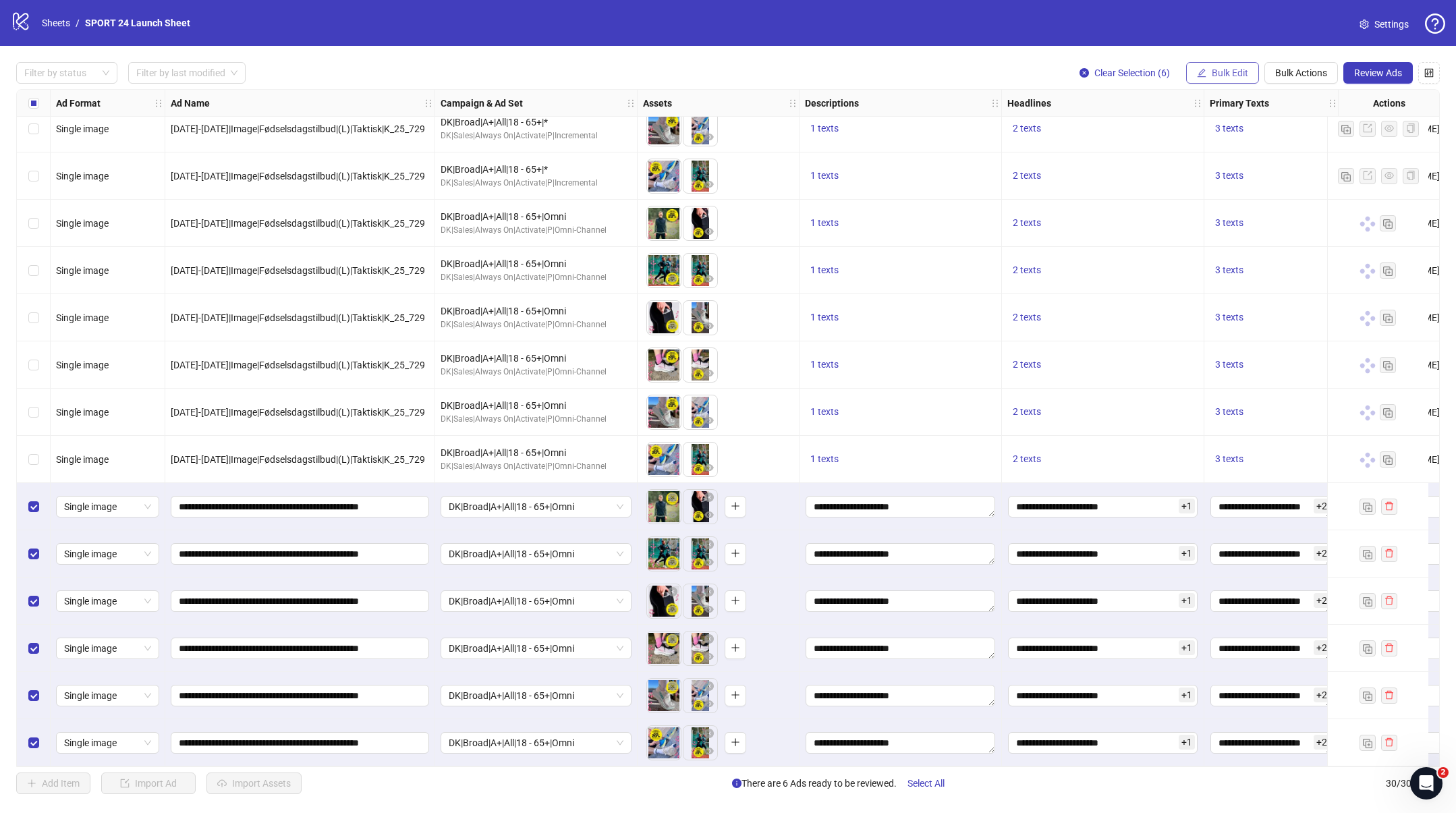
click at [1236, 72] on span "Bulk Edit" at bounding box center [1230, 73] width 36 height 11
click at [1228, 141] on span "Campaign & Ad Set" at bounding box center [1236, 143] width 80 height 15
click at [1178, 133] on span "DK|Broad|A+|All|18 - 65+|Omni" at bounding box center [1184, 130] width 254 height 20
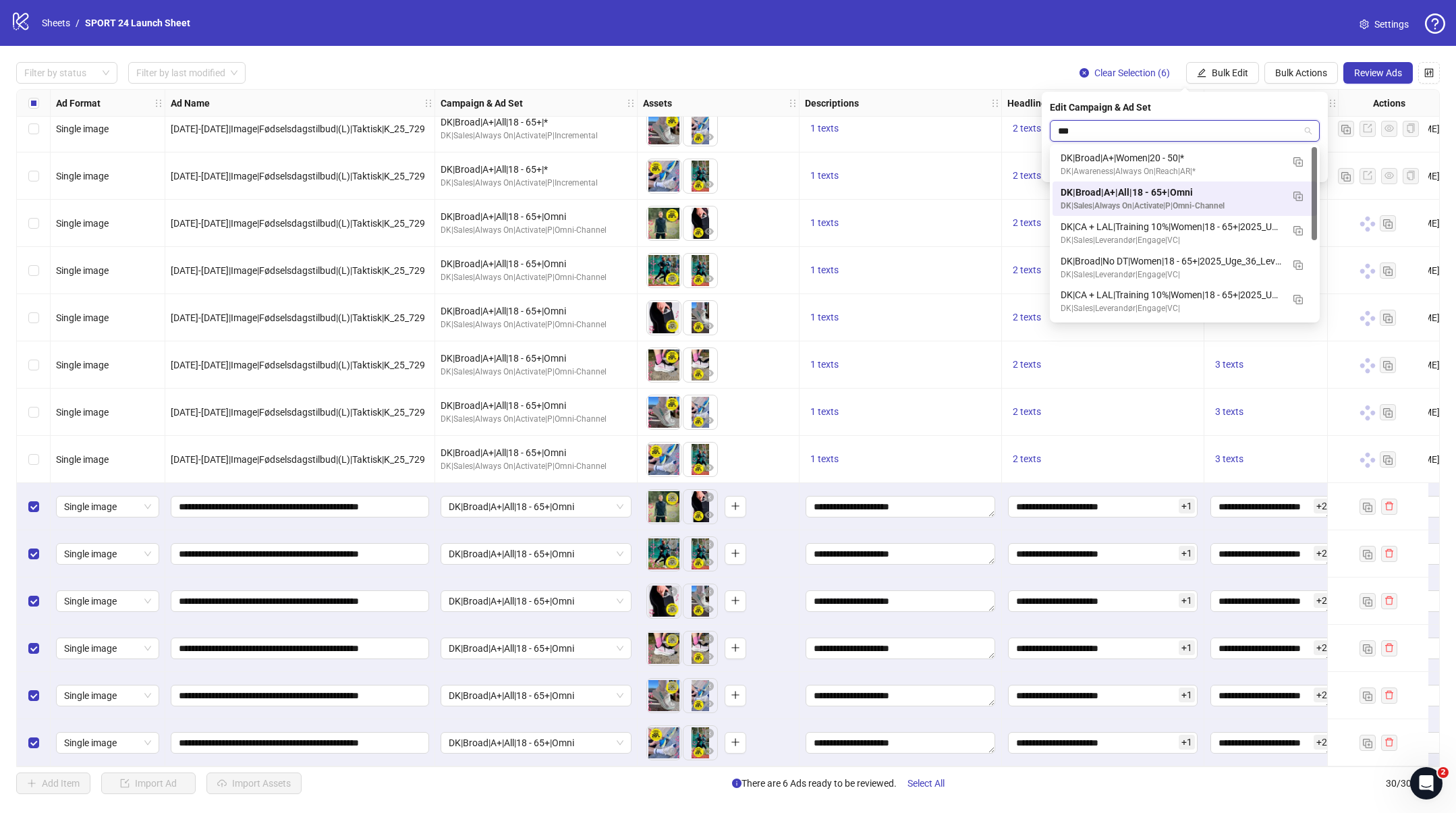
type input "****"
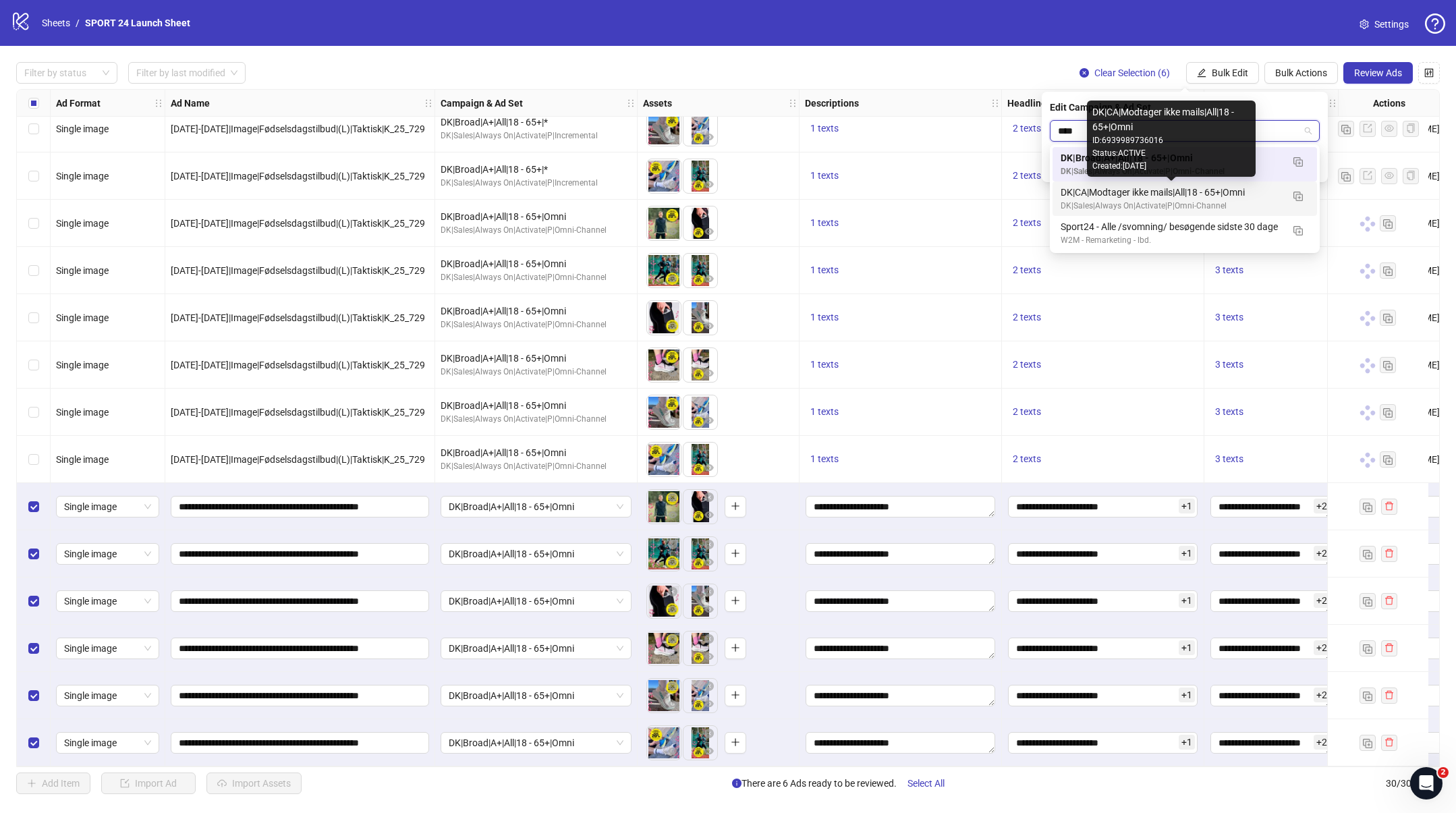
click at [1189, 204] on div "DK|Sales|Always On|Activate|P|Omni-Channel" at bounding box center [1171, 206] width 221 height 12
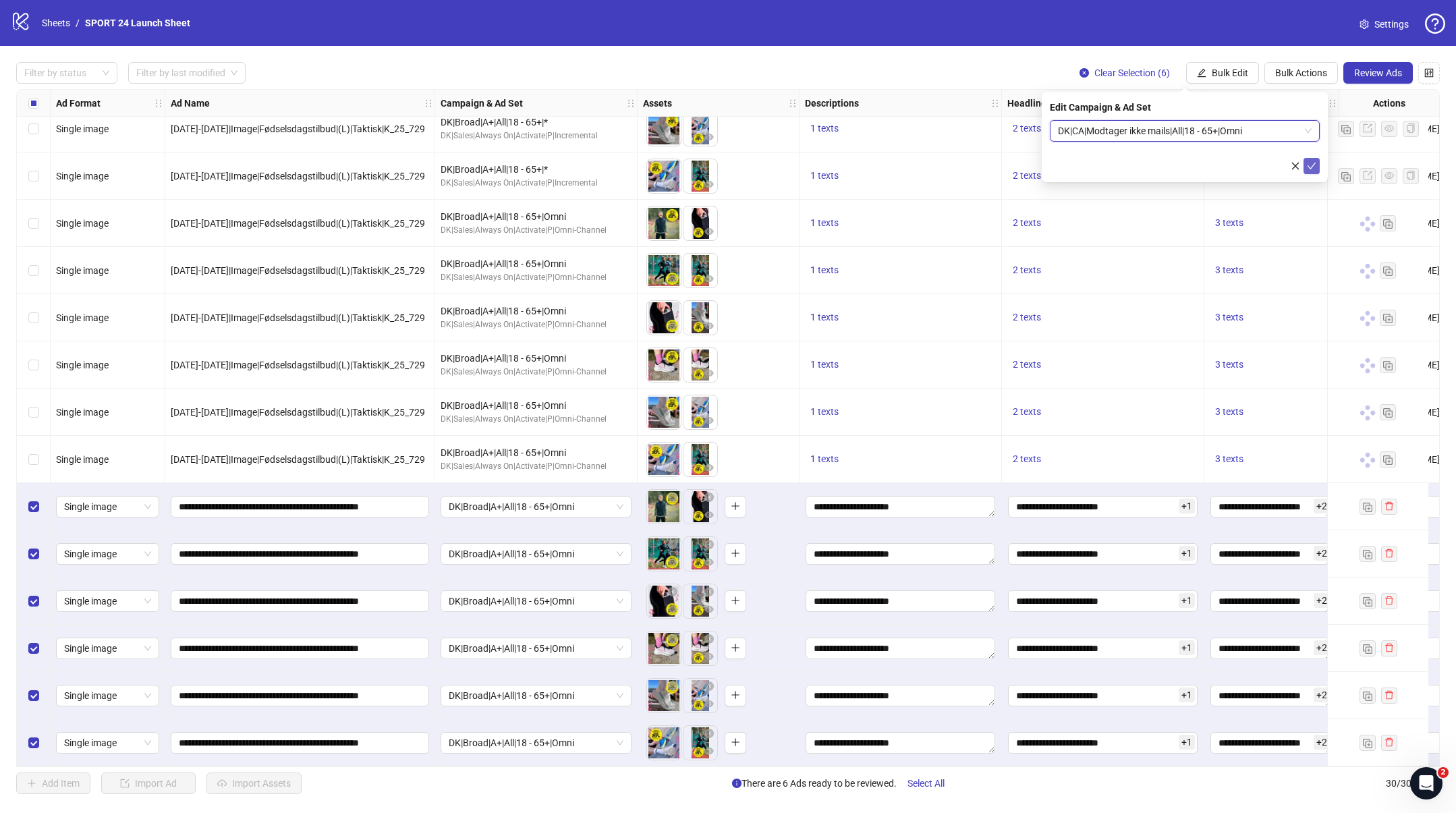
click at [1313, 163] on icon "check" at bounding box center [1312, 166] width 10 height 10
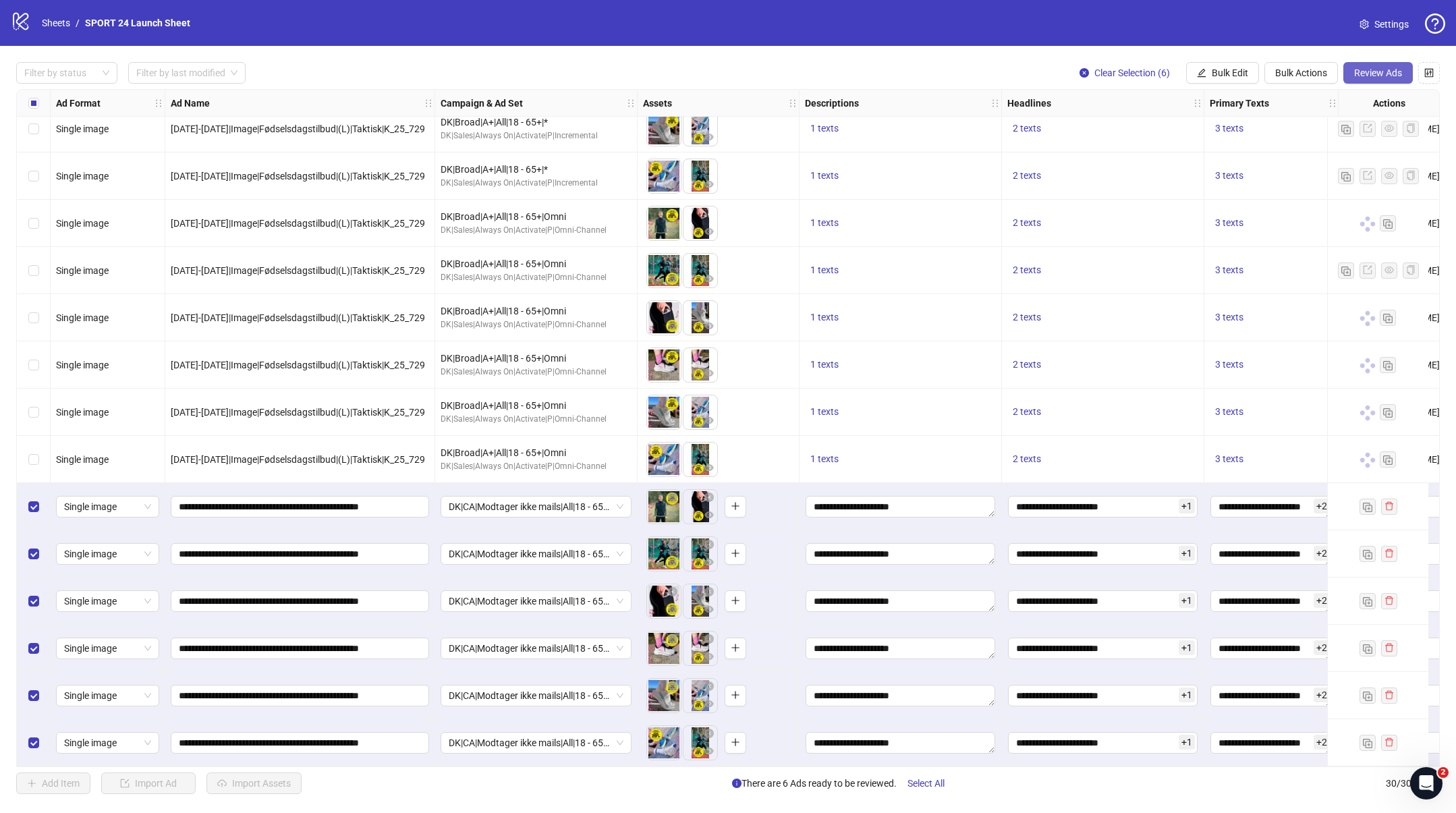
click at [1386, 73] on span "Review Ads" at bounding box center [1379, 73] width 48 height 11
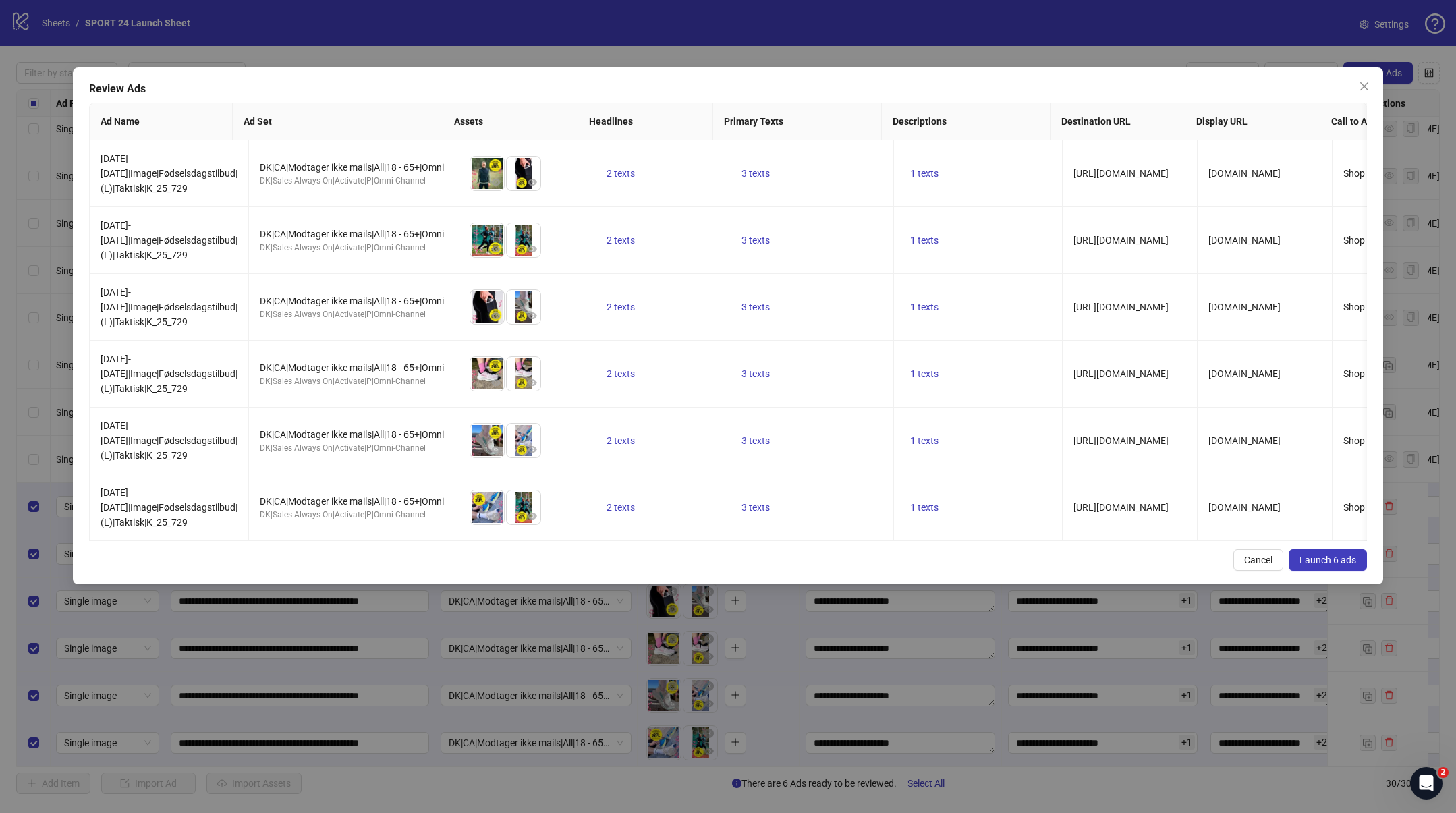
click at [1310, 557] on span "Launch 6 ads" at bounding box center [1327, 560] width 56 height 11
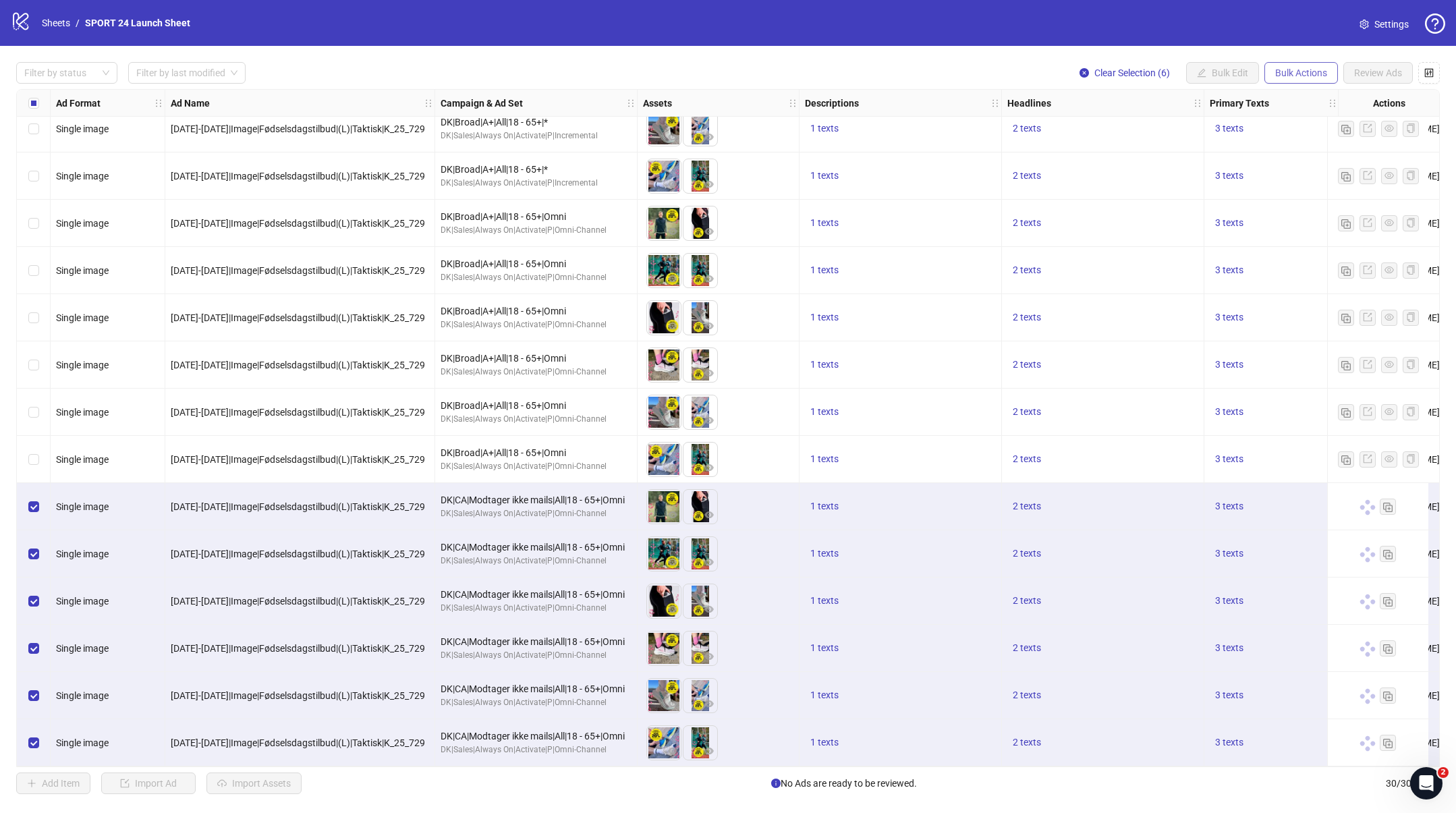
click at [1292, 77] on span "Bulk Actions" at bounding box center [1301, 73] width 52 height 11
click at [1291, 141] on span "Duplicate with assets" at bounding box center [1320, 143] width 93 height 15
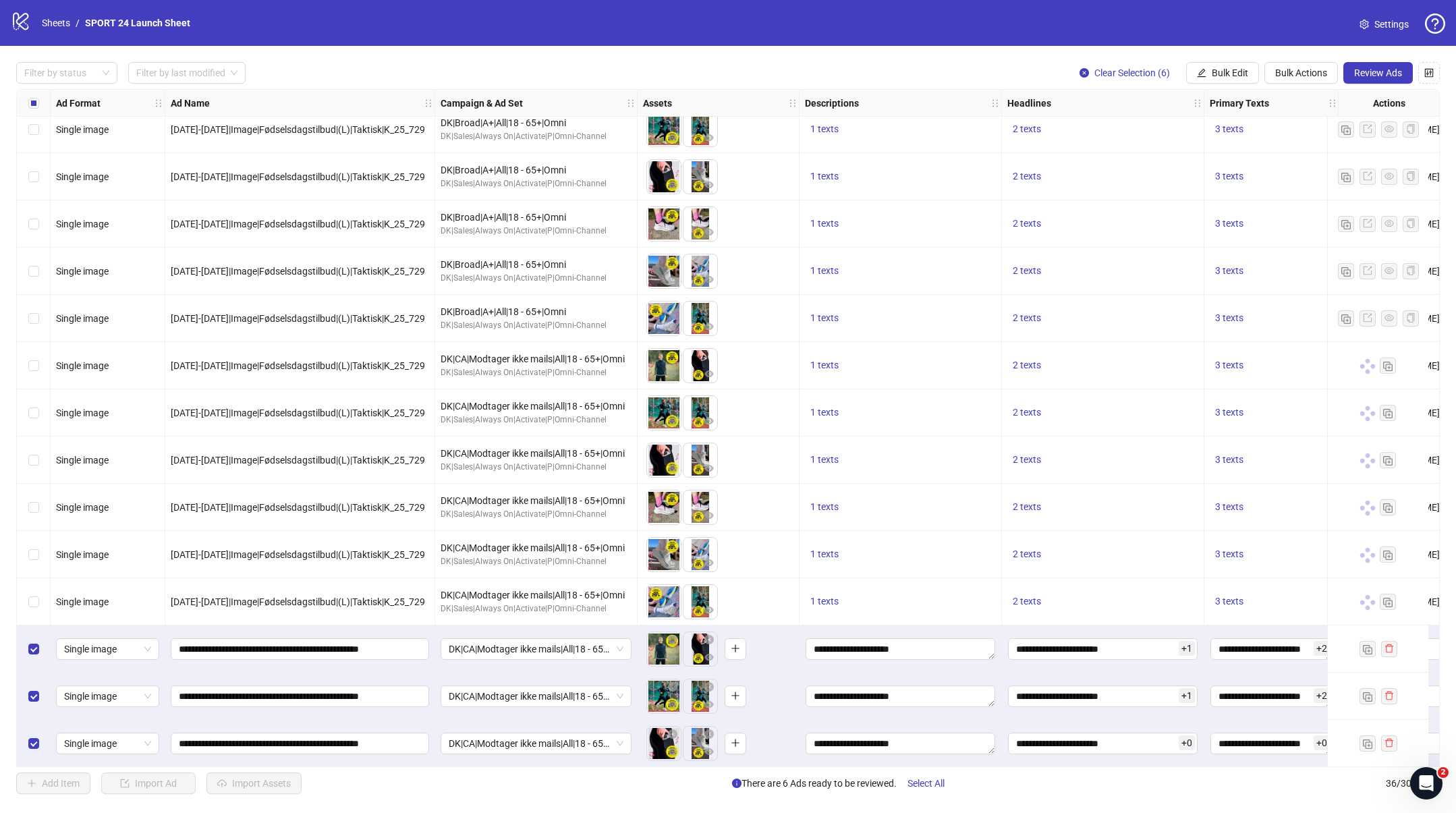
scroll to position [1056, 0]
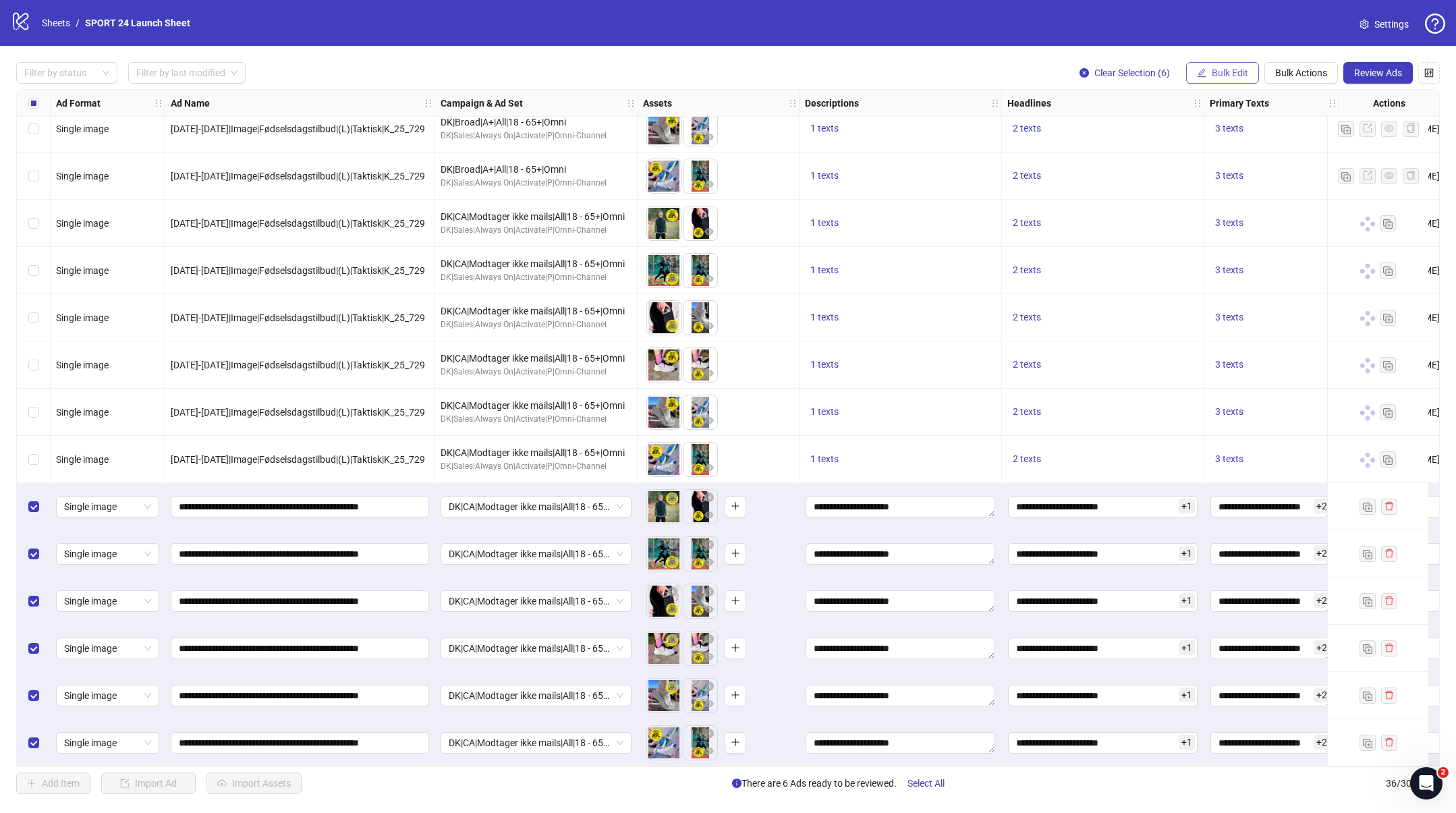
click at [1242, 75] on span "Bulk Edit" at bounding box center [1230, 73] width 36 height 11
click at [1230, 142] on span "Campaign & Ad Set" at bounding box center [1236, 143] width 80 height 15
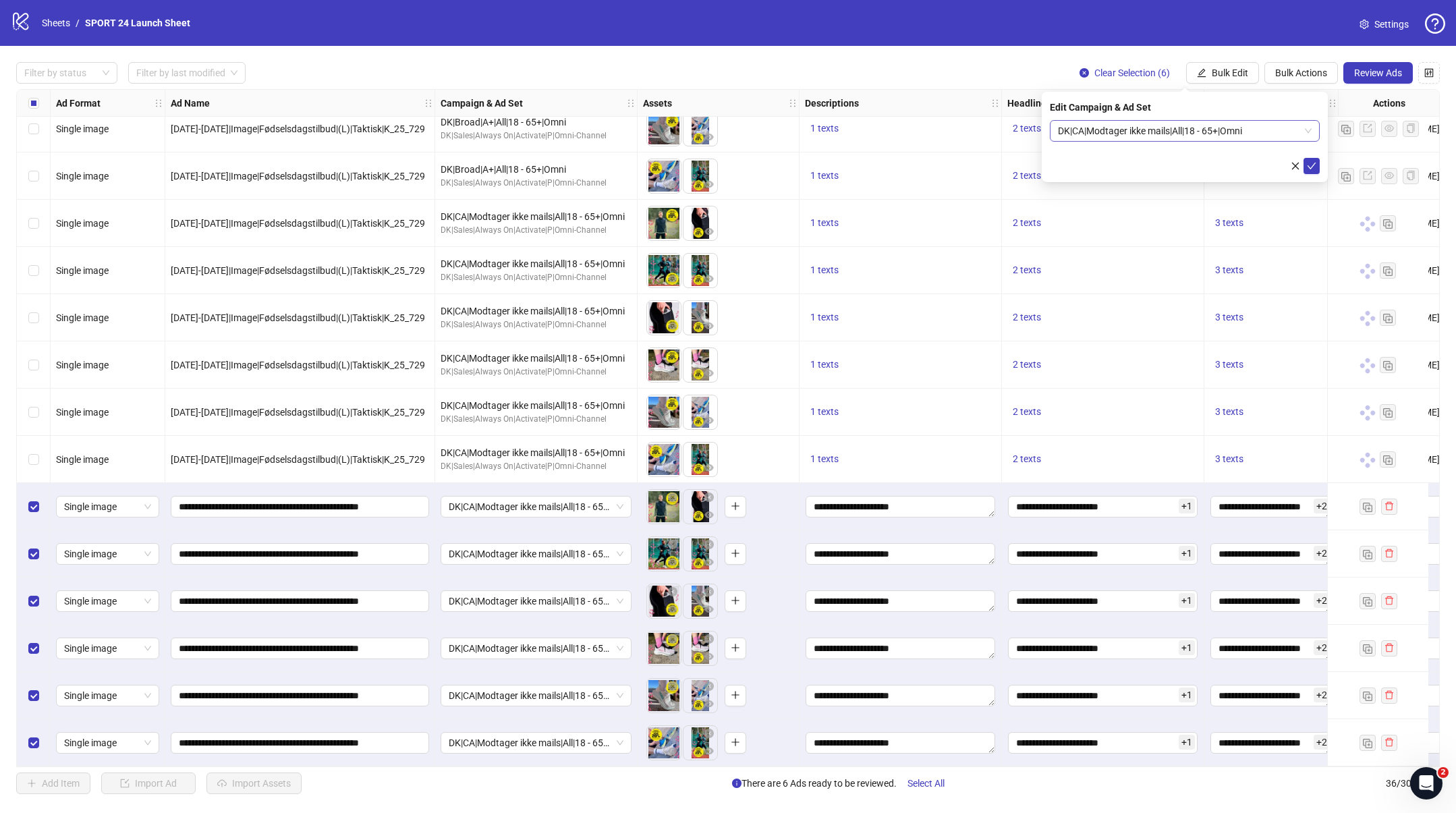
click at [1114, 125] on span "DK|CA|Modtager ikke mails|All|18 - 65+|Omni" at bounding box center [1184, 130] width 254 height 20
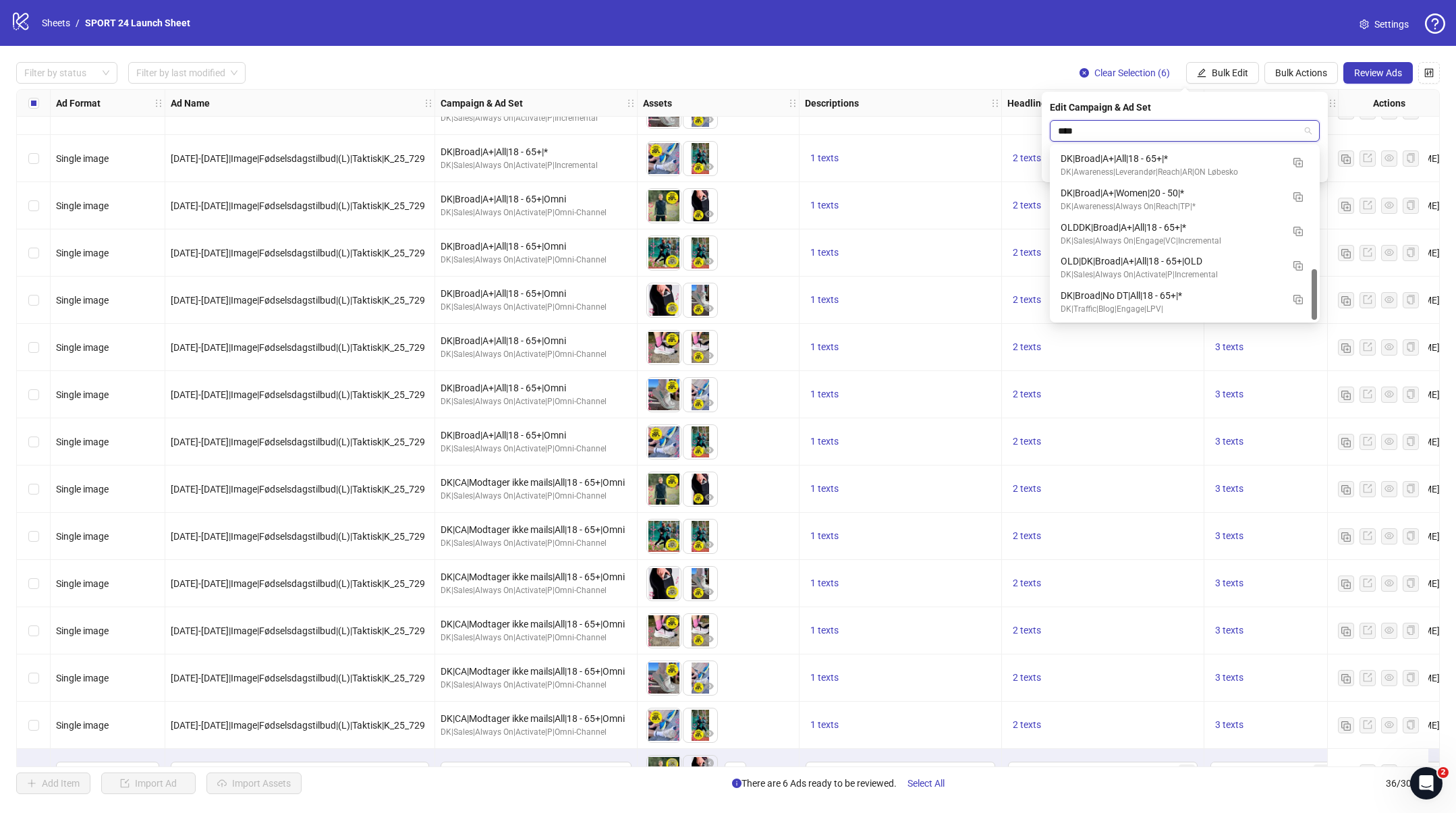
scroll to position [412, 0]
type input "******"
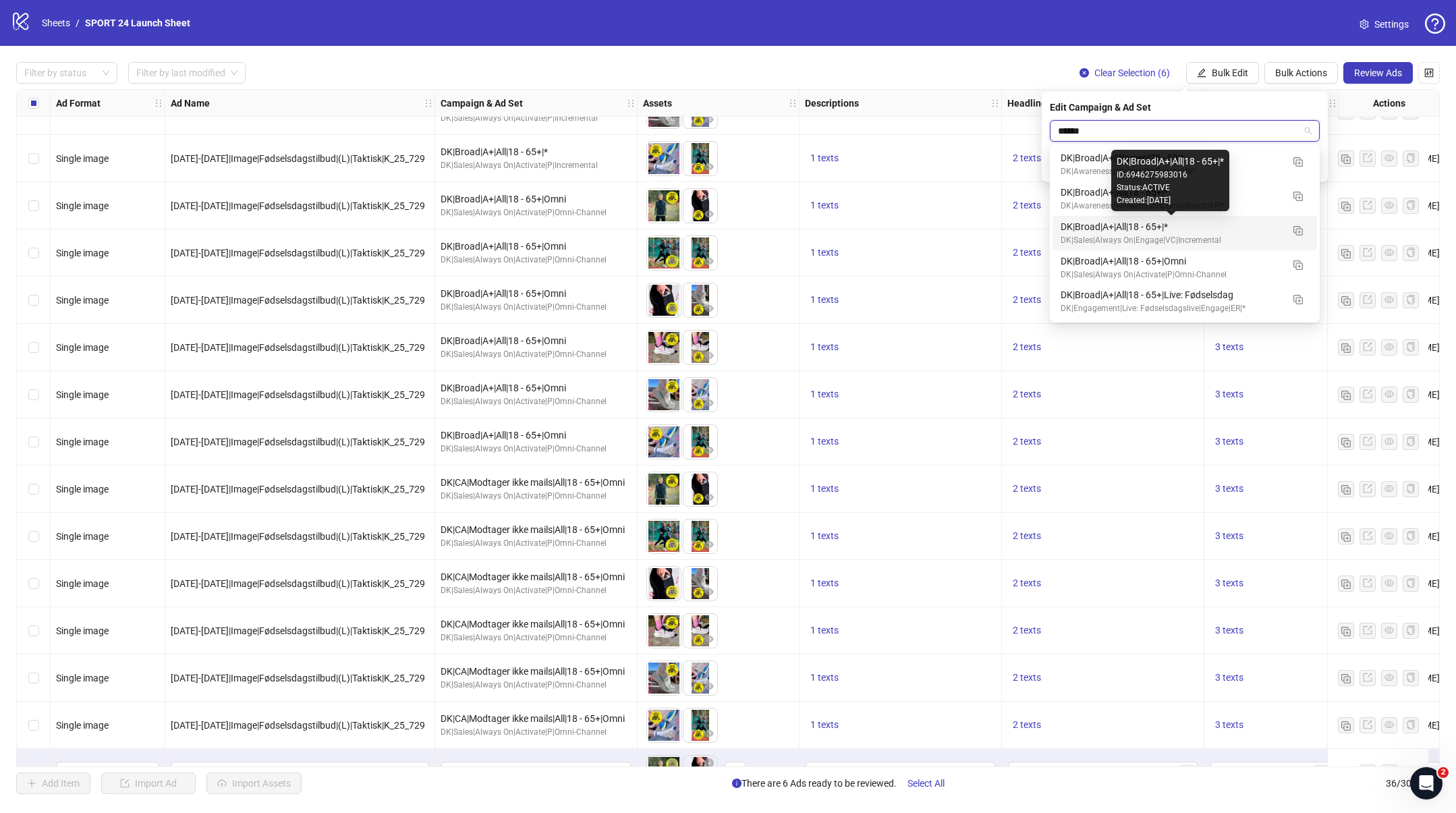
click at [1165, 229] on div "DK|Broad|A+|All|18 - 65+|*" at bounding box center [1171, 227] width 221 height 15
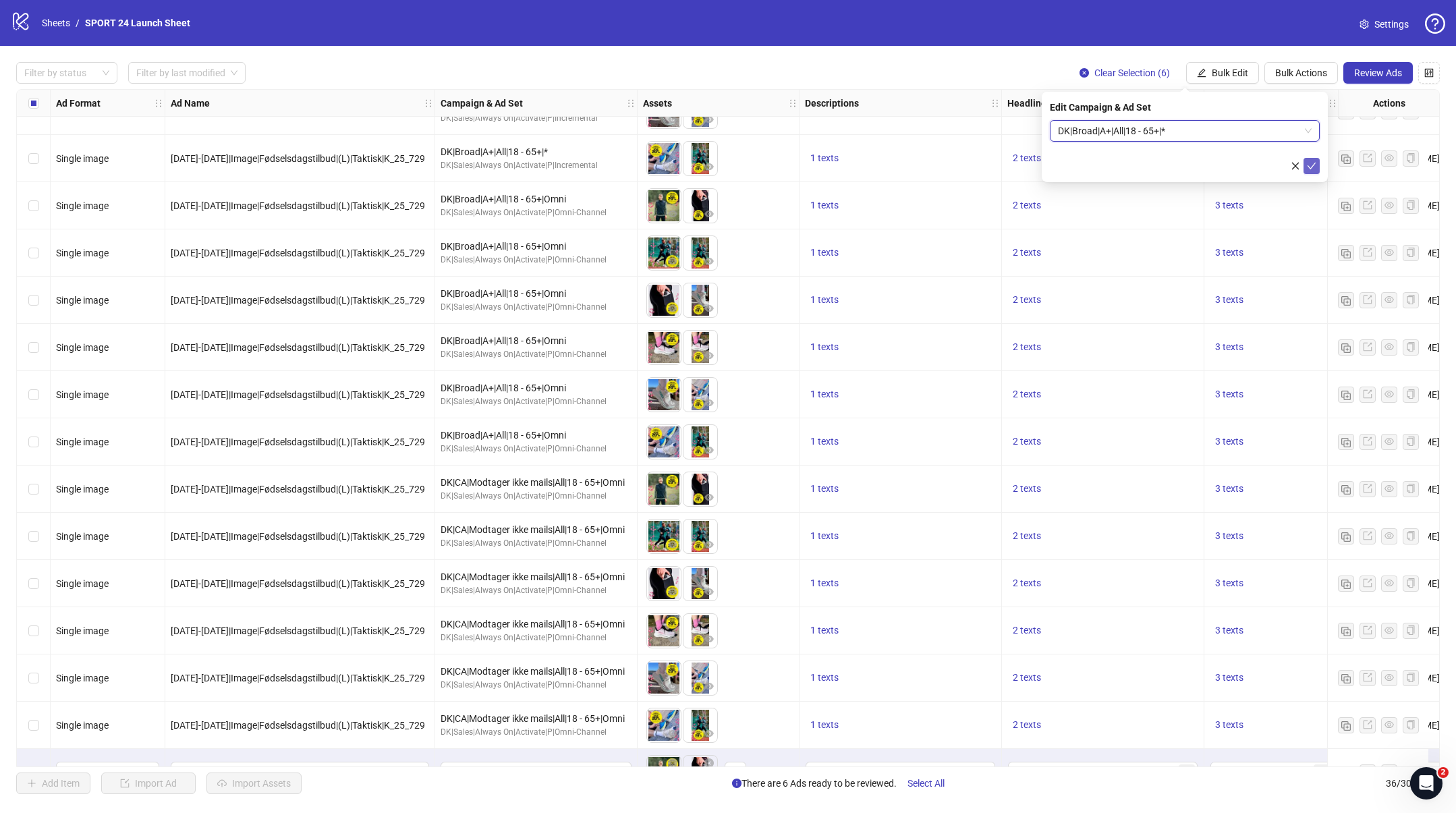
click at [1311, 165] on icon "check" at bounding box center [1312, 166] width 10 height 10
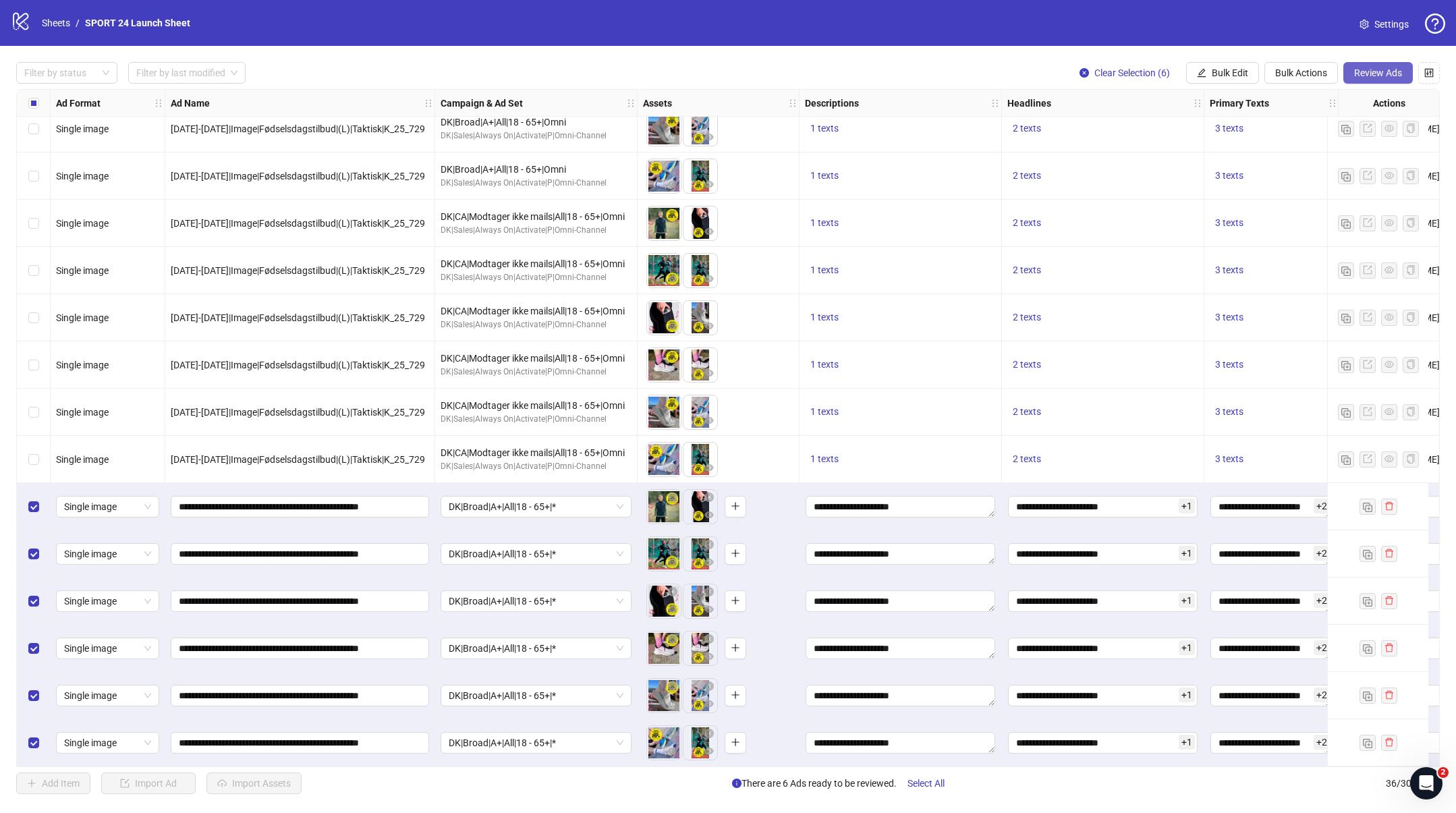
click at [1368, 77] on span "Review Ads" at bounding box center [1379, 73] width 48 height 11
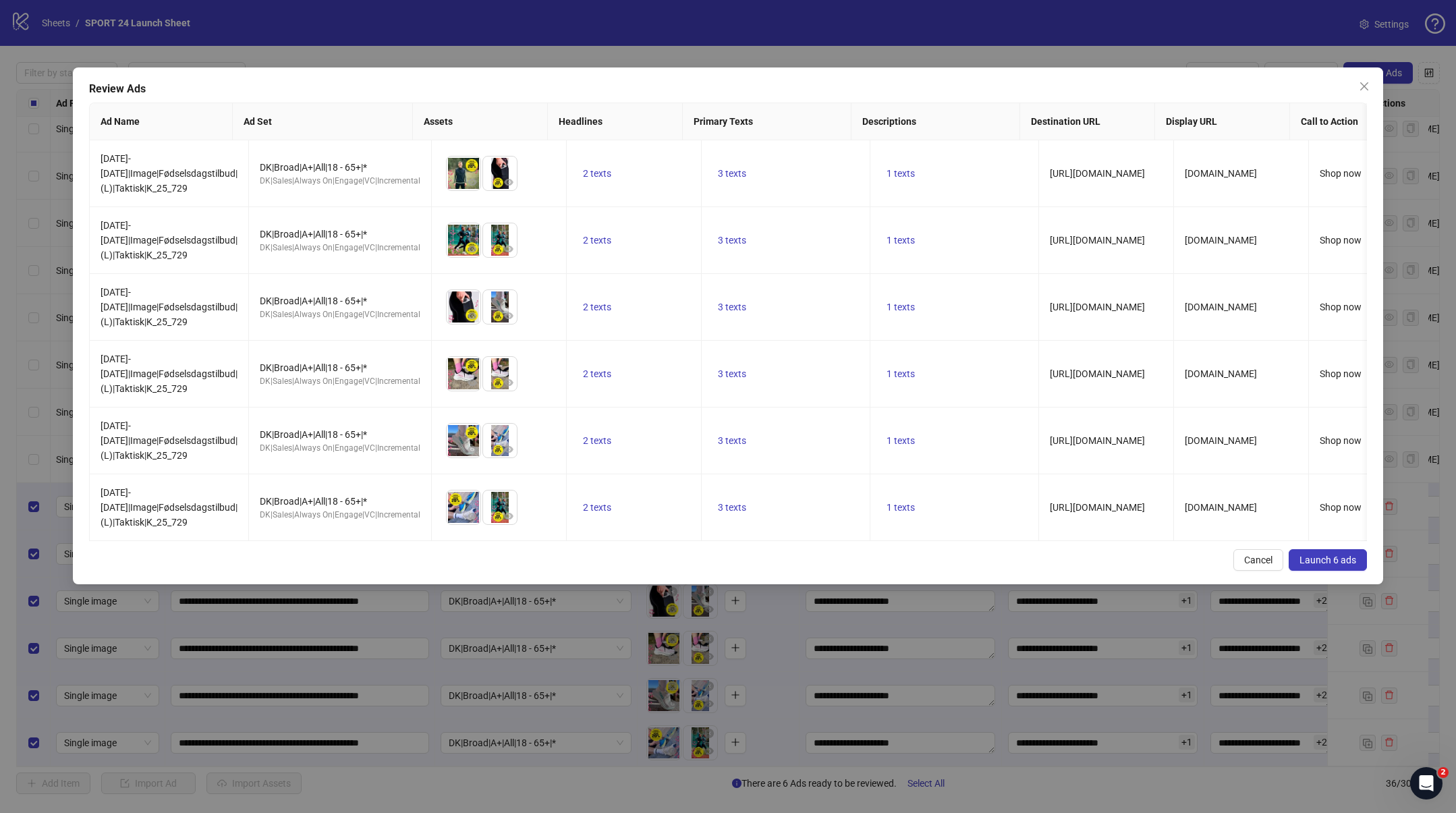
click at [1327, 560] on span "Launch 6 ads" at bounding box center [1327, 560] width 56 height 11
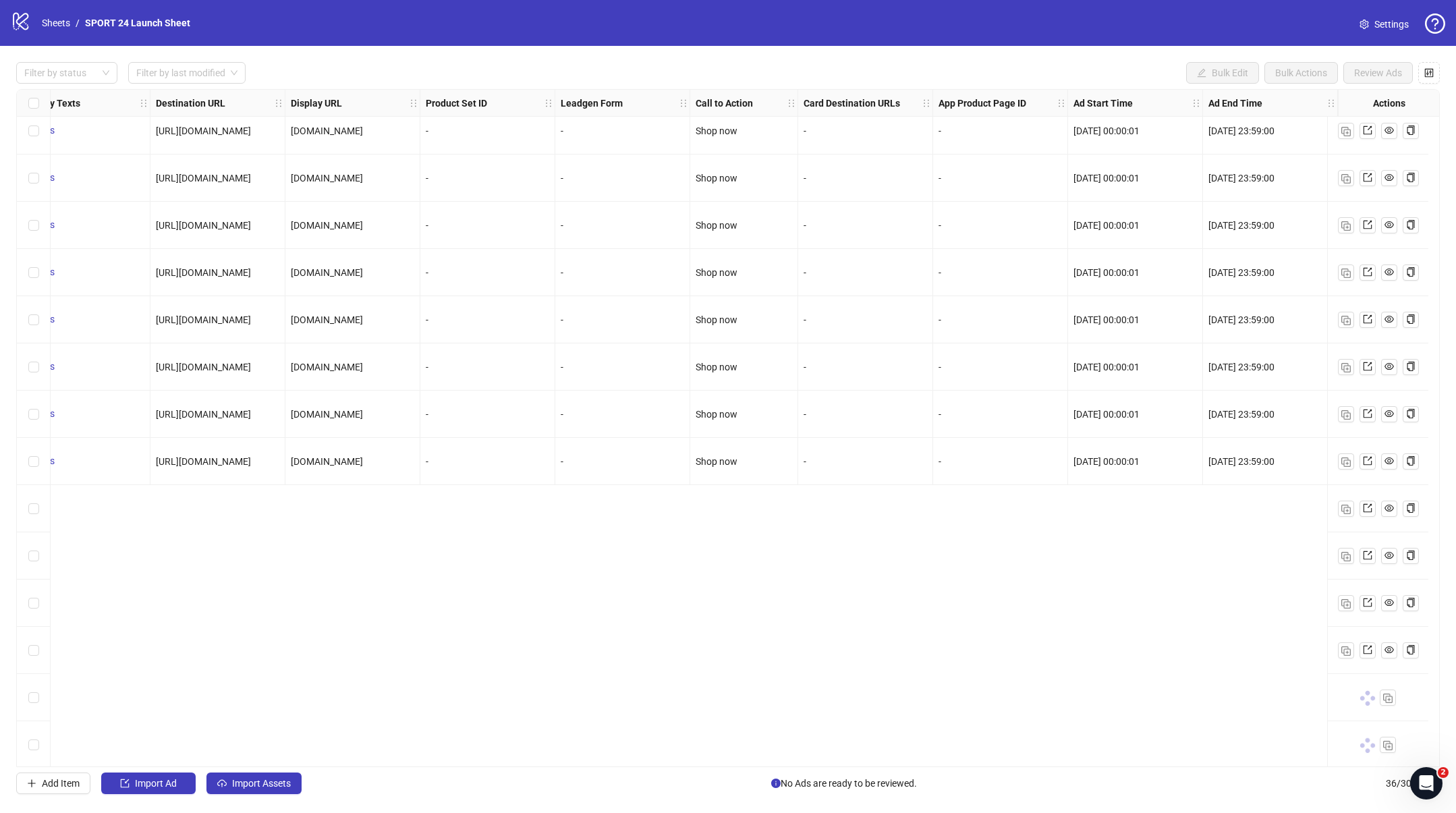
scroll to position [1056, 1200]
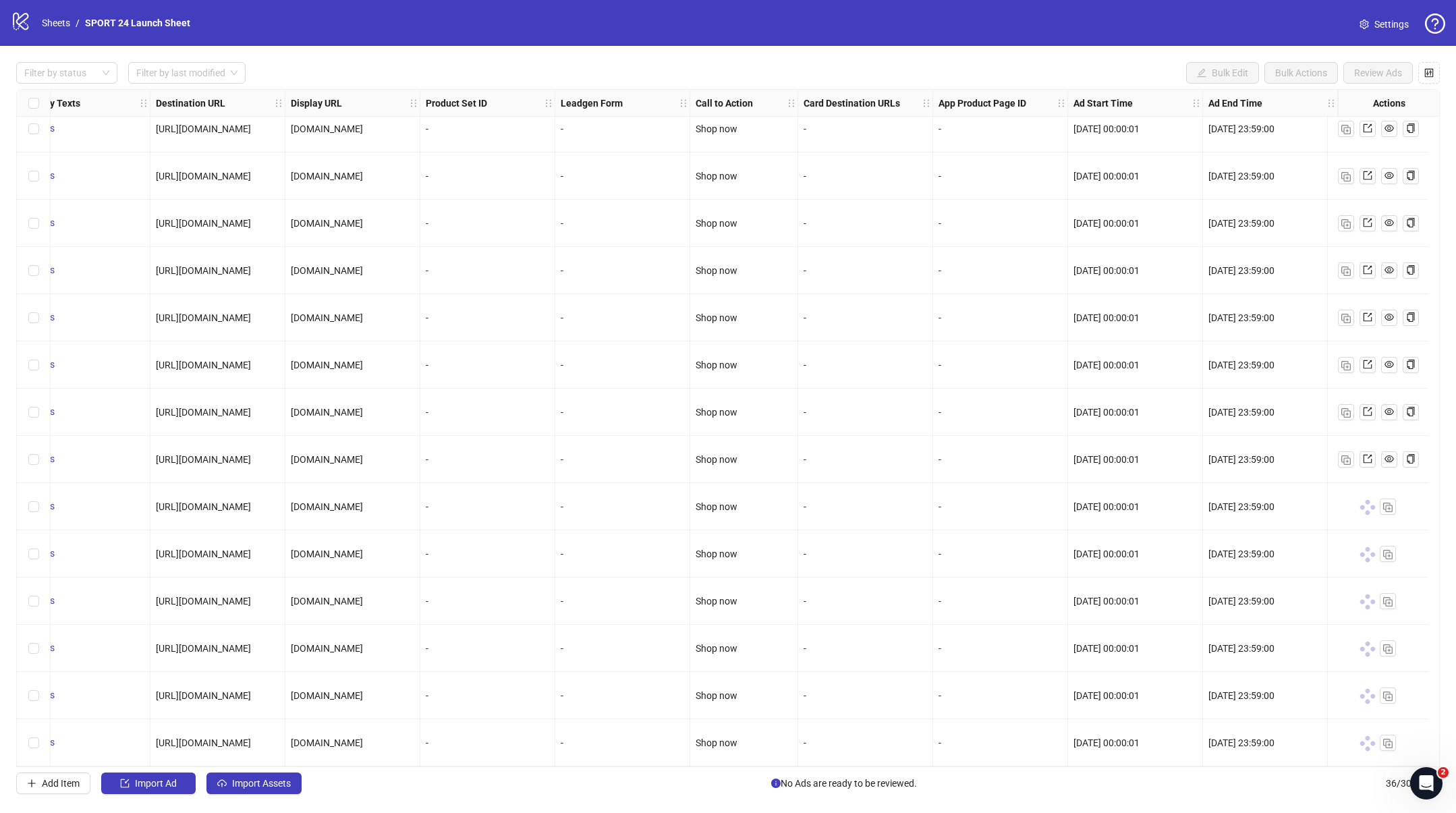
click at [979, 32] on div "logo/logo-mobile Sheets / SPORT 24 Launch Sheet Settings" at bounding box center [727, 22] width 1434 height 24
click at [846, 19] on div "logo/logo-mobile Sheets / SPORT 24 Launch Sheet Settings" at bounding box center [727, 22] width 1434 height 24
